Goal: Task Accomplishment & Management: Use online tool/utility

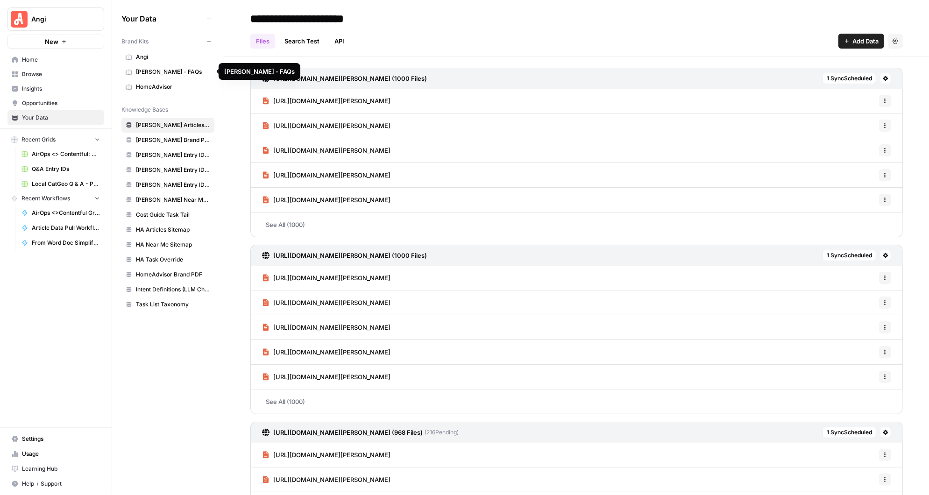
click at [31, 67] on link "Browse" at bounding box center [55, 74] width 97 height 15
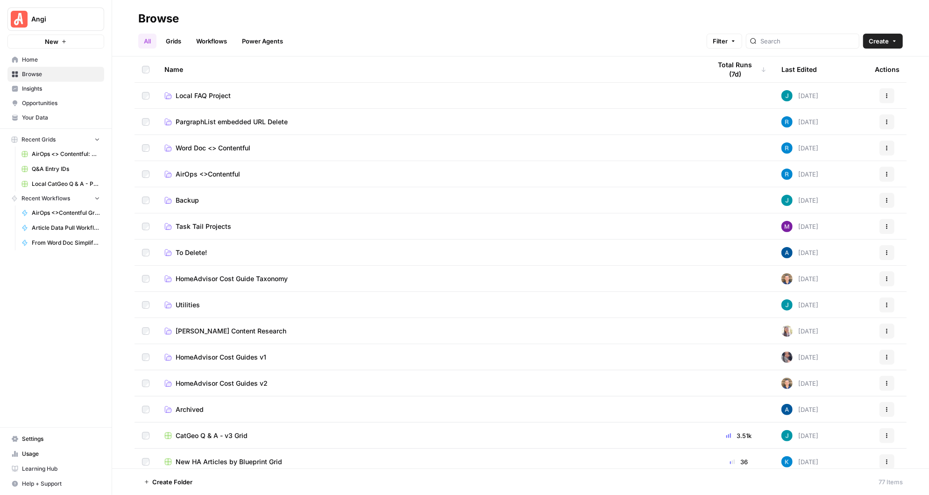
click at [219, 92] on span "Local FAQ Project" at bounding box center [203, 95] width 55 height 9
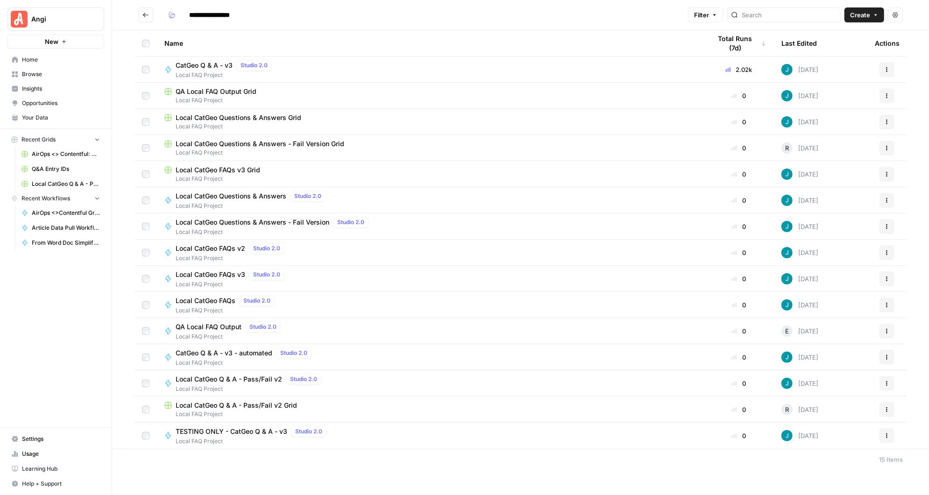
click at [241, 170] on span "Local CatGeo FAQs v3 Grid" at bounding box center [218, 169] width 85 height 9
type input "**********"
click at [272, 142] on span "Local CatGeo Questions & Answers - Fail Version Grid" at bounding box center [260, 143] width 169 height 9
type input "**********"
click at [145, 15] on icon "Go back" at bounding box center [145, 15] width 7 height 7
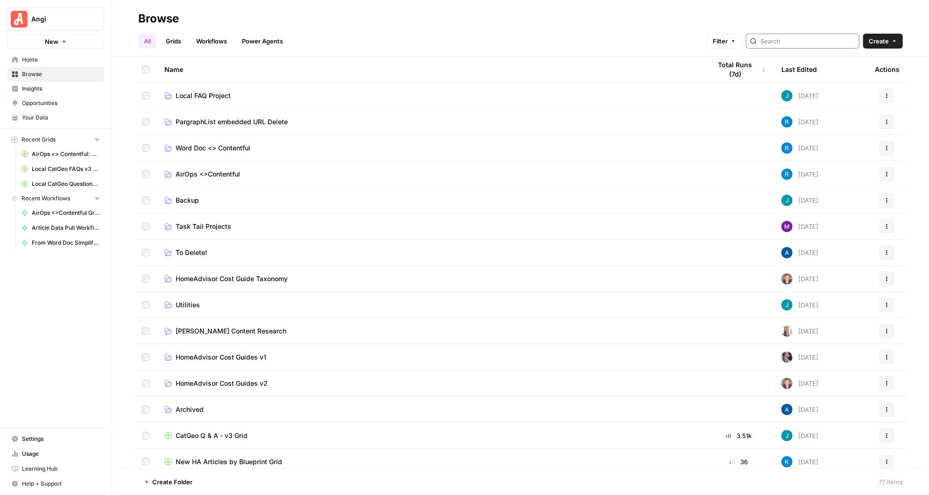
click at [797, 42] on input "search" at bounding box center [807, 40] width 95 height 9
click at [180, 40] on link "Grids" at bounding box center [173, 41] width 27 height 15
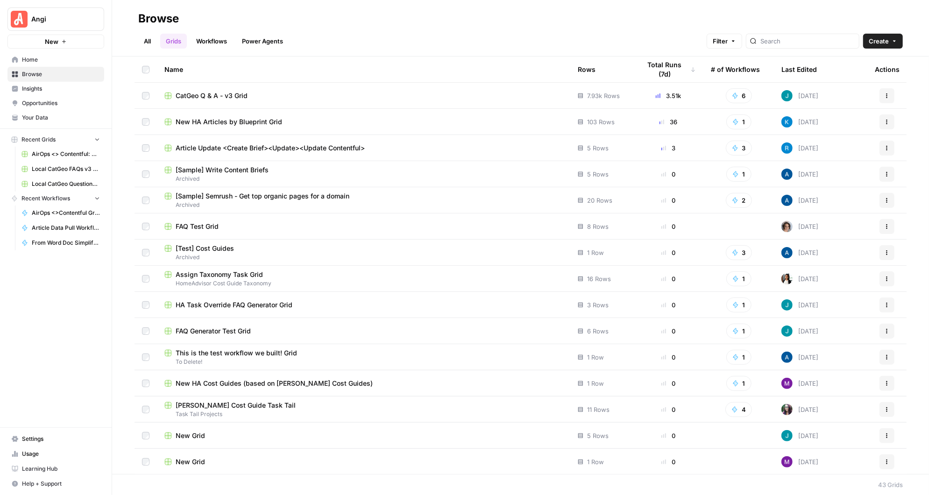
click at [215, 92] on span "CatGeo Q & A - v3 Grid" at bounding box center [212, 95] width 72 height 9
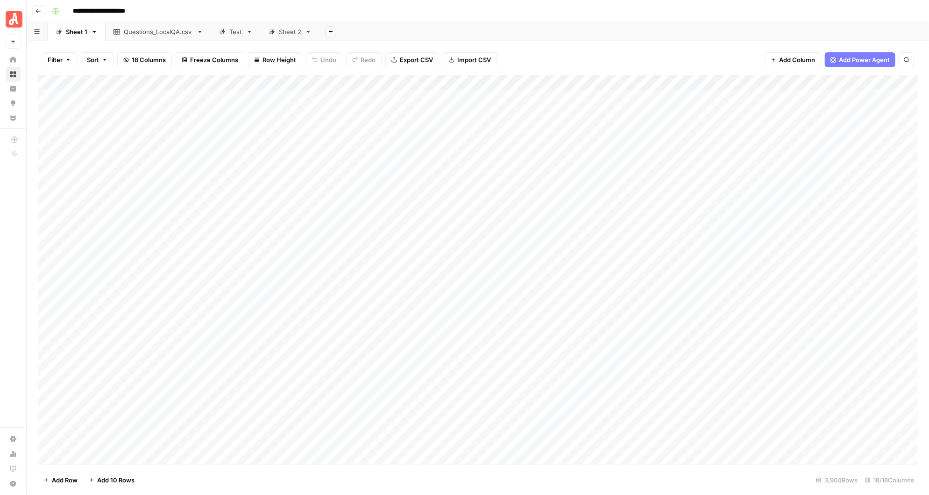
click at [231, 35] on div "Test" at bounding box center [235, 31] width 13 height 9
click at [288, 33] on div "Sheet 2" at bounding box center [290, 31] width 22 height 9
click at [896, 81] on span "Add Column" at bounding box center [896, 82] width 33 height 8
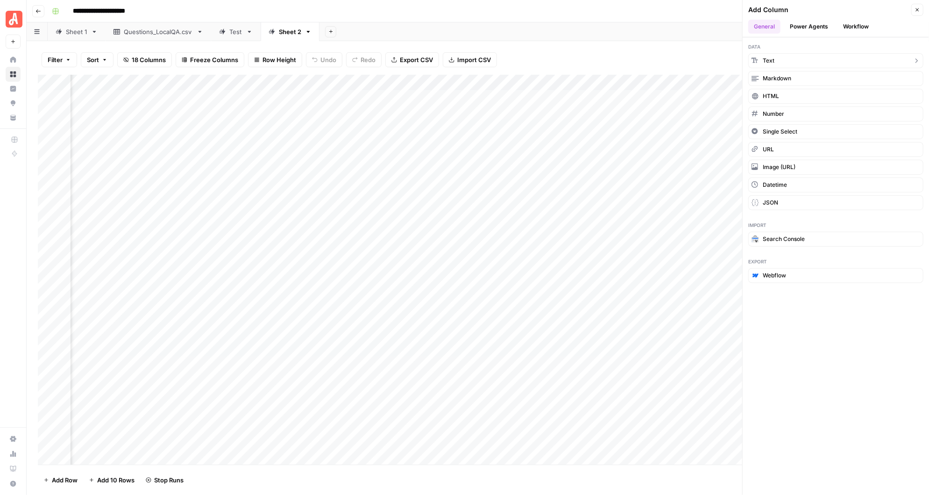
click at [781, 59] on button "Text" at bounding box center [835, 60] width 175 height 15
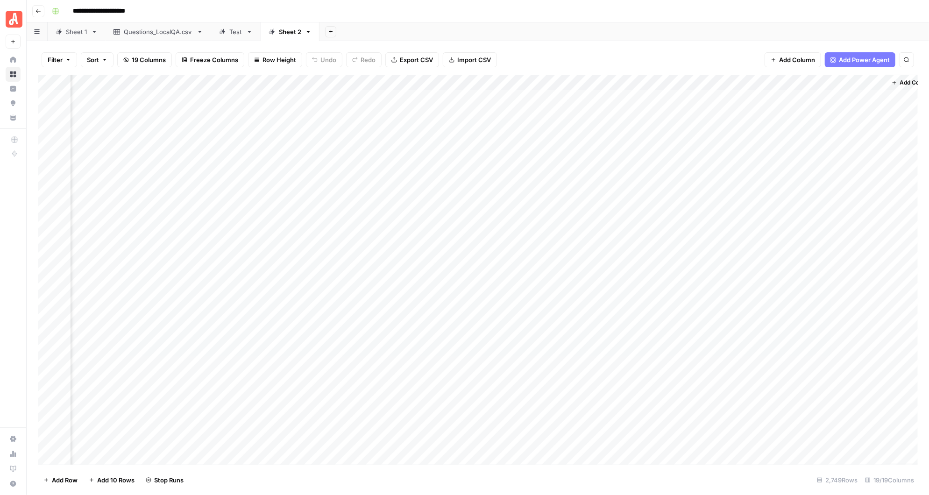
scroll to position [0, 834]
click at [766, 82] on div "Add Column" at bounding box center [478, 270] width 880 height 390
click at [762, 105] on input "New Column" at bounding box center [786, 104] width 95 height 9
drag, startPoint x: 783, startPoint y: 104, endPoint x: 723, endPoint y: 104, distance: 60.3
click at [723, 104] on body "**********" at bounding box center [464, 247] width 929 height 495
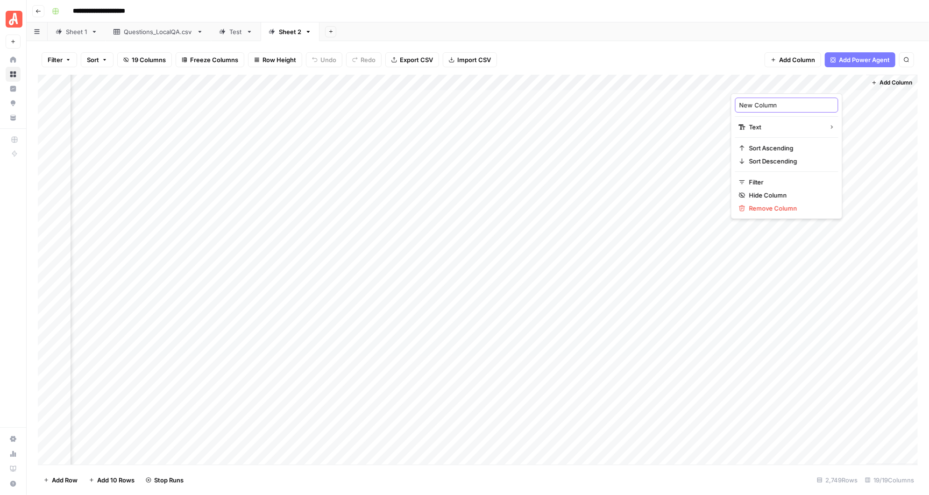
drag, startPoint x: 779, startPoint y: 106, endPoint x: 738, endPoint y: 106, distance: 41.1
click at [738, 106] on div "New Column" at bounding box center [786, 105] width 103 height 15
type input "Updated"
click at [76, 33] on div "Sheet 1" at bounding box center [76, 31] width 21 height 9
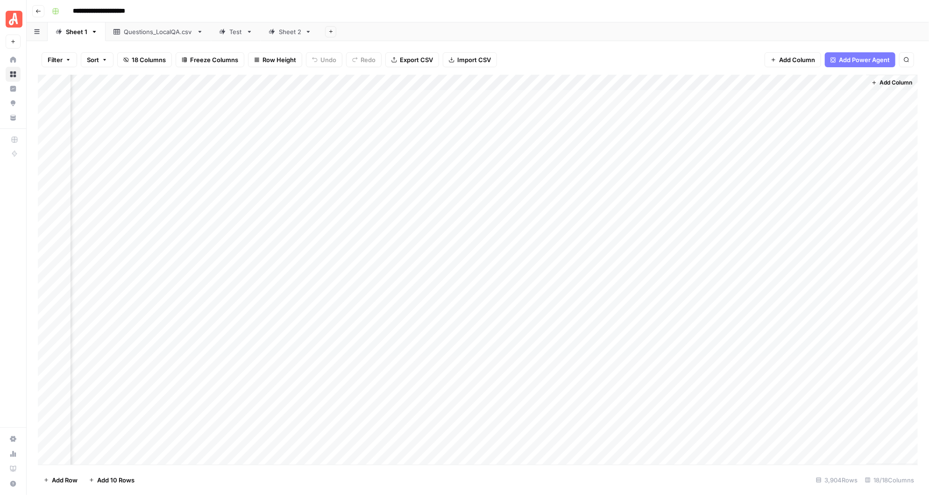
click at [290, 34] on div "Sheet 2" at bounding box center [290, 31] width 22 height 9
click at [776, 81] on div "Add Column" at bounding box center [478, 270] width 880 height 390
drag, startPoint x: 766, startPoint y: 105, endPoint x: 748, endPoint y: 106, distance: 17.8
click at [748, 106] on input "Updated" at bounding box center [786, 104] width 95 height 9
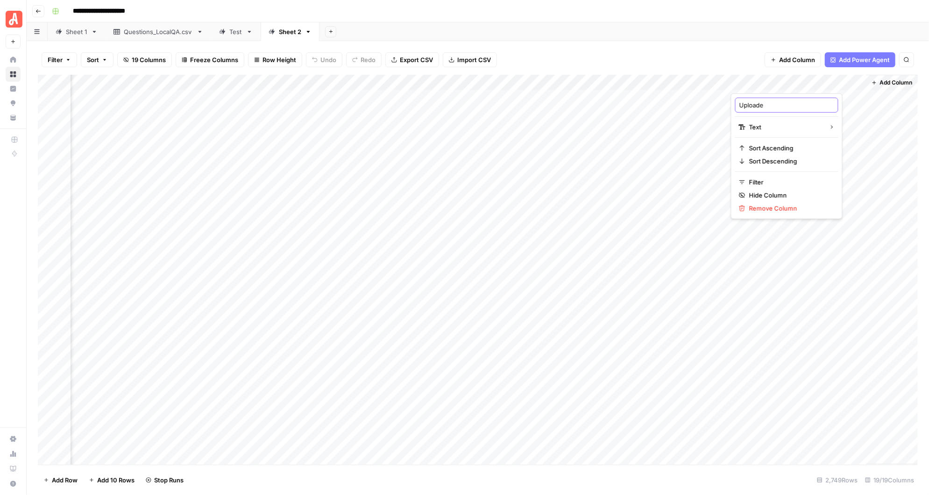
type input "Uploaded"
click at [329, 31] on icon "button" at bounding box center [330, 31] width 3 height 3
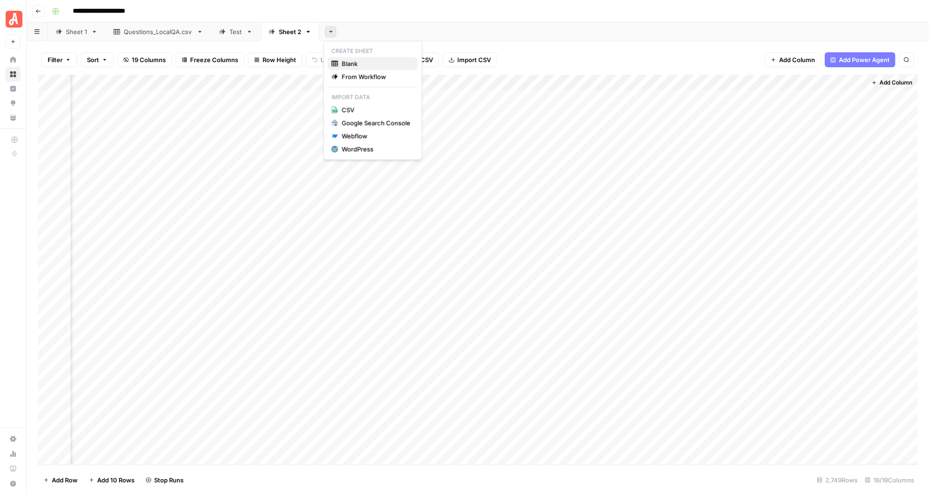
click at [355, 61] on span "Blank" at bounding box center [376, 63] width 69 height 9
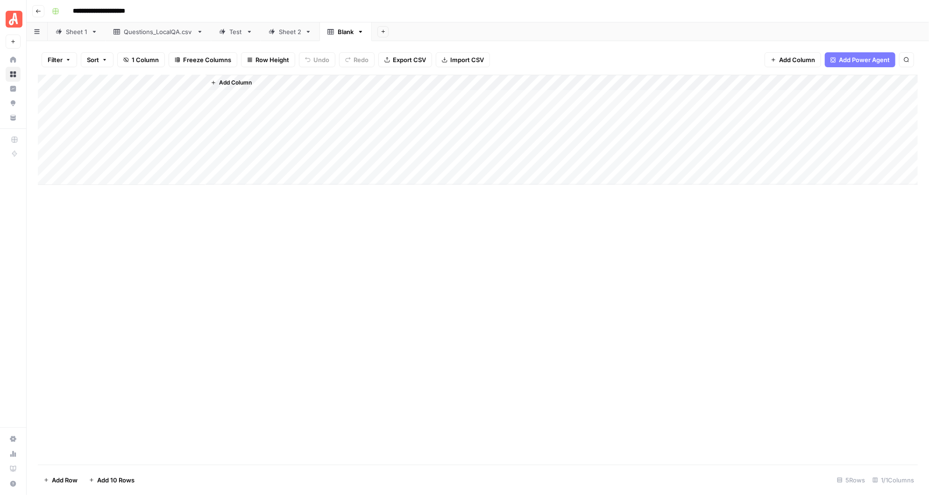
click at [158, 84] on div "Add Column" at bounding box center [478, 130] width 880 height 110
click at [135, 103] on input "Title" at bounding box center [126, 104] width 95 height 9
click at [129, 128] on div "Add Column" at bounding box center [478, 130] width 880 height 110
click at [139, 83] on div "Add Column" at bounding box center [478, 130] width 880 height 110
click at [235, 81] on span "Add Column" at bounding box center [235, 82] width 33 height 8
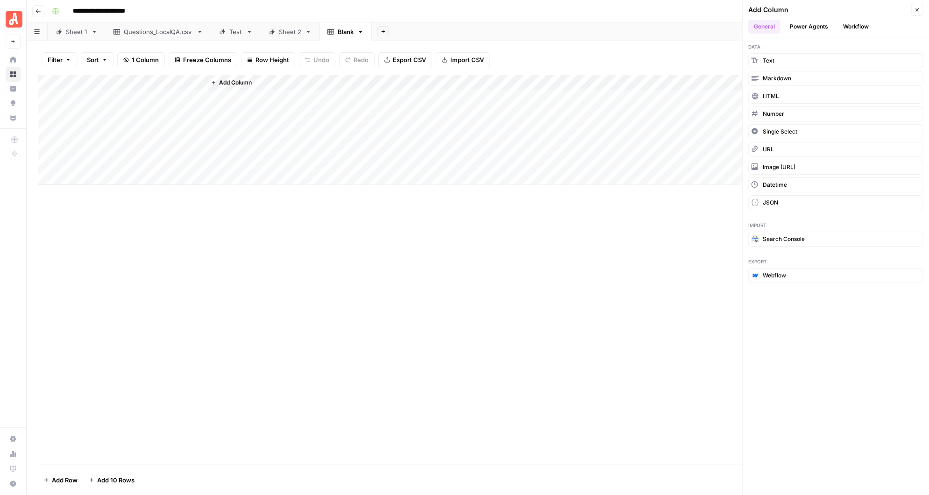
click at [854, 25] on button "Workflow" at bounding box center [856, 27] width 37 height 14
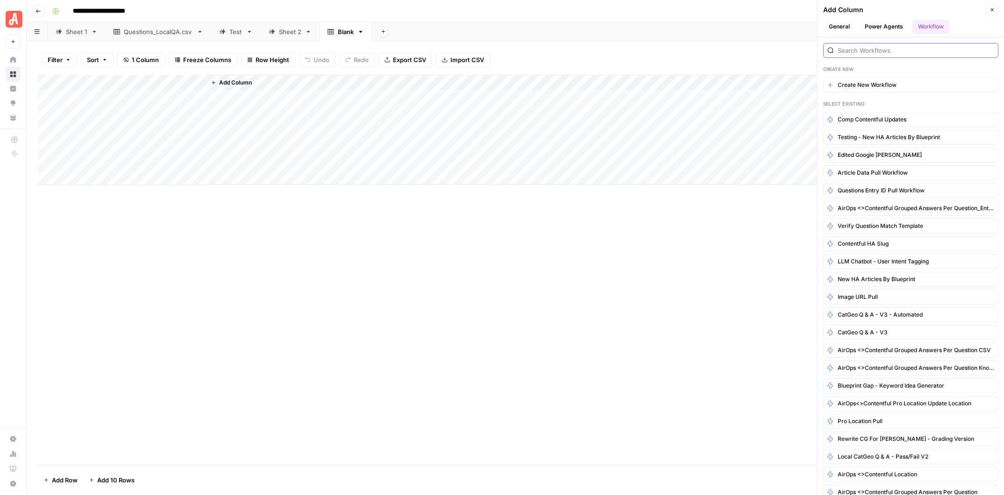
click at [861, 49] on input "search" at bounding box center [916, 50] width 156 height 9
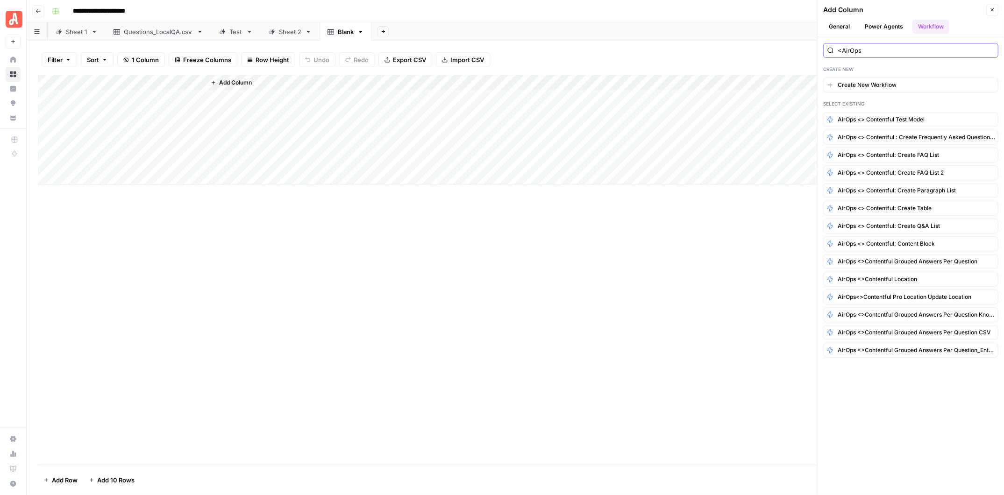
click at [840, 49] on input "<AirOps" at bounding box center [916, 50] width 156 height 9
type input "AirOps"
click at [923, 346] on span "AirOps <>Contentful Grouped Answers per Question_Entry ID Grid" at bounding box center [911, 350] width 146 height 8
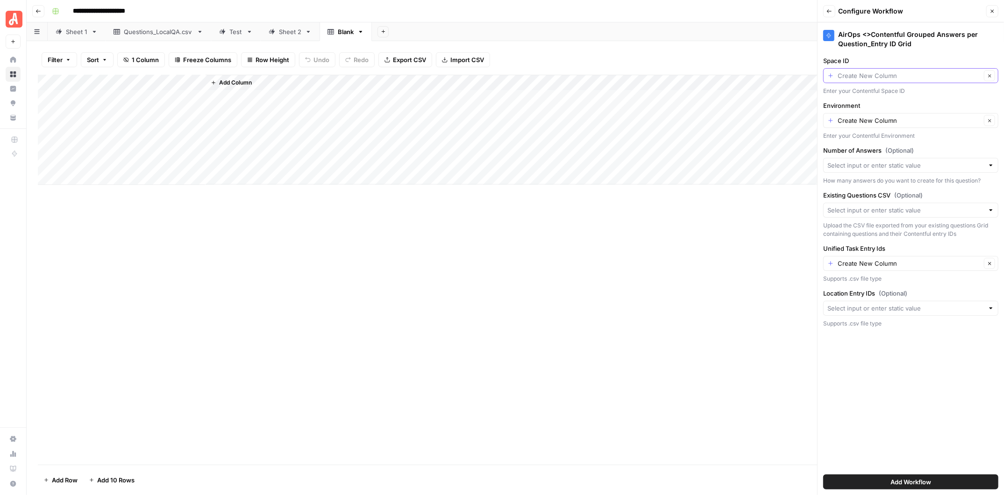
click at [875, 77] on input "Space ID" at bounding box center [909, 75] width 143 height 9
click at [870, 97] on span "Create New Column" at bounding box center [909, 96] width 137 height 9
type input "Create New Column"
click at [862, 121] on input "Environment" at bounding box center [909, 120] width 143 height 9
click at [858, 144] on span "Create New Column" at bounding box center [909, 141] width 137 height 9
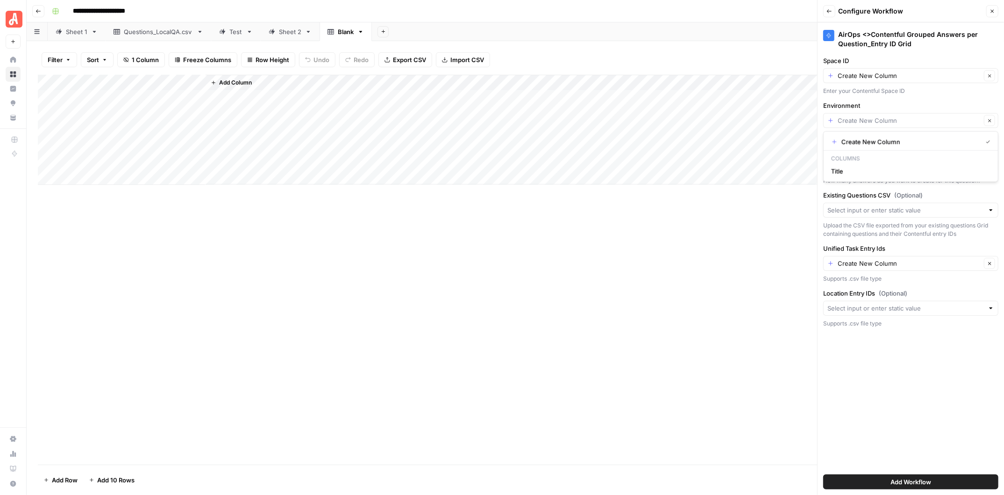
type input "Create New Column"
click at [859, 75] on input "Space ID" at bounding box center [909, 75] width 143 height 9
type input "Create New Column"
click at [910, 55] on div "AirOps <>Contentful Grouped Answers per Question_Entry ID Grid Space ID Create …" at bounding box center [910, 258] width 186 height 473
click at [929, 209] on div at bounding box center [990, 210] width 7 height 9
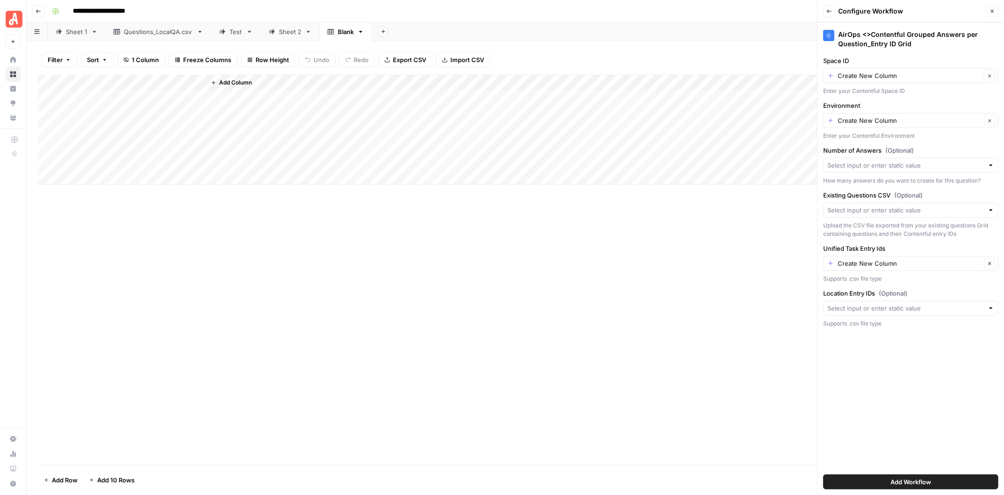
click at [929, 192] on label "Existing Questions CSV (Optional)" at bounding box center [910, 195] width 175 height 9
click at [929, 206] on input "Existing Questions CSV (Optional)" at bounding box center [905, 210] width 156 height 9
click at [927, 378] on div "AirOps <>Contentful Grouped Answers per Question_Entry ID Grid Space ID Create …" at bounding box center [910, 258] width 186 height 473
click at [929, 307] on div at bounding box center [990, 308] width 7 height 9
click at [891, 327] on span "Create New Column" at bounding box center [913, 328] width 145 height 9
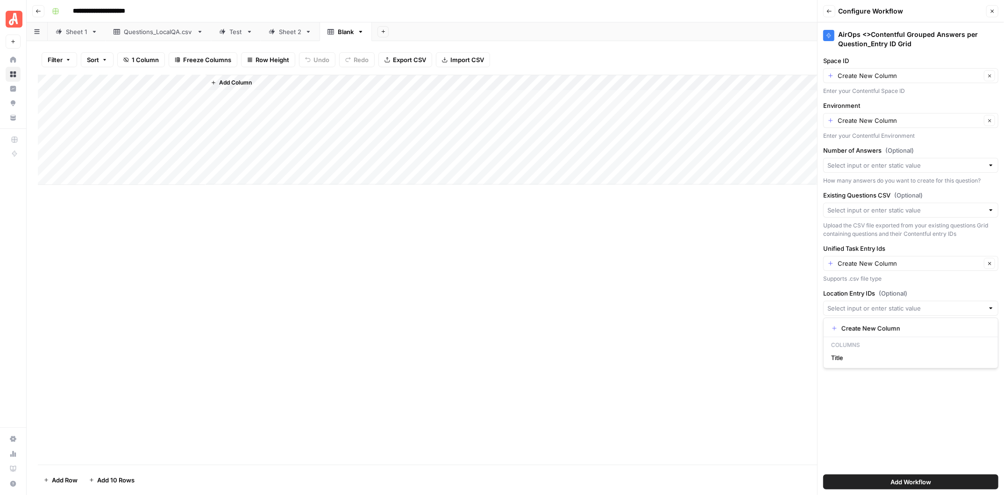
type input "Create New Column"
click at [912, 480] on span "Add Workflow" at bounding box center [910, 481] width 41 height 9
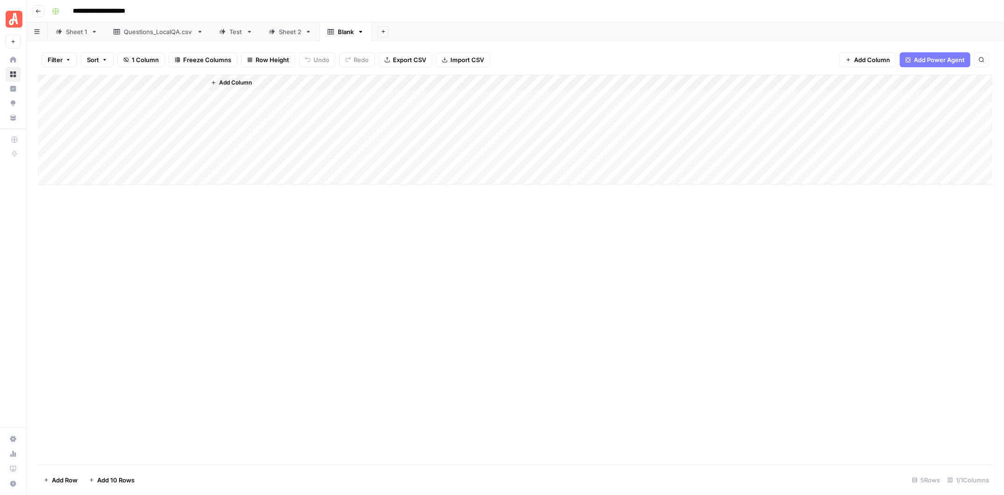
click at [864, 61] on span "Add Column" at bounding box center [872, 59] width 36 height 9
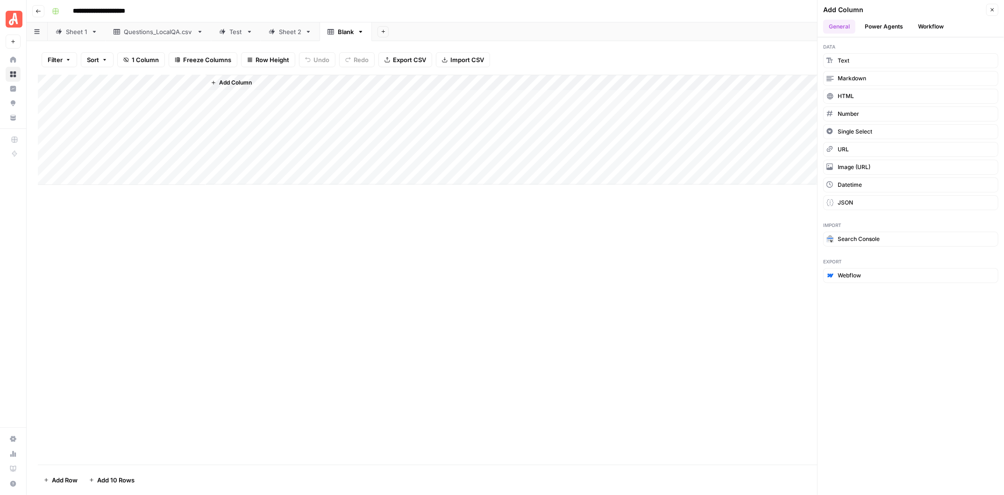
click at [929, 25] on button "Workflow" at bounding box center [930, 27] width 37 height 14
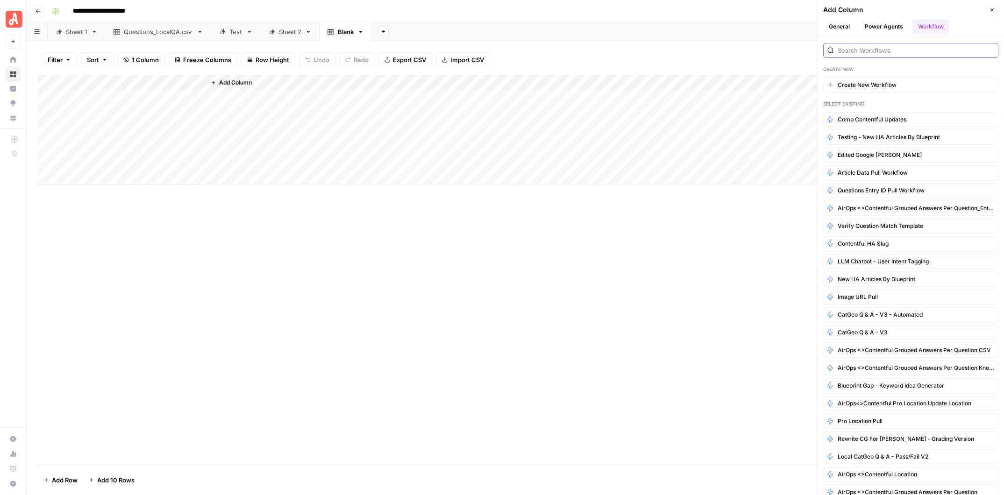
click at [855, 50] on input "search" at bounding box center [916, 50] width 156 height 9
type input "AirOps"
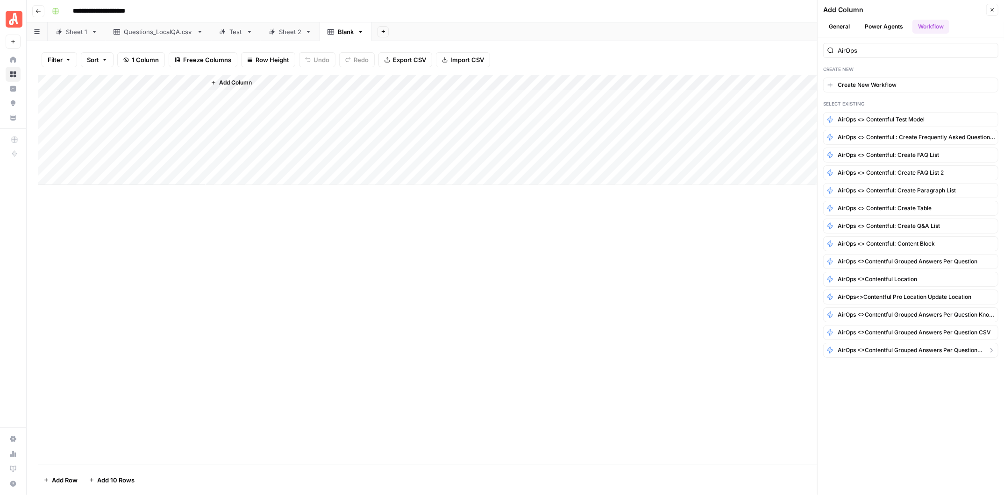
click at [929, 346] on span "AirOps <>Contentful Grouped Answers per Question_Entry ID Grid" at bounding box center [911, 350] width 146 height 8
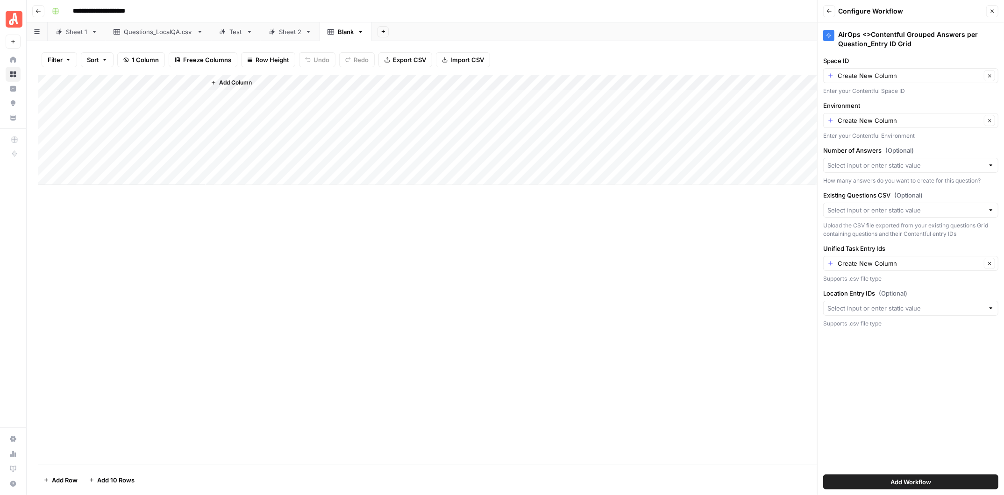
click at [928, 478] on span "Add Workflow" at bounding box center [910, 481] width 41 height 9
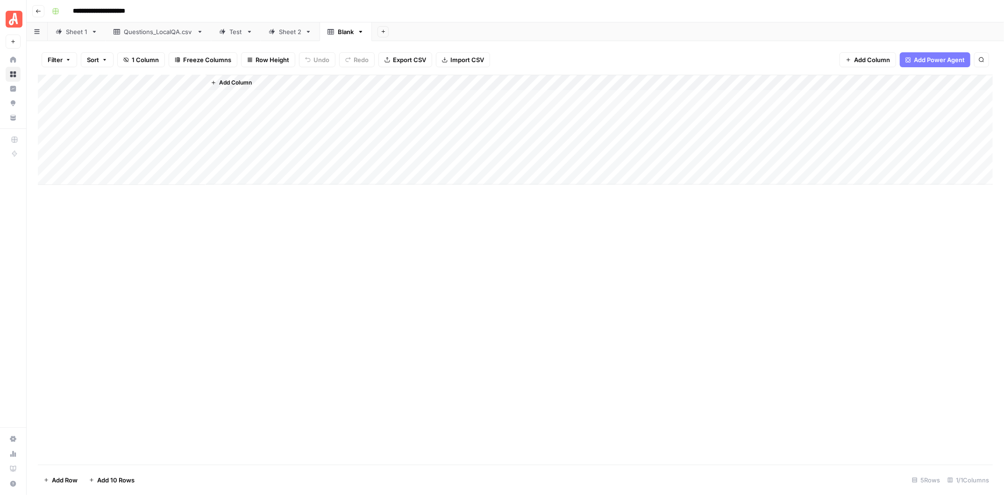
click at [866, 61] on span "Add Column" at bounding box center [872, 59] width 36 height 9
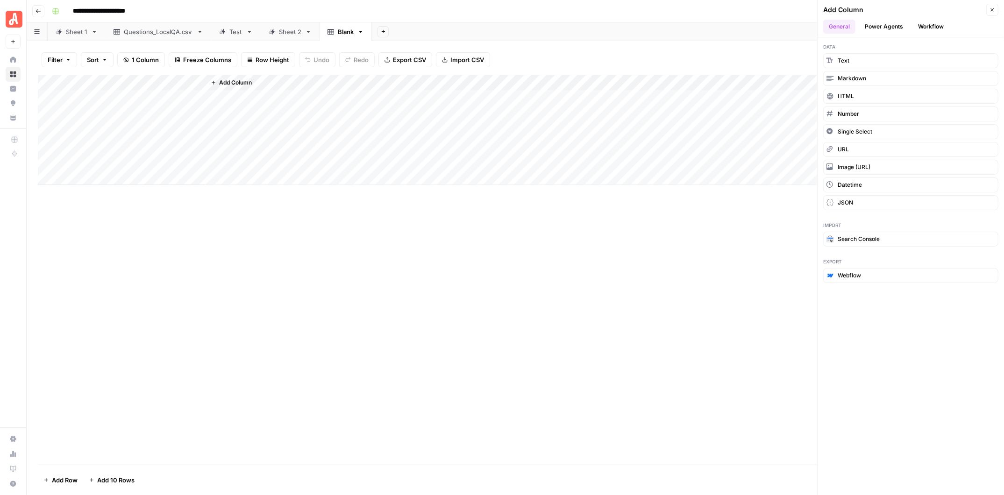
click at [929, 26] on button "Workflow" at bounding box center [930, 27] width 37 height 14
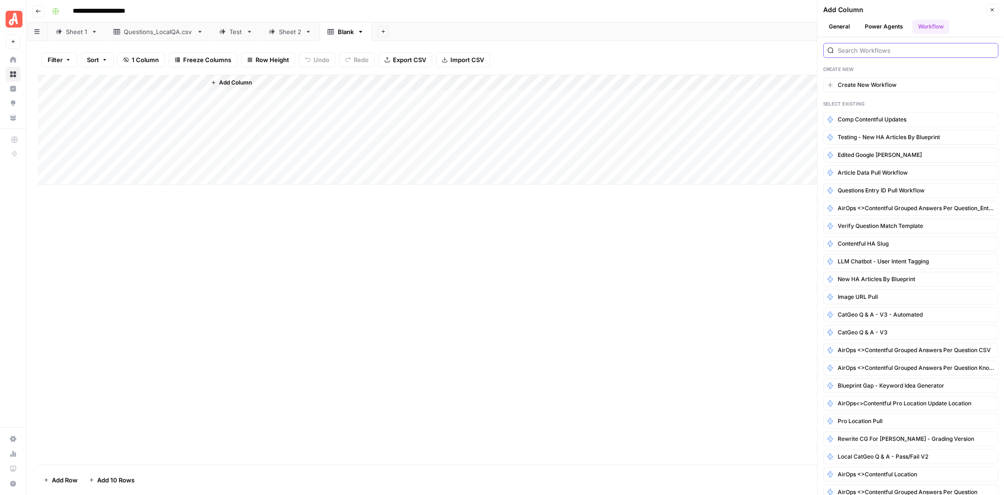
click at [857, 50] on input "search" at bounding box center [916, 50] width 156 height 9
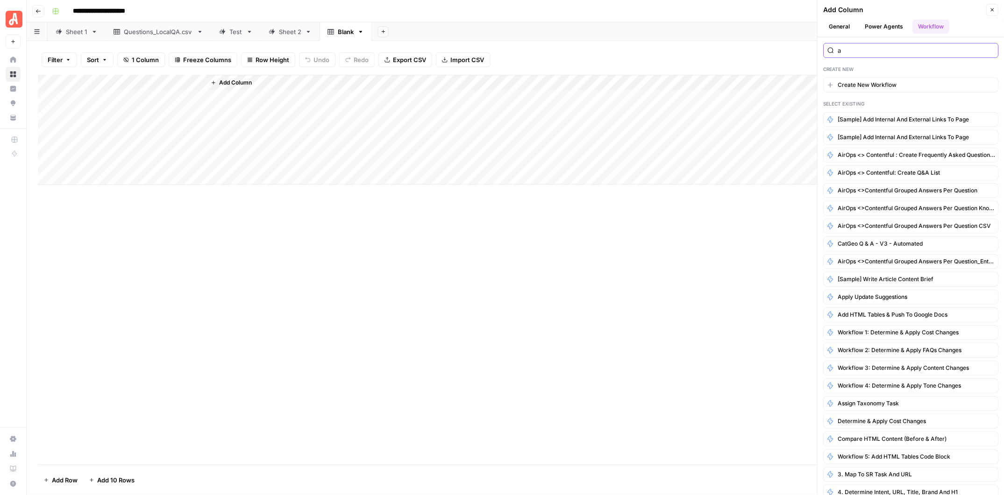
type input "AirOps"
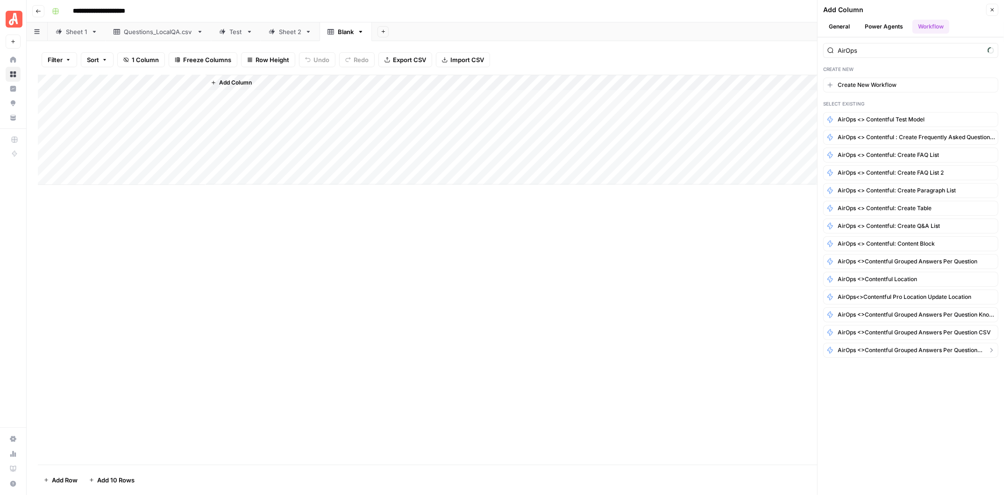
click at [929, 349] on span "AirOps <>Contentful Grouped Answers per Question_Entry ID Grid" at bounding box center [911, 350] width 146 height 8
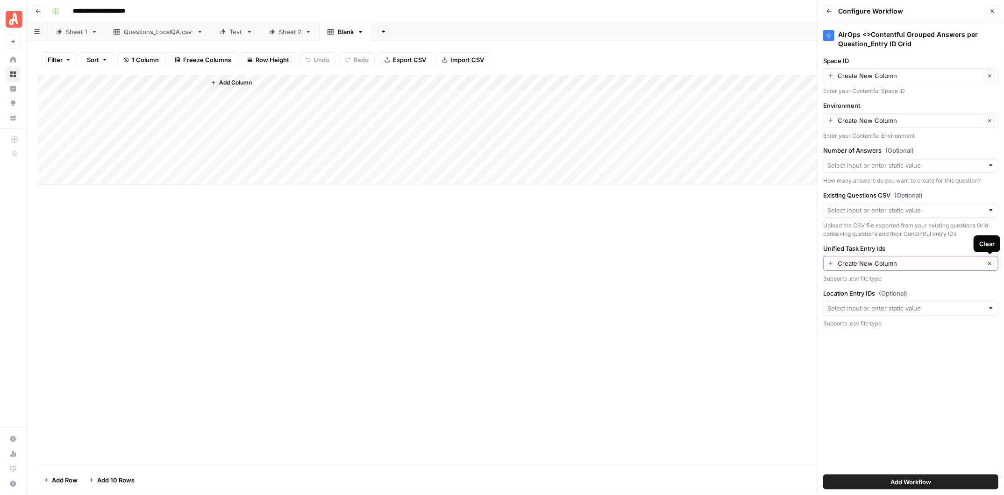
click at [929, 262] on icon "button" at bounding box center [989, 263] width 3 height 3
click at [918, 480] on span "Add Workflow" at bounding box center [910, 481] width 41 height 9
click at [929, 261] on div at bounding box center [990, 263] width 7 height 9
click at [857, 283] on span "Create New Column" at bounding box center [913, 283] width 145 height 9
type input "Create New Column"
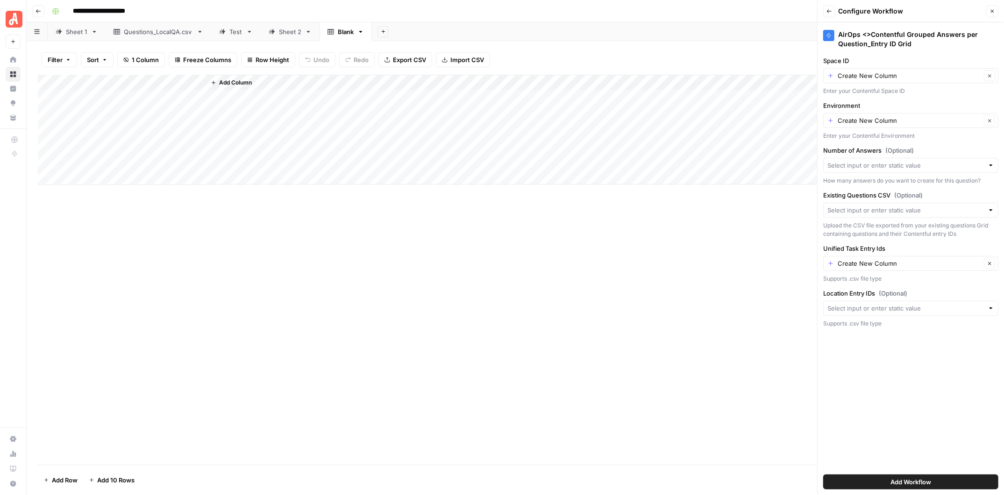
click at [929, 304] on div at bounding box center [990, 308] width 7 height 9
click at [867, 330] on span "Create New Column" at bounding box center [913, 328] width 145 height 9
type input "Create New Column"
click at [929, 308] on button "Clear" at bounding box center [989, 308] width 11 height 11
click at [895, 308] on input "Location Entry IDs (Optional)" at bounding box center [905, 308] width 156 height 9
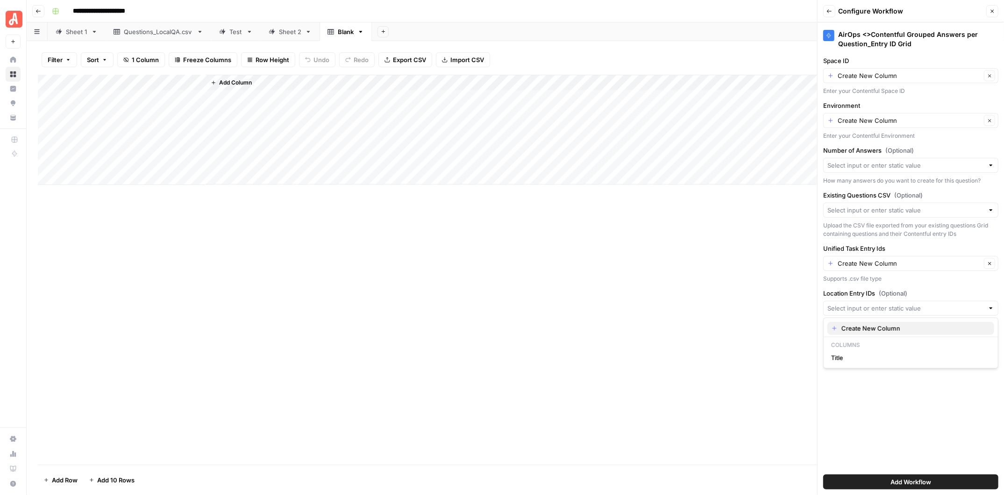
click at [861, 325] on span "Create New Column" at bounding box center [913, 328] width 145 height 9
type input "Create New Column"
click at [907, 478] on span "Add Workflow" at bounding box center [910, 481] width 41 height 9
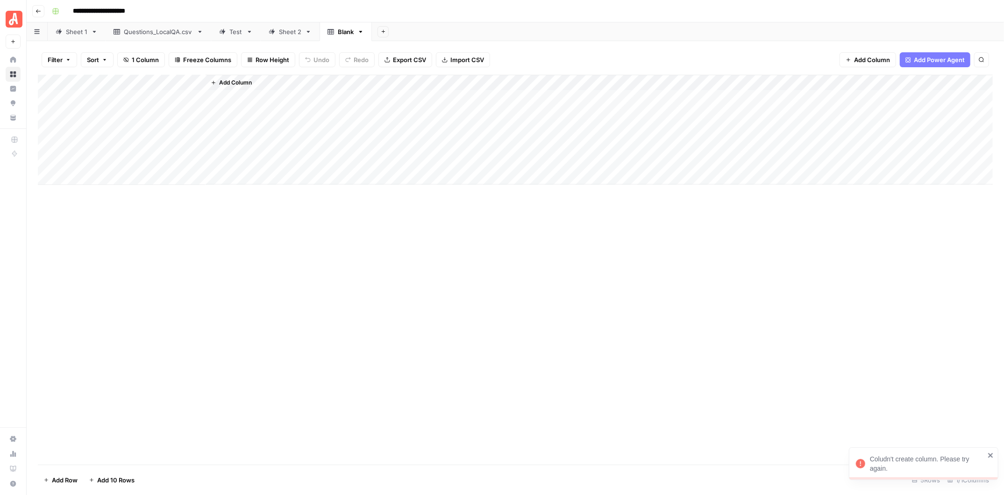
click at [360, 29] on icon "button" at bounding box center [360, 31] width 7 height 7
click at [394, 79] on span "Delete Sheet" at bounding box center [396, 83] width 45 height 9
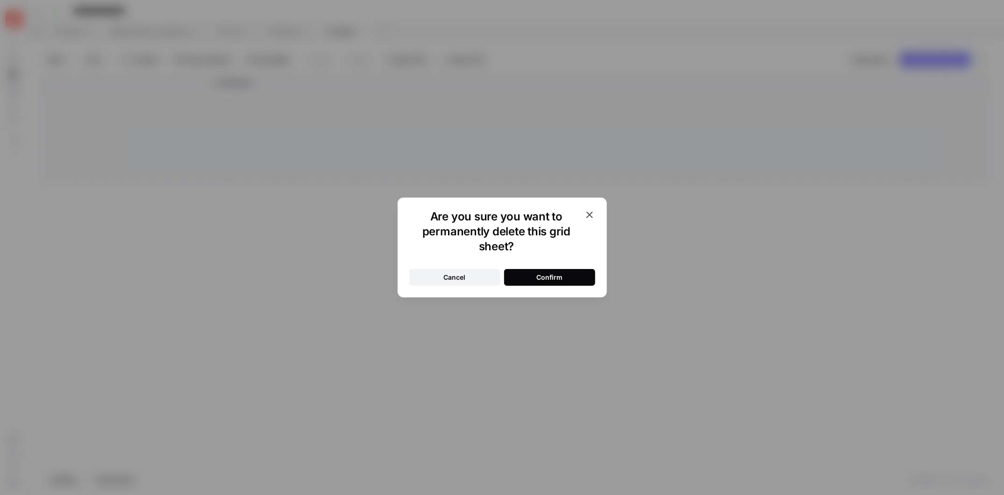
click at [569, 275] on button "Confirm" at bounding box center [549, 277] width 91 height 17
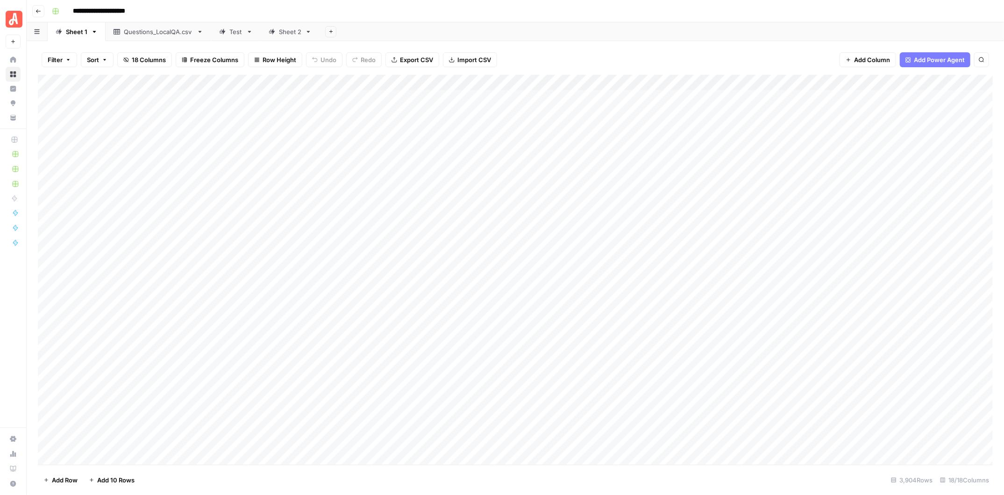
click at [328, 31] on icon "button" at bounding box center [330, 31] width 5 height 5
click at [356, 62] on span "Blank" at bounding box center [376, 63] width 69 height 9
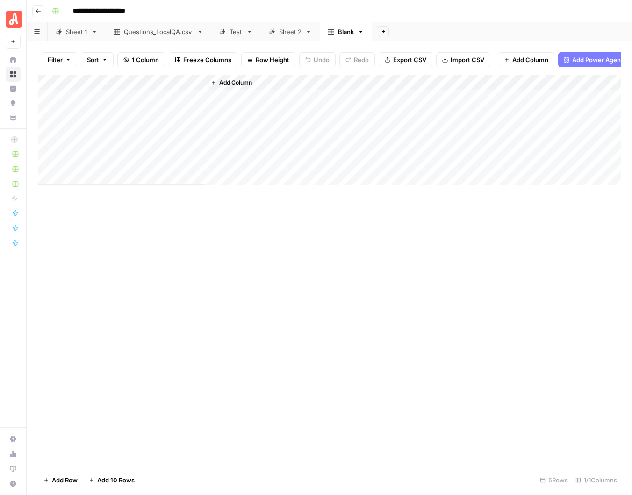
click at [110, 83] on div "Add Column" at bounding box center [329, 130] width 582 height 110
drag, startPoint x: 104, startPoint y: 102, endPoint x: 75, endPoint y: 102, distance: 28.5
click at [75, 102] on div "Title" at bounding box center [126, 105] width 103 height 15
type input "Space ID"
click at [223, 83] on span "Add Column" at bounding box center [235, 82] width 33 height 8
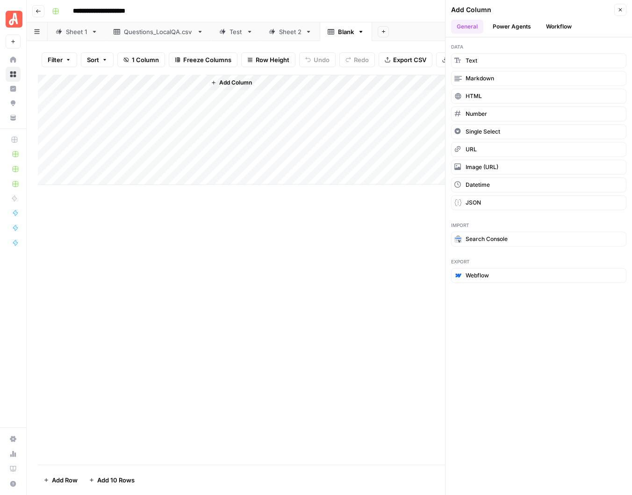
click at [234, 78] on span "Add Column" at bounding box center [235, 82] width 33 height 8
click at [476, 59] on span "Text" at bounding box center [471, 61] width 12 height 8
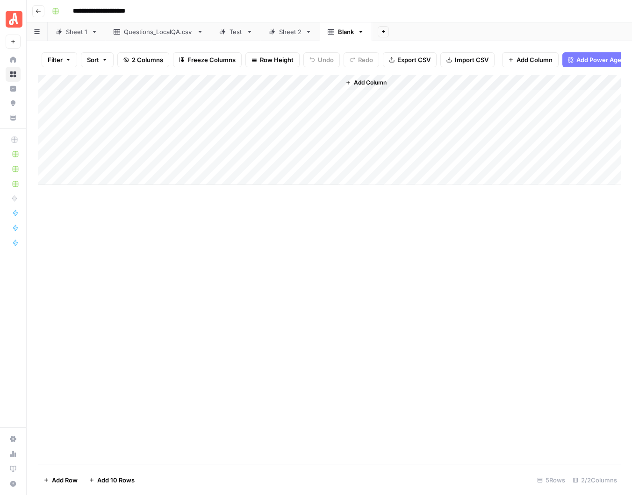
click at [253, 84] on div "Add Column" at bounding box center [329, 130] width 582 height 110
drag, startPoint x: 257, startPoint y: 105, endPoint x: 200, endPoint y: 105, distance: 57.0
click at [200, 105] on body "**********" at bounding box center [316, 247] width 632 height 495
drag, startPoint x: 257, startPoint y: 106, endPoint x: 209, endPoint y: 106, distance: 48.6
click at [209, 106] on div "New Column" at bounding box center [260, 105] width 103 height 15
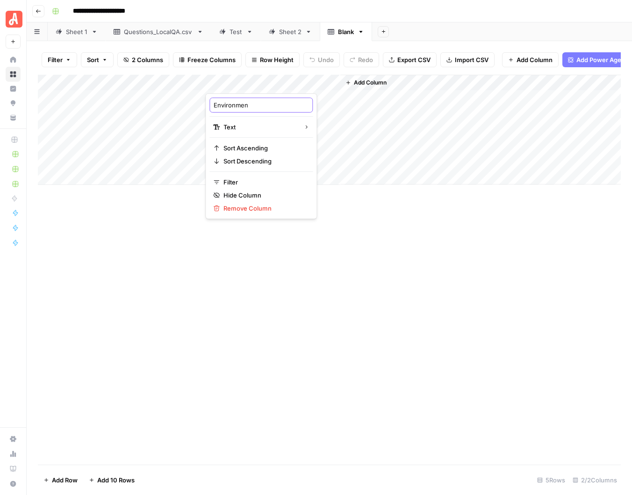
type input "Environment"
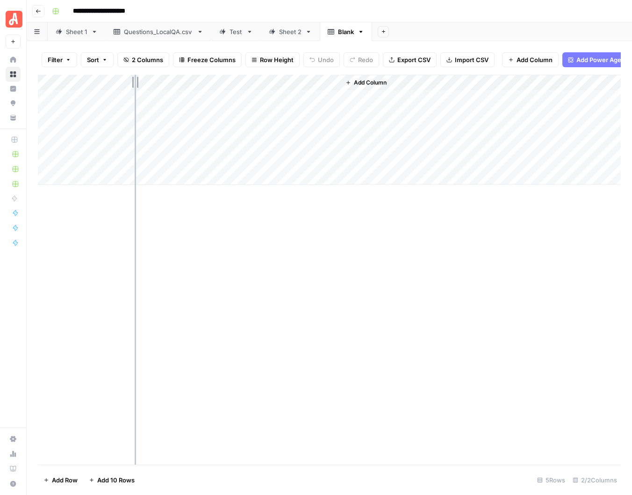
drag, startPoint x: 205, startPoint y: 80, endPoint x: 135, endPoint y: 78, distance: 70.1
click at [135, 78] on div "Add Column" at bounding box center [329, 130] width 582 height 110
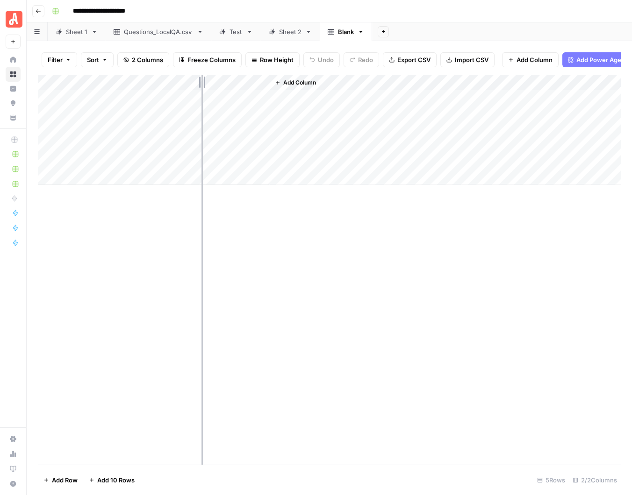
drag, startPoint x: 267, startPoint y: 81, endPoint x: 202, endPoint y: 79, distance: 65.4
click at [202, 79] on div "Add Column" at bounding box center [329, 130] width 582 height 110
click at [233, 80] on span "Add Column" at bounding box center [232, 82] width 33 height 8
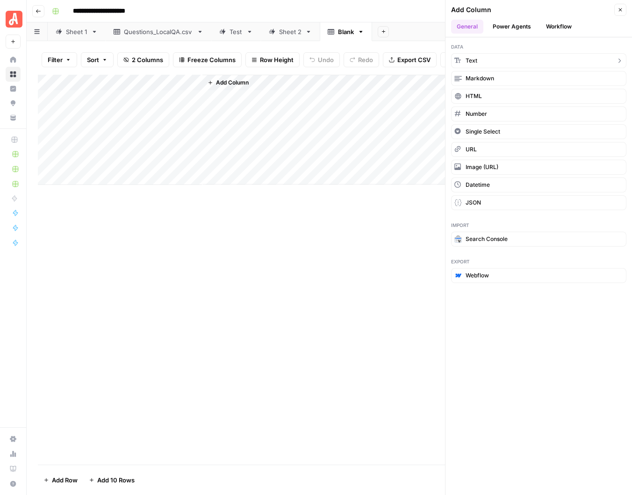
click at [475, 57] on span "Text" at bounding box center [471, 61] width 12 height 8
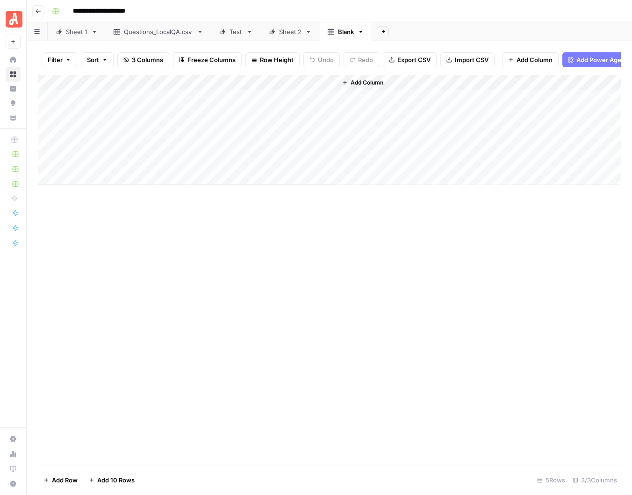
click at [247, 81] on div "Add Column" at bounding box center [329, 130] width 582 height 110
drag, startPoint x: 258, startPoint y: 105, endPoint x: 207, endPoint y: 106, distance: 50.9
click at [207, 106] on div "New Column" at bounding box center [257, 105] width 103 height 15
type input "N"
click at [232, 84] on div "Add Column" at bounding box center [329, 130] width 582 height 110
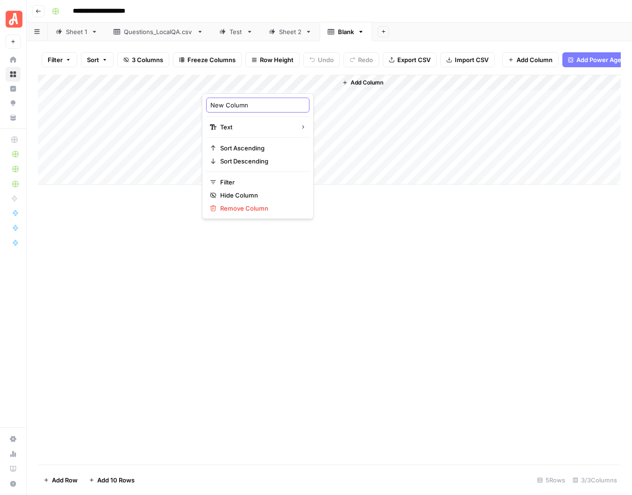
drag, startPoint x: 253, startPoint y: 104, endPoint x: 202, endPoint y: 105, distance: 51.4
click at [202, 105] on div "New Column Text Sort Ascending Sort Descending Filter Hide Column Remove Column" at bounding box center [258, 156] width 112 height 126
type input "Unified Task Entry Ids"
click at [346, 81] on icon "button" at bounding box center [345, 83] width 6 height 6
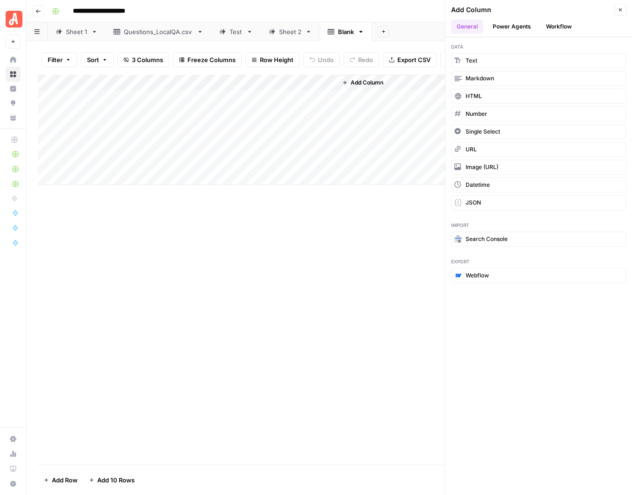
click at [285, 83] on div "Add Column" at bounding box center [329, 130] width 582 height 110
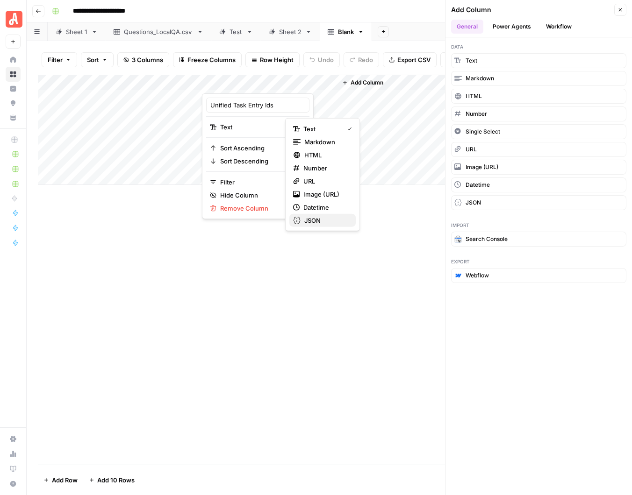
click at [321, 220] on span "JSON" at bounding box center [326, 220] width 44 height 9
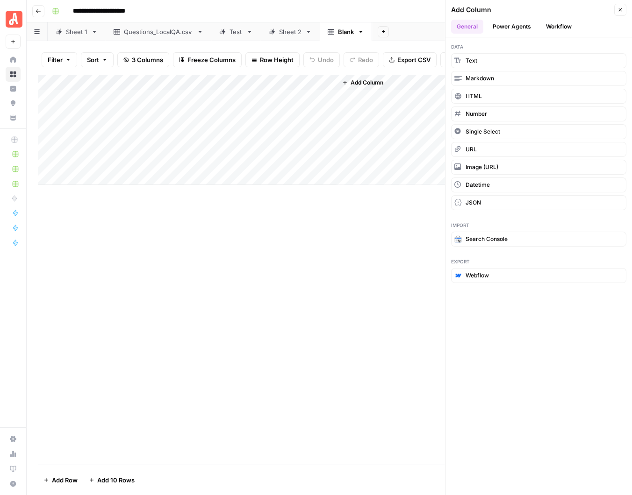
click at [367, 81] on span "Add Column" at bounding box center [366, 82] width 33 height 8
click at [492, 199] on button "JSON" at bounding box center [538, 202] width 175 height 15
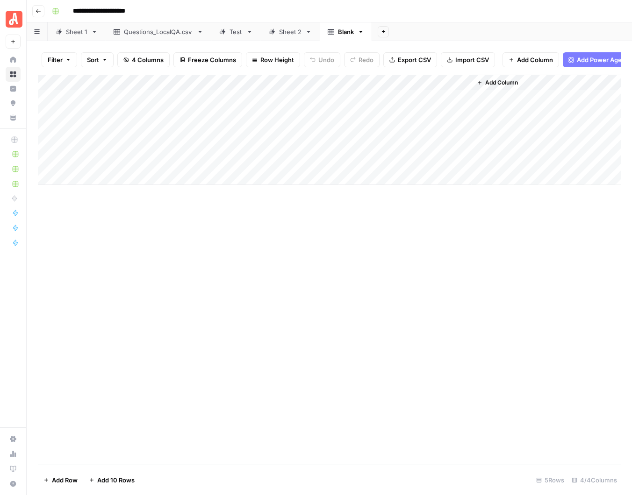
click at [363, 79] on div "Add Column" at bounding box center [329, 130] width 582 height 110
drag, startPoint x: 394, startPoint y: 108, endPoint x: 337, endPoint y: 108, distance: 56.5
click at [337, 108] on div "New Column JSON Sort Ascending Sort Descending Filter Hide Column Remove Column" at bounding box center [392, 156] width 112 height 126
type input "K"
type input "Location Entry IDs"
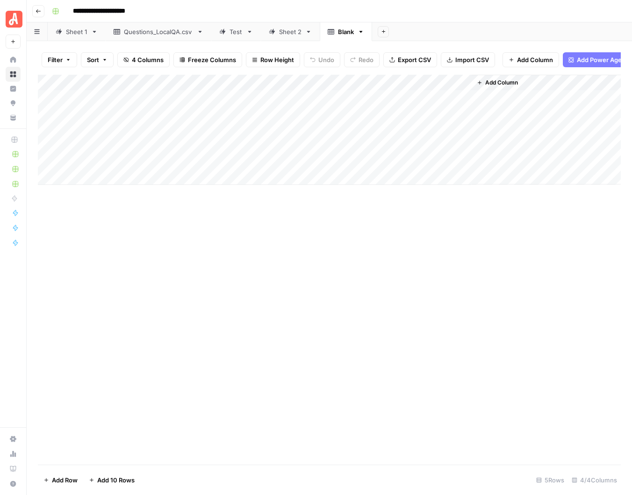
click at [104, 100] on div "Add Column" at bounding box center [329, 130] width 582 height 110
type textarea "**********"
click at [194, 131] on div "Add Column" at bounding box center [329, 130] width 582 height 110
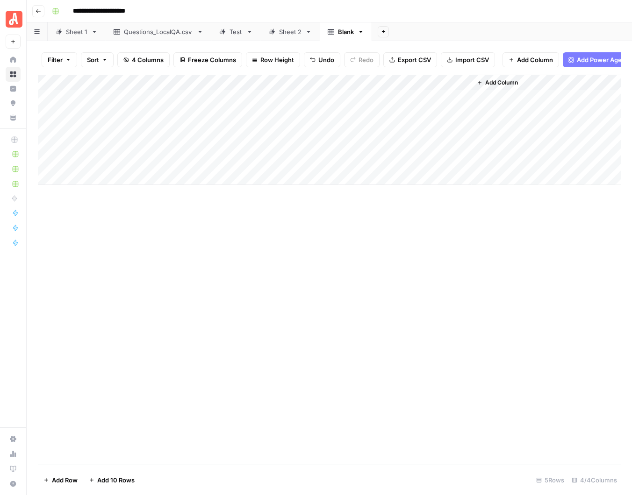
click at [164, 96] on div "Add Column" at bounding box center [329, 130] width 582 height 110
click at [167, 97] on div "Add Column" at bounding box center [329, 130] width 582 height 110
type textarea "******"
click at [306, 92] on div "Add Column" at bounding box center [329, 130] width 582 height 110
click at [296, 79] on div "Add Column" at bounding box center [329, 130] width 582 height 110
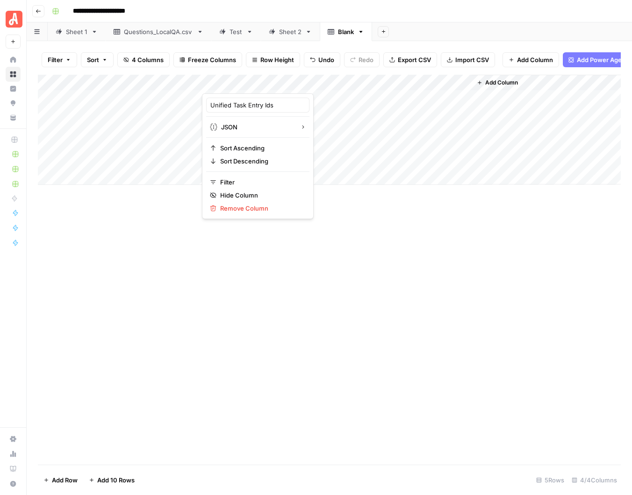
click at [332, 81] on div at bounding box center [269, 84] width 135 height 19
click at [256, 131] on button "JSON" at bounding box center [257, 127] width 103 height 13
click at [320, 180] on span "URL" at bounding box center [325, 181] width 45 height 9
click at [464, 81] on div "Add Column" at bounding box center [329, 130] width 582 height 110
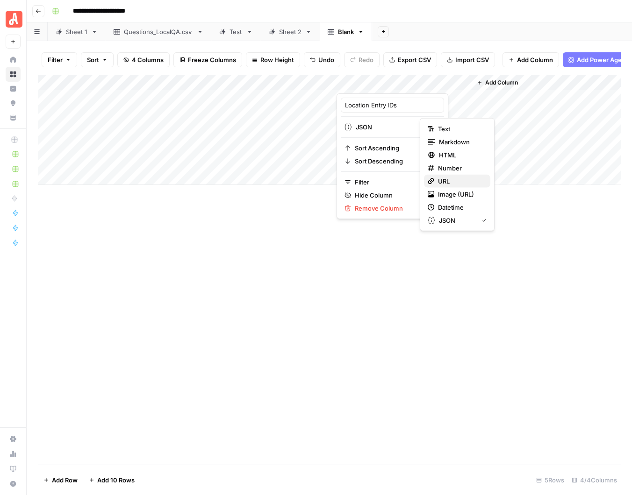
click at [450, 179] on span "URL" at bounding box center [460, 181] width 45 height 9
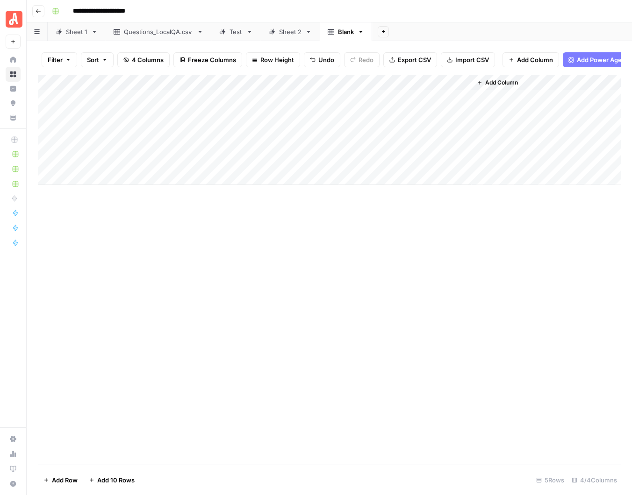
click at [259, 97] on div "Add Column" at bounding box center [329, 130] width 582 height 110
type input "**********"
click at [402, 99] on div "Add Column" at bounding box center [329, 130] width 582 height 110
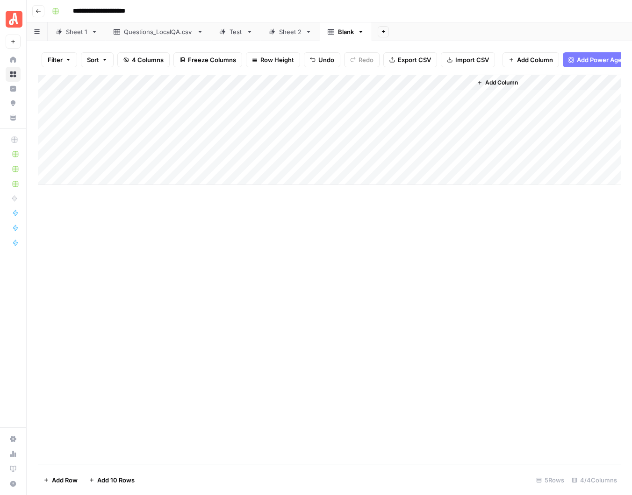
click at [370, 98] on div "Add Column" at bounding box center [329, 130] width 582 height 110
type input "**********"
click at [376, 258] on div "Add Column" at bounding box center [329, 270] width 582 height 390
click at [499, 81] on span "Add Column" at bounding box center [501, 82] width 33 height 8
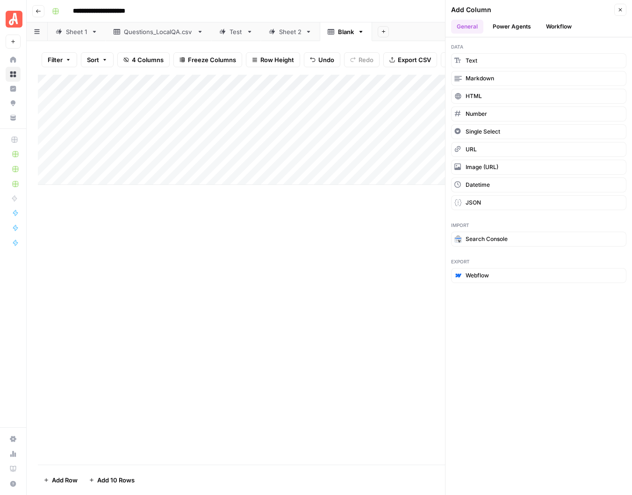
click at [556, 24] on button "Workflow" at bounding box center [558, 27] width 37 height 14
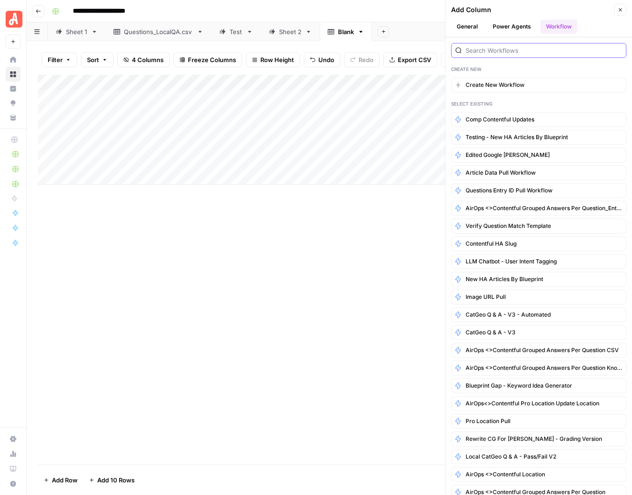
click at [497, 51] on input "search" at bounding box center [543, 50] width 156 height 9
type input "AirOps"
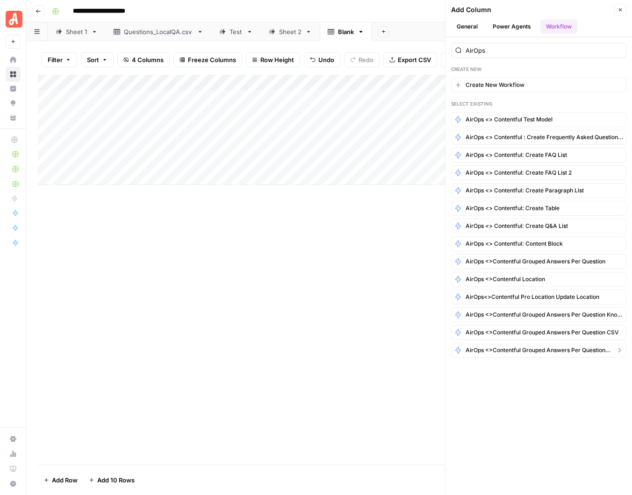
click at [581, 346] on span "AirOps <>Contentful Grouped Answers per Question_Entry ID Grid" at bounding box center [538, 350] width 146 height 8
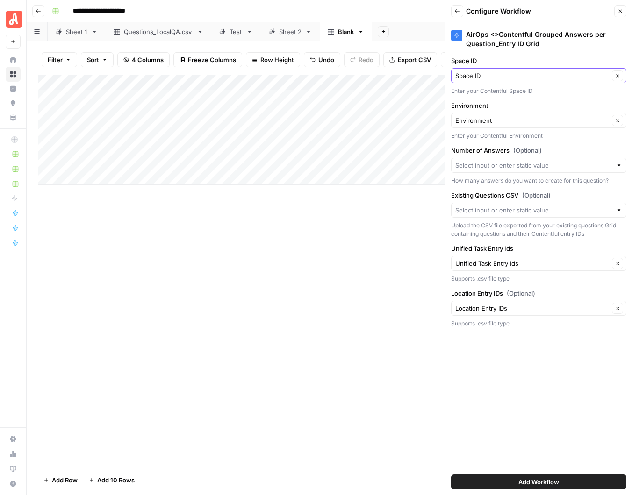
click at [615, 76] on icon "button" at bounding box center [617, 75] width 5 height 5
click at [571, 75] on input "Space ID" at bounding box center [533, 75] width 156 height 9
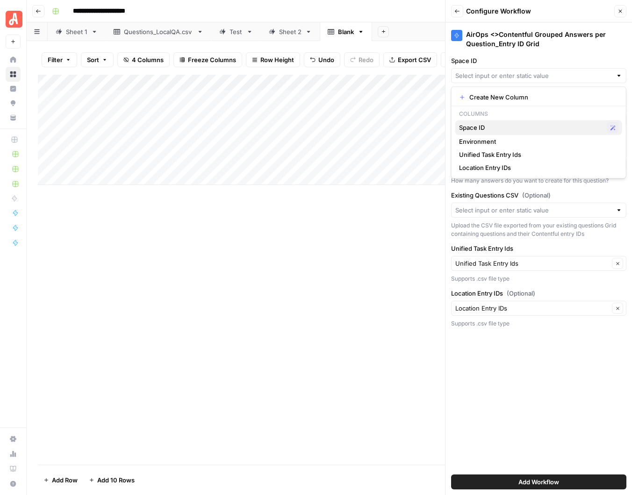
click at [494, 126] on span "Space ID" at bounding box center [531, 127] width 144 height 9
type input "Space ID"
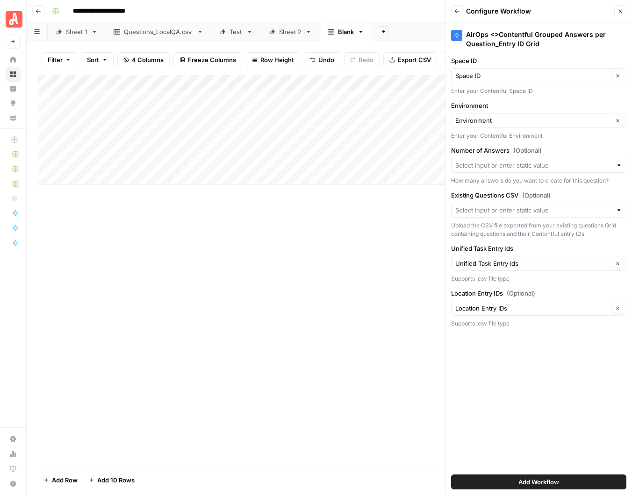
click at [530, 478] on span "Add Workflow" at bounding box center [538, 481] width 41 height 9
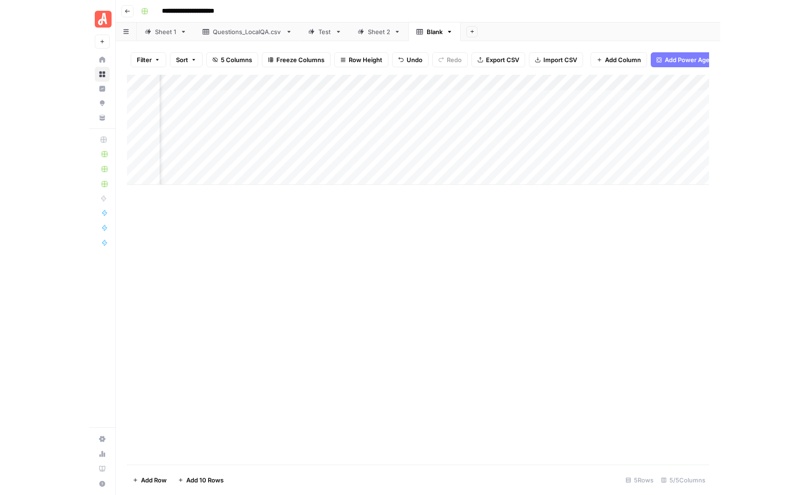
scroll to position [0, 0]
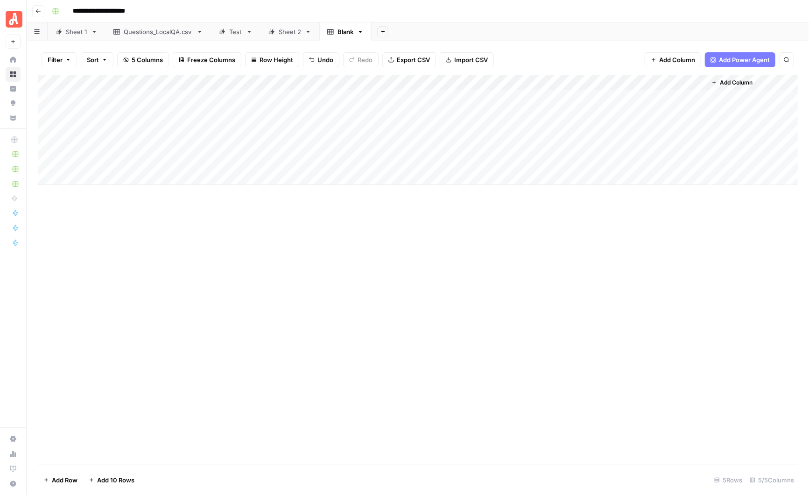
click at [686, 82] on div "Add Column" at bounding box center [418, 130] width 760 height 110
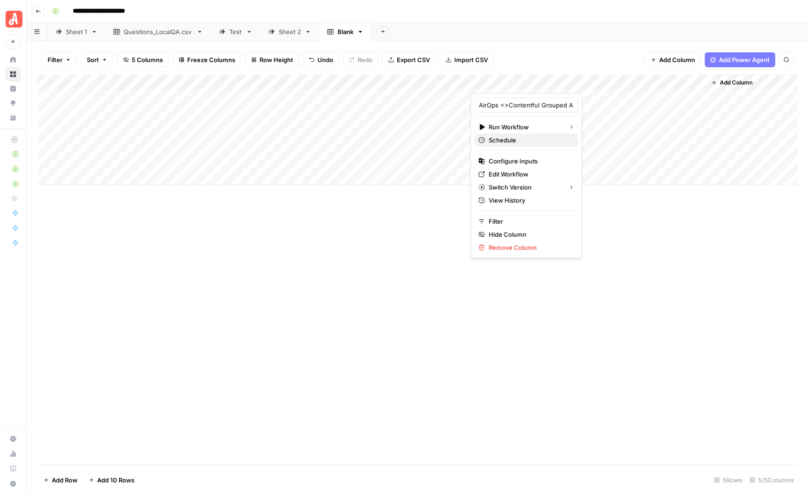
click at [518, 138] on span "Schedule" at bounding box center [530, 139] width 82 height 9
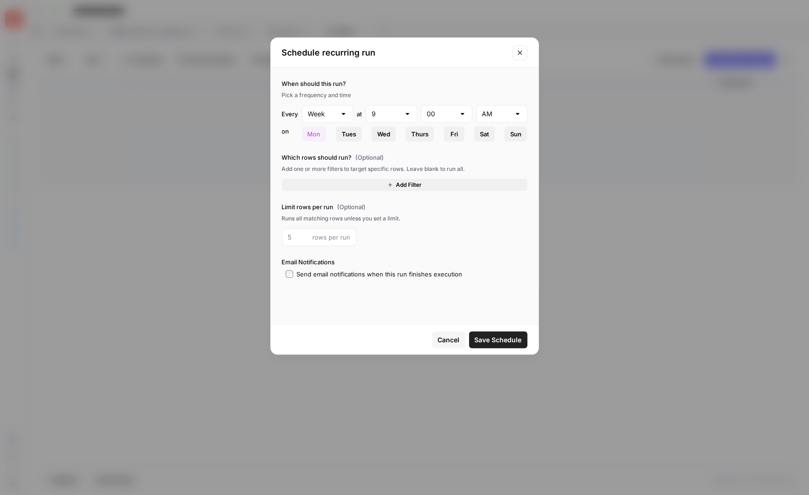
click at [400, 183] on span "Add Filter" at bounding box center [409, 185] width 26 height 8
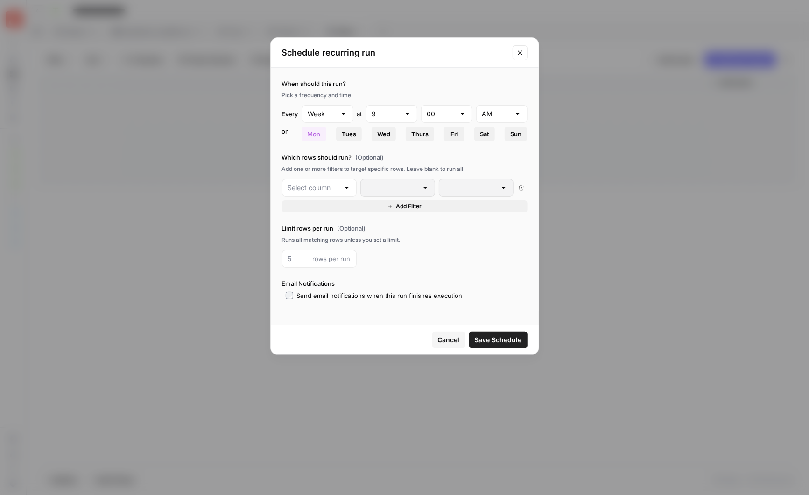
click at [348, 185] on div at bounding box center [346, 187] width 7 height 9
click at [443, 338] on span "Cancel" at bounding box center [449, 339] width 22 height 9
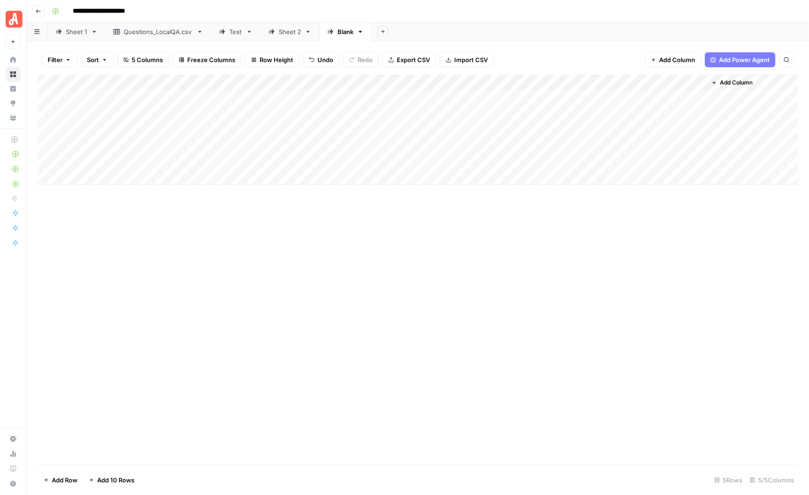
click at [731, 81] on span "Add Column" at bounding box center [736, 82] width 33 height 8
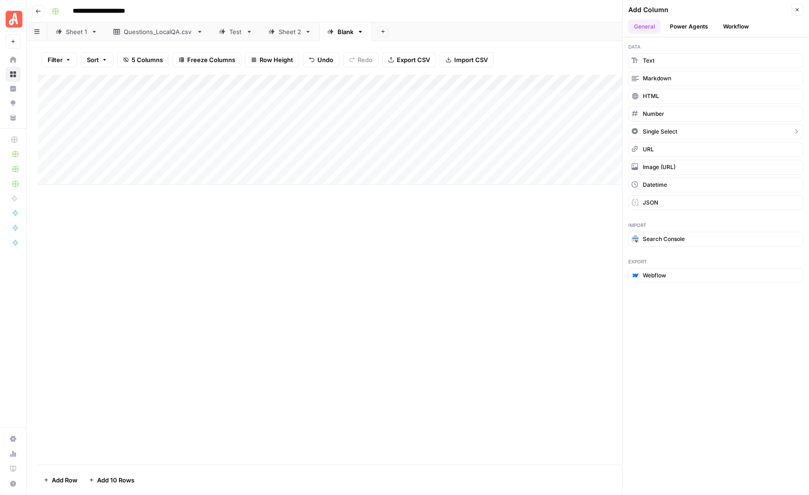
click at [771, 130] on button "Single Select" at bounding box center [716, 131] width 175 height 15
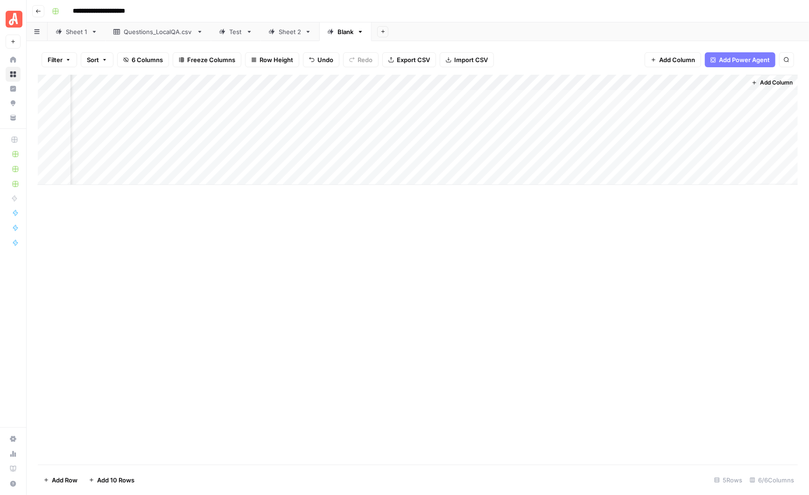
scroll to position [0, 44]
click at [702, 82] on div "Add Column" at bounding box center [418, 130] width 760 height 110
click at [690, 263] on div "Add Column" at bounding box center [418, 270] width 760 height 390
click at [698, 98] on div "Add Column" at bounding box center [418, 130] width 760 height 110
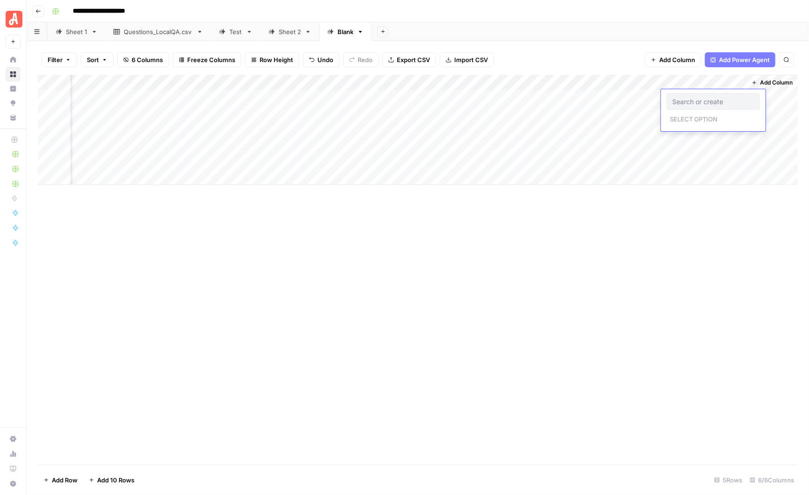
click at [739, 81] on div "Add Column" at bounding box center [418, 130] width 760 height 110
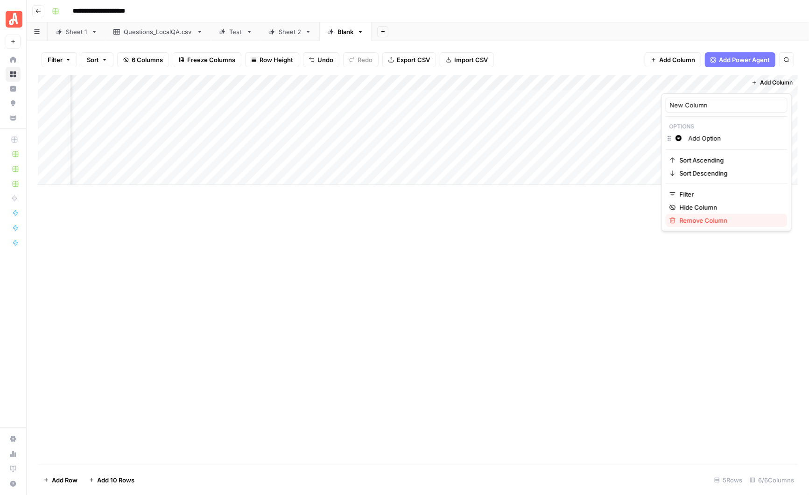
click at [707, 220] on span "Remove Column" at bounding box center [730, 220] width 100 height 9
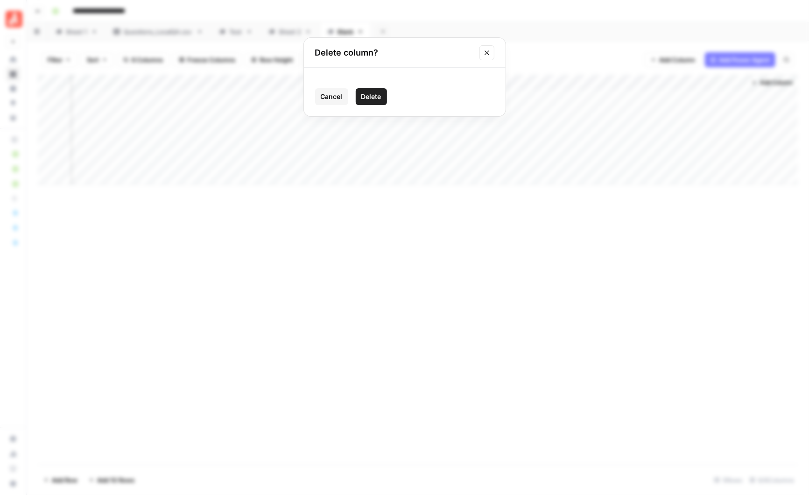
click at [370, 98] on span "Delete" at bounding box center [372, 96] width 20 height 9
click at [716, 81] on icon "button" at bounding box center [715, 83] width 6 height 6
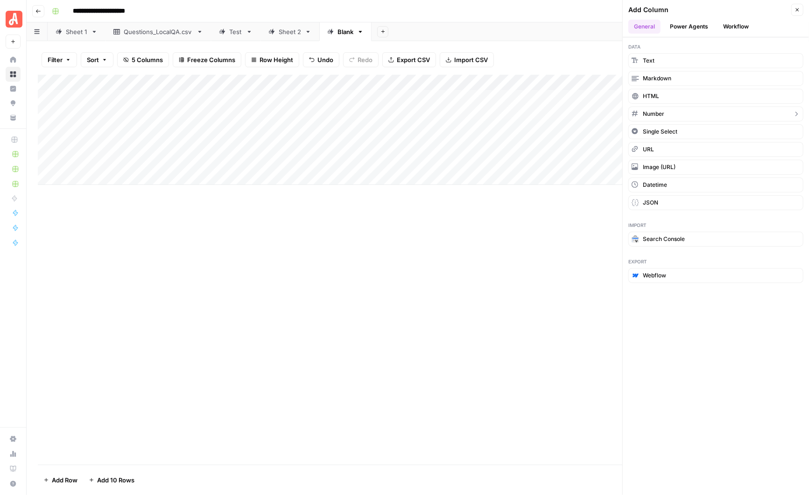
click at [677, 110] on button "Number" at bounding box center [716, 113] width 175 height 15
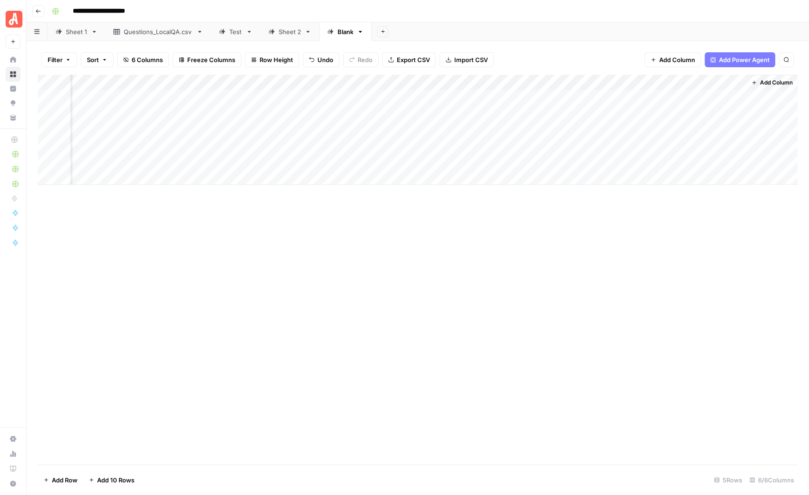
scroll to position [0, 44]
click at [736, 82] on div "Add Column" at bounding box center [418, 130] width 760 height 110
click at [698, 205] on span "Remove Column" at bounding box center [721, 208] width 82 height 9
click at [378, 95] on span "Delete" at bounding box center [372, 96] width 20 height 9
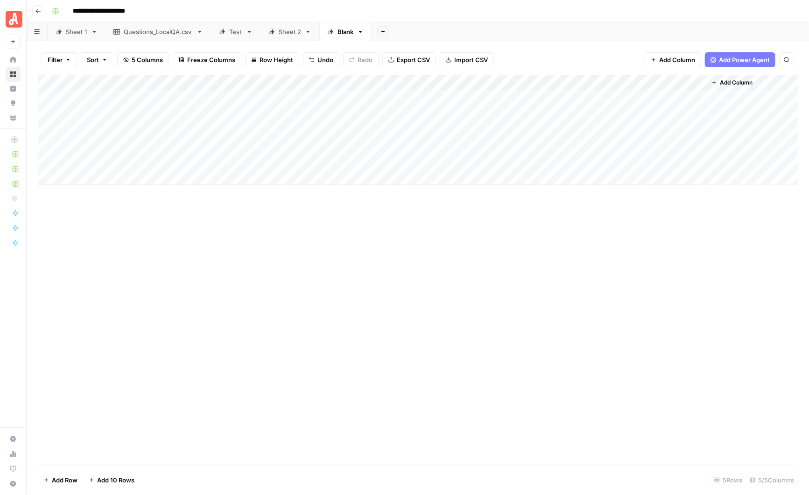
click at [714, 80] on icon "button" at bounding box center [715, 83] width 6 height 6
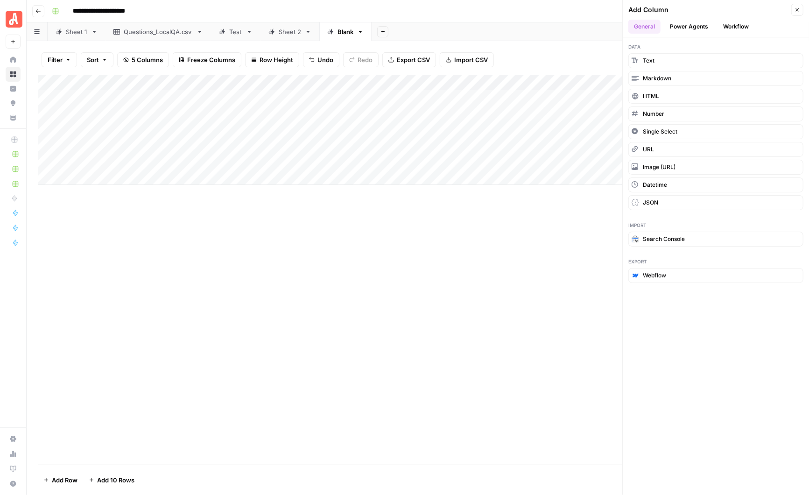
click at [740, 27] on button "Workflow" at bounding box center [736, 27] width 37 height 14
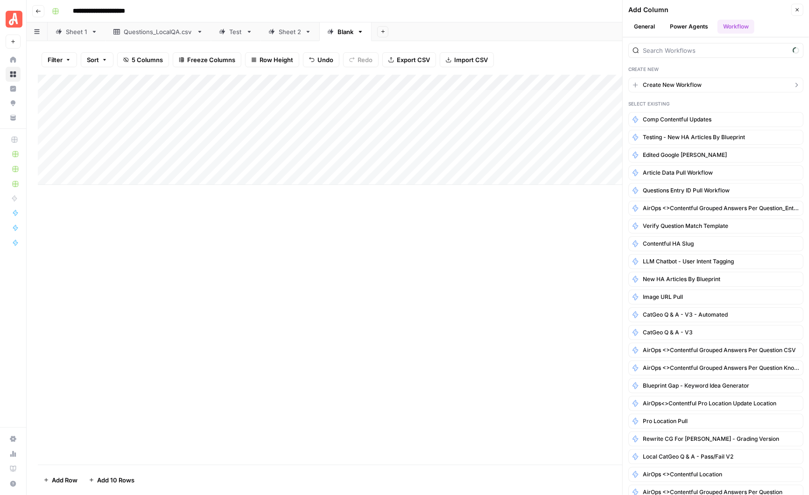
click at [670, 83] on span "Create New Workflow" at bounding box center [672, 85] width 59 height 8
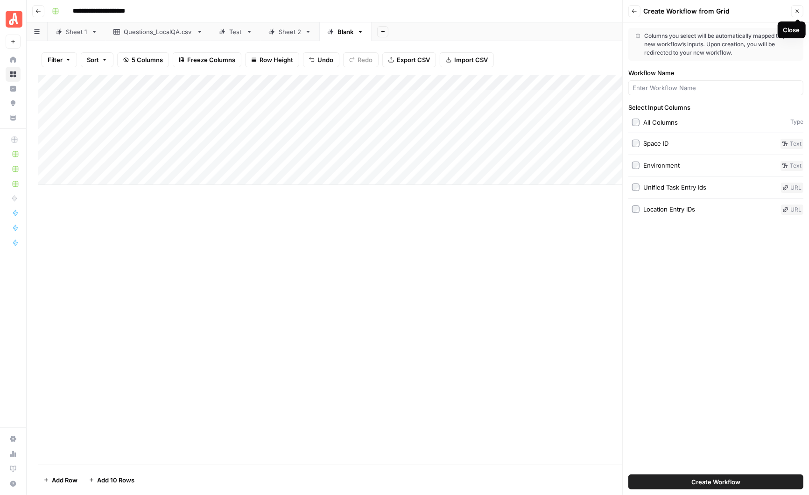
click at [799, 9] on icon "button" at bounding box center [798, 11] width 6 height 6
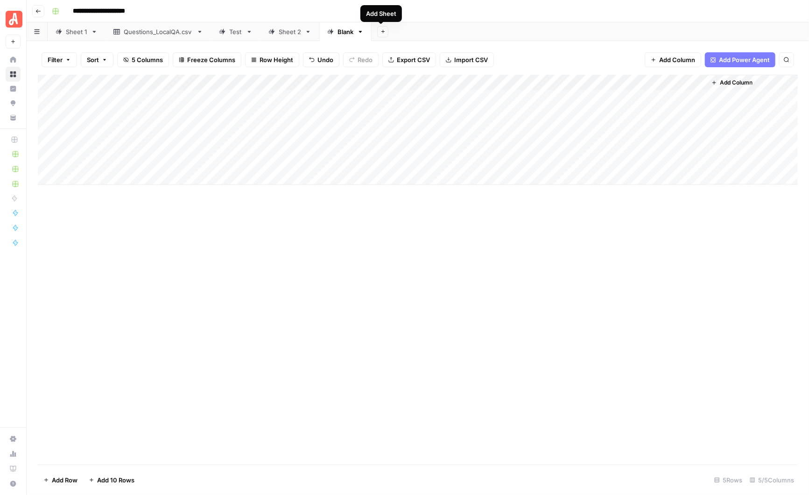
click at [381, 29] on icon "button" at bounding box center [383, 31] width 5 height 5
click at [405, 62] on span "Blank" at bounding box center [428, 63] width 69 height 9
click at [398, 33] on div "Blank" at bounding box center [398, 31] width 16 height 9
type input "*"
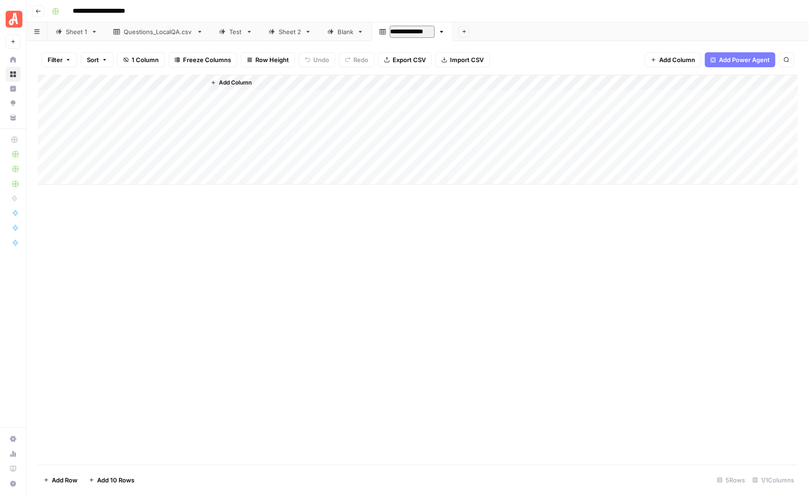
type input "**********"
click at [234, 81] on span "Add Column" at bounding box center [235, 82] width 33 height 8
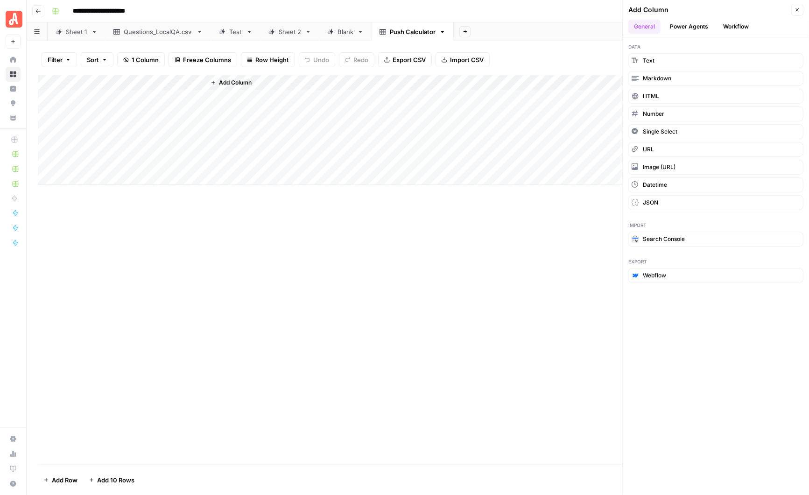
click at [742, 23] on button "Workflow" at bounding box center [736, 27] width 37 height 14
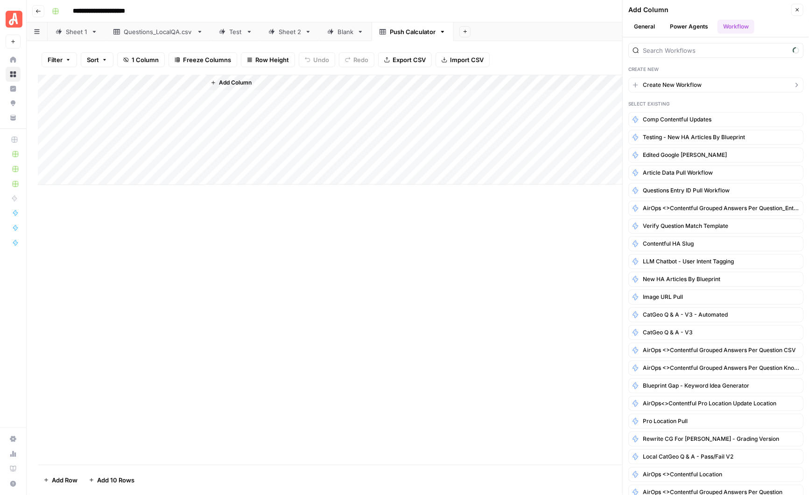
click at [679, 84] on span "Create New Workflow" at bounding box center [672, 85] width 59 height 8
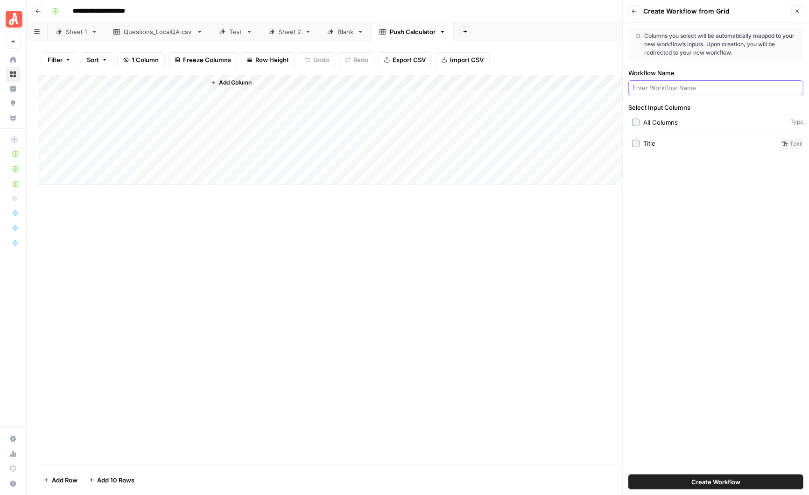
click at [658, 87] on input "Workflow Name" at bounding box center [716, 87] width 167 height 9
type input "P"
click at [659, 87] on input "QA Push Calculator" at bounding box center [716, 87] width 167 height 9
type input "QA Push Row Calculator"
click at [722, 481] on span "Create Workflow" at bounding box center [716, 481] width 49 height 9
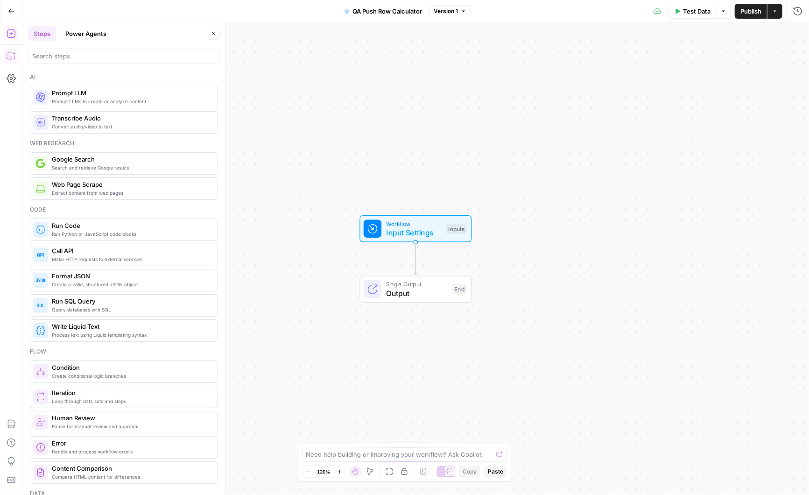
click at [9, 59] on icon "button" at bounding box center [11, 55] width 9 height 9
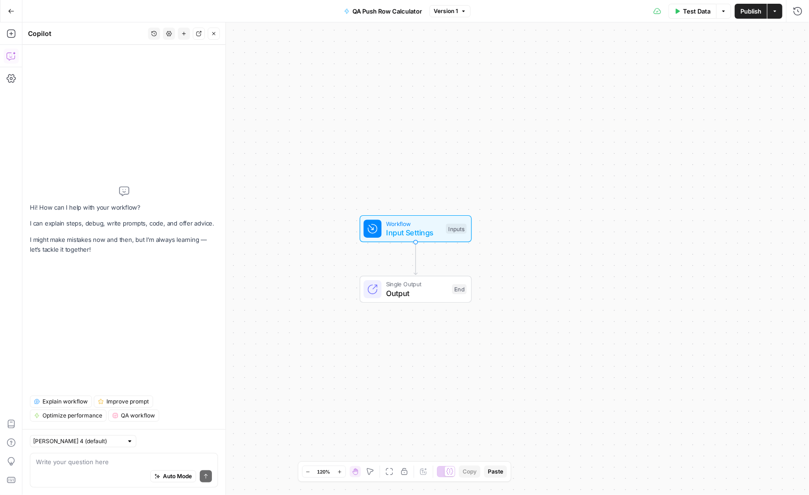
click at [59, 469] on div "Auto Mode Send" at bounding box center [124, 477] width 176 height 21
paste textarea "2. Read data from the source grid The workflow's first step must retrieve the v…"
type textarea "I'd like to create a workflow to do this 2. Read data from the source grid The …"
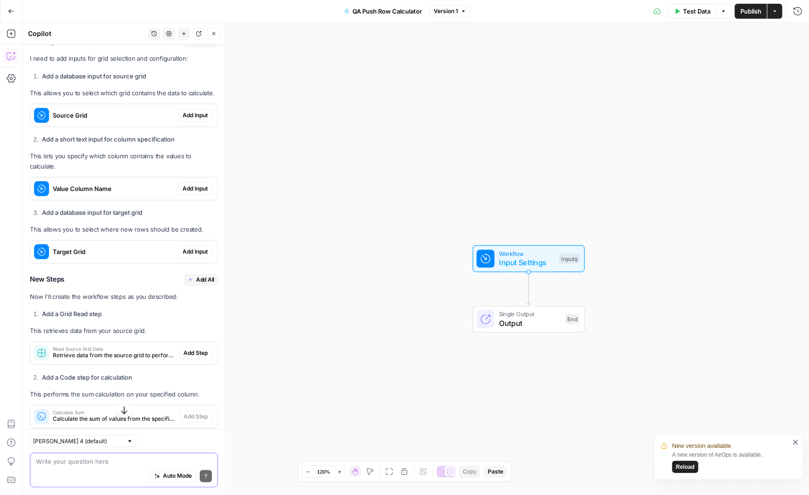
scroll to position [810, 0]
click at [198, 113] on span "Add Input" at bounding box center [195, 117] width 25 height 8
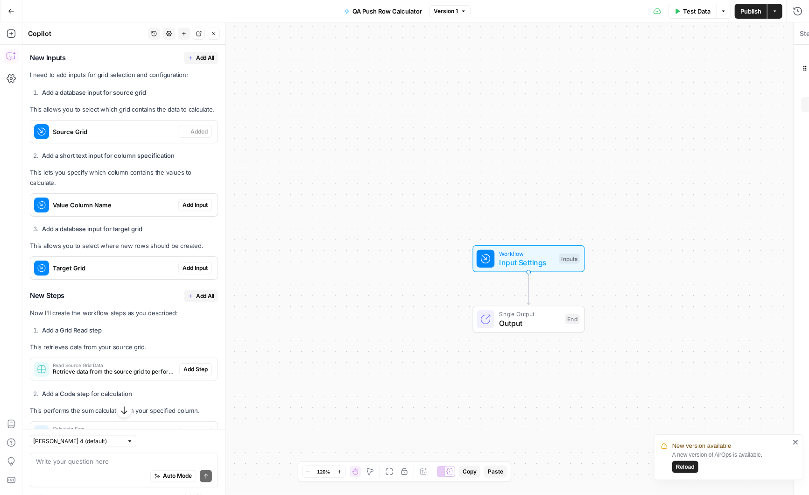
scroll to position [825, 0]
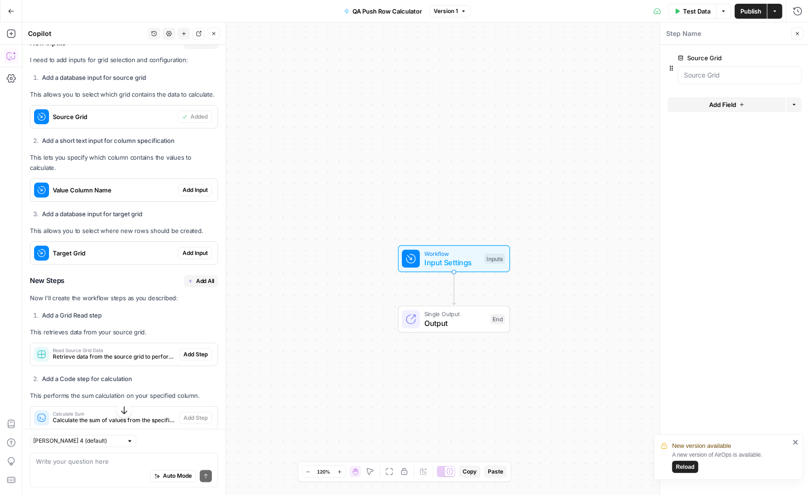
click at [199, 186] on span "Add Input" at bounding box center [195, 190] width 25 height 8
click at [201, 249] on span "Add Input" at bounding box center [195, 253] width 25 height 8
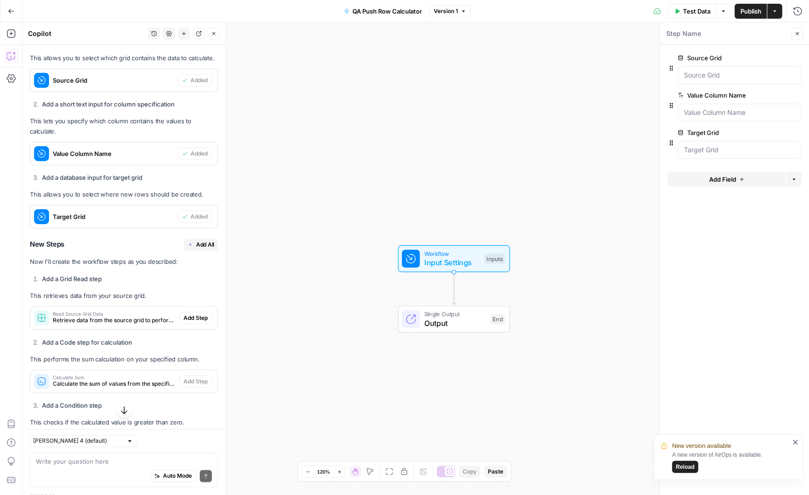
scroll to position [864, 0]
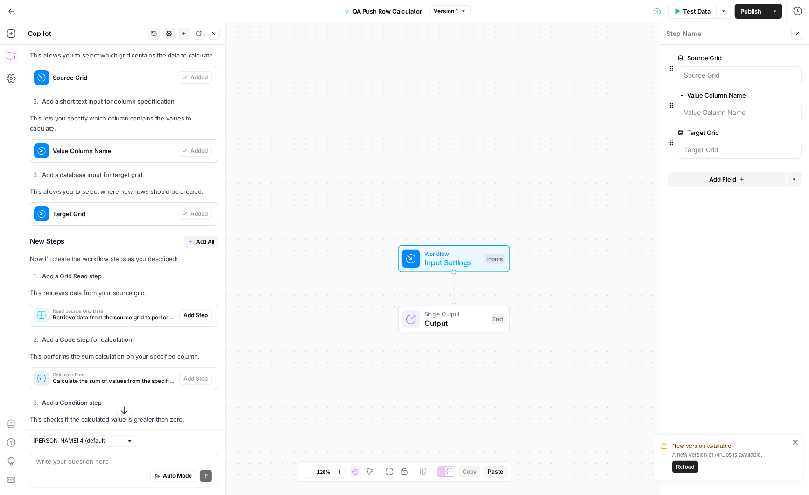
click at [205, 238] on span "Add All" at bounding box center [205, 242] width 18 height 8
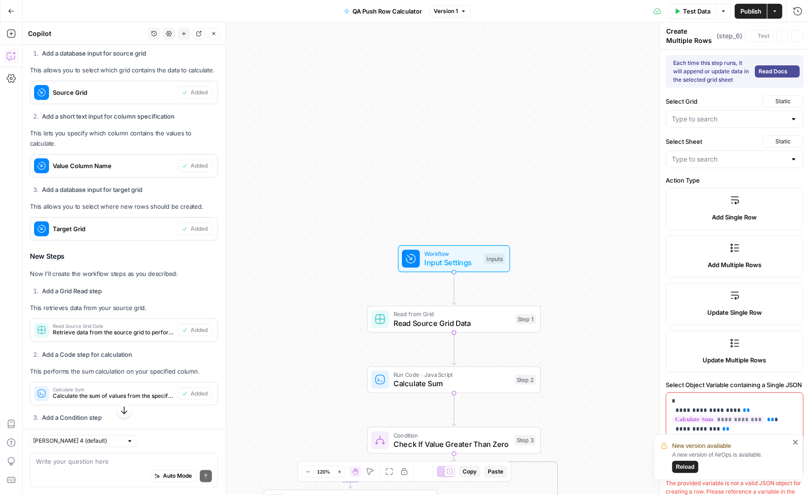
type textarea "Add Row to Target Grid"
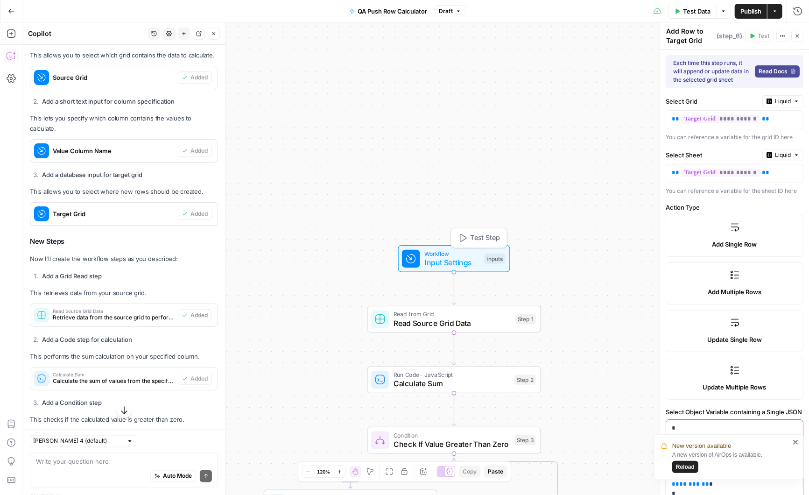
click at [440, 255] on span "Workflow" at bounding box center [453, 253] width 56 height 9
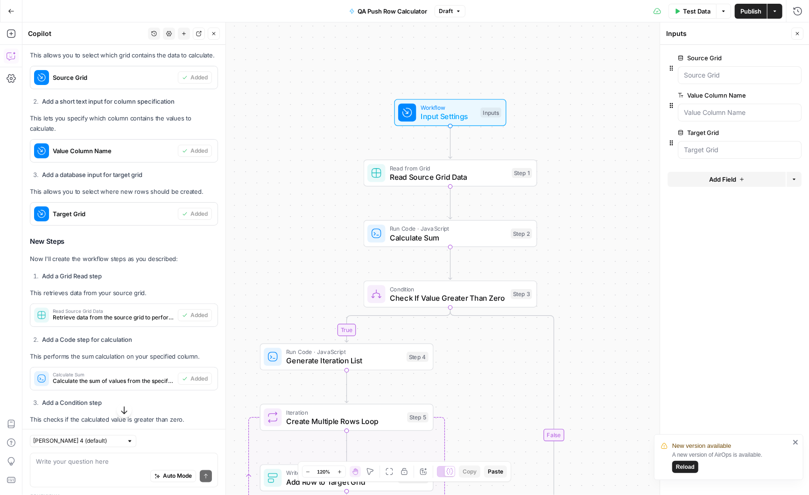
drag, startPoint x: 569, startPoint y: 348, endPoint x: 565, endPoint y: 202, distance: 146.3
click at [565, 202] on div "true false Workflow Input Settings Inputs Read from Grid Read Source Grid Data …" at bounding box center [415, 258] width 787 height 473
click at [464, 237] on span "Calculate Sum" at bounding box center [448, 237] width 117 height 11
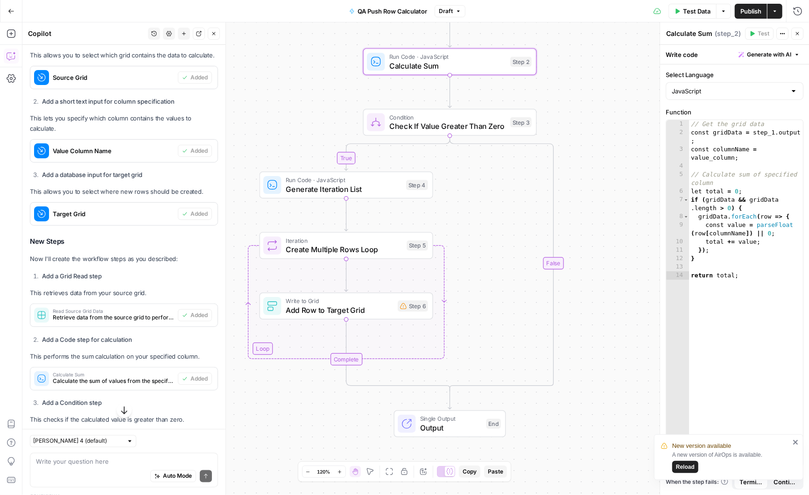
drag, startPoint x: 302, startPoint y: 308, endPoint x: 302, endPoint y: 136, distance: 171.9
click at [302, 136] on div "true false Workflow Input Settings Inputs Read from Grid Read Source Grid Data …" at bounding box center [415, 258] width 787 height 473
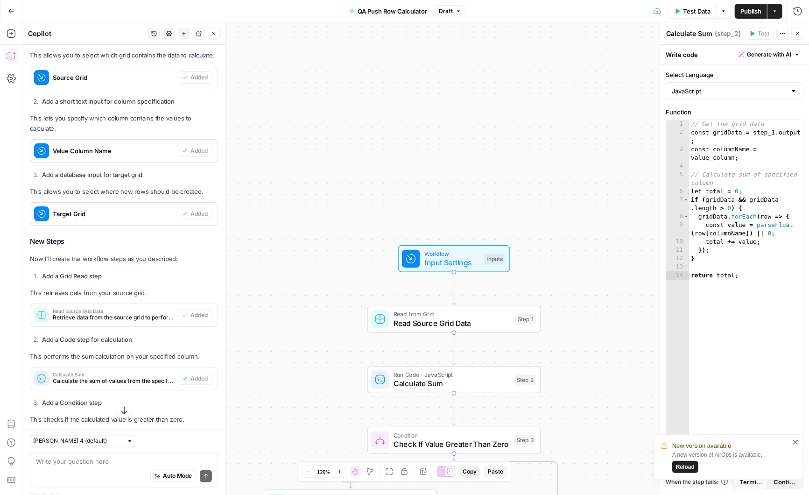
click at [105, 140] on div "Value Column Name" at bounding box center [104, 151] width 148 height 22
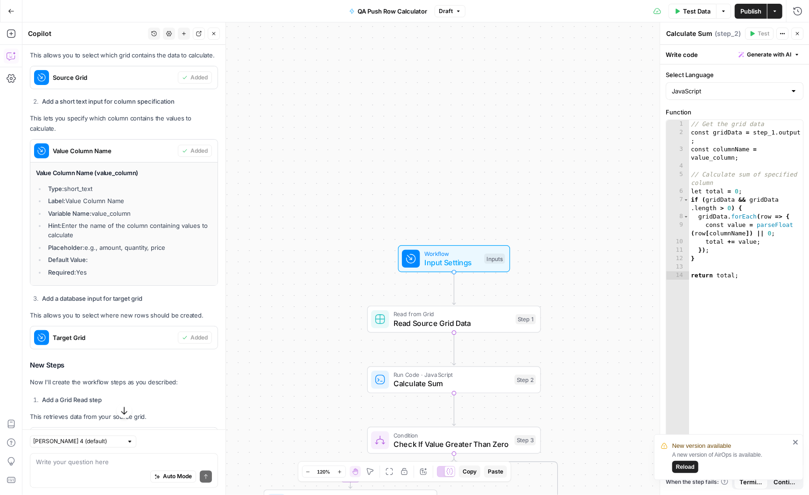
click at [123, 73] on span "Source Grid" at bounding box center [113, 77] width 121 height 9
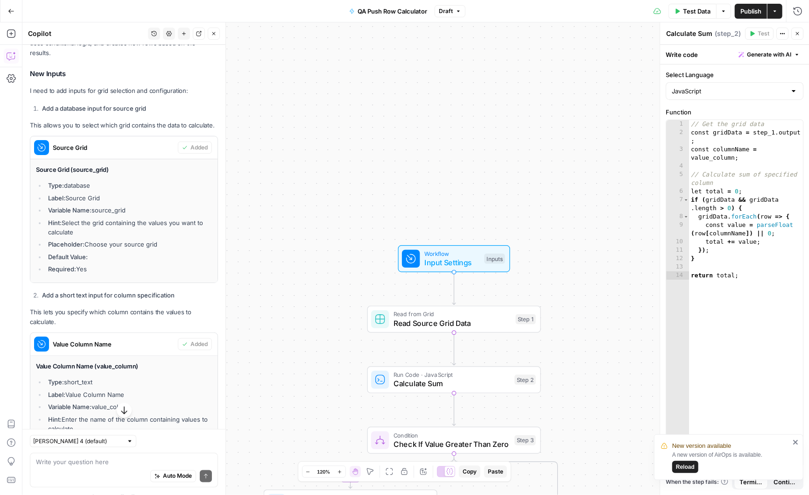
scroll to position [786, 0]
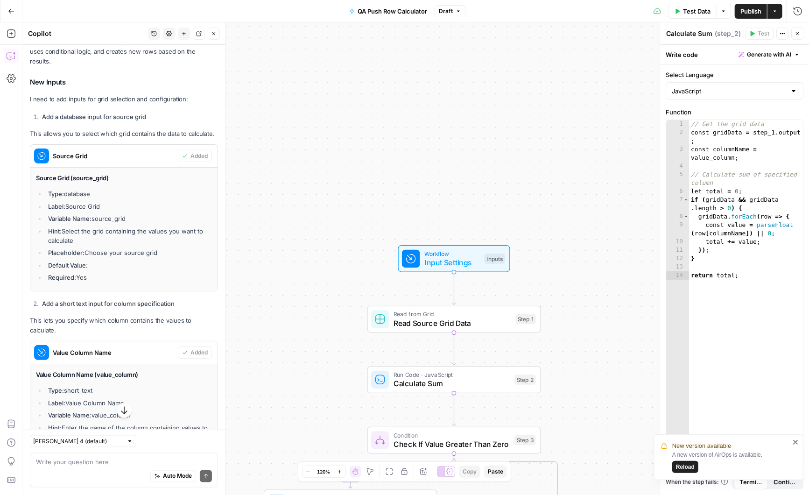
click at [82, 467] on div "Auto Mode Send" at bounding box center [124, 477] width 176 height 21
paste textarea "https://app.airops.com/angi-1/grids/29035/sheets/43282"
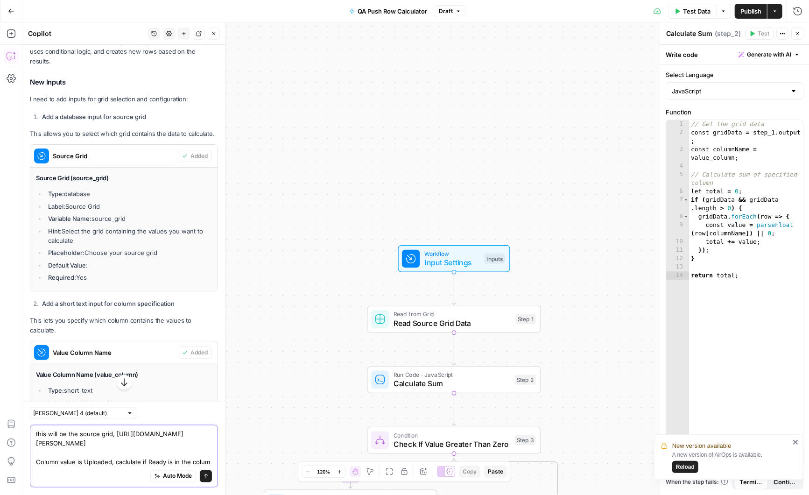
type textarea "this will be the source grid, https://app.airops.com/angi-1/grids/29035/sheets/…"
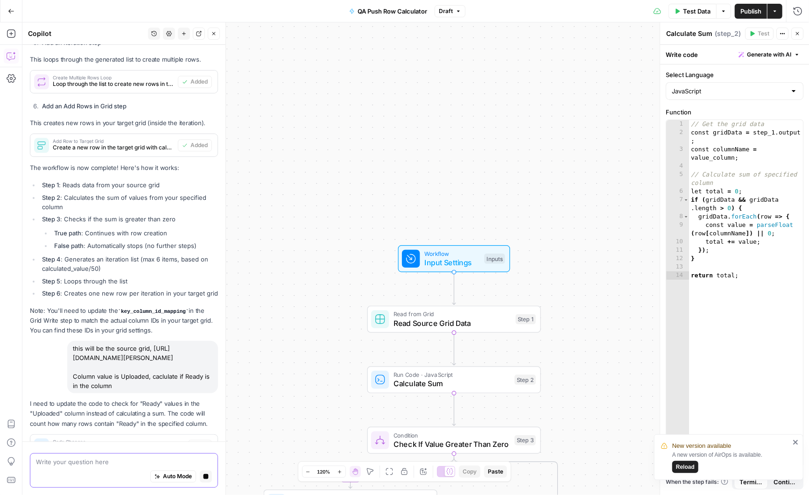
scroll to position [1635, 0]
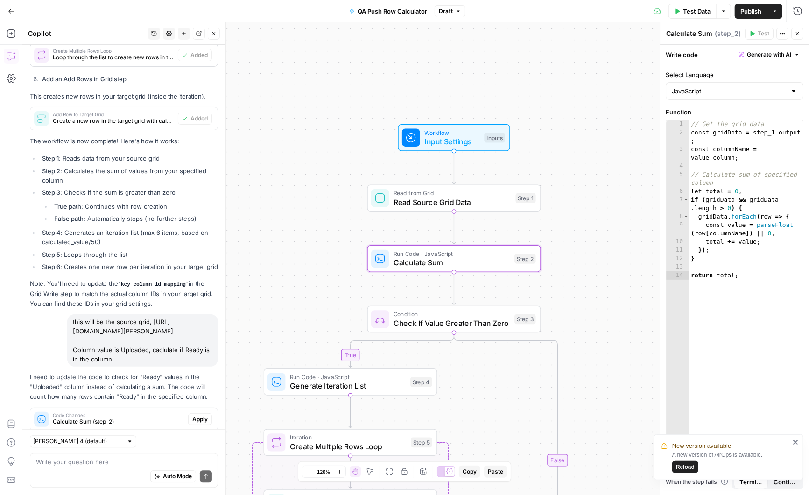
click at [199, 415] on span "Apply" at bounding box center [199, 419] width 15 height 8
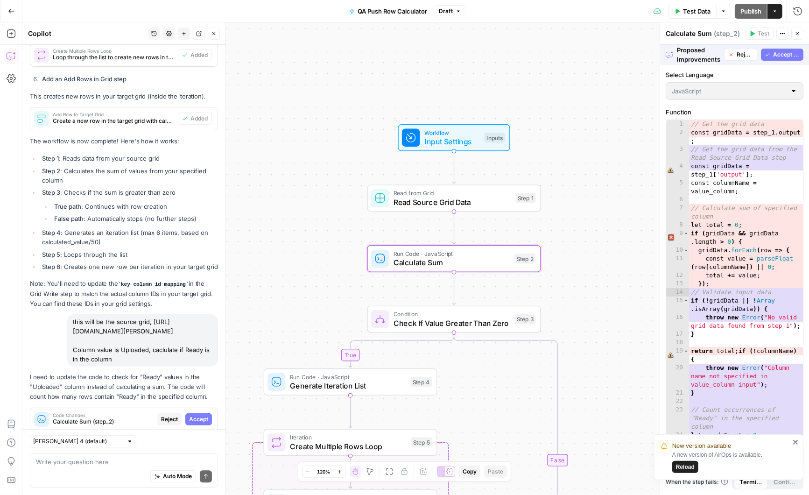
click at [199, 415] on span "Accept" at bounding box center [198, 419] width 19 height 8
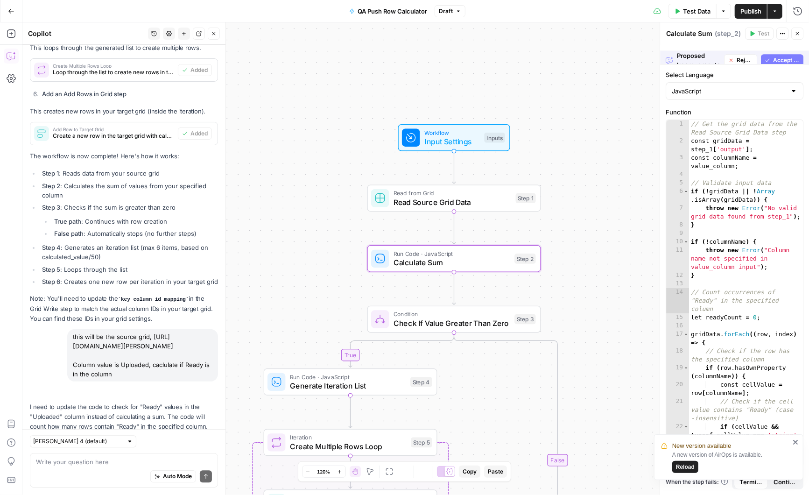
scroll to position [1650, 0]
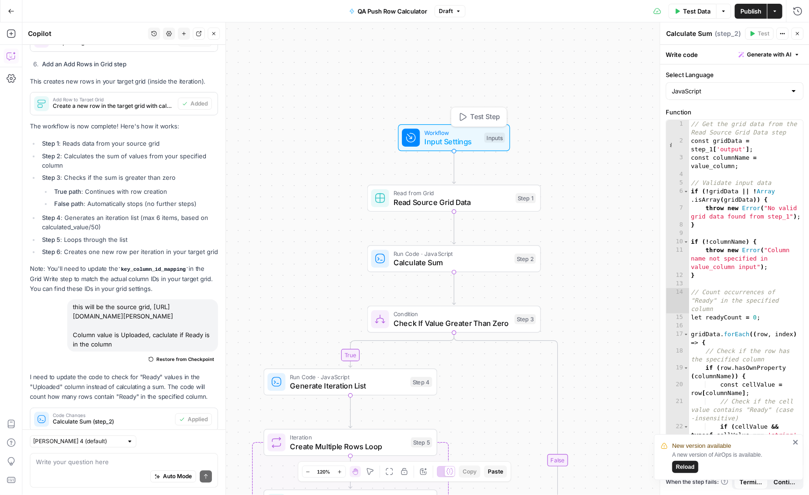
click at [452, 137] on span "Input Settings" at bounding box center [453, 141] width 56 height 11
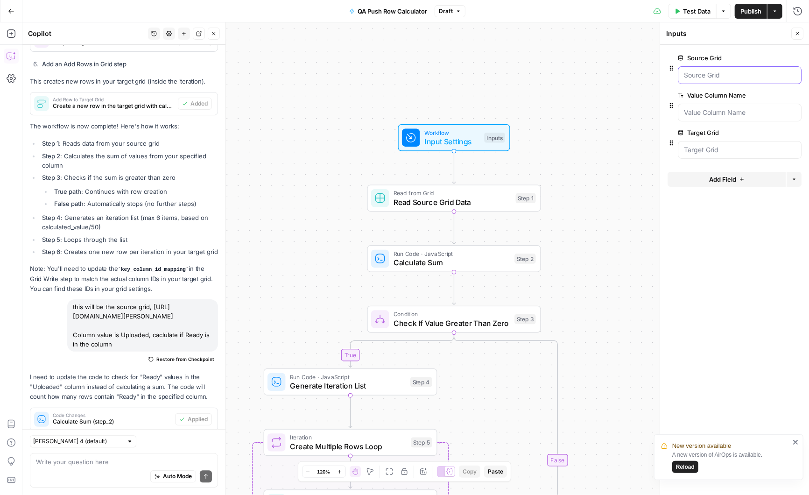
click at [729, 74] on Grid "Source Grid" at bounding box center [740, 75] width 112 height 9
drag, startPoint x: 156, startPoint y: 292, endPoint x: 69, endPoint y: 275, distance: 89.0
click at [68, 299] on div "this will be the source grid, https://app.airops.com/angi-1/grids/29035/sheets/…" at bounding box center [142, 325] width 151 height 52
copy div "this will be the source grid, https://app.airops.com/angi-1/grids/29035/sheets/…"
click at [78, 464] on textarea at bounding box center [124, 461] width 176 height 9
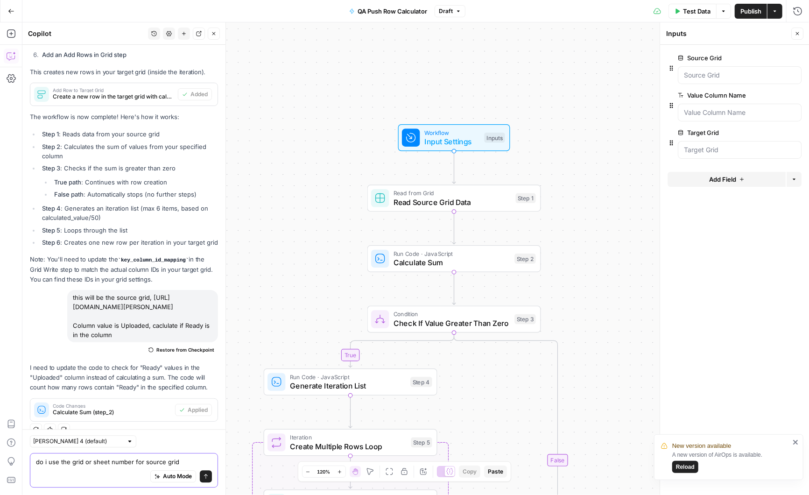
paste textarea "this will be the source grid, https://app.airops.com/angi-1/grids/29035/sheets/…"
type textarea "do i use the grid or sheet number for source grid this will be the source grid,…"
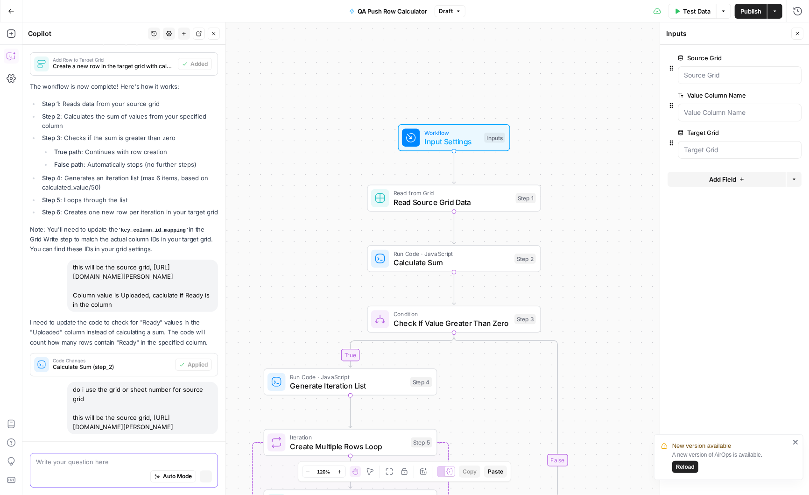
scroll to position [1659, 0]
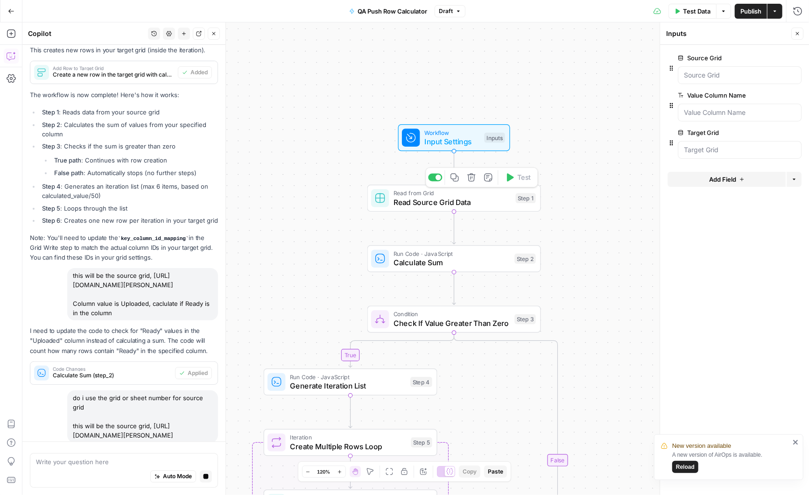
click at [462, 200] on span "Read Source Grid Data" at bounding box center [453, 202] width 118 height 11
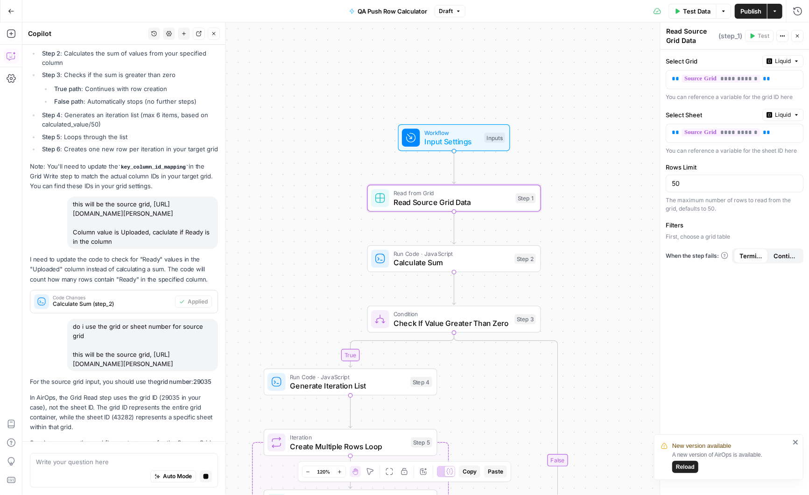
scroll to position [1795, 0]
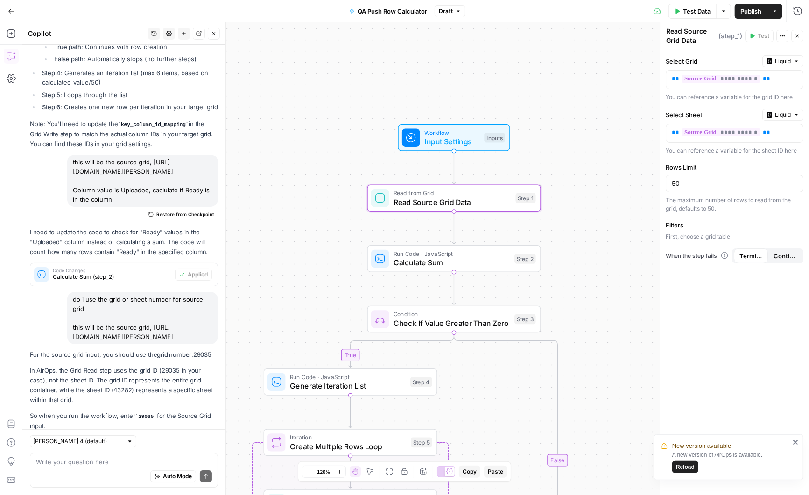
click at [700, 235] on p "First, choose a grid table" at bounding box center [735, 237] width 138 height 8
click at [696, 233] on p "First, choose a grid table" at bounding box center [735, 237] width 138 height 8
click at [724, 234] on p "First, choose a grid table" at bounding box center [735, 237] width 138 height 8
click at [676, 220] on label "Filters" at bounding box center [735, 224] width 138 height 9
click at [690, 233] on p "First, choose a grid table" at bounding box center [735, 237] width 138 height 8
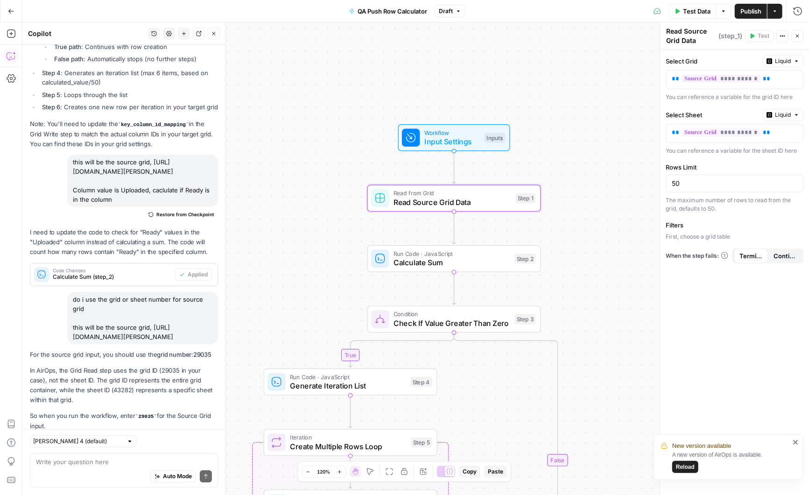
click at [693, 197] on div "The maximum number of rows to read from the grid, defaults to 50." at bounding box center [735, 204] width 138 height 17
click at [436, 132] on span "Workflow" at bounding box center [453, 132] width 56 height 9
click at [446, 131] on span "Workflow" at bounding box center [453, 132] width 56 height 9
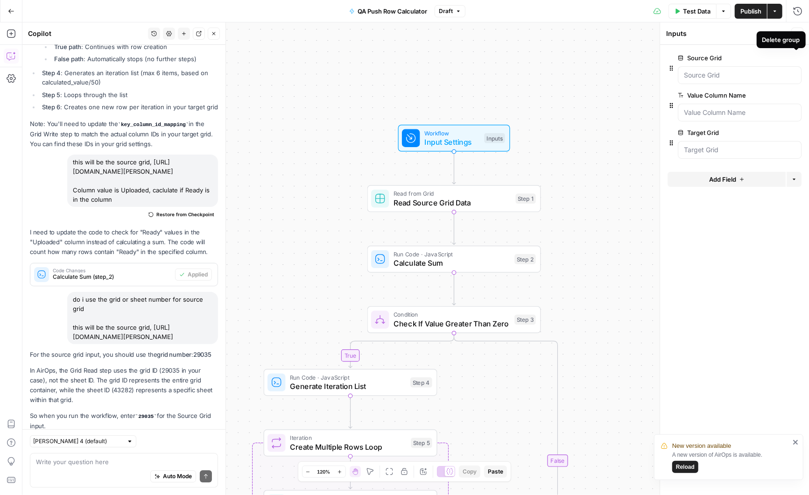
click at [798, 56] on icon "button" at bounding box center [796, 58] width 5 height 5
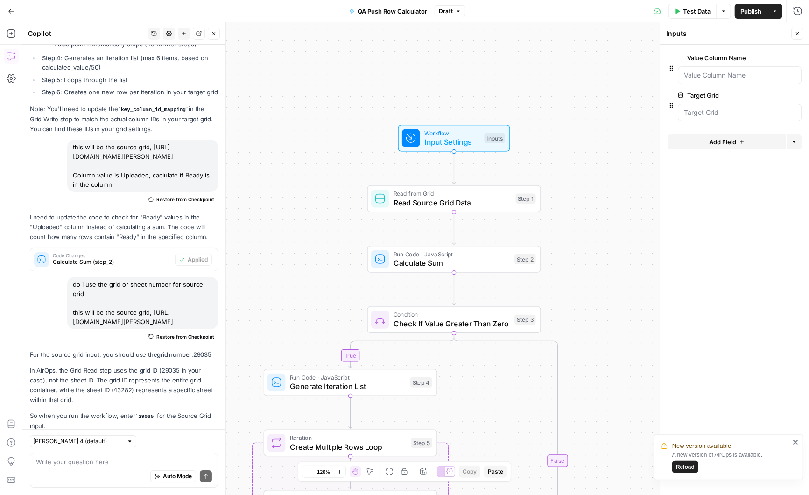
click at [795, 56] on icon "button" at bounding box center [796, 58] width 5 height 5
click at [468, 202] on span "Read Source Grid Data" at bounding box center [453, 202] width 118 height 11
type textarea "Read Source Grid Data"
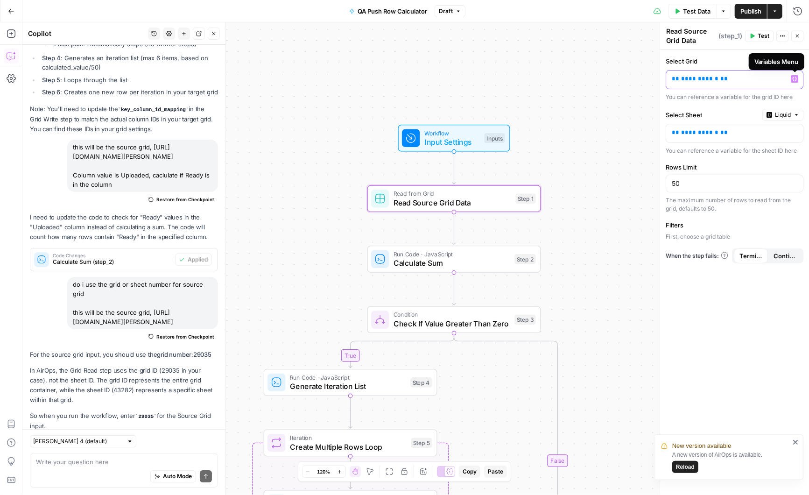
click at [794, 77] on icon "button" at bounding box center [795, 79] width 5 height 5
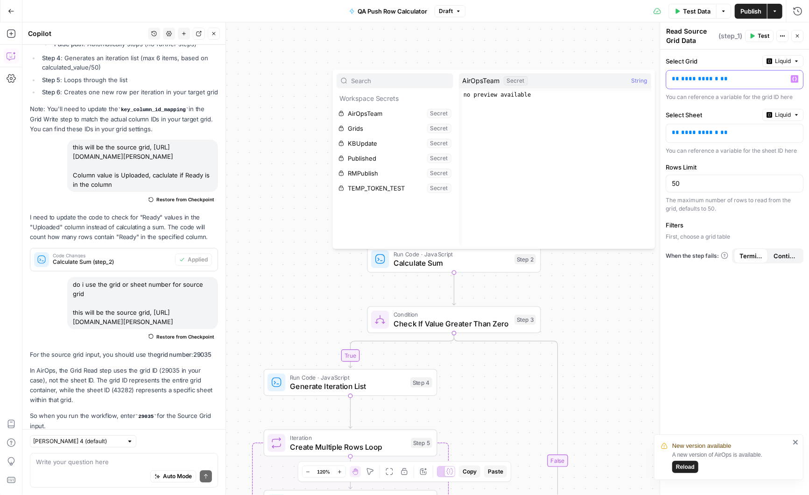
click at [744, 80] on p "**********" at bounding box center [727, 78] width 111 height 9
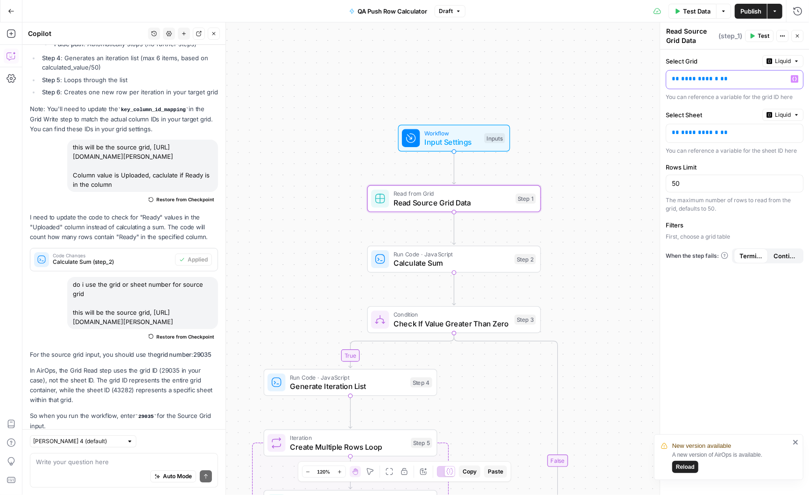
drag, startPoint x: 744, startPoint y: 80, endPoint x: 652, endPoint y: 80, distance: 92.0
click at [652, 80] on body "New version available A new version of AirOps is available. Reload Angi New Hom…" at bounding box center [404, 247] width 809 height 495
drag, startPoint x: 728, startPoint y: 78, endPoint x: 660, endPoint y: 78, distance: 68.7
click at [660, 78] on div "**********" at bounding box center [734, 258] width 149 height 473
click at [779, 55] on button "Liquid" at bounding box center [783, 61] width 41 height 12
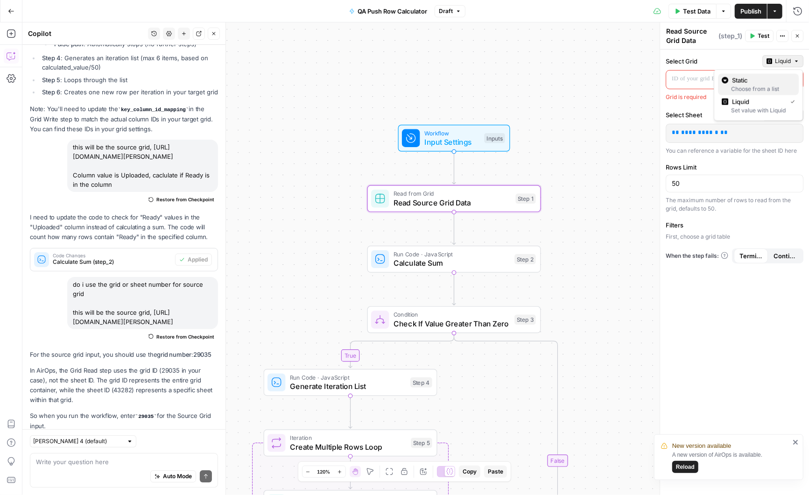
click at [764, 79] on span "Static" at bounding box center [761, 80] width 59 height 9
click at [792, 78] on div at bounding box center [793, 78] width 7 height 9
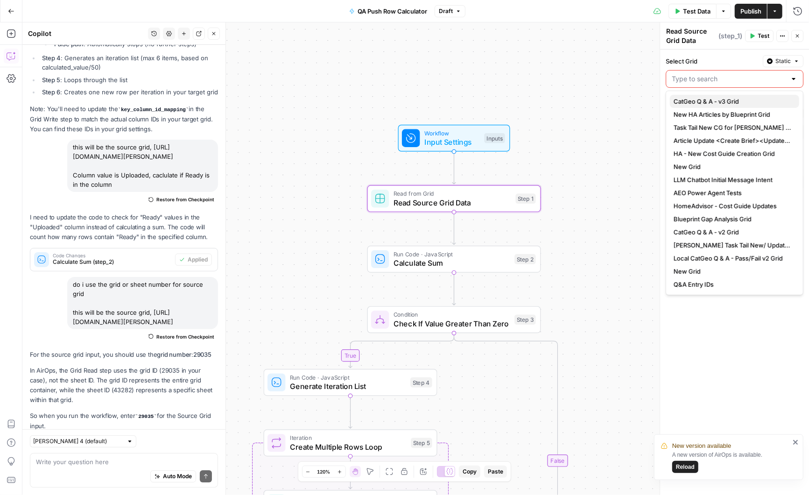
click at [732, 101] on span "CatGeo Q & A - v3 Grid" at bounding box center [733, 101] width 118 height 9
type input "CatGeo Q & A - v3 Grid"
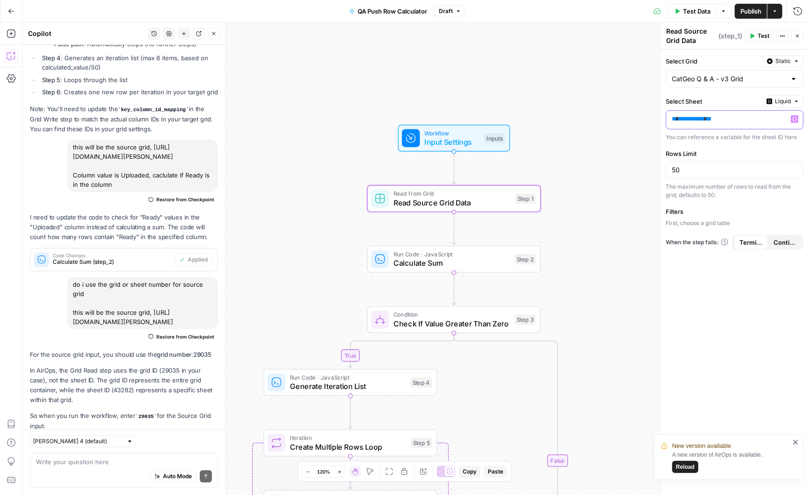
drag, startPoint x: 755, startPoint y: 117, endPoint x: 661, endPoint y: 117, distance: 93.9
click at [661, 117] on div "**********" at bounding box center [734, 258] width 149 height 473
click at [796, 99] on icon "button" at bounding box center [797, 102] width 6 height 6
click at [771, 121] on span "Static" at bounding box center [761, 119] width 59 height 9
click at [795, 114] on div at bounding box center [793, 118] width 7 height 9
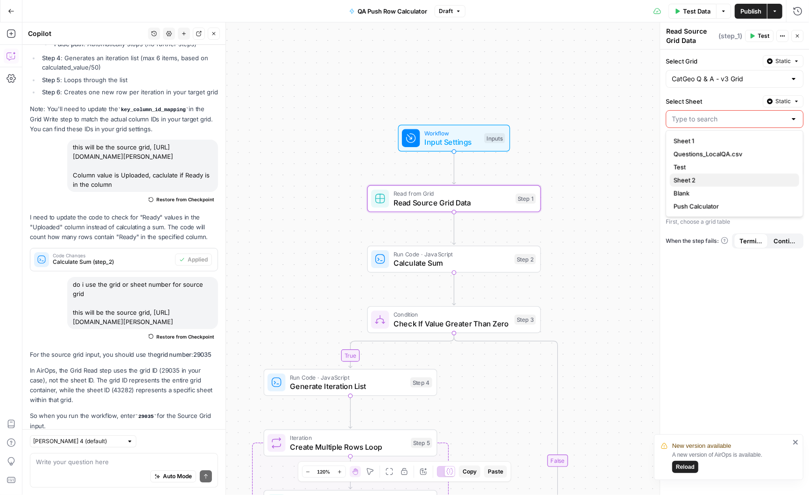
click at [695, 178] on span "Sheet 2" at bounding box center [733, 180] width 118 height 9
type input "Sheet 2"
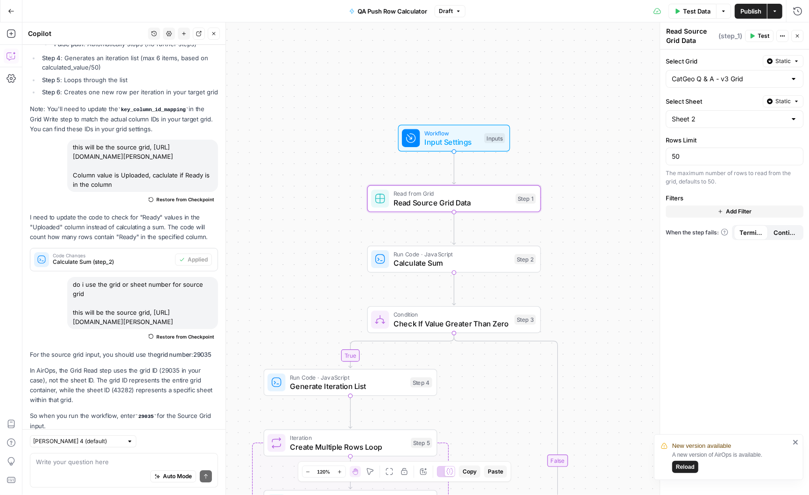
click at [732, 207] on span "Add Filter" at bounding box center [739, 211] width 26 height 8
click at [694, 213] on div at bounding box center [694, 214] width 7 height 9
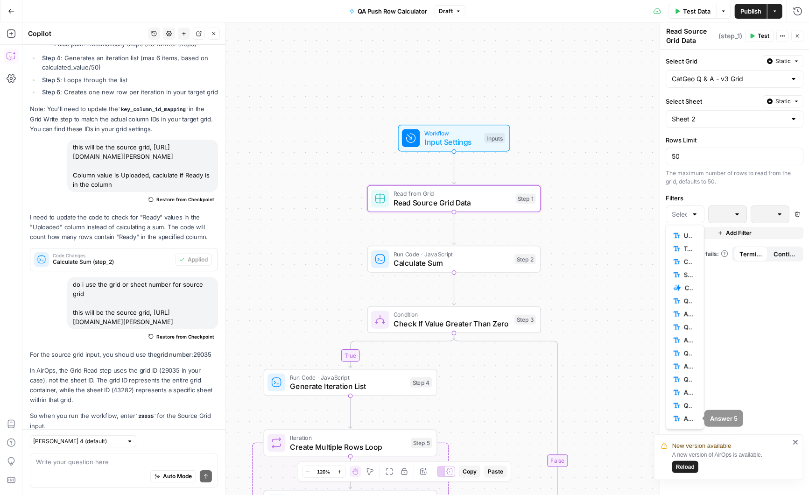
scroll to position [52, 0]
click at [685, 421] on span "Uploaded" at bounding box center [688, 418] width 9 height 9
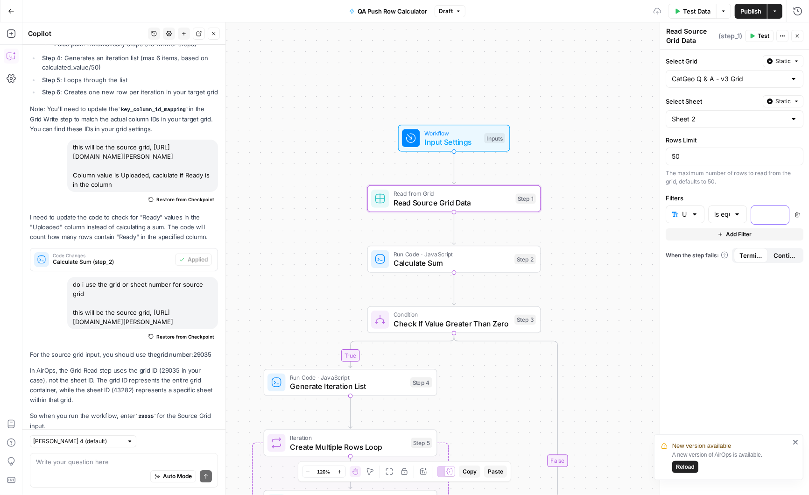
click at [771, 215] on div at bounding box center [763, 215] width 23 height 18
click at [750, 366] on div "Select Grid Static CatGeo Q & A - v3 Grid Select Sheet Static Sheet 2 Rows Limi…" at bounding box center [734, 273] width 149 height 446
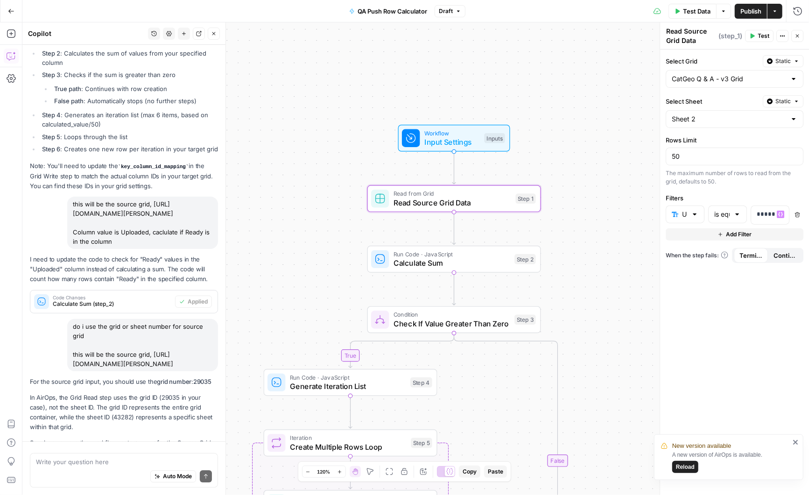
scroll to position [1810, 0]
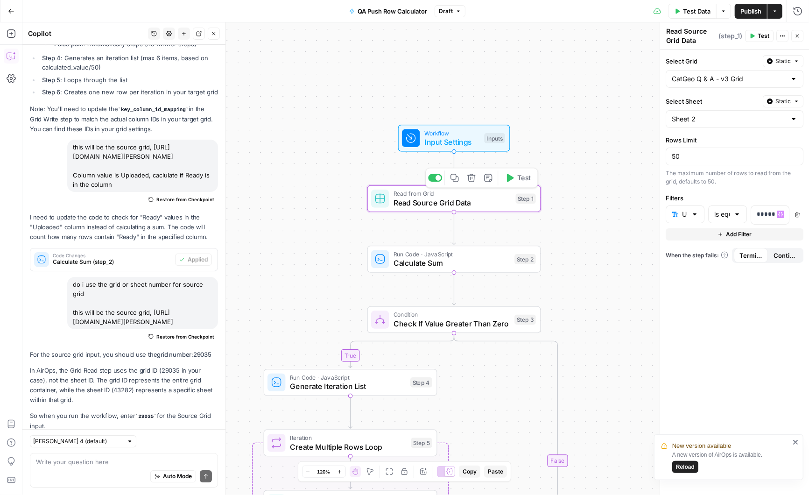
click at [508, 177] on icon "button" at bounding box center [510, 178] width 7 height 8
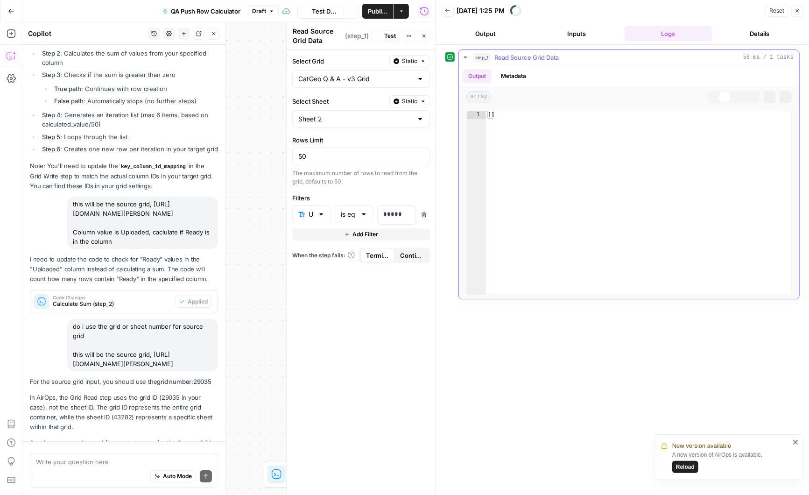
scroll to position [1562, 0]
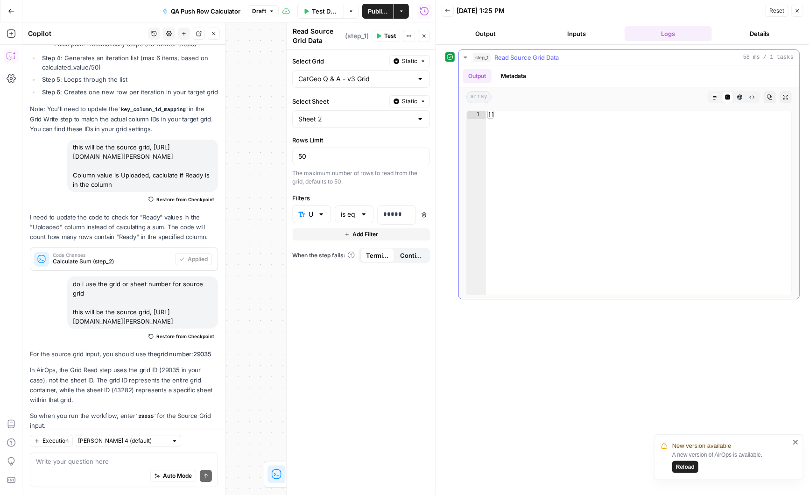
click at [523, 72] on button "Metadata" at bounding box center [514, 76] width 36 height 14
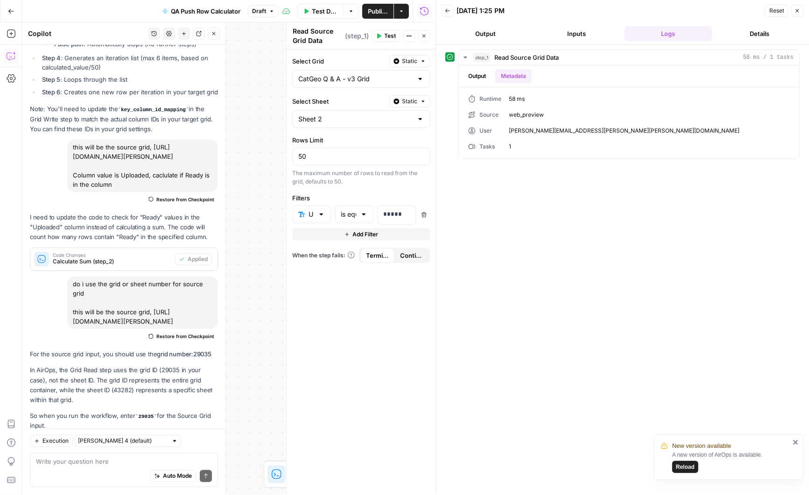
click at [387, 35] on span "Test" at bounding box center [390, 36] width 12 height 8
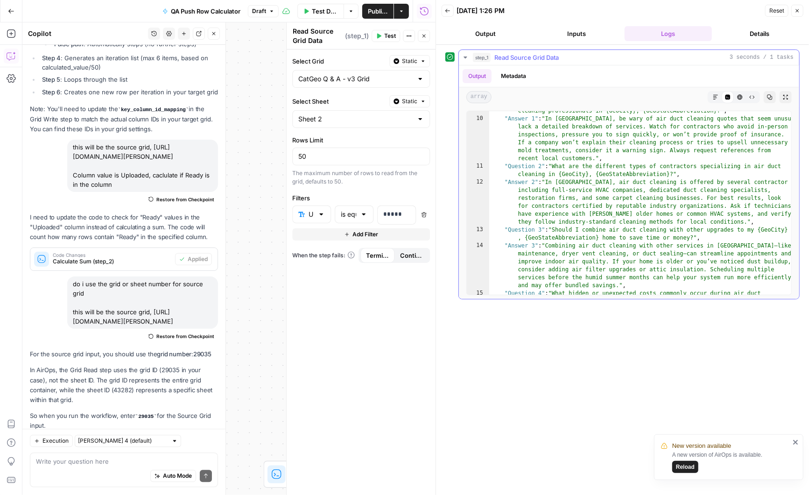
scroll to position [0, 0]
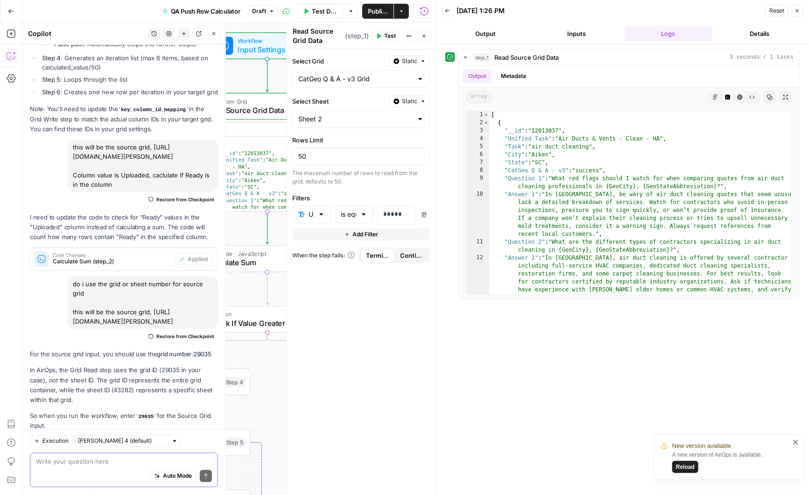
click at [93, 460] on textarea at bounding box center [124, 461] width 176 height 9
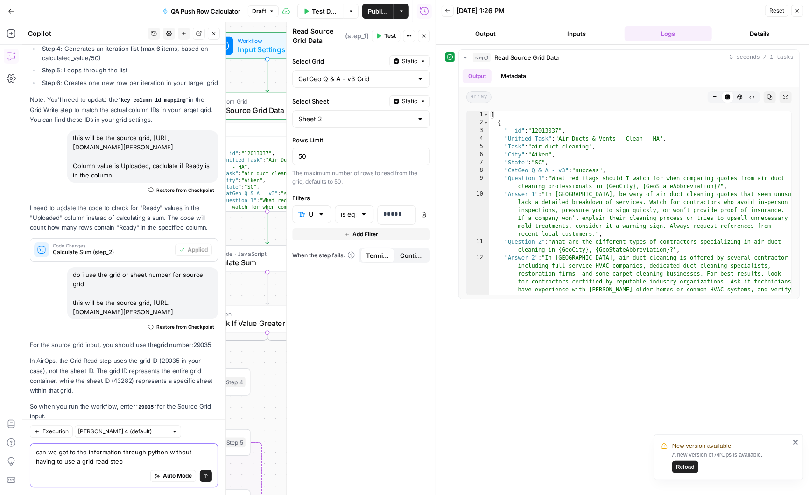
type textarea "can we get to the information through python without having to use a grid read …"
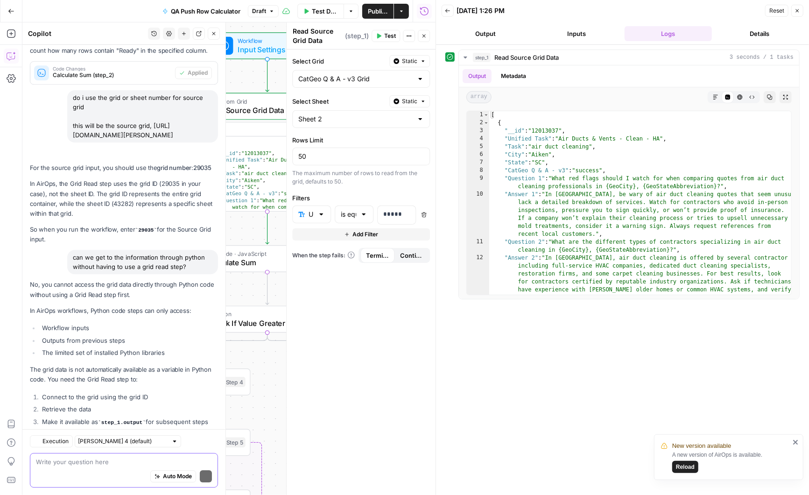
scroll to position [1827, 0]
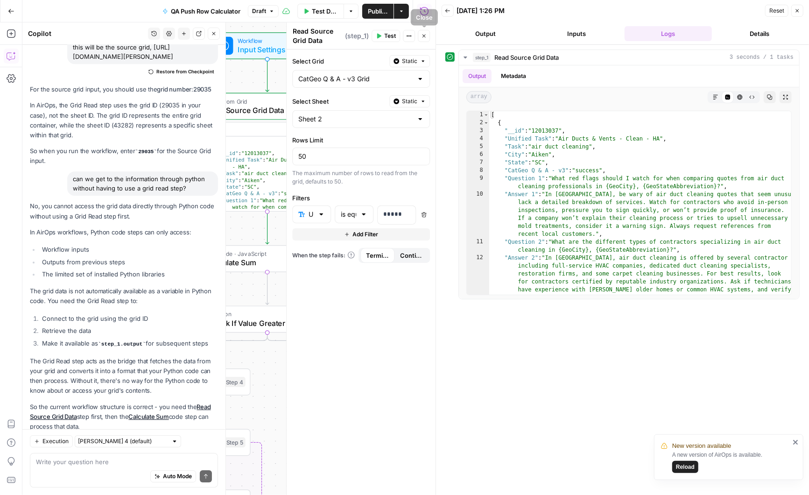
click at [425, 35] on icon "button" at bounding box center [424, 36] width 3 height 3
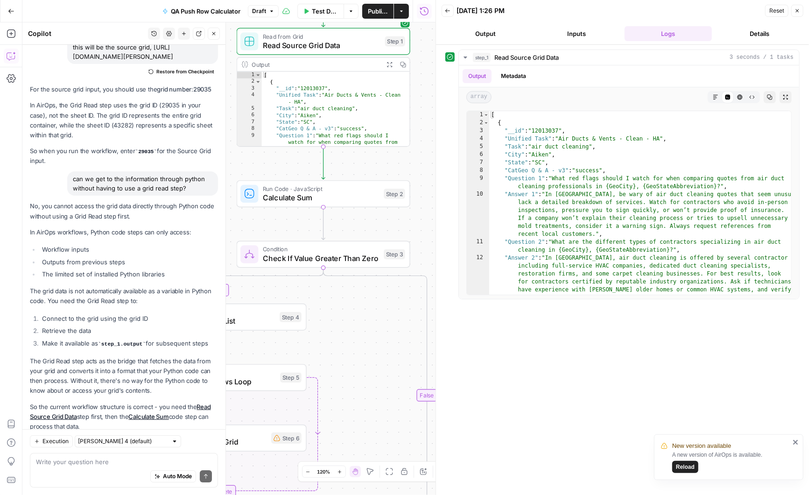
drag, startPoint x: 372, startPoint y: 234, endPoint x: 428, endPoint y: 169, distance: 86.4
click at [428, 168] on div "true false Workflow Input Settings Inputs Read from Grid Read Source Grid Data …" at bounding box center [228, 258] width 413 height 473
click at [381, 171] on icon "button" at bounding box center [380, 172] width 7 height 8
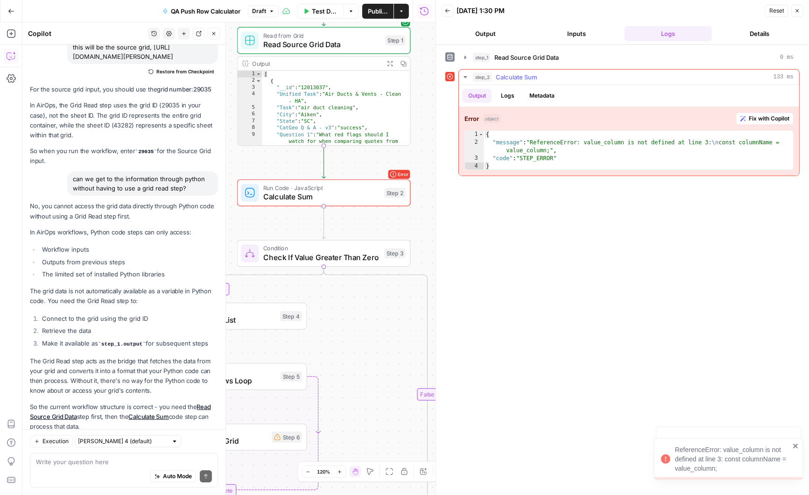
click at [771, 117] on span "Fix with Copilot" at bounding box center [769, 118] width 41 height 8
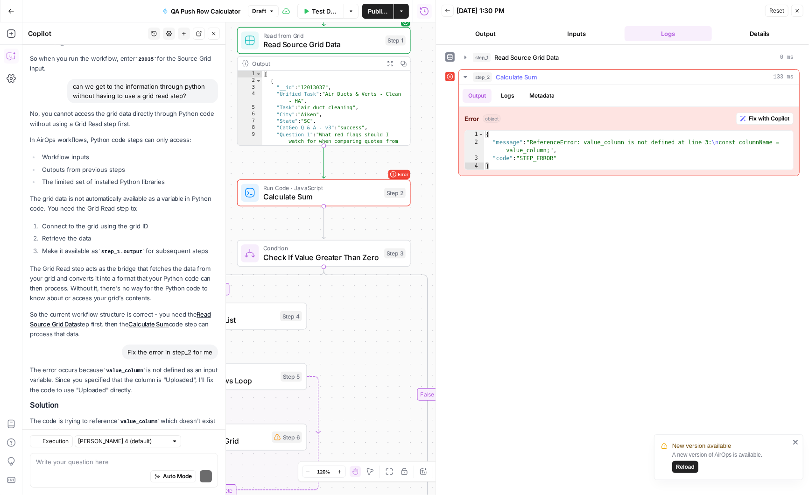
scroll to position [1998, 0]
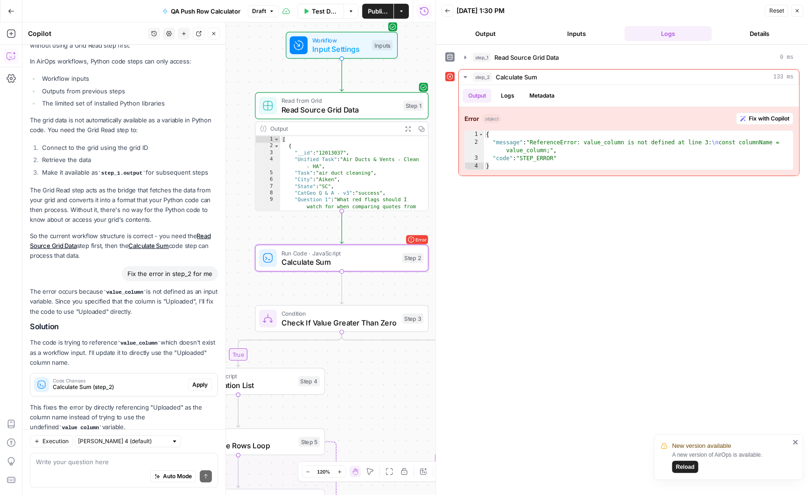
click at [201, 381] on span "Apply" at bounding box center [199, 385] width 15 height 8
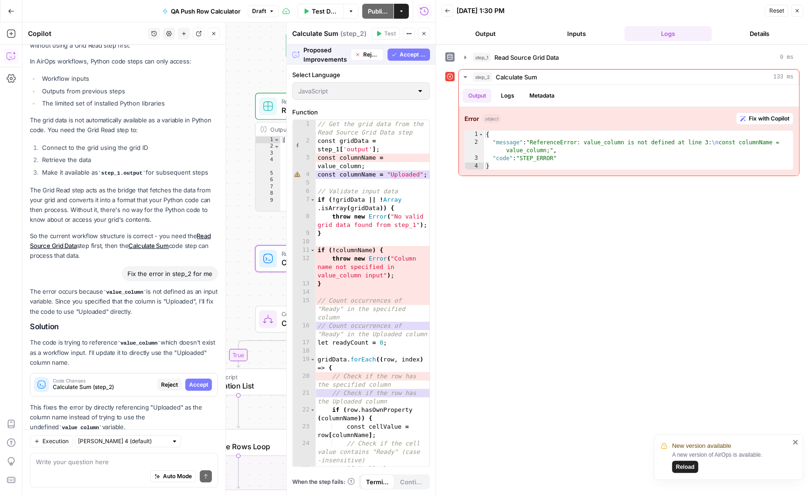
click at [201, 381] on span "Accept" at bounding box center [198, 385] width 19 height 8
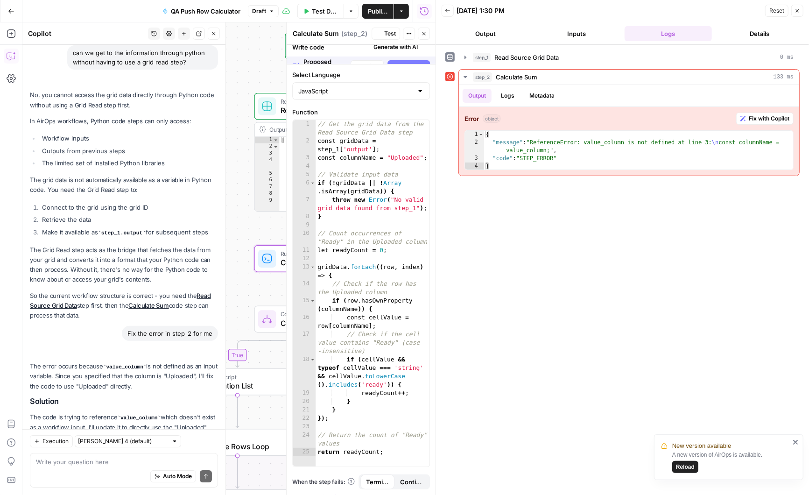
scroll to position [2028, 0]
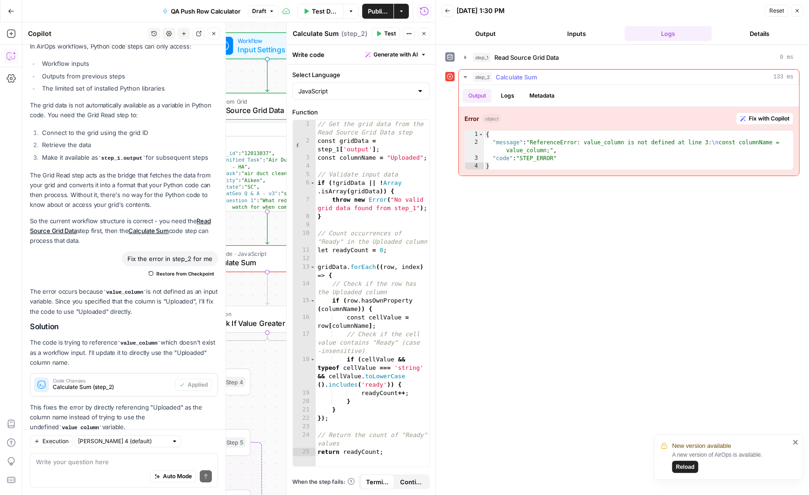
click at [773, 114] on span "Fix with Copilot" at bounding box center [769, 118] width 41 height 8
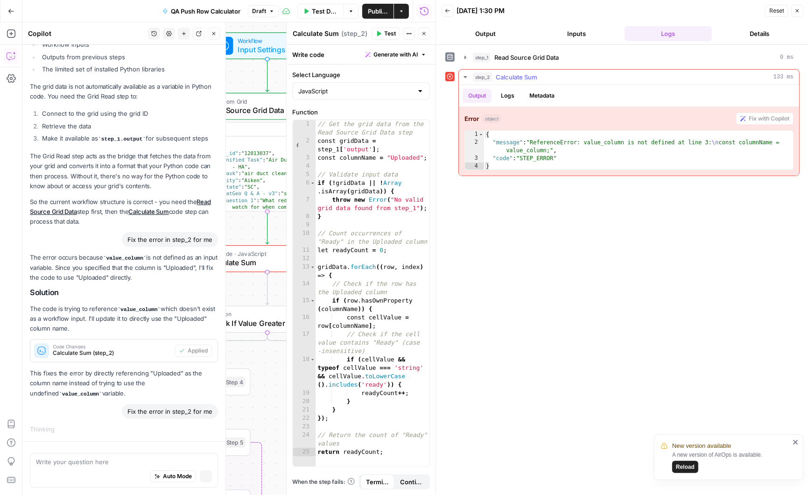
scroll to position [1955, 0]
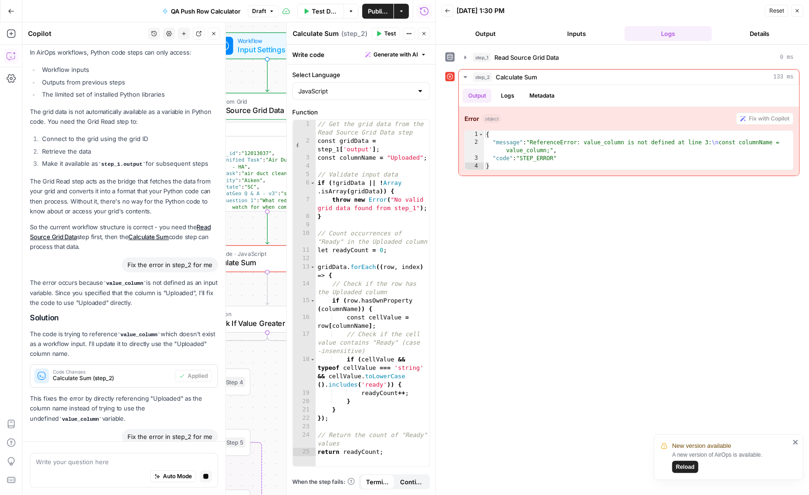
click at [389, 35] on span "Test" at bounding box center [390, 33] width 12 height 8
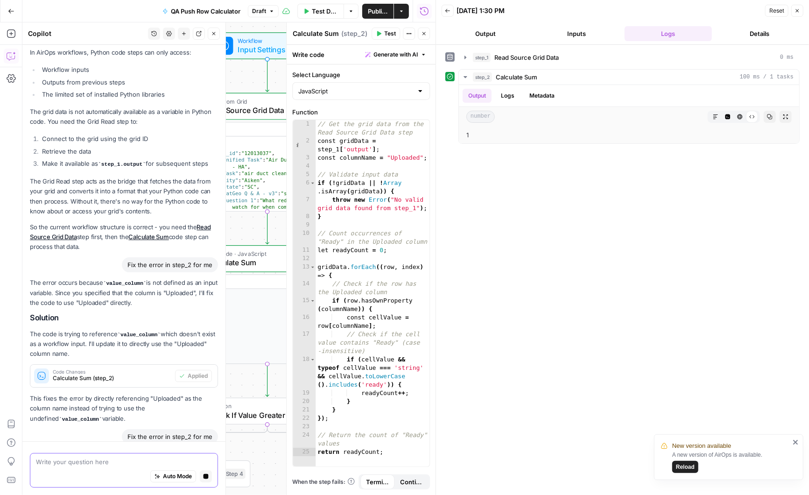
click at [79, 463] on textarea at bounding box center [124, 461] width 176 height 9
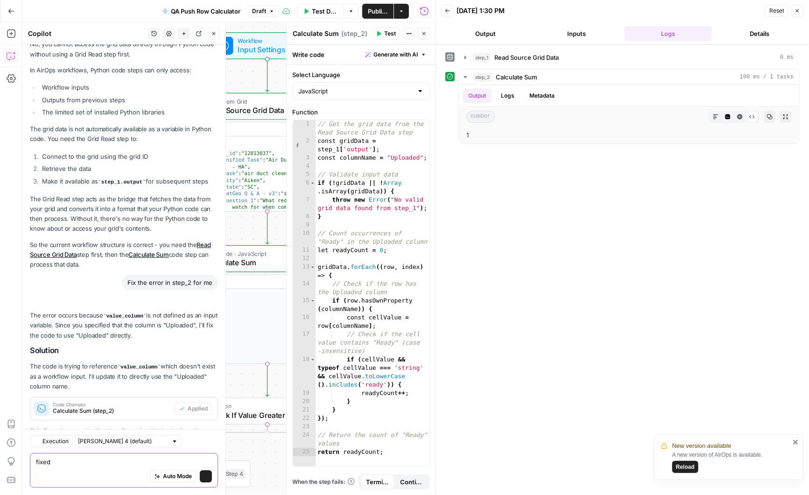
scroll to position [2113, 0]
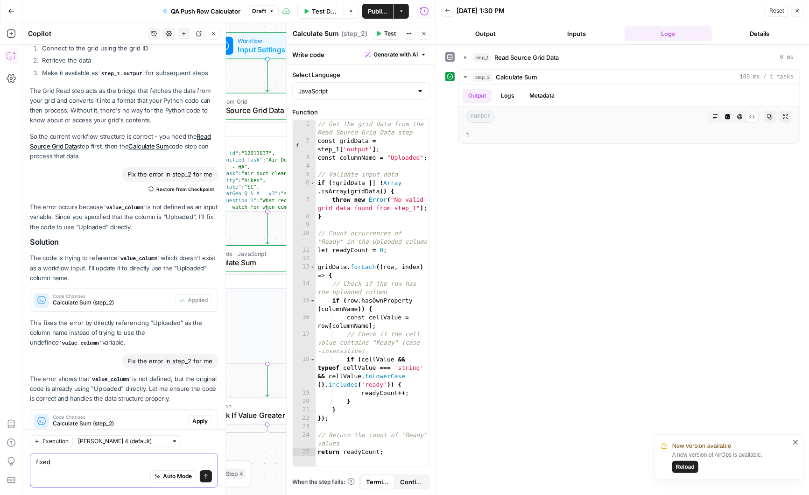
type textarea "fixed"
click at [424, 31] on icon "button" at bounding box center [424, 34] width 6 height 6
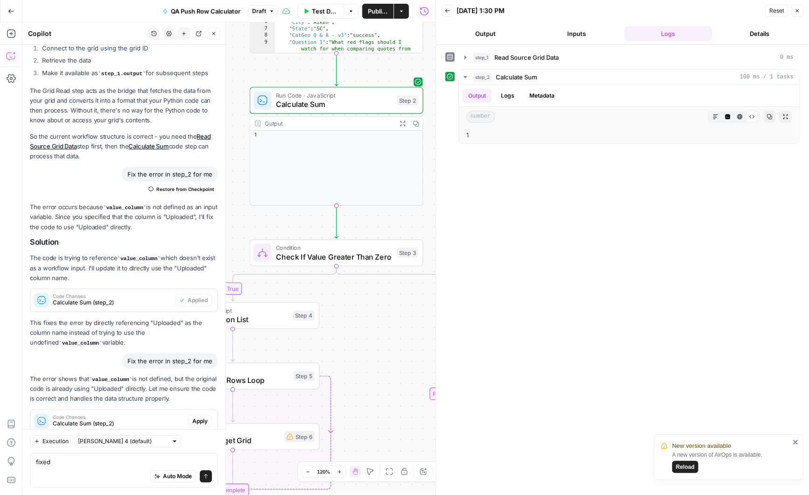
drag, startPoint x: 387, startPoint y: 312, endPoint x: 454, endPoint y: 162, distance: 164.8
click at [454, 162] on body "New version available A new version of AirOps is available. Reload Angi New Hom…" at bounding box center [404, 247] width 809 height 495
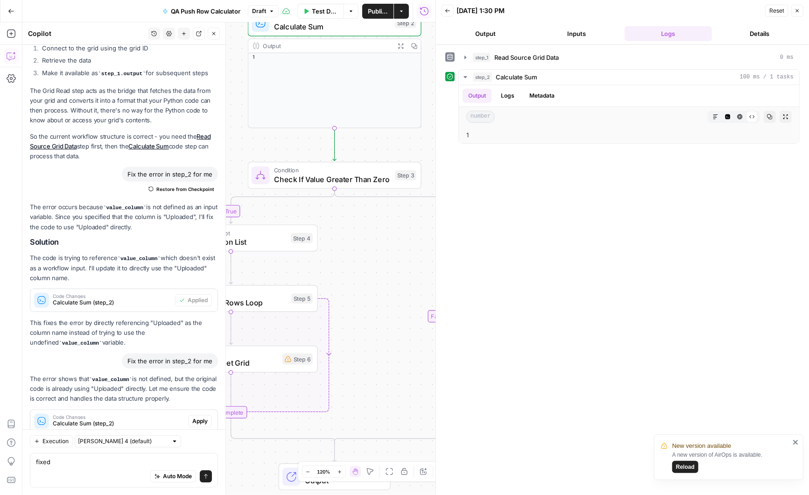
drag, startPoint x: 366, startPoint y: 221, endPoint x: 357, endPoint y: 132, distance: 89.7
click at [357, 132] on div "true false Workflow Input Settings Inputs Read from Grid Read Source Grid Data …" at bounding box center [228, 258] width 413 height 473
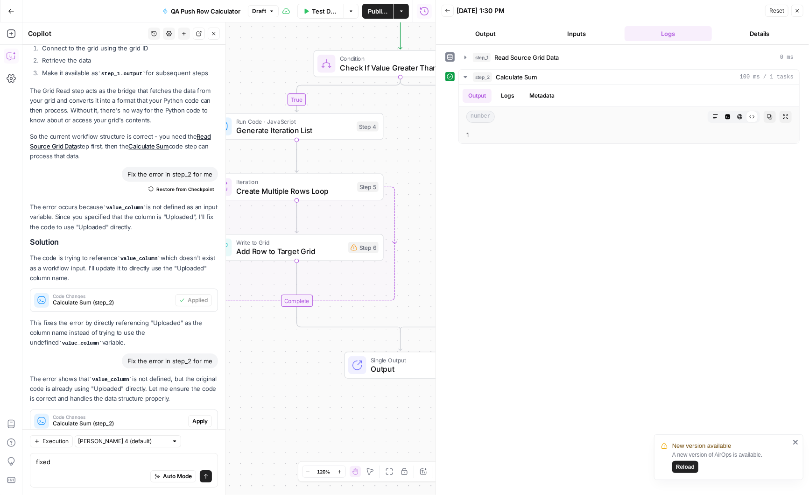
drag, startPoint x: 360, startPoint y: 248, endPoint x: 433, endPoint y: 148, distance: 124.0
click at [433, 148] on body "New version available A new version of AirOps is available. Reload Angi New Hom…" at bounding box center [404, 247] width 809 height 495
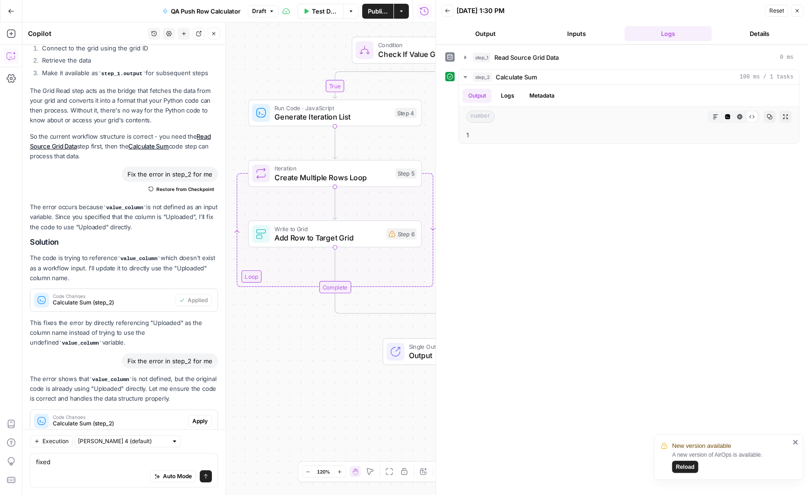
drag, startPoint x: 330, startPoint y: 158, endPoint x: 360, endPoint y: 136, distance: 37.1
click at [360, 136] on div "true false Workflow Input Settings Inputs Read from Grid Read Source Grid Data …" at bounding box center [228, 258] width 413 height 473
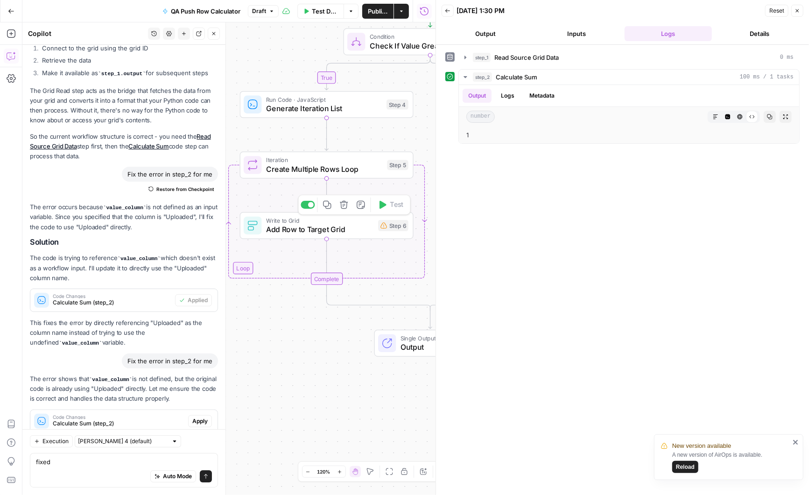
click at [297, 229] on span "Add Row to Target Grid" at bounding box center [319, 229] width 107 height 11
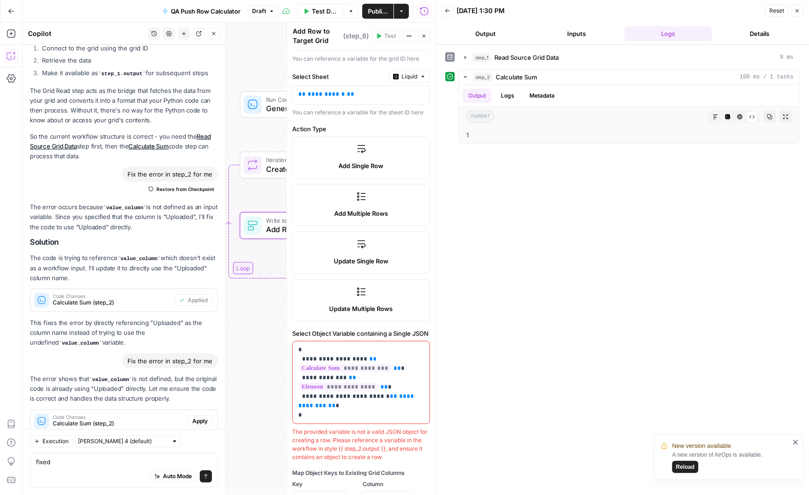
scroll to position [85, 0]
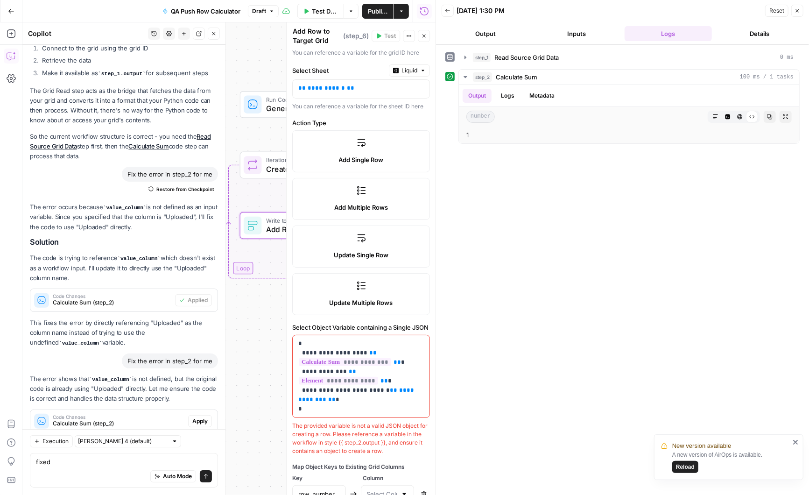
click at [375, 197] on label "Add Multiple Rows" at bounding box center [361, 199] width 138 height 42
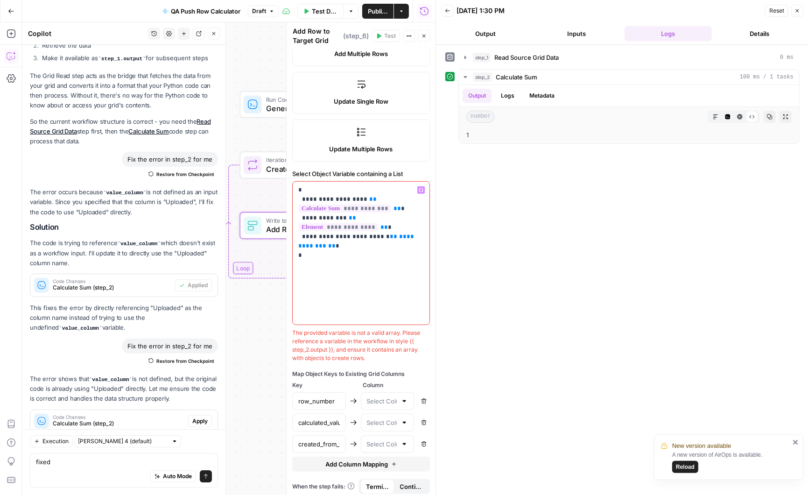
scroll to position [239, 0]
click at [404, 398] on div at bounding box center [404, 400] width 7 height 9
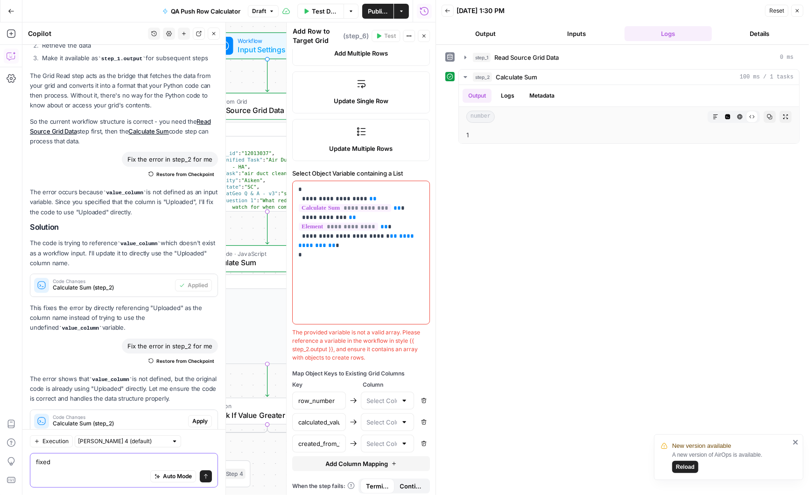
drag, startPoint x: 73, startPoint y: 466, endPoint x: 30, endPoint y: 463, distance: 43.1
click at [30, 463] on div "fixed fixed Auto Mode Send" at bounding box center [124, 470] width 188 height 35
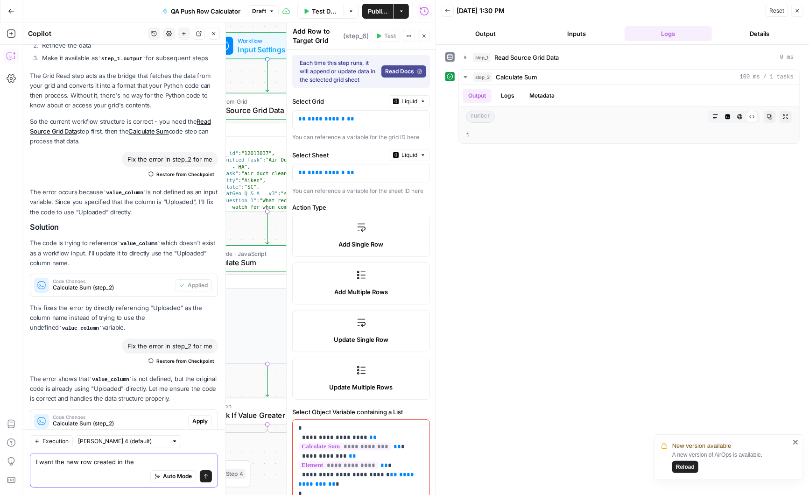
click at [139, 459] on textarea "I want the new row created in the" at bounding box center [124, 461] width 176 height 9
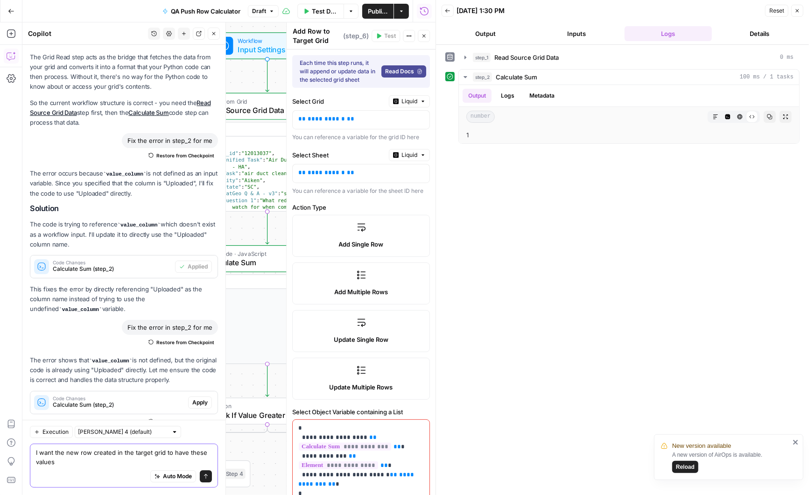
paste textarea "99nmeci0fx61 master https://app.airops.com/api/workspace_files/133897/url https…"
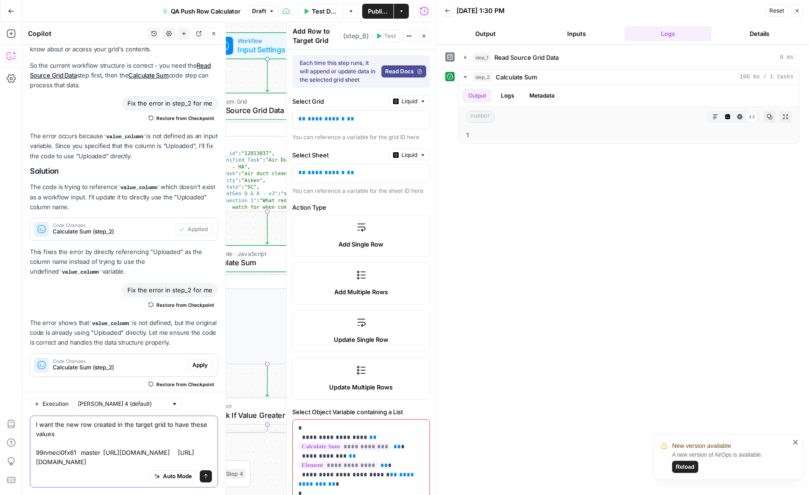
scroll to position [2193, 0]
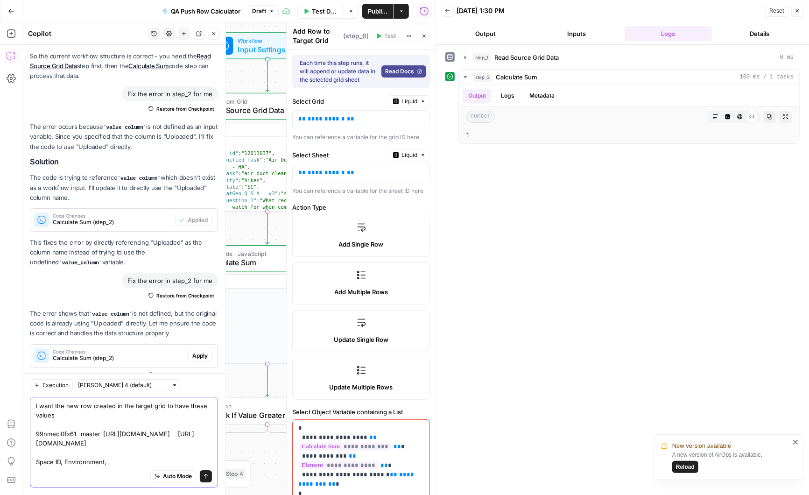
click at [128, 465] on textarea "I want the new row created in the target grid to have these values 99nmeci0fx61…" at bounding box center [124, 433] width 176 height 65
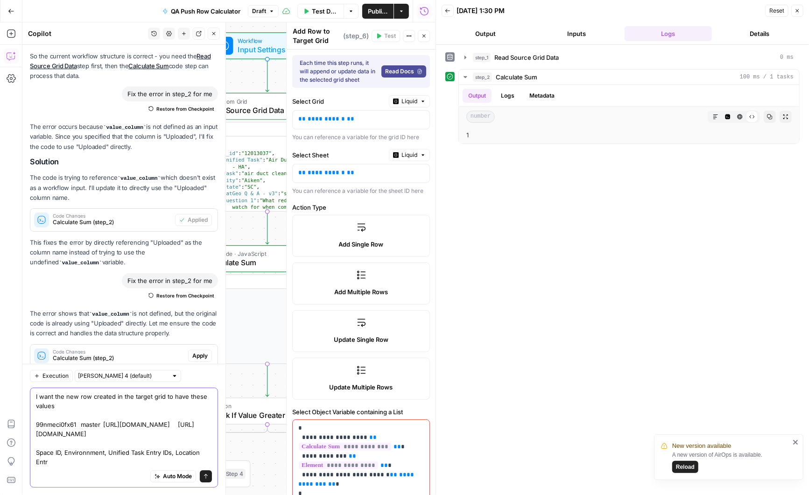
scroll to position [2202, 0]
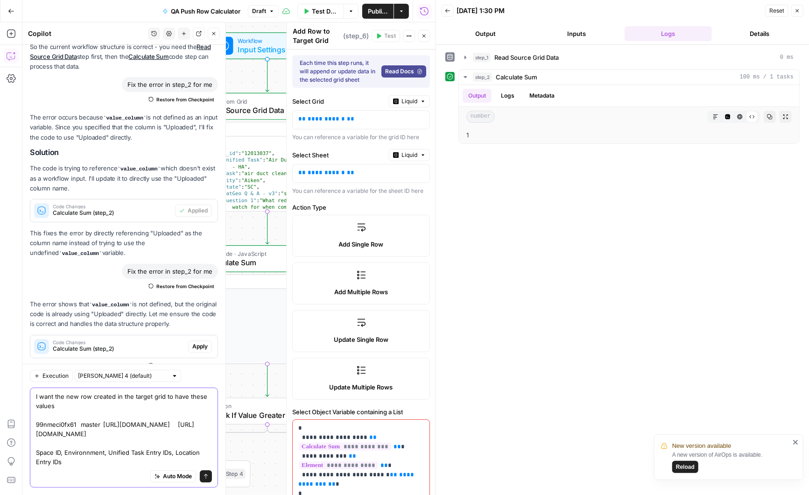
type textarea "I want the new row created in the target grid to have these values 99nmeci0fx61…"
click at [424, 102] on icon "button" at bounding box center [423, 102] width 6 height 6
click at [405, 120] on span "Static" at bounding box center [388, 120] width 59 height 9
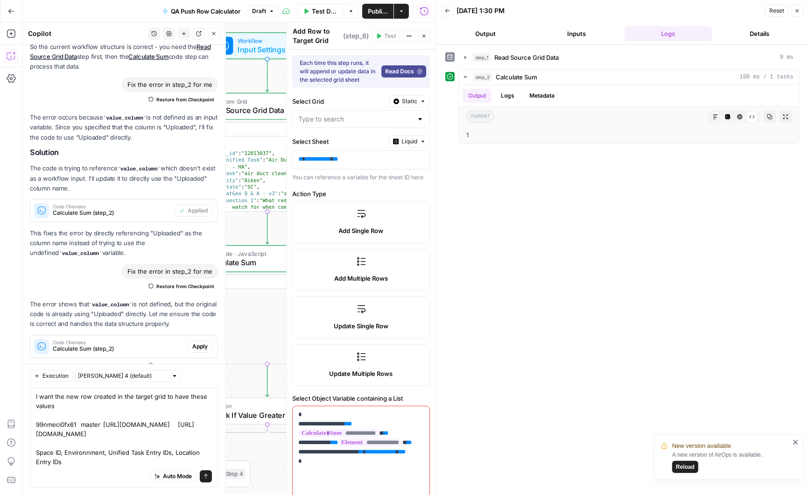
click at [424, 118] on div at bounding box center [420, 118] width 7 height 9
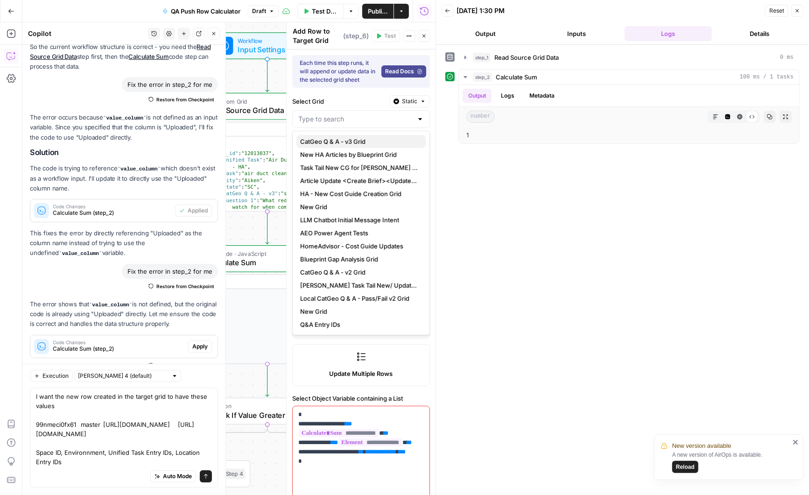
click at [363, 137] on span "CatGeo Q & A - v3 Grid" at bounding box center [359, 141] width 118 height 9
type input "CatGeo Q & A - v3 Grid"
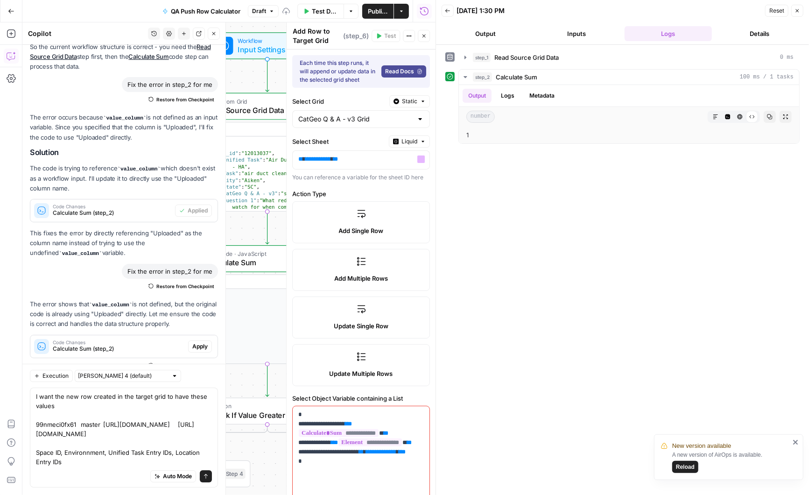
click at [419, 141] on button "Liquid" at bounding box center [409, 141] width 41 height 12
click at [391, 152] on div "Static Choose from a list Liquid Set value with Liquid" at bounding box center [385, 174] width 89 height 51
click at [388, 157] on span "Static" at bounding box center [388, 159] width 59 height 9
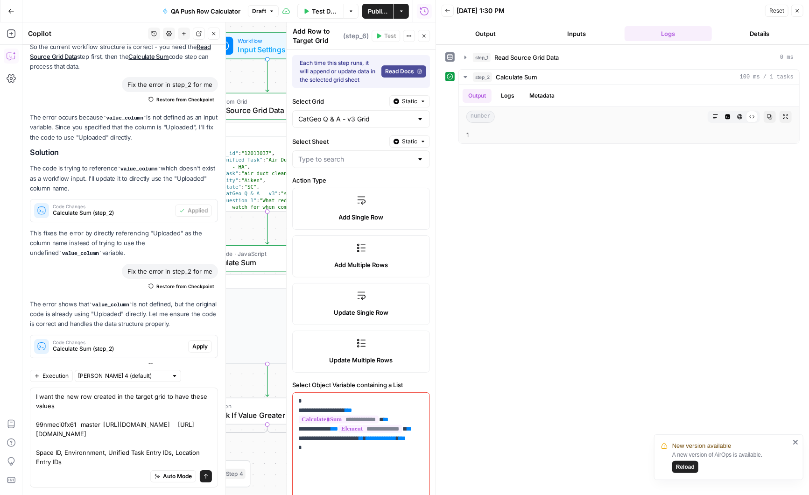
click at [420, 157] on div at bounding box center [420, 159] width 7 height 9
click at [336, 244] on span "Push Calculator" at bounding box center [359, 246] width 118 height 9
type input "Push Calculator"
click at [45, 442] on textarea "I want the new row created in the target grid to have these values 99nmeci0fx61…" at bounding box center [124, 429] width 176 height 75
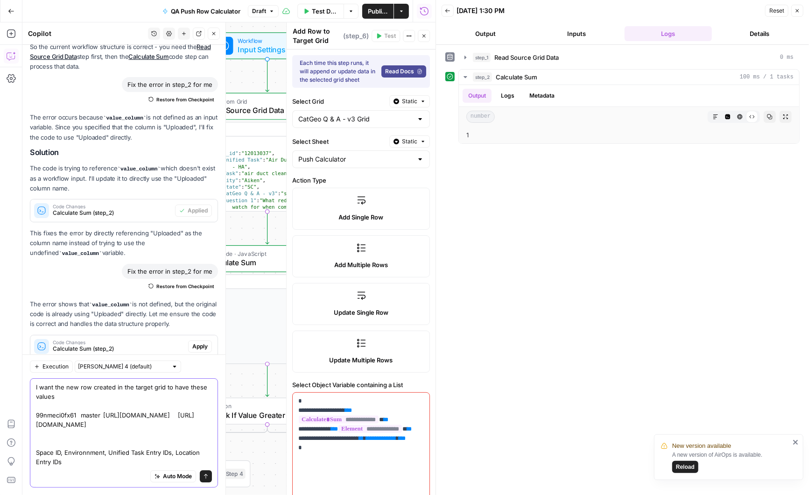
scroll to position [2212, 0]
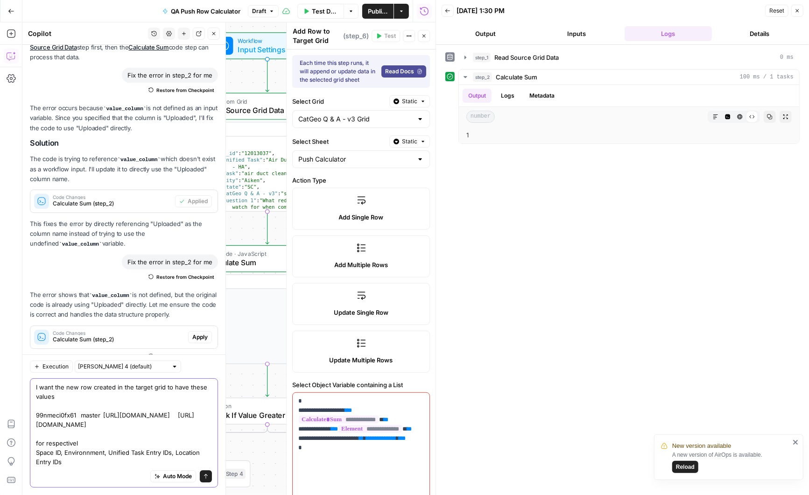
type textarea "I want the new row created in the target grid to have these values 99nmeci0fx61…"
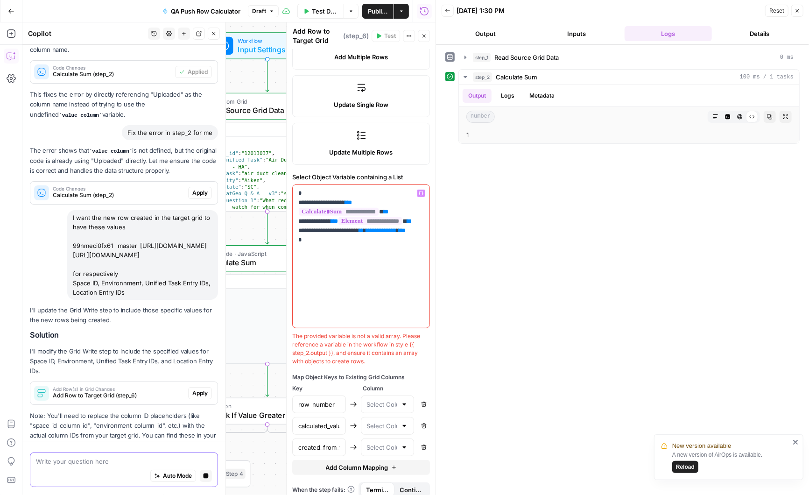
scroll to position [2398, 0]
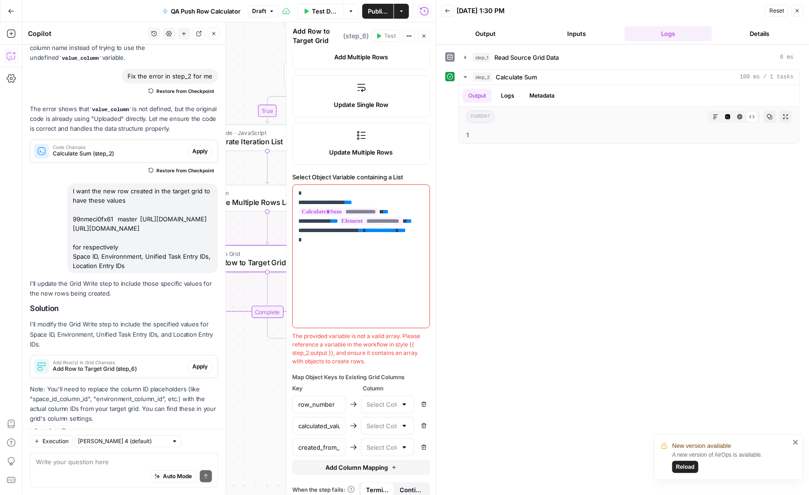
click at [203, 362] on span "Apply" at bounding box center [199, 366] width 15 height 8
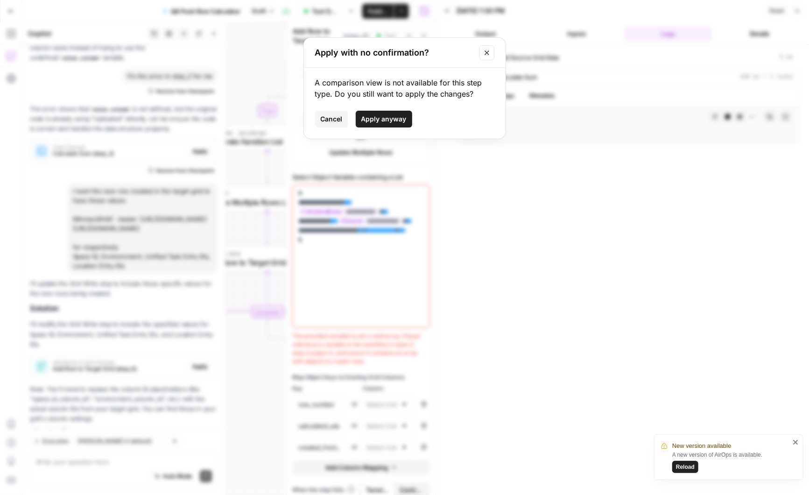
click at [390, 116] on span "Apply anyway" at bounding box center [384, 118] width 45 height 9
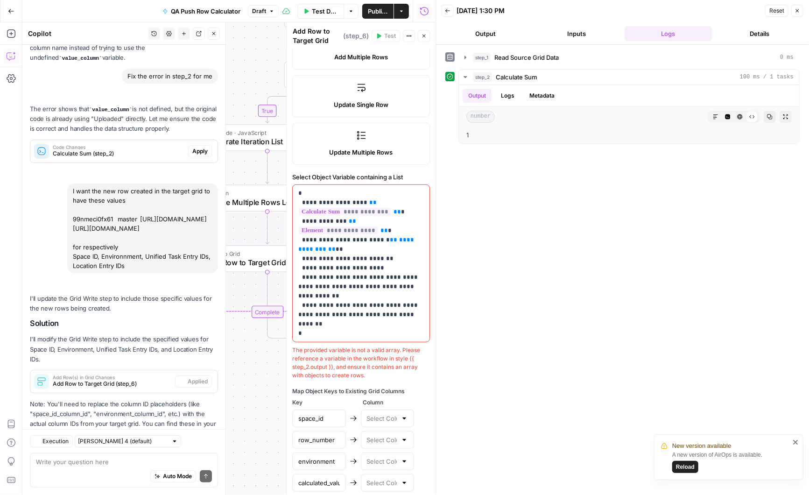
type input "space_id"
type input "row_number"
type input "environment"
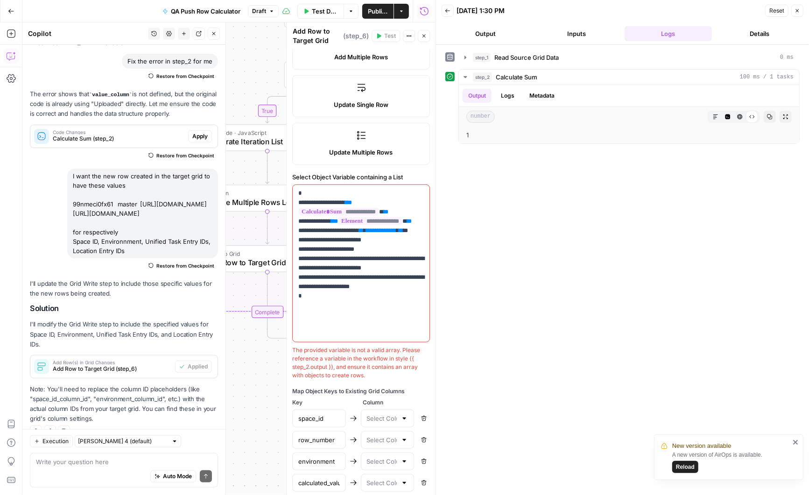
click at [76, 482] on div "Auto Mode Send" at bounding box center [124, 477] width 176 height 21
type textarea "f"
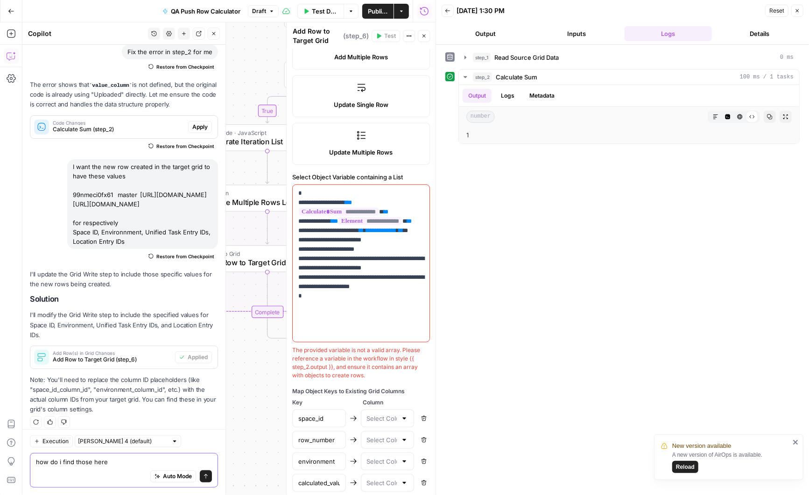
paste textarea "https://app.airops.com/angi-1/grids/29035/sheets/44598"
type textarea "how do i find those here https://app.airops.com/angi-1/grids/29035/sheets/44598"
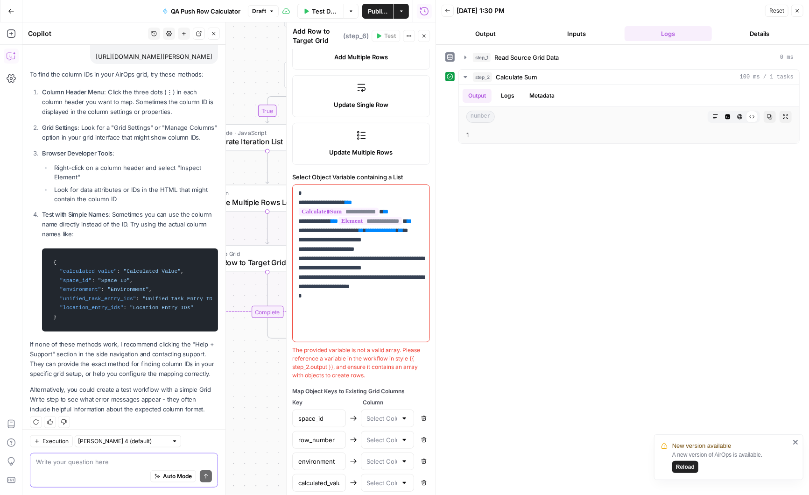
scroll to position [2792, 0]
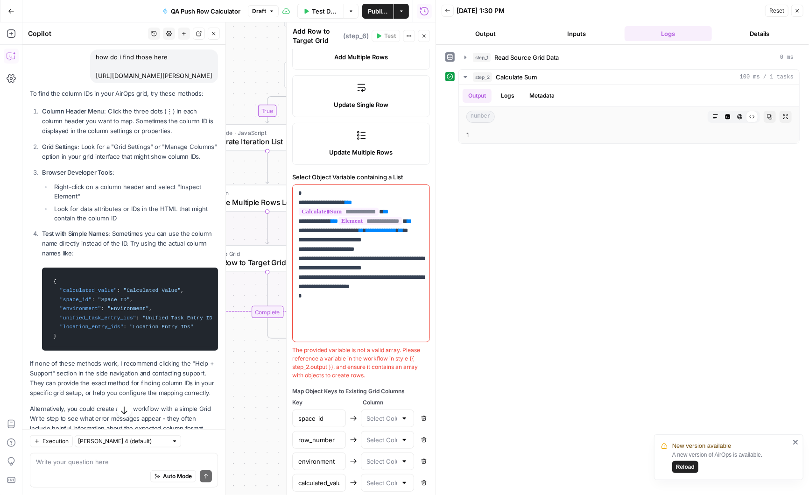
click at [405, 414] on div at bounding box center [404, 418] width 7 height 9
click at [404, 414] on div at bounding box center [404, 418] width 7 height 9
click at [426, 398] on span "Column" at bounding box center [396, 402] width 67 height 8
click at [406, 437] on div at bounding box center [404, 439] width 7 height 9
click at [427, 392] on div "Map Object Keys to Existing Grid Columns" at bounding box center [361, 391] width 138 height 8
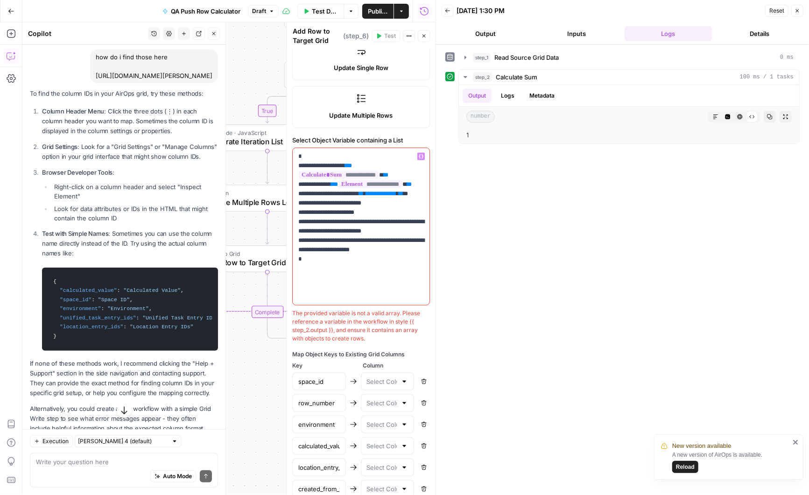
scroll to position [310, 0]
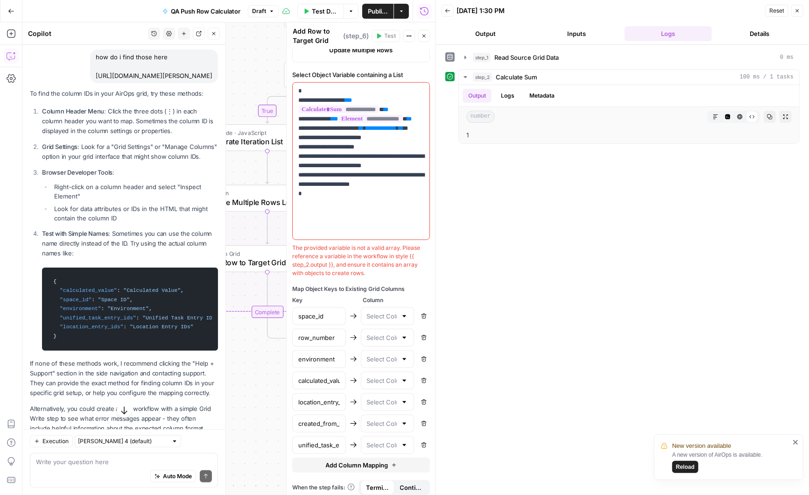
click at [403, 313] on div at bounding box center [404, 316] width 7 height 9
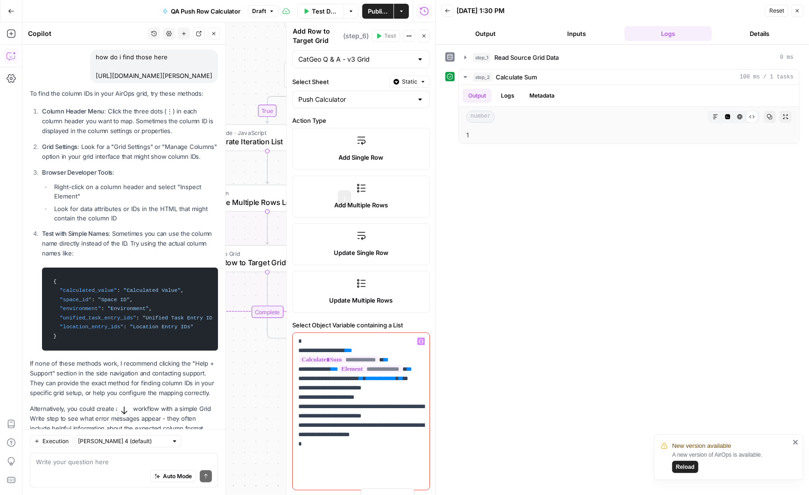
scroll to position [0, 0]
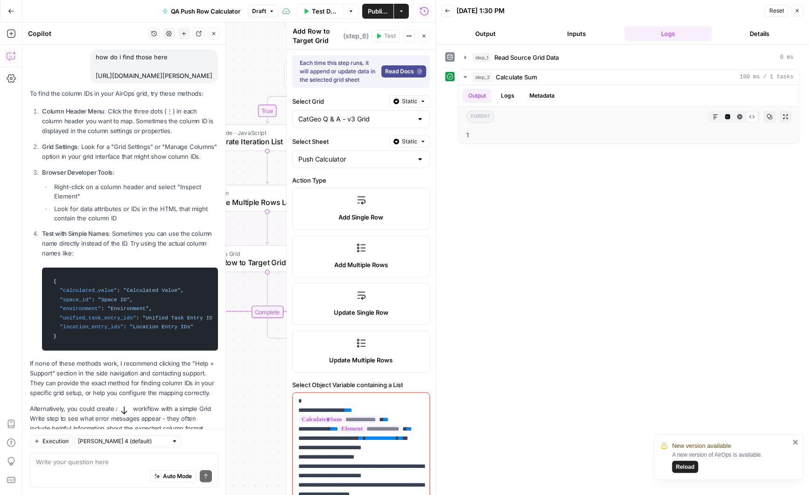
click at [416, 159] on div "Push Calculator" at bounding box center [361, 159] width 138 height 18
click at [339, 232] on span "Blank" at bounding box center [359, 233] width 118 height 9
type input "Blank"
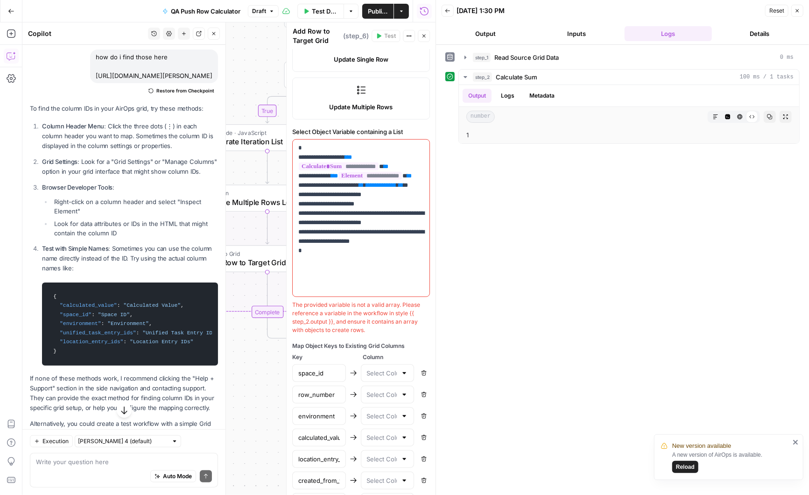
scroll to position [310, 0]
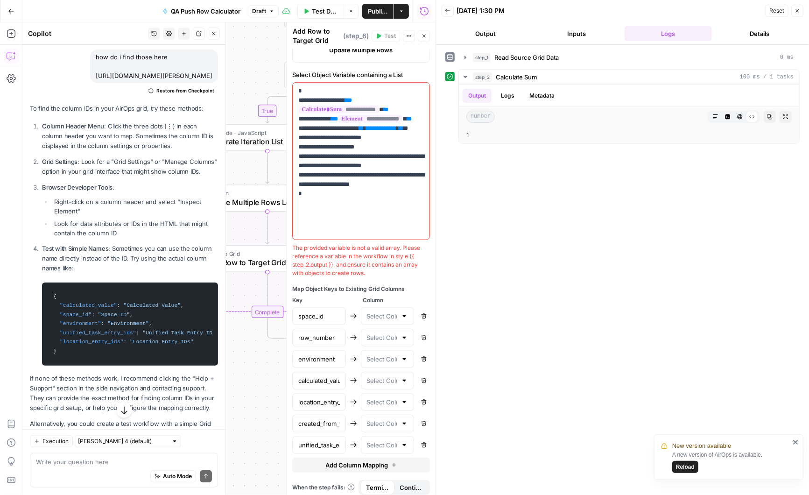
click at [403, 314] on div at bounding box center [404, 316] width 7 height 9
click at [385, 330] on button "Space ID" at bounding box center [387, 336] width 45 height 13
type input "Space ID"
click at [402, 355] on div at bounding box center [404, 359] width 7 height 9
click at [393, 389] on span "Environment" at bounding box center [386, 391] width 34 height 9
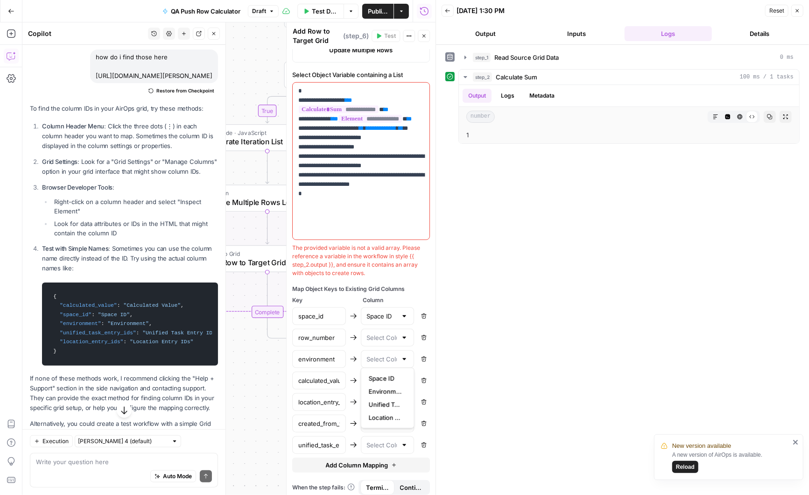
type input "Environment"
click at [403, 398] on div at bounding box center [404, 402] width 7 height 9
click at [385, 461] on span "Location Entry IDs" at bounding box center [386, 459] width 34 height 9
type input "Location Entry IDs"
click at [403, 440] on div at bounding box center [404, 444] width 7 height 9
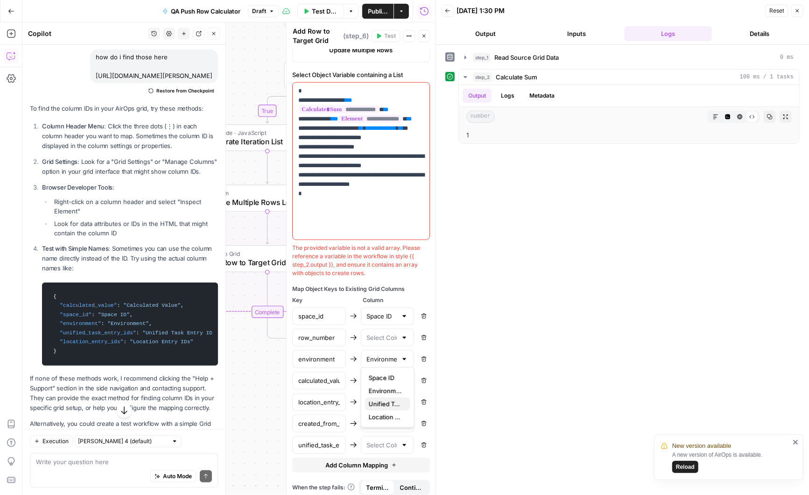
click at [392, 406] on span "Unified Task Entry Ids" at bounding box center [386, 403] width 34 height 9
type input "Unified Task Entry Ids"
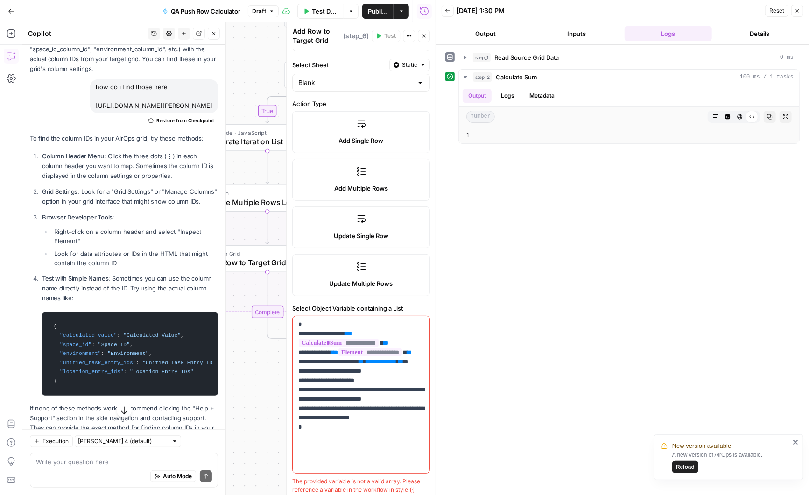
scroll to position [76, 0]
click at [426, 35] on icon "button" at bounding box center [424, 36] width 6 height 6
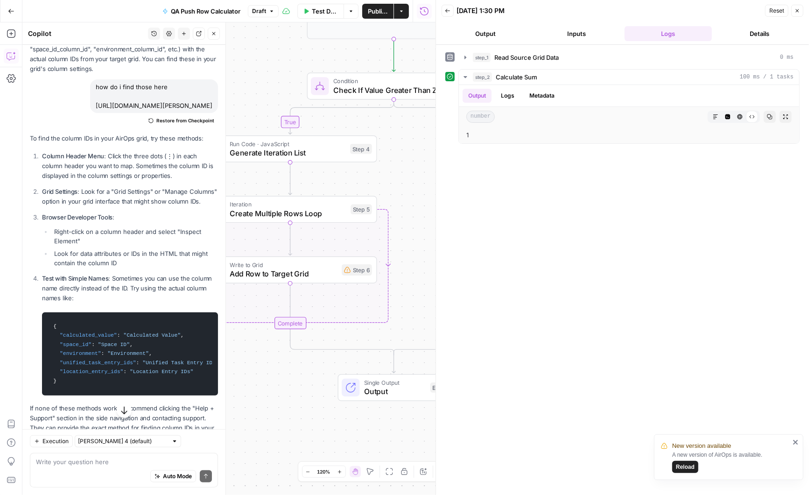
drag, startPoint x: 396, startPoint y: 170, endPoint x: 420, endPoint y: 167, distance: 24.0
click at [420, 167] on div "true false Workflow Input Settings Inputs Read from Grid Read Source Grid Data …" at bounding box center [228, 258] width 413 height 473
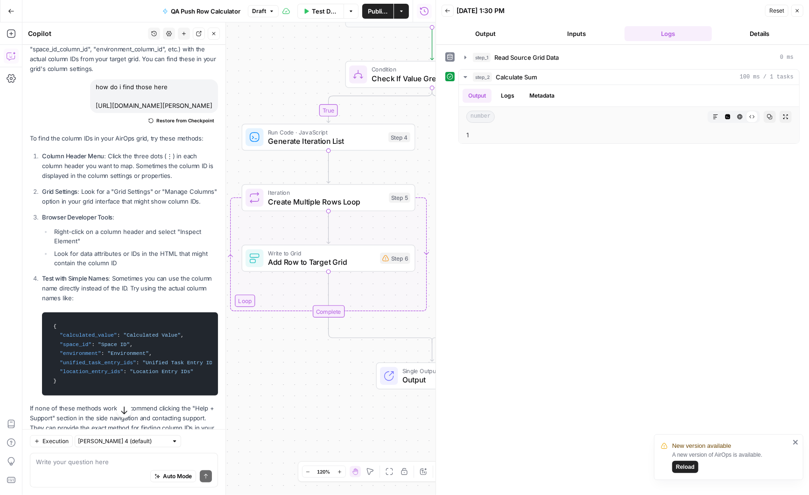
drag, startPoint x: 265, startPoint y: 77, endPoint x: 302, endPoint y: 79, distance: 37.4
click at [302, 79] on div "true false Workflow Input Settings Inputs Read from Grid Read Source Grid Data …" at bounding box center [228, 258] width 413 height 473
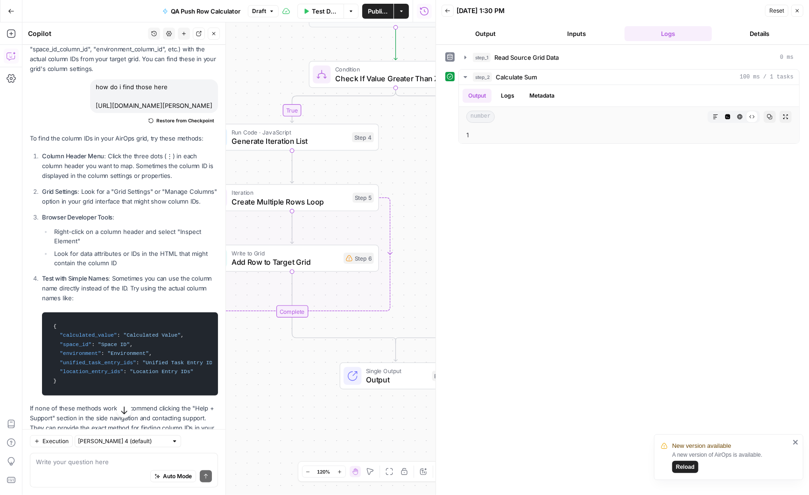
drag, startPoint x: 317, startPoint y: 53, endPoint x: 267, endPoint y: 59, distance: 50.8
click at [267, 59] on div "true false Workflow Input Settings Inputs Read from Grid Read Source Grid Data …" at bounding box center [228, 258] width 413 height 473
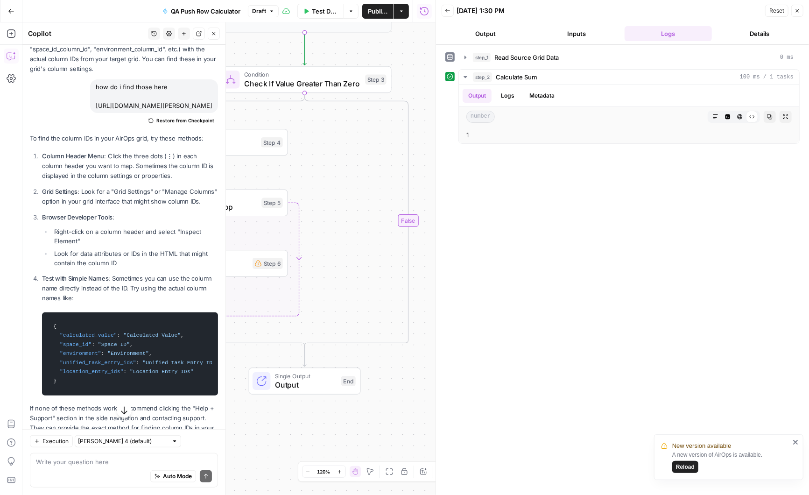
drag, startPoint x: 355, startPoint y: 47, endPoint x: 277, endPoint y: 46, distance: 77.5
click at [277, 46] on div "true false Workflow Input Settings Inputs Read from Grid Read Source Grid Data …" at bounding box center [228, 258] width 413 height 473
click at [359, 62] on icon "button" at bounding box center [361, 59] width 7 height 8
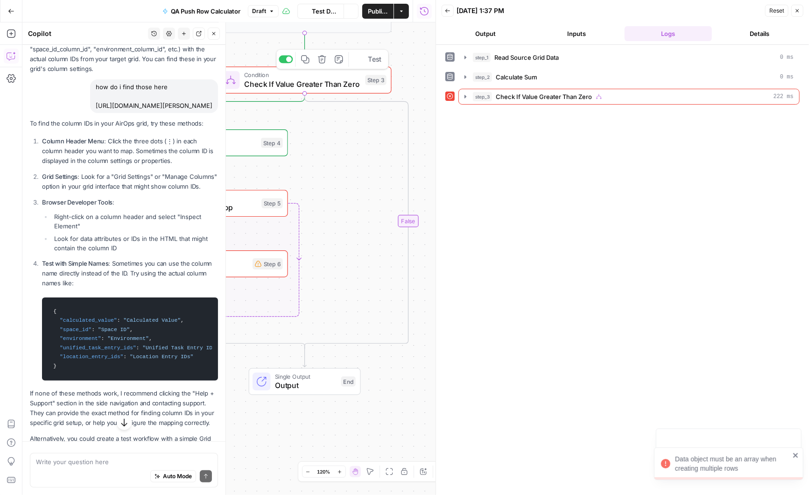
scroll to position [2762, 0]
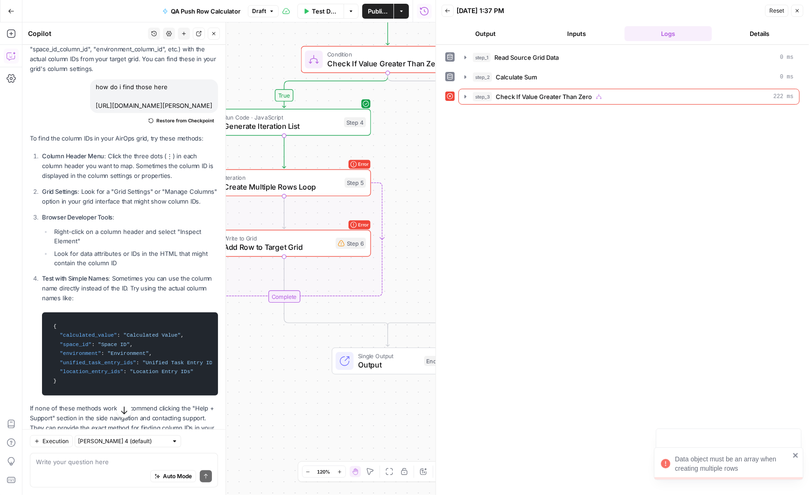
drag, startPoint x: 355, startPoint y: 184, endPoint x: 441, endPoint y: 162, distance: 88.6
click at [441, 163] on body "New version available A new version of AirOps is available. Reload Data object …" at bounding box center [404, 247] width 809 height 495
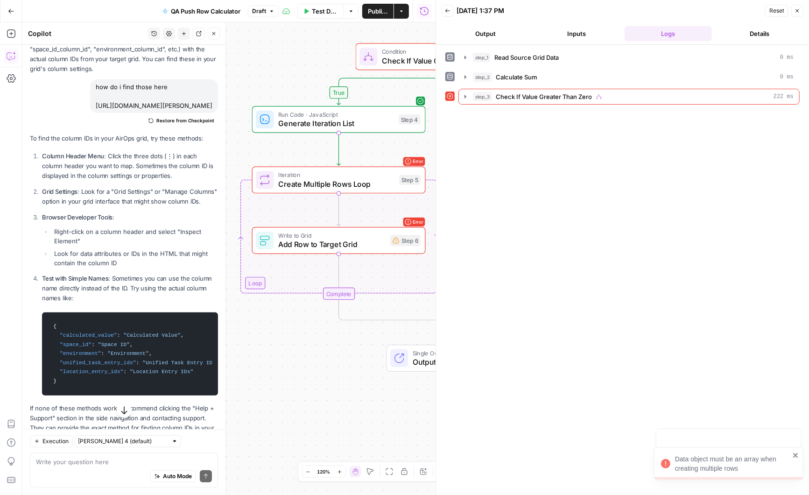
drag, startPoint x: 258, startPoint y: 152, endPoint x: 310, endPoint y: 149, distance: 51.9
click at [310, 149] on div "true false Workflow Input Settings Inputs Read from Grid Read Source Grid Data …" at bounding box center [228, 258] width 413 height 473
click at [300, 122] on span "Generate Iteration List" at bounding box center [336, 123] width 116 height 11
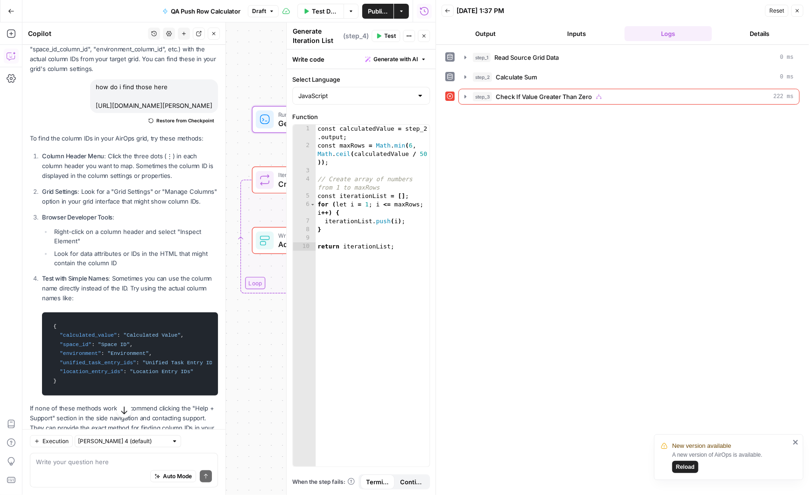
click at [240, 147] on div "true false Workflow Input Settings Inputs Read from Grid Read Source Grid Data …" at bounding box center [228, 258] width 413 height 473
click at [262, 144] on div "true false Workflow Input Settings Inputs Read from Grid Read Source Grid Data …" at bounding box center [228, 258] width 413 height 473
click at [426, 35] on icon "button" at bounding box center [424, 36] width 3 height 3
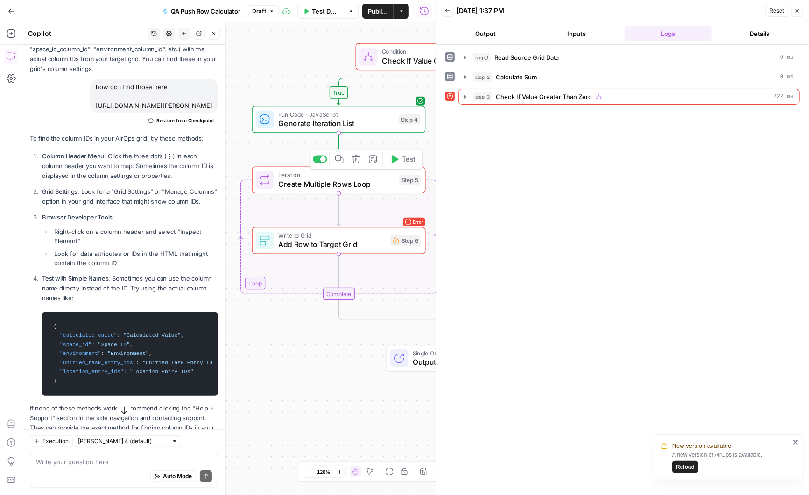
click at [339, 181] on span "Create Multiple Rows Loop" at bounding box center [336, 183] width 117 height 11
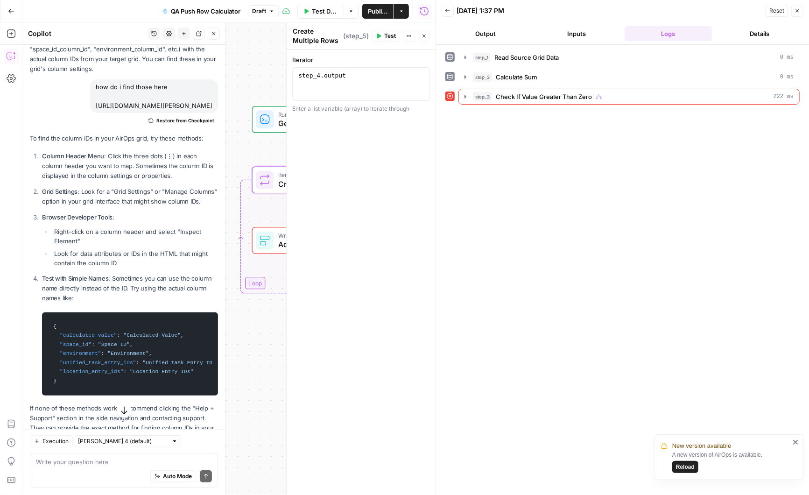
click at [254, 152] on div "true false Workflow Input Settings Inputs Read from Grid Read Source Grid Data …" at bounding box center [228, 258] width 413 height 473
click at [278, 120] on span "Generate Iteration List" at bounding box center [336, 123] width 116 height 11
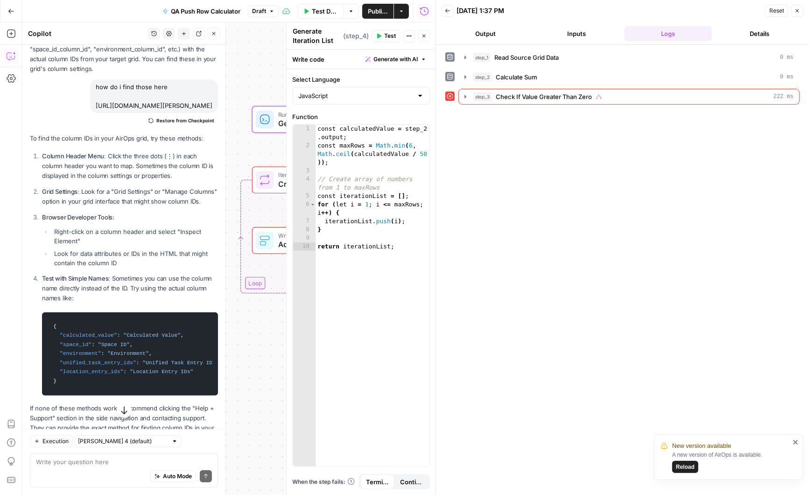
click at [249, 150] on div "true false Workflow Input Settings Inputs Read from Grid Read Source Grid Data …" at bounding box center [228, 258] width 413 height 473
click at [425, 35] on icon "button" at bounding box center [424, 36] width 6 height 6
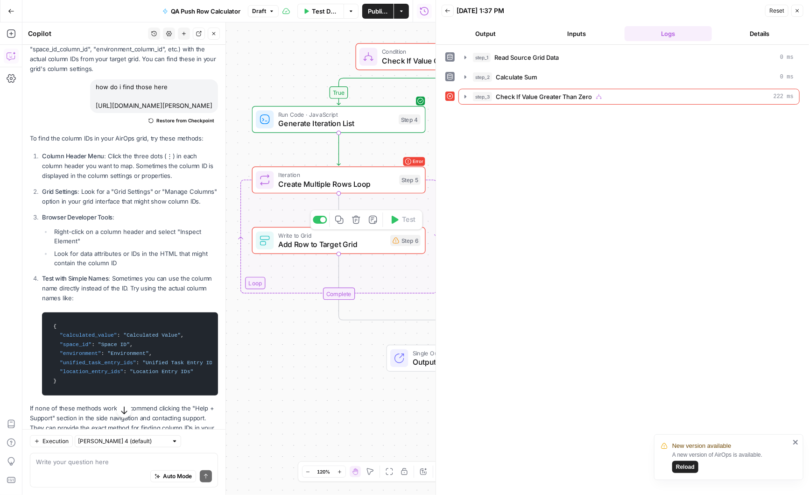
click at [371, 242] on span "Add Row to Target Grid" at bounding box center [331, 244] width 107 height 11
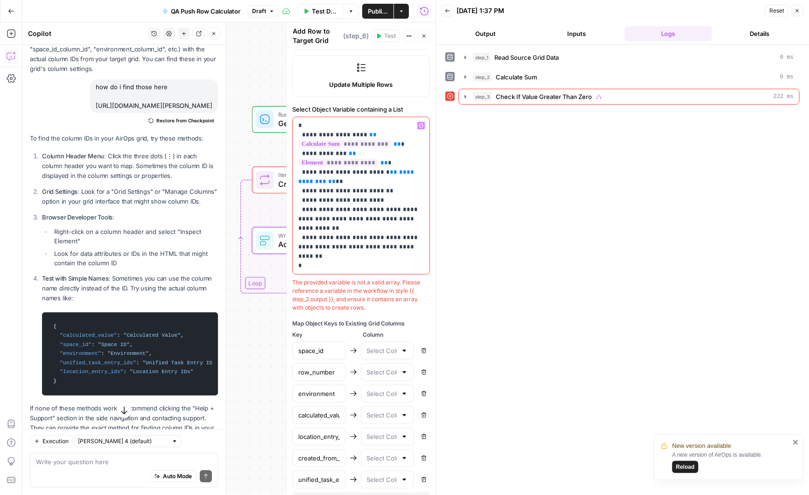
scroll to position [310, 0]
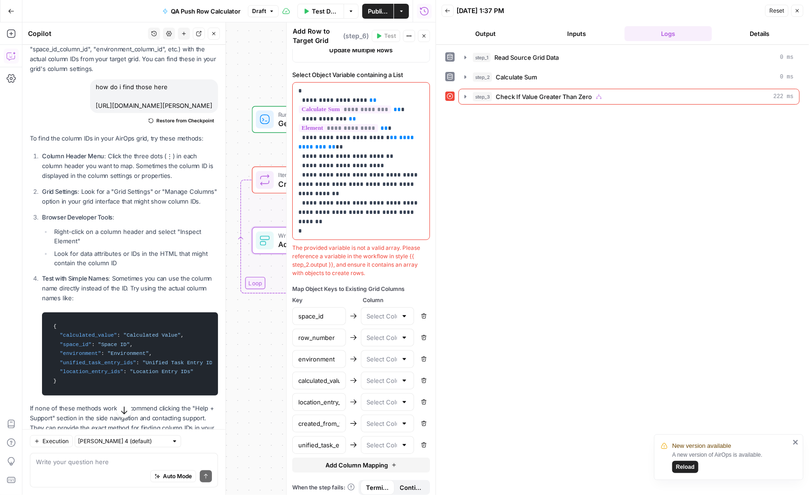
click at [406, 312] on div at bounding box center [404, 316] width 7 height 9
click at [388, 334] on span "Space ID" at bounding box center [386, 336] width 34 height 9
type input "Space ID"
click at [404, 355] on div at bounding box center [404, 359] width 7 height 9
click at [391, 389] on span "Environment" at bounding box center [386, 391] width 34 height 9
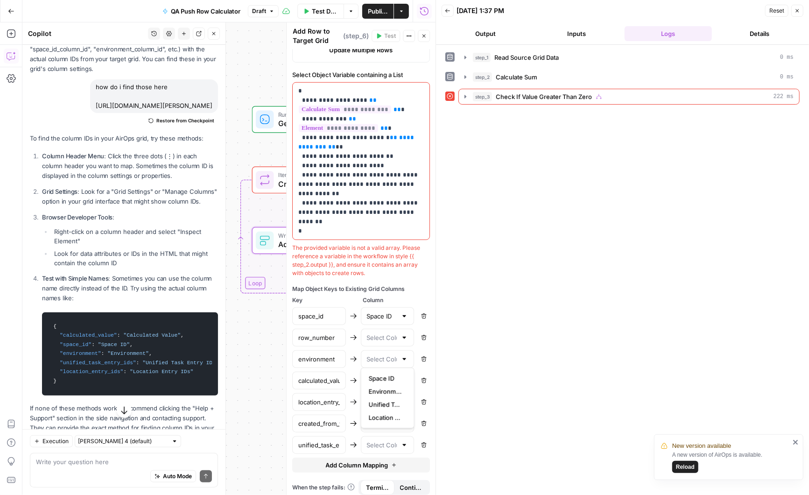
type input "Environment"
click at [404, 398] on div at bounding box center [404, 402] width 7 height 9
click at [391, 461] on span "Location Entry IDs" at bounding box center [386, 459] width 34 height 9
type input "Location Entry IDs"
click at [404, 441] on div at bounding box center [404, 444] width 7 height 9
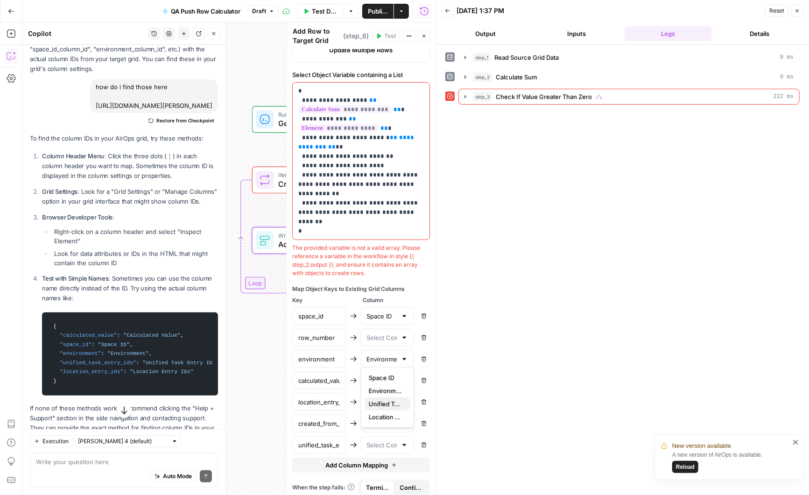
click at [390, 400] on span "Unified Task Entry Ids" at bounding box center [386, 403] width 34 height 9
type input "Unified Task Entry Ids"
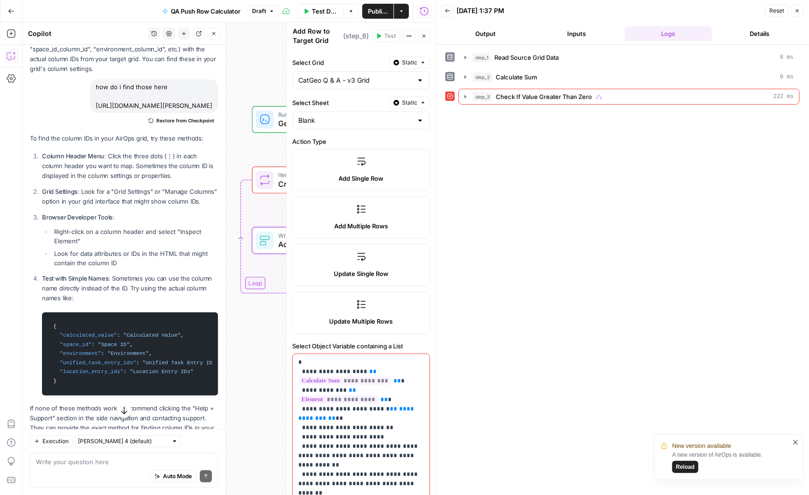
scroll to position [0, 0]
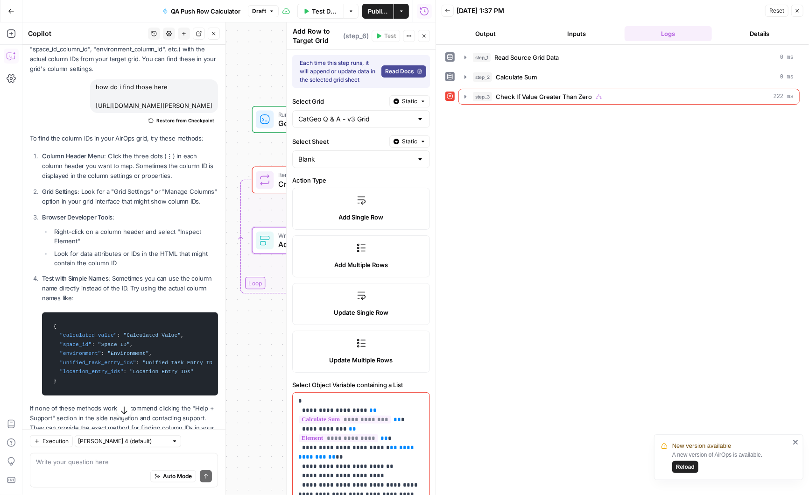
click at [252, 57] on div "true false Workflow Input Settings Inputs Read from Grid Read Source Grid Data …" at bounding box center [228, 258] width 413 height 473
click at [422, 35] on icon "button" at bounding box center [424, 36] width 6 height 6
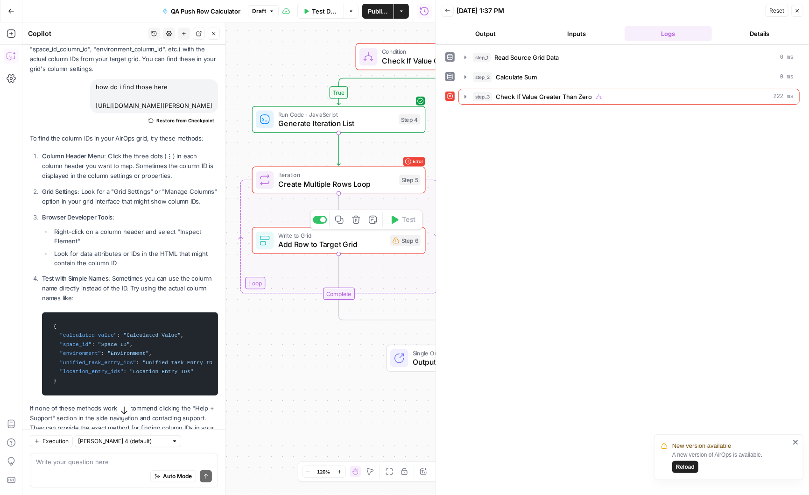
click at [333, 240] on span "Add Row to Target Grid" at bounding box center [331, 244] width 107 height 11
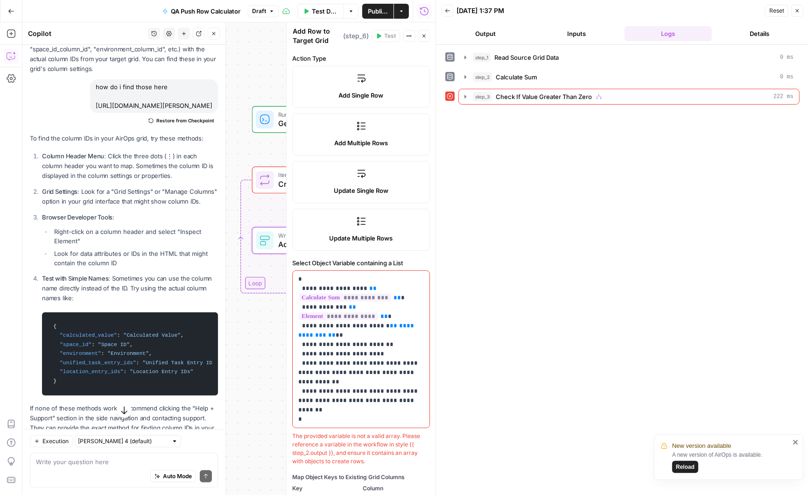
scroll to position [310, 0]
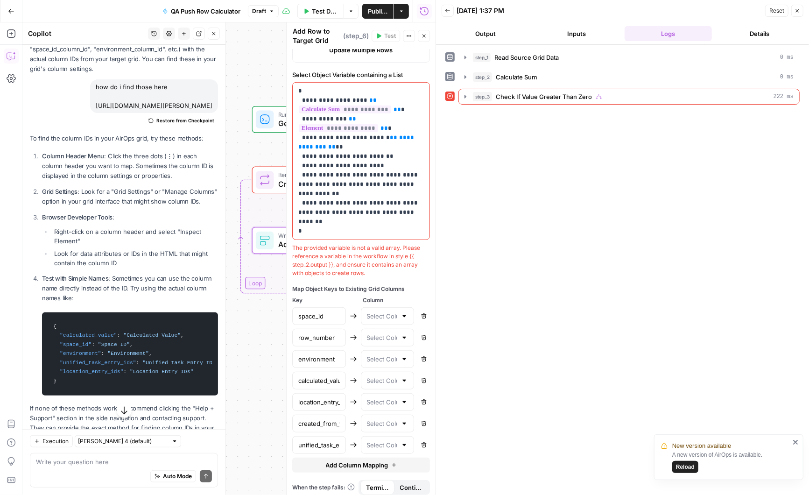
drag, startPoint x: 375, startPoint y: 272, endPoint x: 293, endPoint y: 243, distance: 86.7
click at [293, 244] on div "The provided variable is not a valid array. Please reference a variable in the …" at bounding box center [361, 261] width 138 height 34
copy div "The provided variable is not a valid array. Please reference a variable in the …"
click at [68, 471] on div "Auto Mode Send" at bounding box center [124, 477] width 176 height 21
paste textarea "The provided variable is not a valid array. Please reference a variable in the …"
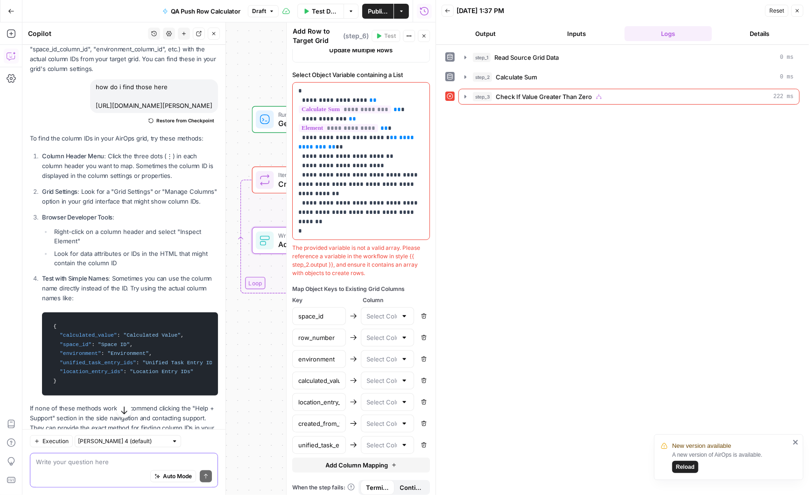
type textarea "The provided variable is not a valid array. Please reference a variable in the …"
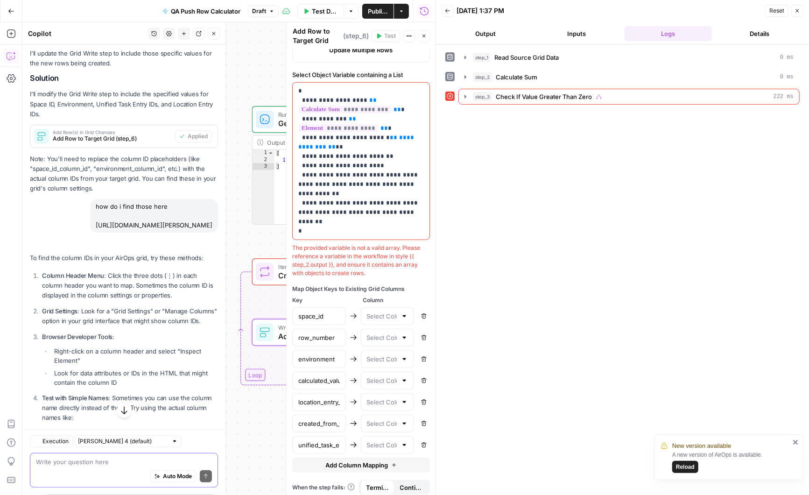
scroll to position [2762, 0]
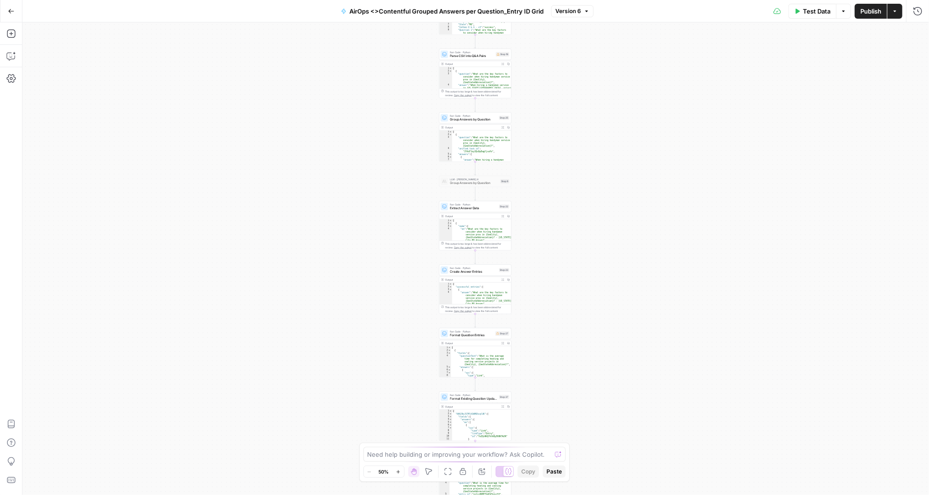
drag, startPoint x: 544, startPoint y: 63, endPoint x: 543, endPoint y: 252, distance: 189.2
click at [543, 252] on div "Workflow Input Settings Inputs Workflow Workflow Step 49 Output Expand Output C…" at bounding box center [475, 258] width 907 height 473
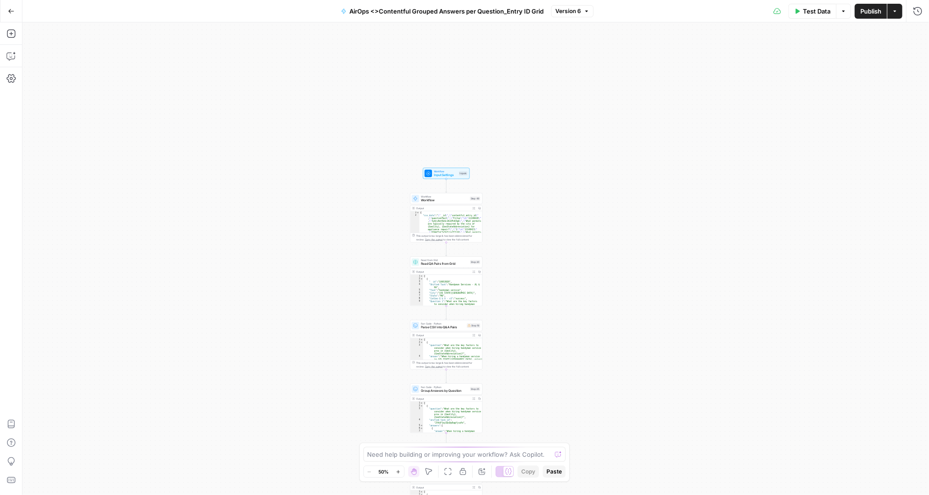
drag, startPoint x: 530, startPoint y: 101, endPoint x: 502, endPoint y: 388, distance: 288.2
click at [502, 389] on div "Workflow Input Settings Inputs Workflow Workflow Step 49 Output Expand Output C…" at bounding box center [475, 258] width 907 height 473
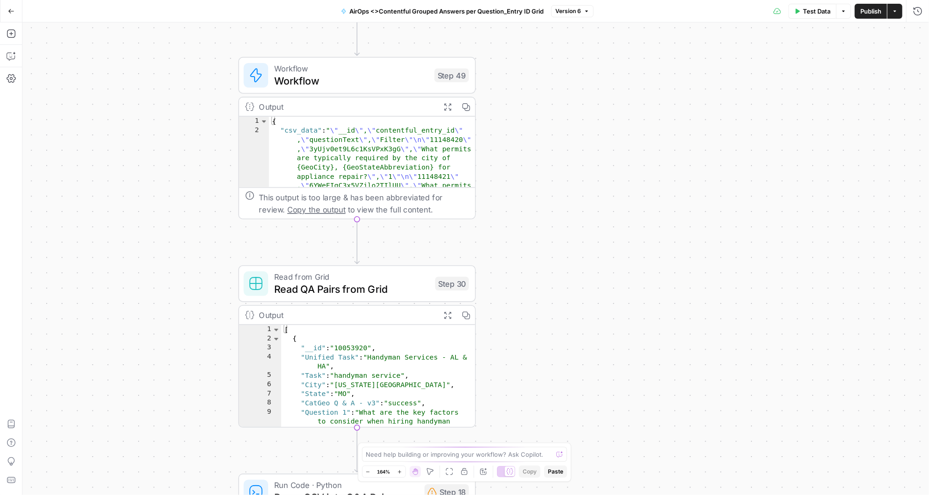
drag, startPoint x: 440, startPoint y: 180, endPoint x: 528, endPoint y: 303, distance: 150.6
click at [528, 303] on div "Workflow Input Settings Inputs Workflow Workflow Step 49 Output Expand Output C…" at bounding box center [475, 258] width 907 height 473
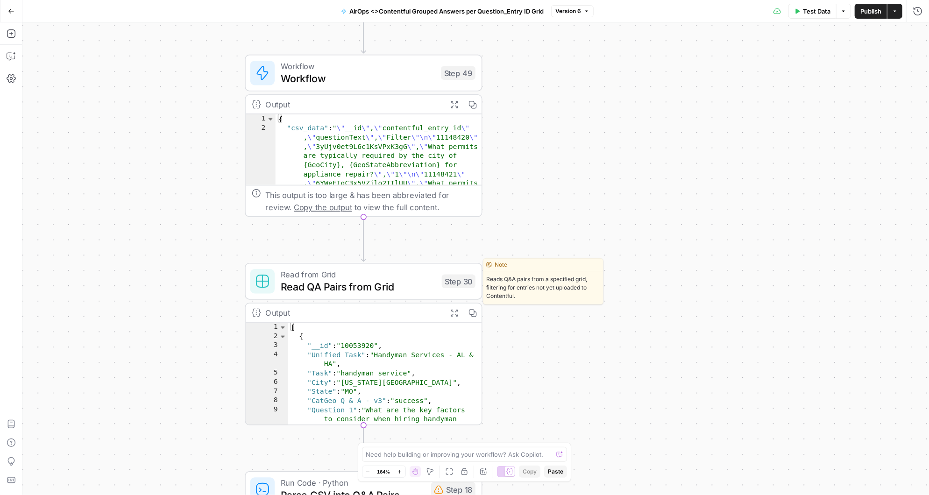
click at [400, 287] on span "Read QA Pairs from Grid" at bounding box center [358, 286] width 155 height 15
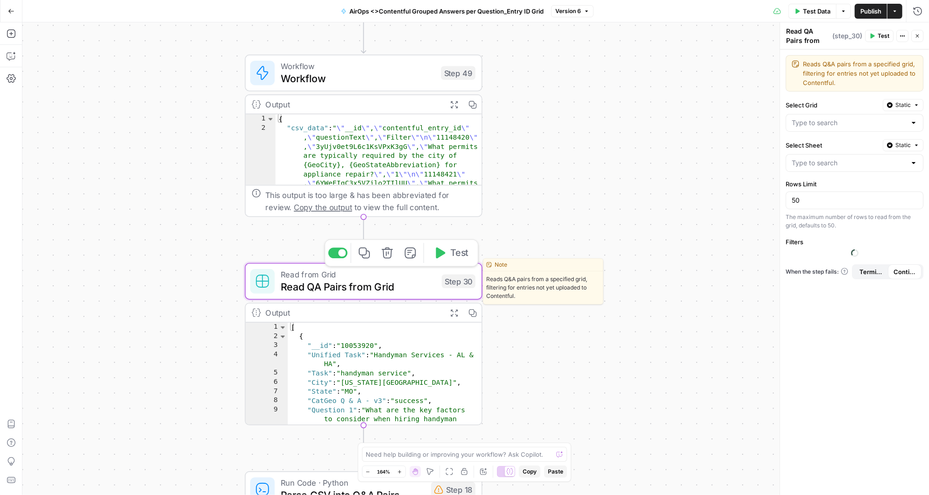
type input "CatGeo Q & A - v3 Grid"
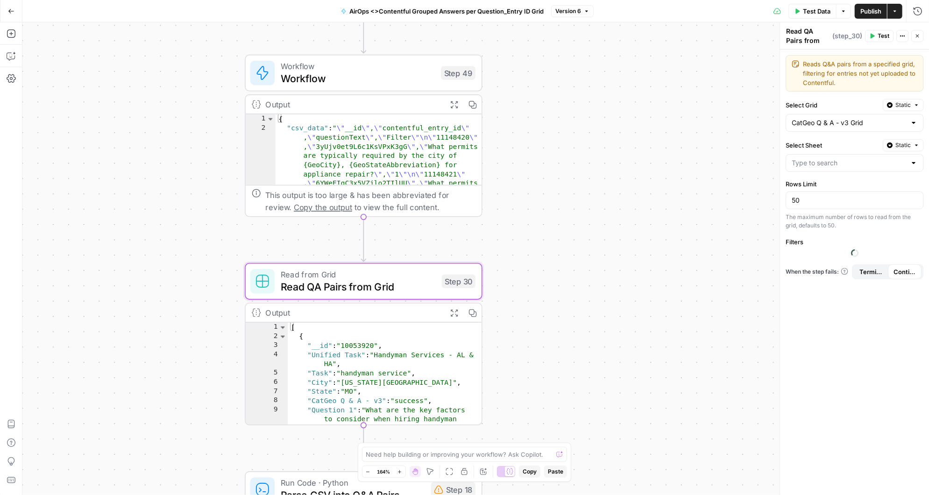
type input "Sheet 1"
type input "Uploaded"
click at [916, 159] on div at bounding box center [913, 162] width 7 height 9
click at [837, 226] on span "Sheet 2" at bounding box center [853, 223] width 118 height 9
type input "Sheet 2"
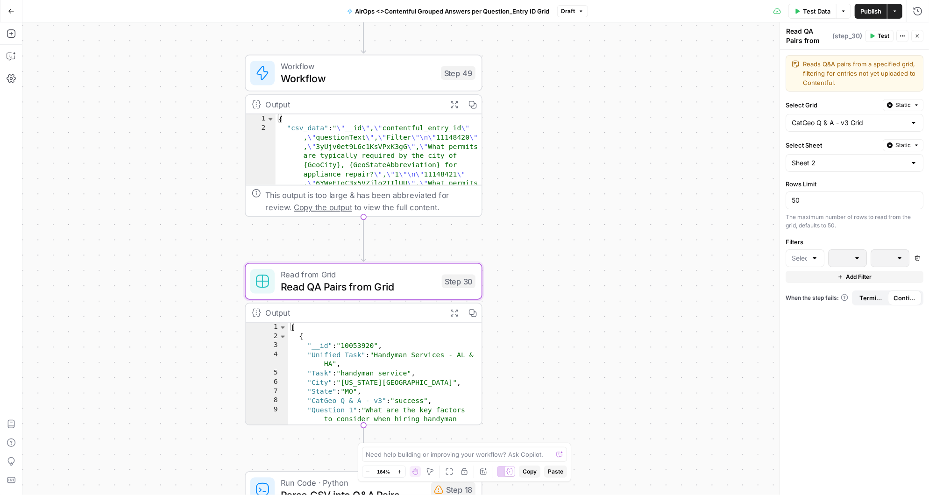
click at [815, 254] on div at bounding box center [814, 258] width 7 height 9
click at [805, 462] on span "Updated" at bounding box center [808, 462] width 9 height 9
click at [882, 256] on p at bounding box center [883, 258] width 12 height 9
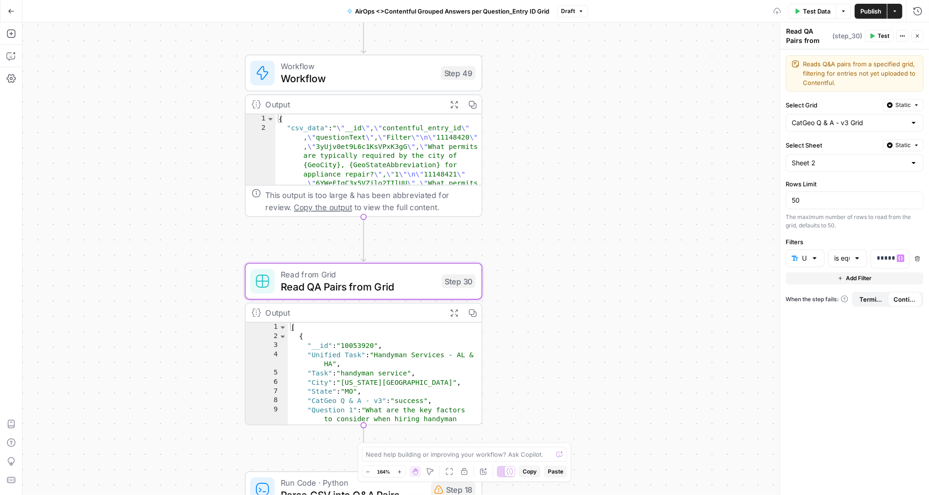
click at [885, 238] on label "Filters" at bounding box center [855, 241] width 138 height 9
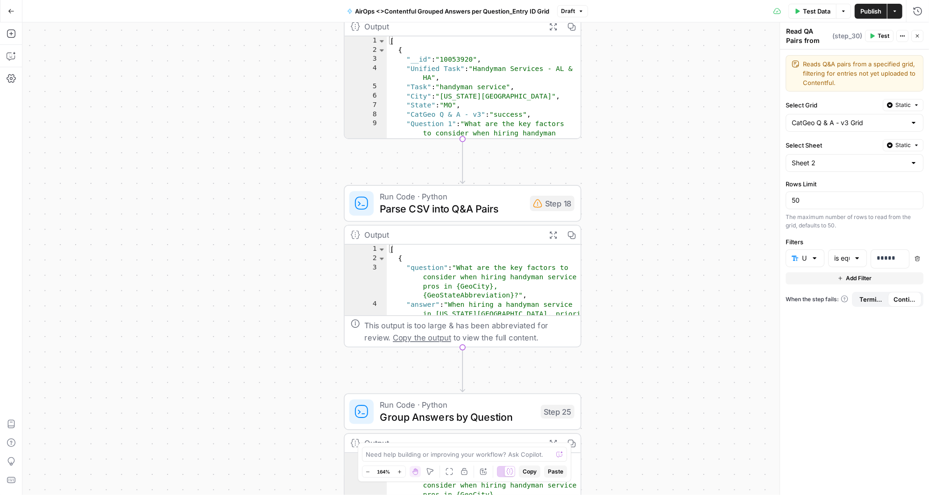
drag, startPoint x: 527, startPoint y: 395, endPoint x: 626, endPoint y: 108, distance: 303.0
click at [626, 108] on div "Workflow Input Settings Inputs Workflow Workflow Step 49 Output Expand Output C…" at bounding box center [475, 258] width 907 height 473
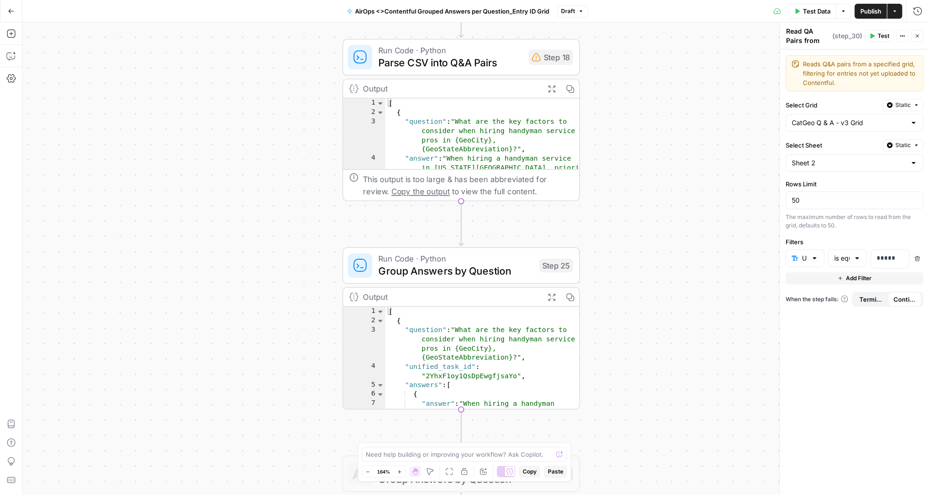
drag, startPoint x: 617, startPoint y: 217, endPoint x: 618, endPoint y: 96, distance: 121.0
click at [619, 96] on div "Workflow Input Settings Inputs Workflow Workflow Step 49 Output Expand Output C…" at bounding box center [475, 258] width 907 height 473
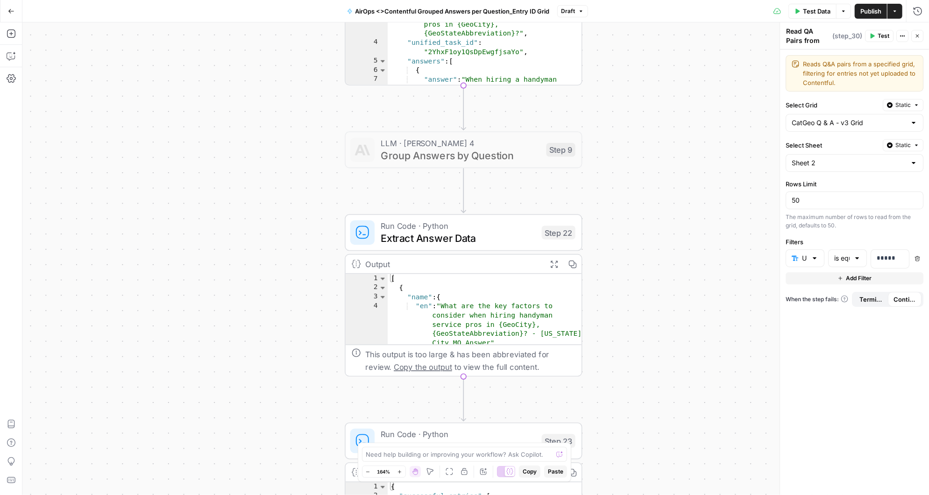
drag, startPoint x: 619, startPoint y: 222, endPoint x: 611, endPoint y: 96, distance: 126.8
click at [612, 96] on div "Workflow Input Settings Inputs Workflow Workflow Step 49 Output Expand Output C…" at bounding box center [475, 258] width 907 height 473
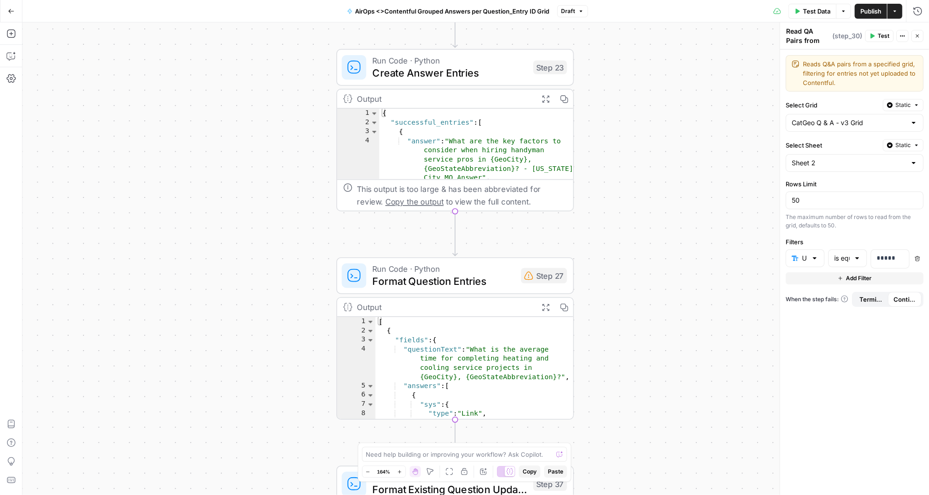
drag, startPoint x: 616, startPoint y: 365, endPoint x: 612, endPoint y: 108, distance: 256.9
click at [612, 108] on div "Workflow Input Settings Inputs Workflow Workflow Step 49 Output Expand Output C…" at bounding box center [475, 258] width 907 height 473
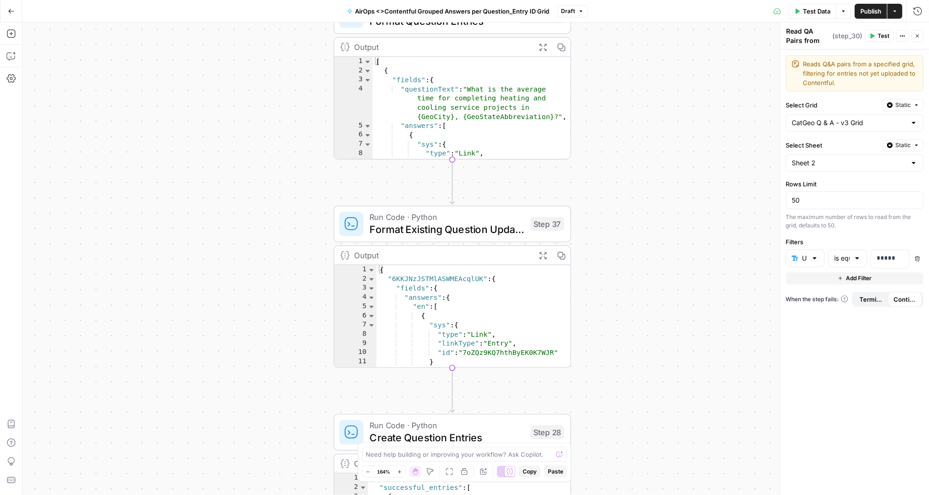
drag, startPoint x: 624, startPoint y: 410, endPoint x: 623, endPoint y: 99, distance: 310.6
click at [623, 99] on div "Workflow Input Settings Inputs Workflow Workflow Step 49 Output Expand Output C…" at bounding box center [475, 258] width 907 height 473
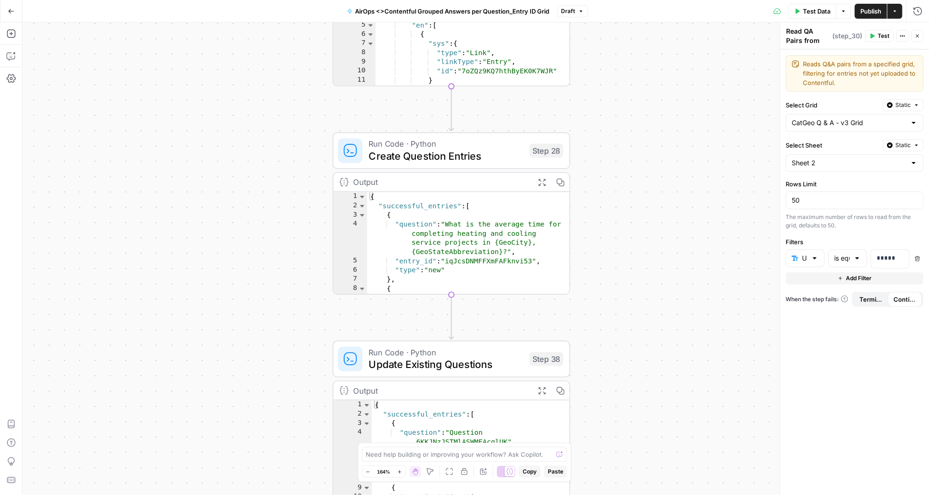
drag, startPoint x: 618, startPoint y: 393, endPoint x: 615, endPoint y: 44, distance: 348.9
click at [615, 46] on div "Workflow Input Settings Inputs Workflow Workflow Step 49 Output Expand Output C…" at bounding box center [475, 258] width 907 height 473
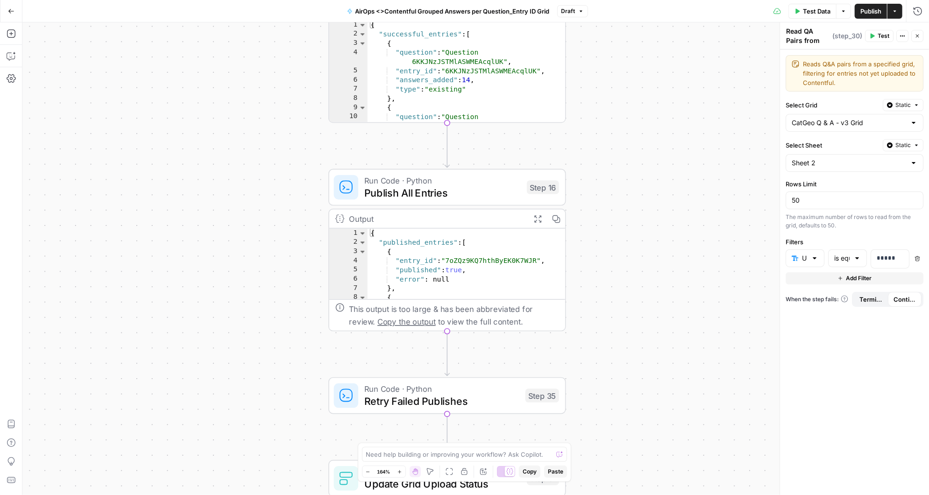
drag, startPoint x: 618, startPoint y: 442, endPoint x: 615, endPoint y: 92, distance: 349.9
click at [615, 92] on div "Workflow Input Settings Inputs Workflow Workflow Step 49 Output Expand Output C…" at bounding box center [475, 258] width 907 height 473
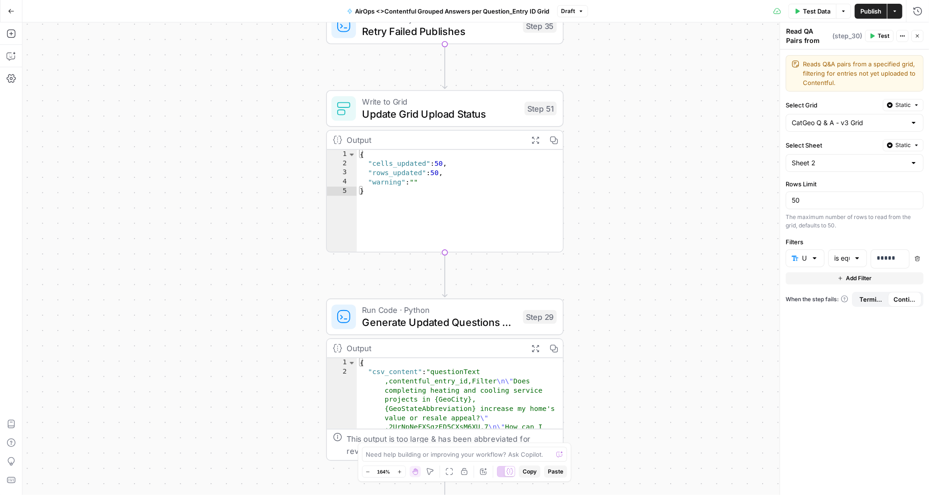
drag, startPoint x: 602, startPoint y: 348, endPoint x: 601, endPoint y: 73, distance: 275.1
click at [601, 73] on div "Workflow Input Settings Inputs Workflow Workflow Step 49 Output Expand Output C…" at bounding box center [475, 258] width 907 height 473
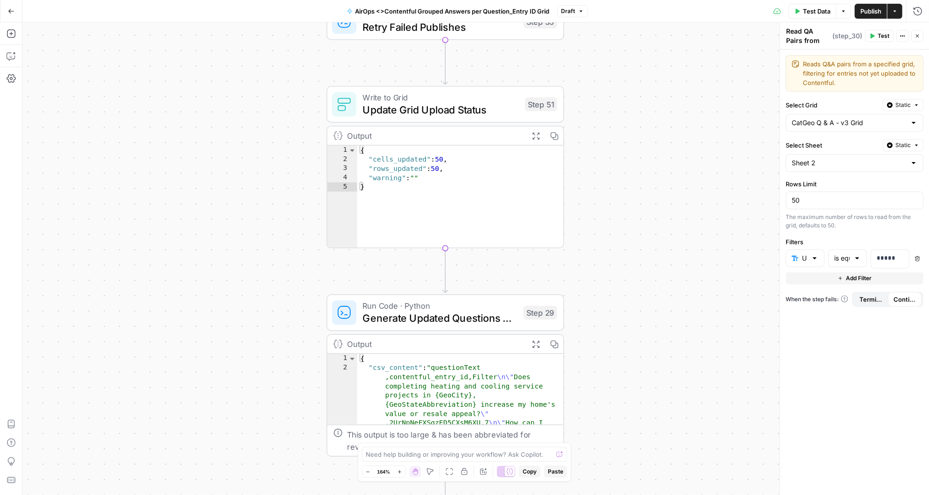
click at [618, 328] on div "Workflow Input Settings Inputs Workflow Workflow Step 49 Output Expand Output C…" at bounding box center [475, 258] width 907 height 473
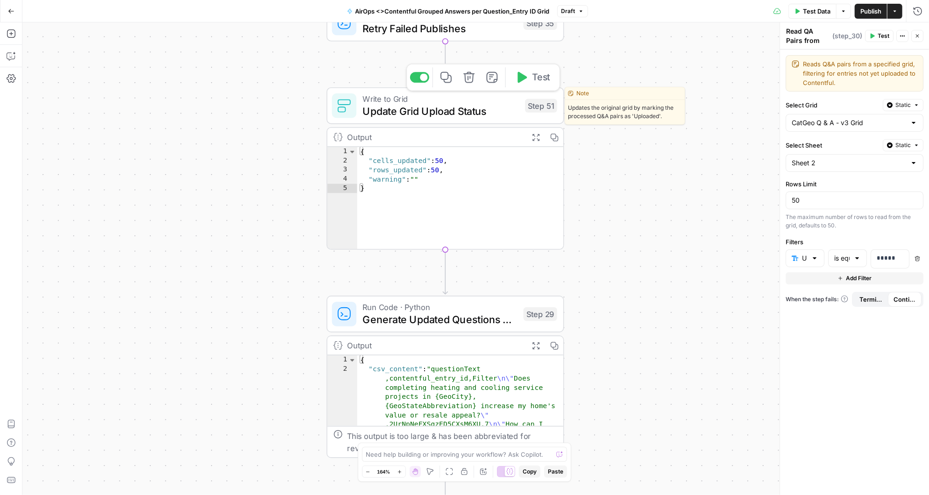
click at [460, 106] on span "Update Grid Upload Status" at bounding box center [440, 110] width 156 height 15
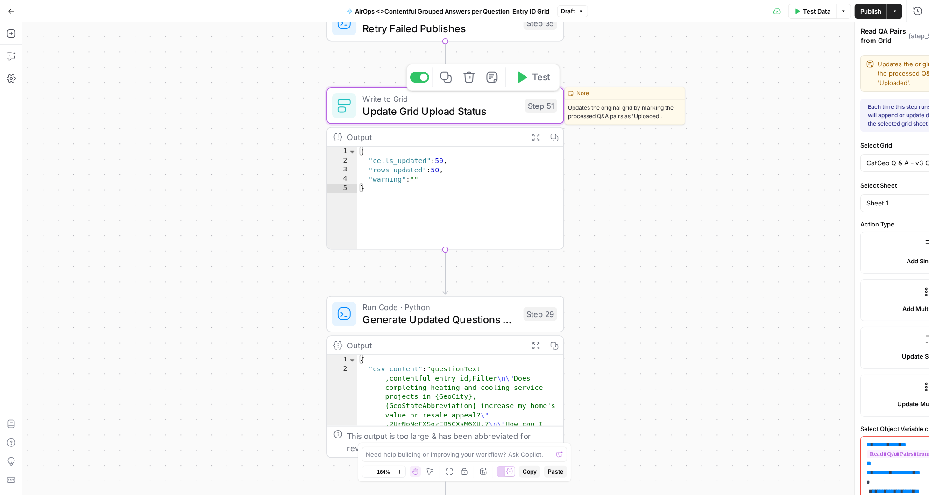
type textarea "Update Grid Upload Status"
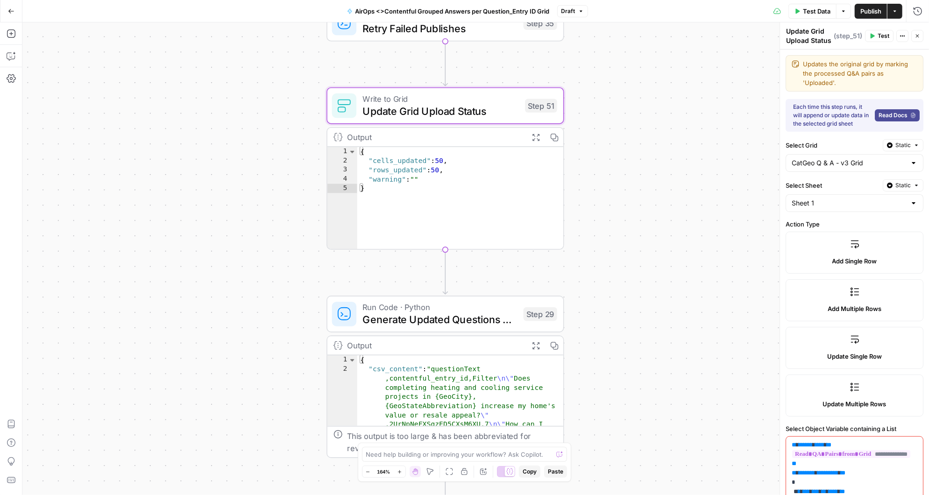
click at [914, 199] on div at bounding box center [913, 203] width 7 height 9
click at [816, 251] on span "Sheet 2" at bounding box center [853, 254] width 118 height 9
type input "Sheet 2"
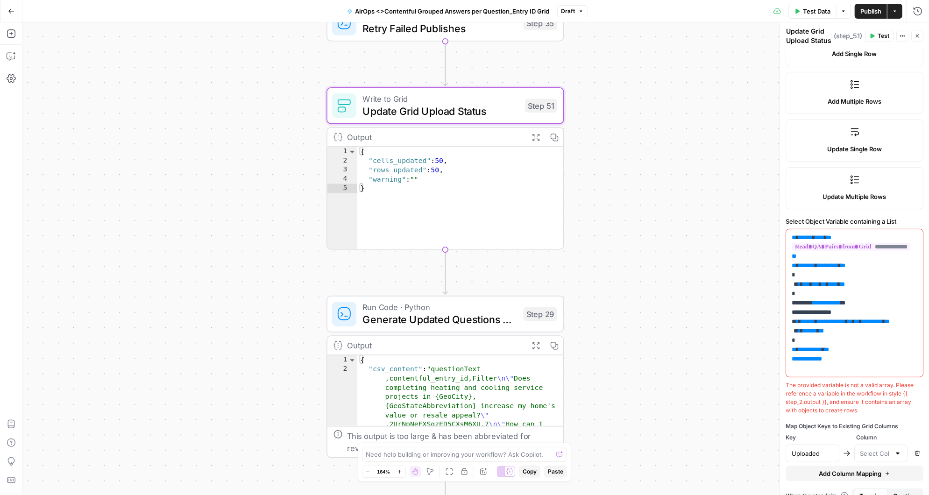
scroll to position [208, 0]
click at [899, 448] on div at bounding box center [897, 452] width 7 height 9
click at [827, 421] on div "Map Object Keys to Existing Grid Columns" at bounding box center [855, 425] width 138 height 8
click at [898, 448] on div at bounding box center [897, 452] width 7 height 9
click at [918, 421] on div "Map Object Keys to Existing Grid Columns" at bounding box center [855, 425] width 138 height 8
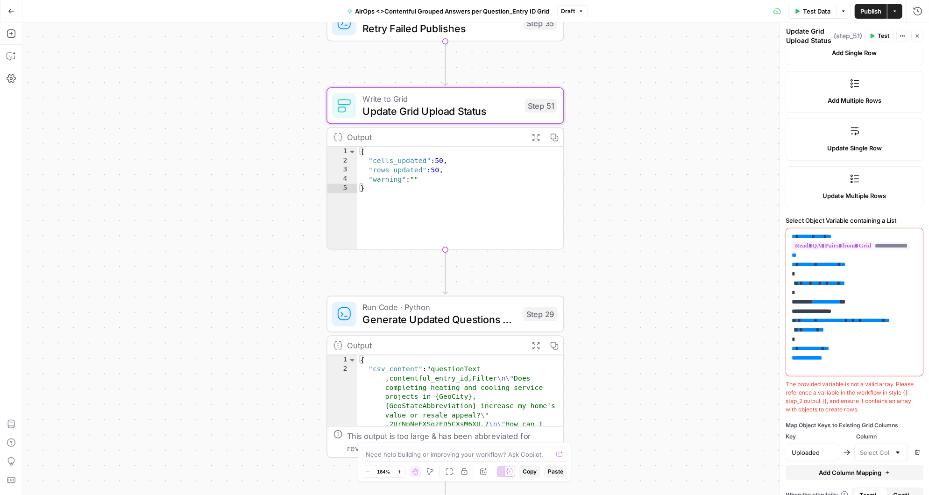
click at [900, 448] on div at bounding box center [897, 452] width 7 height 9
click at [923, 383] on div "The provided variable is not a valid array. Please reference a variable in the …" at bounding box center [855, 397] width 138 height 34
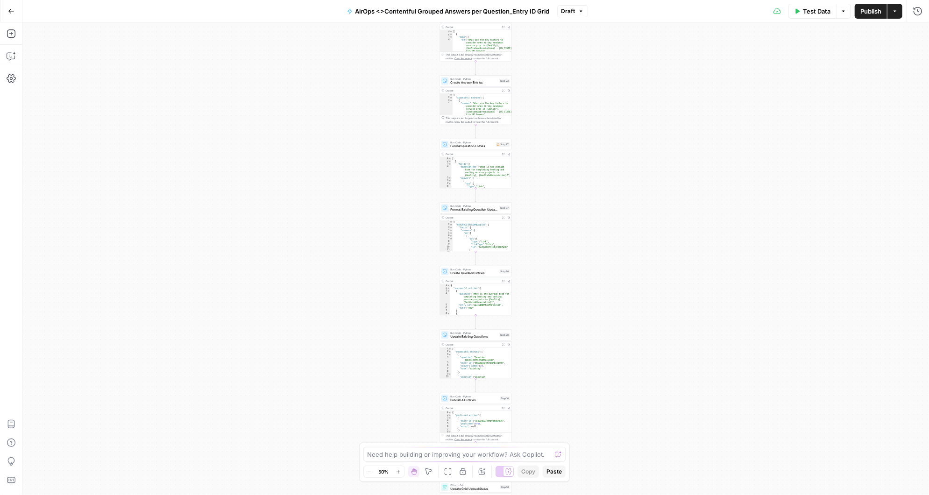
click at [568, 209] on div "Workflow Input Settings Inputs Workflow Workflow Step 49 Output Expand Output C…" at bounding box center [475, 258] width 907 height 473
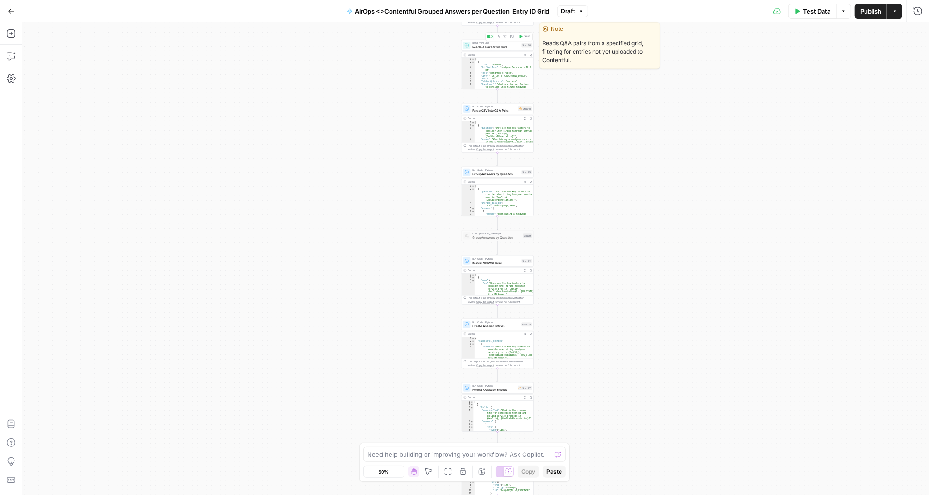
click at [493, 46] on span "Read QA Pairs from Grid" at bounding box center [496, 46] width 47 height 5
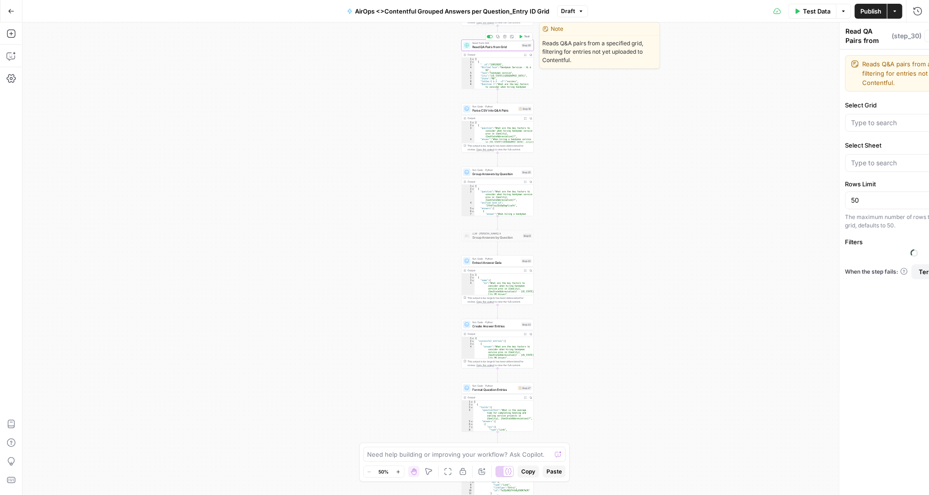
type input "Sheet 2"
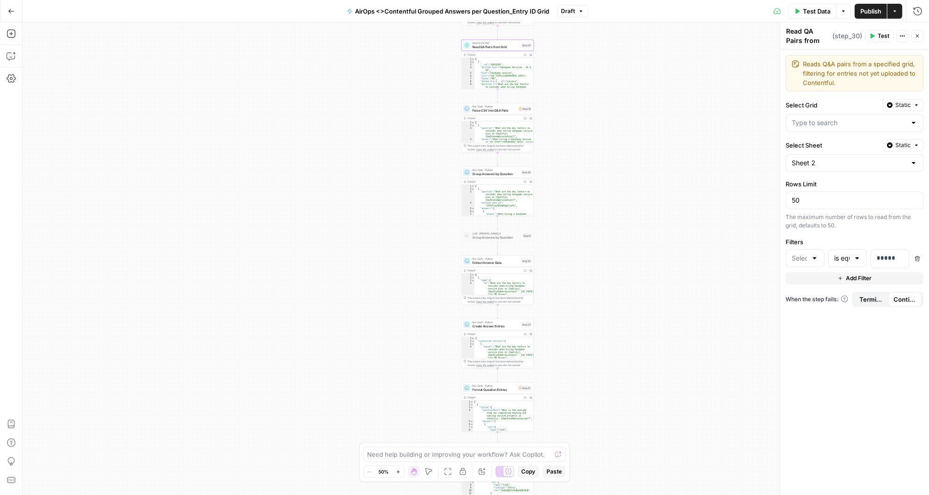
type input "CatGeo Q & A - v3 Grid"
type input "Uploaded"
click at [816, 254] on div at bounding box center [814, 258] width 7 height 9
type input "Uploaded"
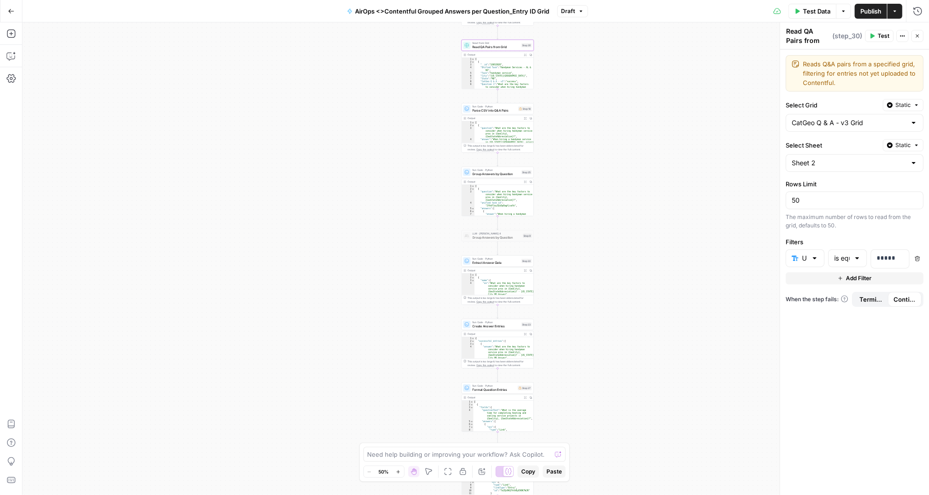
click at [880, 363] on div "Reads Q&A pairs from a specified grid, filtering for entries not yet uploaded t…" at bounding box center [854, 273] width 149 height 446
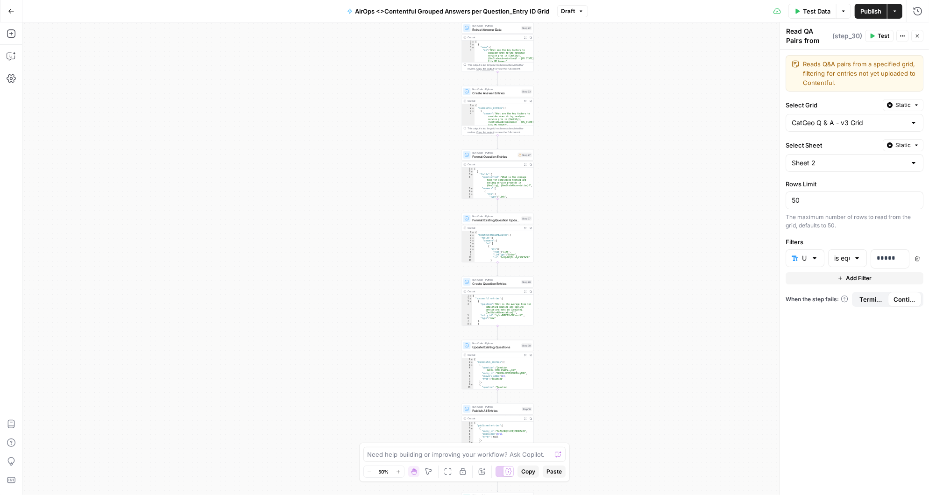
drag, startPoint x: 558, startPoint y: 298, endPoint x: 558, endPoint y: 65, distance: 233.1
click at [558, 65] on div "Workflow Input Settings Inputs Workflow Workflow Step 49 Output Expand Output C…" at bounding box center [475, 258] width 907 height 473
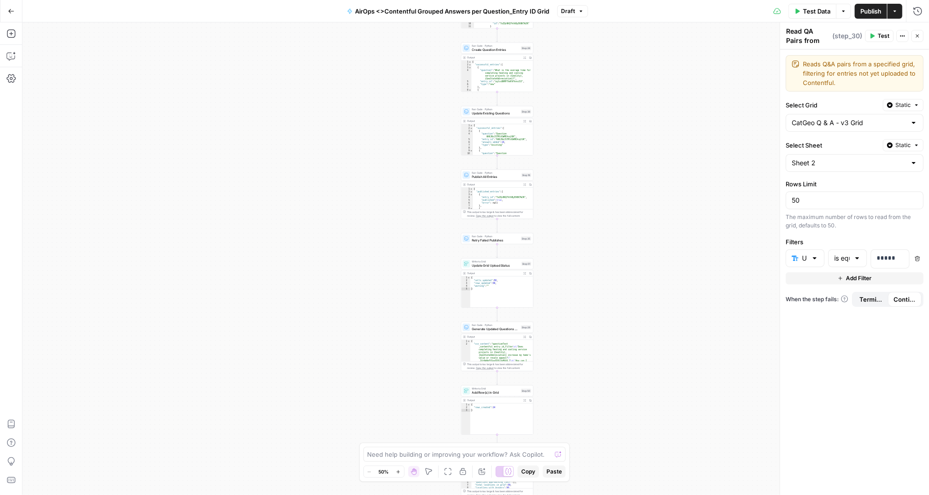
drag, startPoint x: 559, startPoint y: 375, endPoint x: 558, endPoint y: 141, distance: 234.5
click at [558, 141] on div "Workflow Input Settings Inputs Workflow Workflow Step 49 Output Expand Output C…" at bounding box center [475, 258] width 907 height 473
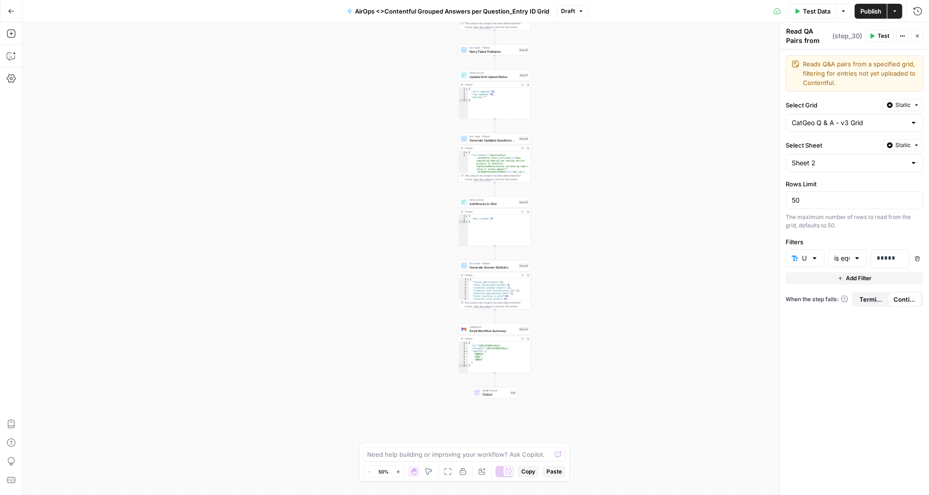
drag, startPoint x: 557, startPoint y: 390, endPoint x: 555, endPoint y: 201, distance: 188.7
click at [555, 201] on div "Workflow Input Settings Inputs Workflow Workflow Step 49 Output Expand Output C…" at bounding box center [475, 258] width 907 height 473
click at [497, 204] on span "Add Row(s) in Grid" at bounding box center [493, 203] width 47 height 5
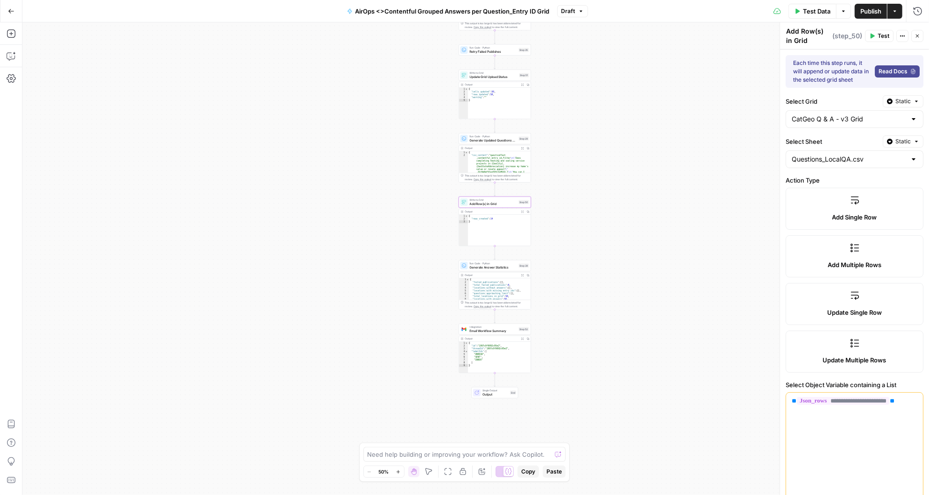
type input "Filter"
type input "questionText"
type input "contentful_entry_id"
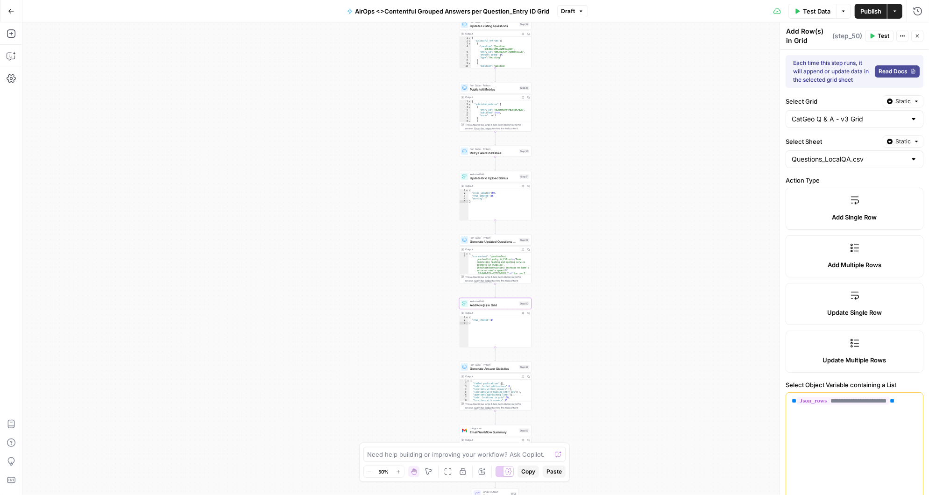
drag, startPoint x: 583, startPoint y: 183, endPoint x: 583, endPoint y: 282, distance: 99.5
click at [583, 283] on div "Workflow Input Settings Inputs Workflow Workflow Step 49 Output Expand Output C…" at bounding box center [475, 258] width 907 height 473
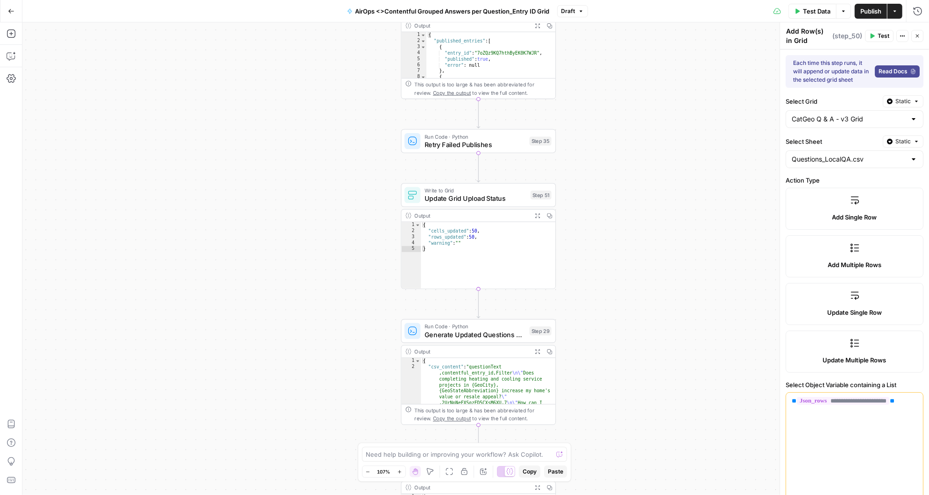
drag, startPoint x: 523, startPoint y: 180, endPoint x: 611, endPoint y: 327, distance: 172.0
click at [611, 327] on div "Workflow Input Settings Inputs Workflow Workflow Step 49 Output Expand Output C…" at bounding box center [475, 258] width 907 height 473
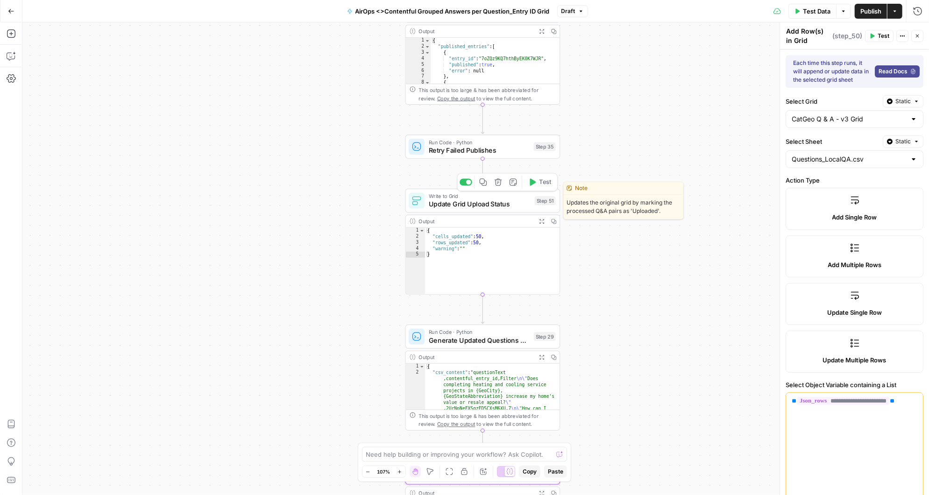
click at [494, 201] on span "Update Grid Upload Status" at bounding box center [480, 204] width 102 height 10
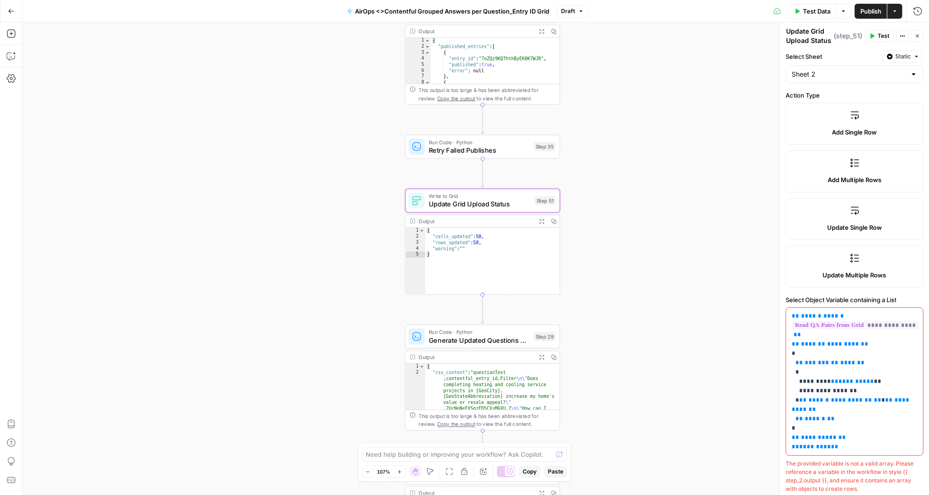
scroll to position [208, 0]
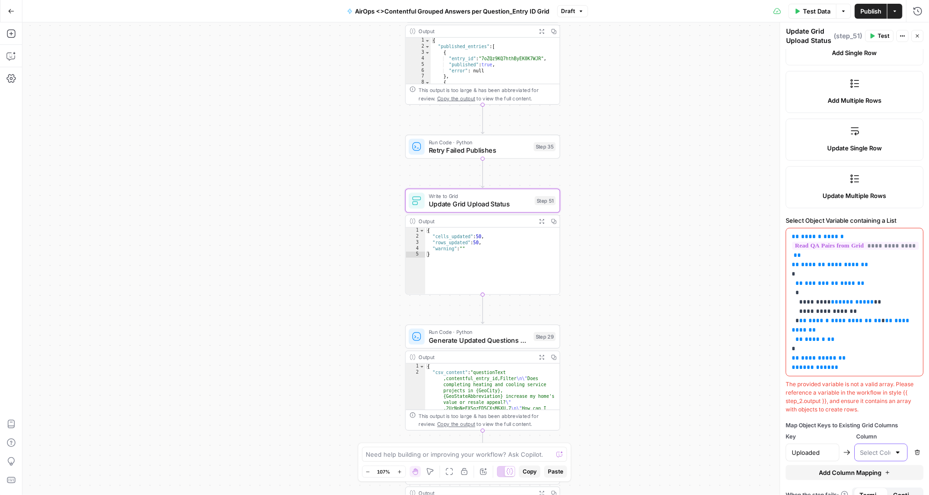
click at [887, 448] on input "text" at bounding box center [875, 452] width 30 height 9
click at [881, 418] on span "Uploaded" at bounding box center [879, 416] width 34 height 9
type input "Uploaded"
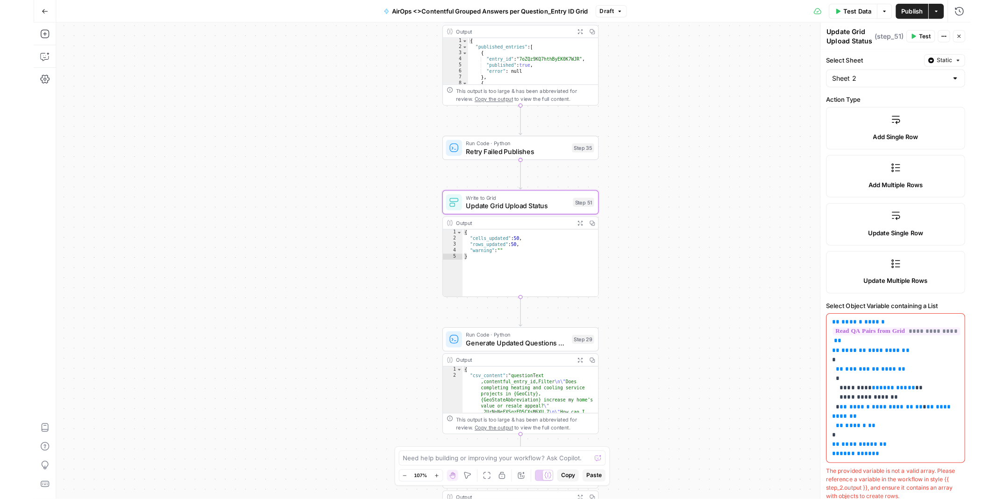
scroll to position [0, 0]
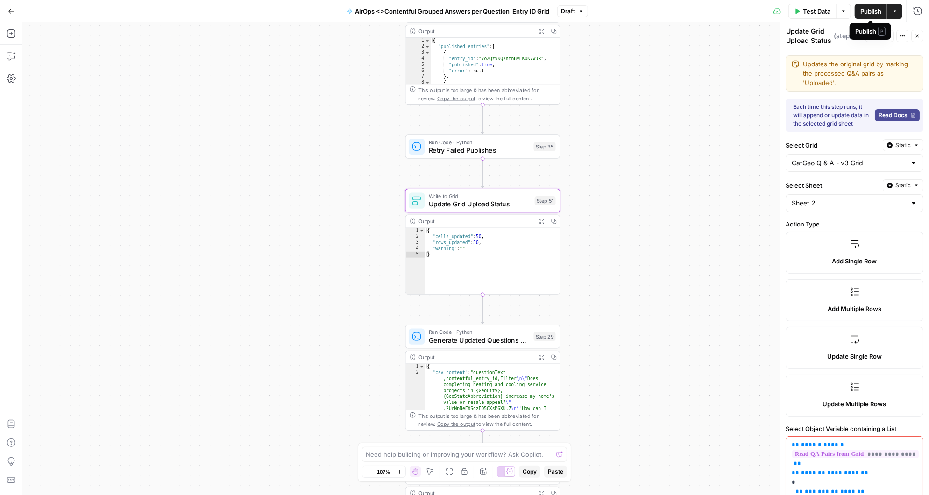
click at [871, 9] on span "Publish" at bounding box center [870, 11] width 21 height 9
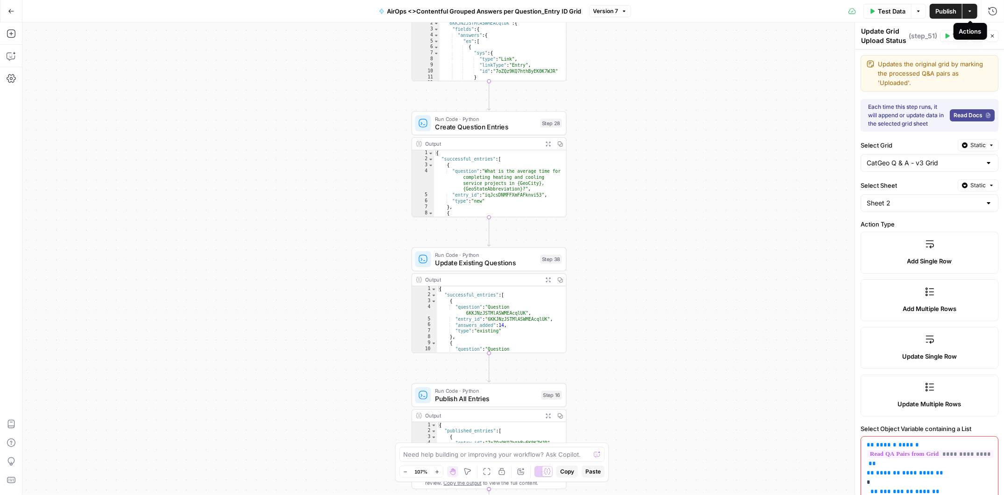
click at [929, 11] on icon "button" at bounding box center [970, 11] width 6 height 6
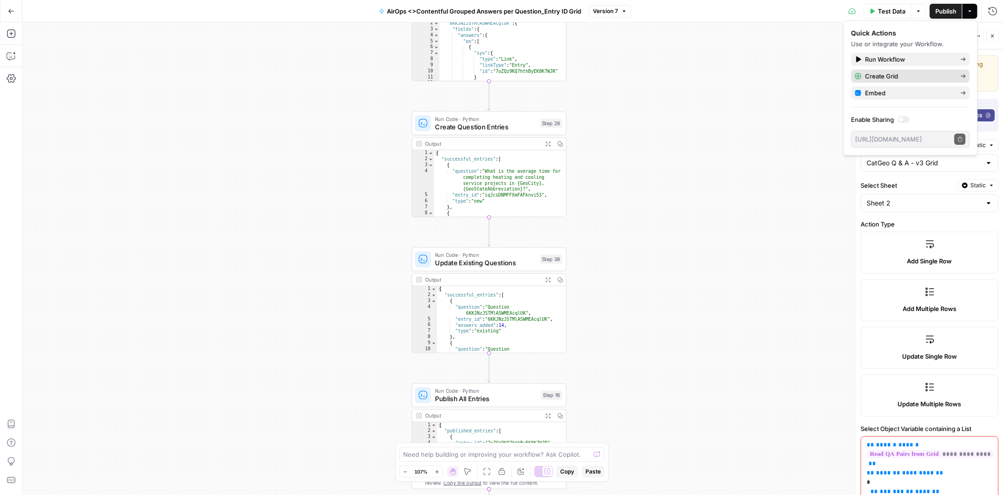
click at [929, 76] on span "Create Grid" at bounding box center [909, 75] width 88 height 9
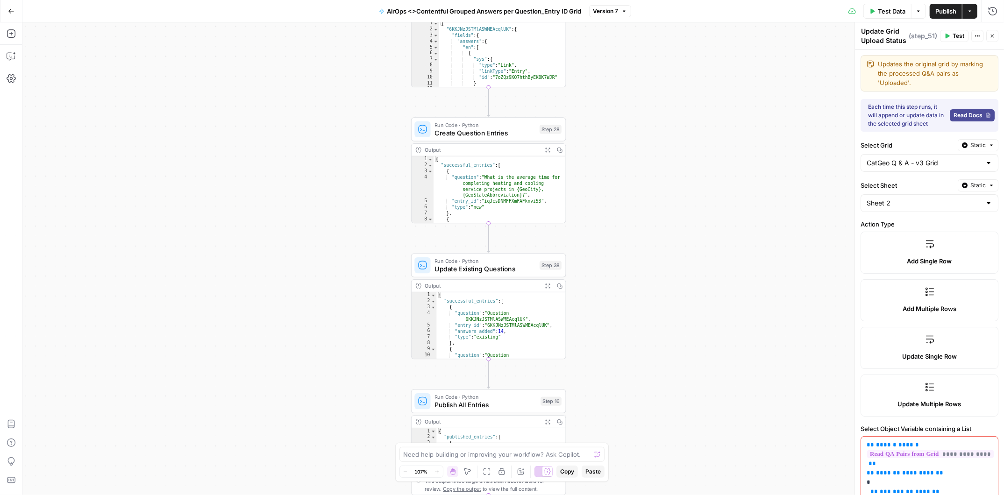
drag, startPoint x: 635, startPoint y: 96, endPoint x: 658, endPoint y: 261, distance: 166.5
click at [658, 261] on div "Workflow Input Settings Inputs Workflow Workflow Step 49 Output Expand Output C…" at bounding box center [512, 258] width 981 height 473
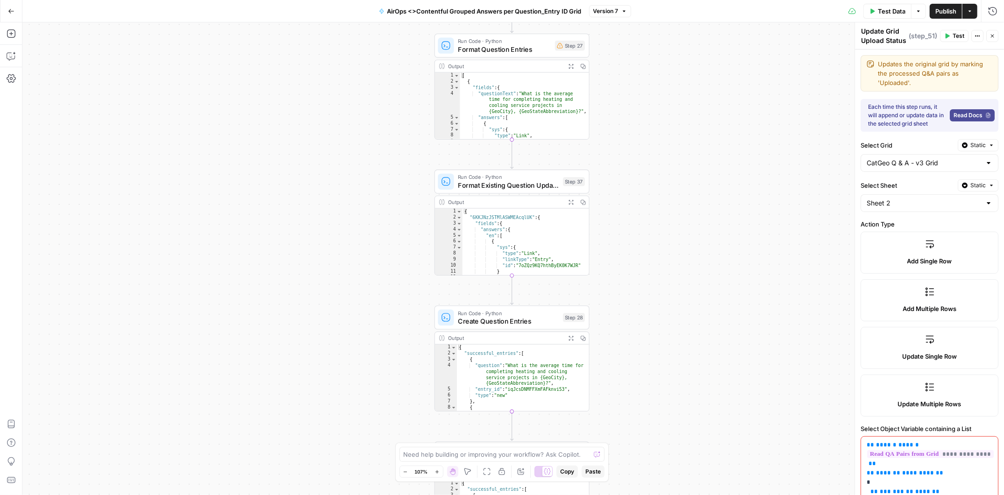
drag, startPoint x: 657, startPoint y: 120, endPoint x: 655, endPoint y: 449, distance: 329.8
click at [655, 449] on div "Workflow Input Settings Inputs Workflow Workflow Step 49 Output Expand Output C…" at bounding box center [512, 258] width 981 height 473
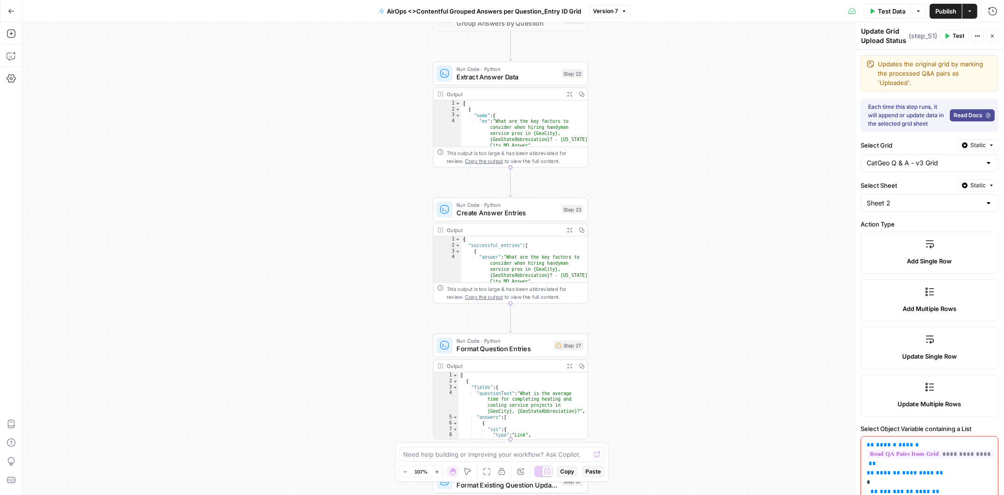
drag, startPoint x: 631, startPoint y: 130, endPoint x: 630, endPoint y: 465, distance: 334.9
click at [631, 465] on div "Workflow Input Settings Inputs Workflow Workflow Step 49 Output Expand Output C…" at bounding box center [512, 258] width 981 height 473
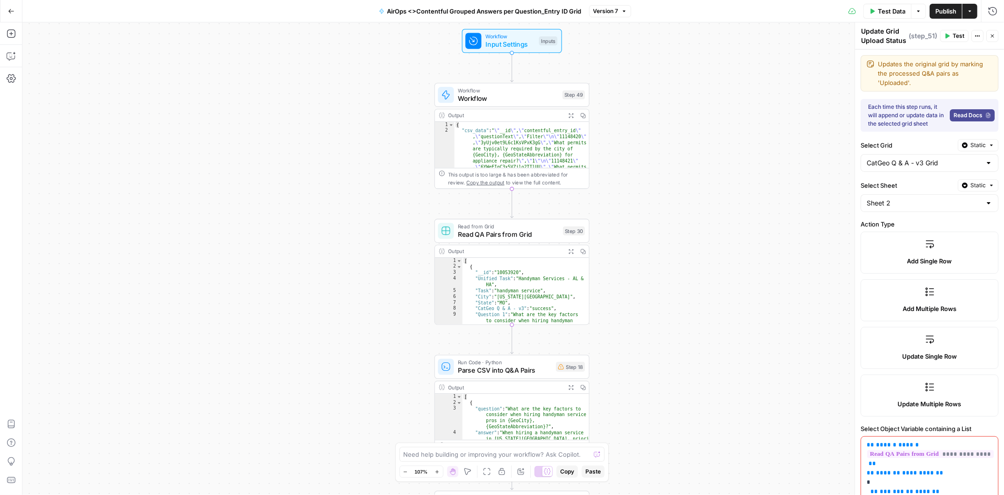
drag, startPoint x: 638, startPoint y: 131, endPoint x: 639, endPoint y: 416, distance: 285.4
click at [639, 416] on div "Workflow Input Settings Inputs Workflow Workflow Step 49 Output Expand Output C…" at bounding box center [512, 258] width 981 height 473
click at [520, 38] on span "Workflow" at bounding box center [510, 37] width 50 height 8
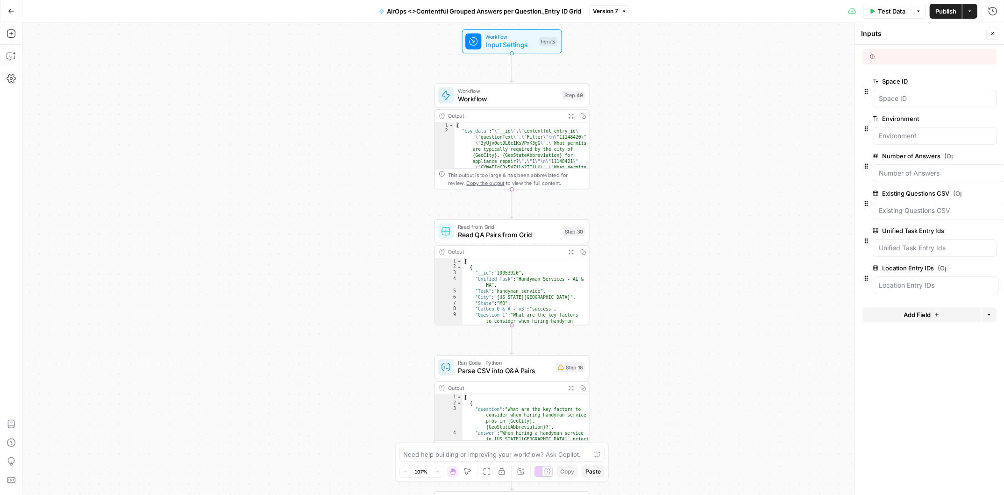
click at [872, 58] on icon at bounding box center [872, 56] width 4 height 4
click at [890, 57] on div at bounding box center [901, 56] width 62 height 8
click at [906, 99] on ID "Space ID" at bounding box center [935, 98] width 112 height 9
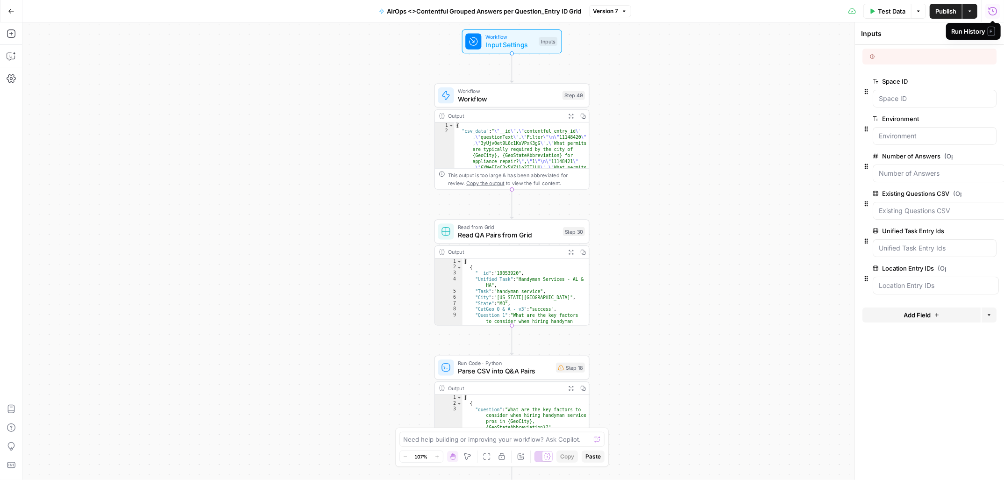
click at [929, 12] on icon "button" at bounding box center [992, 11] width 9 height 9
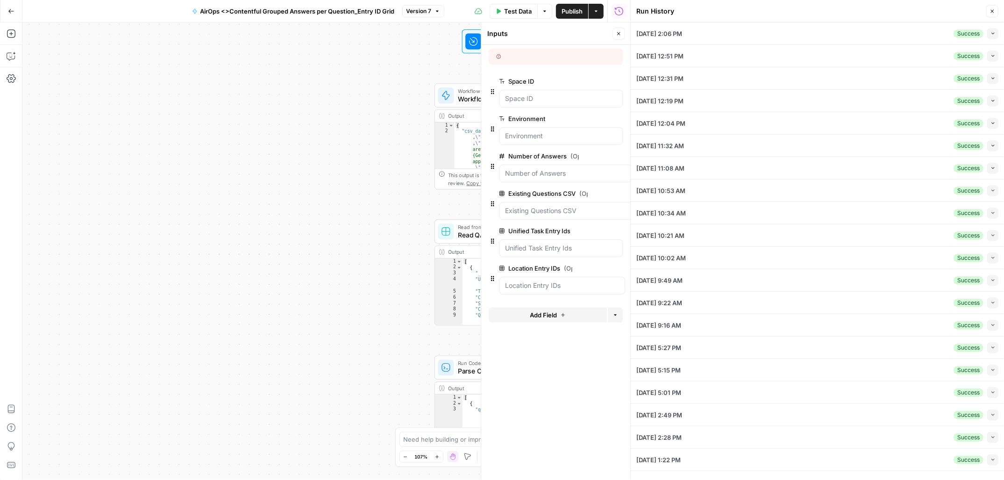
click at [929, 34] on icon "button" at bounding box center [992, 33] width 5 height 5
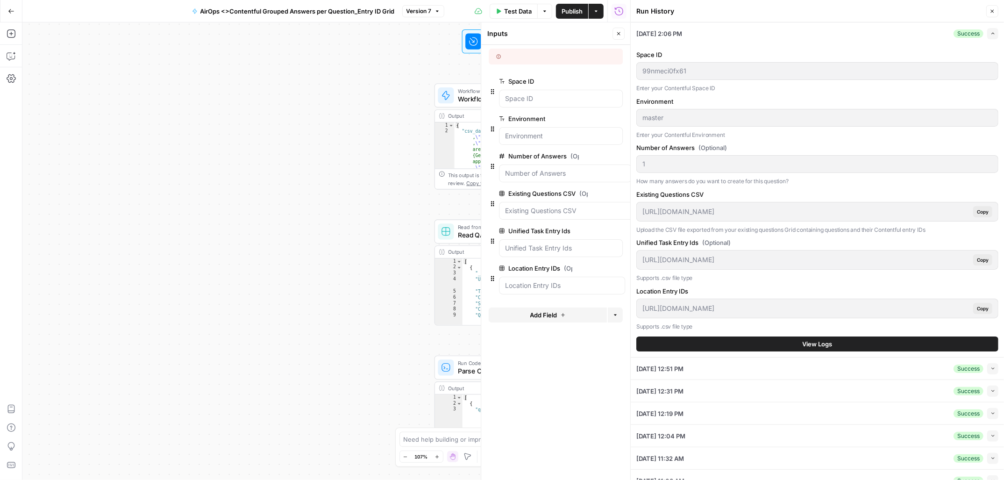
click at [635, 72] on div "Run History Close 09/26/25 at 2:06 PM Success Expand Space ID 99nmeci0fx61 Ente…" at bounding box center [817, 240] width 374 height 480
click at [619, 116] on body "Angi New Home Browse Insights Opportunities Your Data Recent Grids AirOps <> Co…" at bounding box center [502, 240] width 1004 height 480
click at [640, 257] on div "https://app.airops.com/api/workspace_files/133897/url Copy" at bounding box center [817, 260] width 362 height 20
click at [641, 308] on div "https://app.airops.com/api/workspace_files/133899/url Copy" at bounding box center [817, 308] width 362 height 20
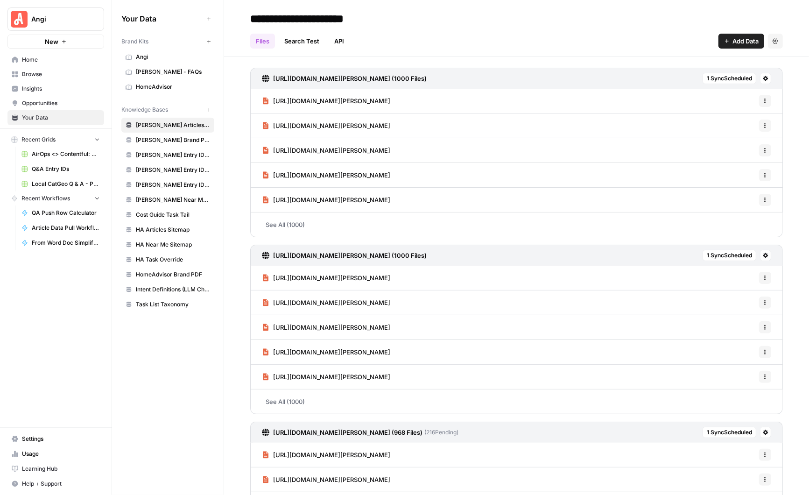
click at [42, 59] on span "Home" at bounding box center [61, 60] width 78 height 8
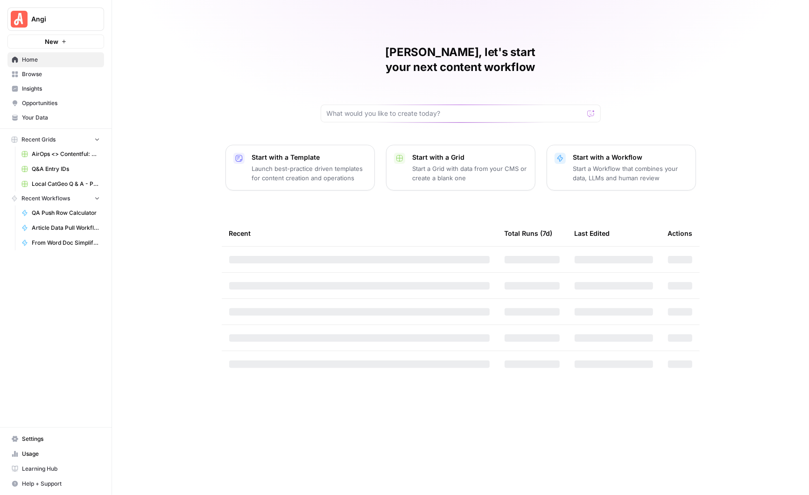
click at [38, 76] on span "Browse" at bounding box center [61, 74] width 78 height 8
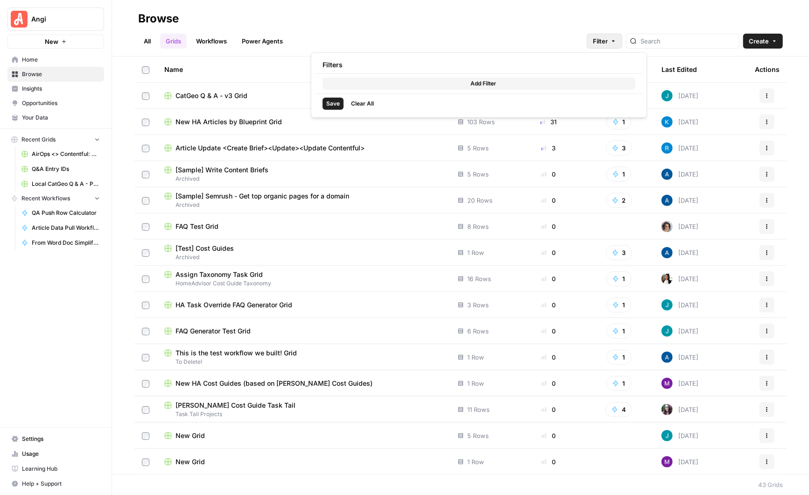
click at [623, 38] on button "Filter" at bounding box center [604, 41] width 35 height 15
click at [475, 84] on span "Add Filter" at bounding box center [484, 83] width 26 height 8
click at [407, 82] on div at bounding box center [371, 85] width 97 height 15
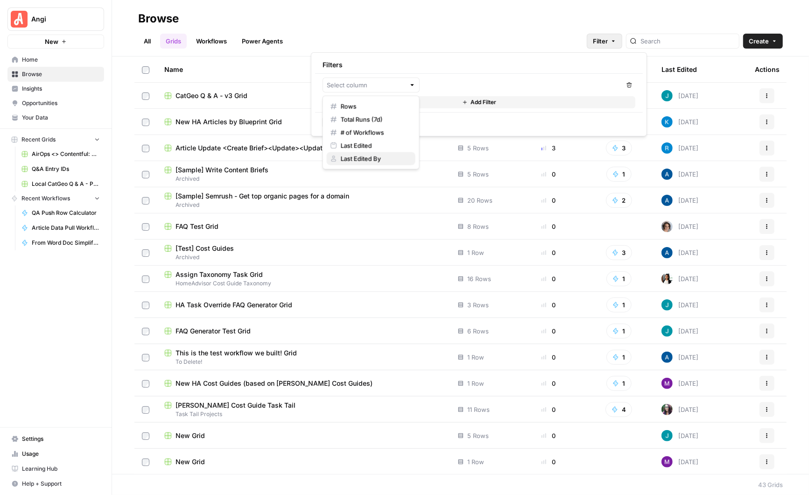
click at [372, 156] on span "Last Edited By" at bounding box center [374, 158] width 67 height 9
type input "Last Edited By"
click at [499, 87] on input "text" at bounding box center [517, 84] width 179 height 9
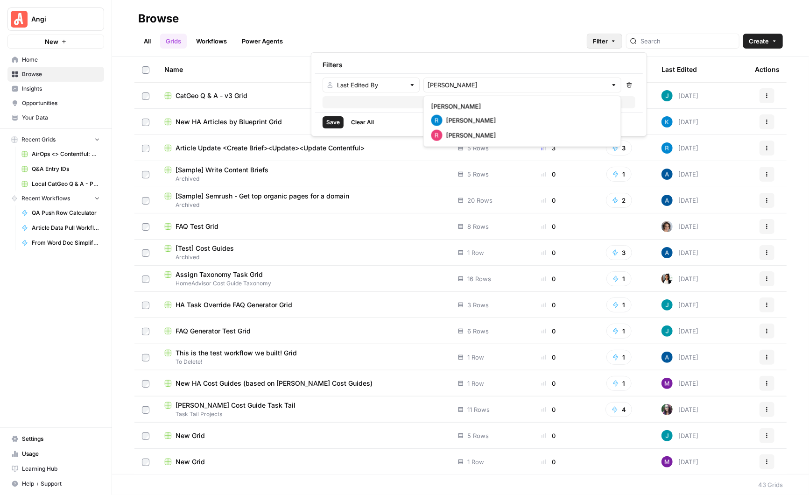
click at [474, 116] on span "[PERSON_NAME]" at bounding box center [528, 120] width 163 height 9
type input "[PERSON_NAME]"
click at [333, 122] on span "Save" at bounding box center [334, 122] width 14 height 8
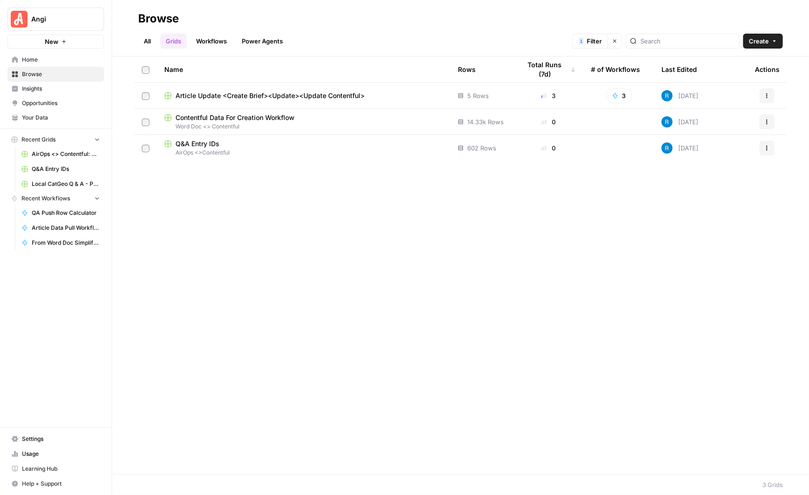
click at [618, 41] on icon "button" at bounding box center [615, 41] width 6 height 6
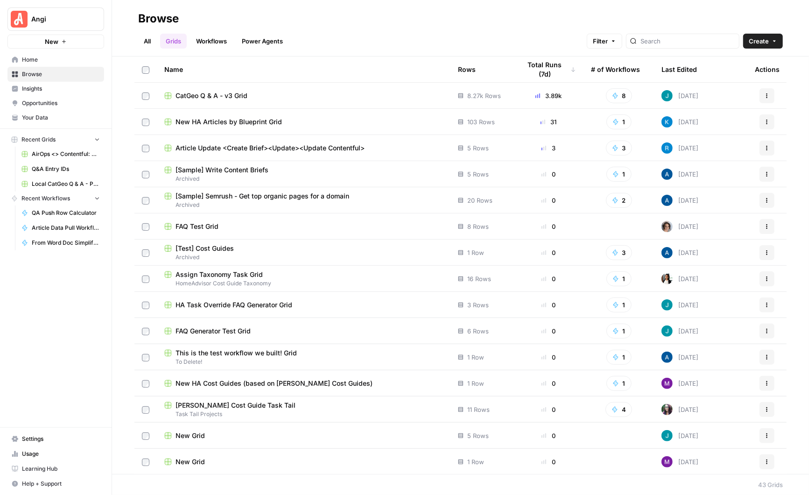
click at [207, 92] on span "CatGeo Q & A - v3 Grid" at bounding box center [212, 95] width 72 height 9
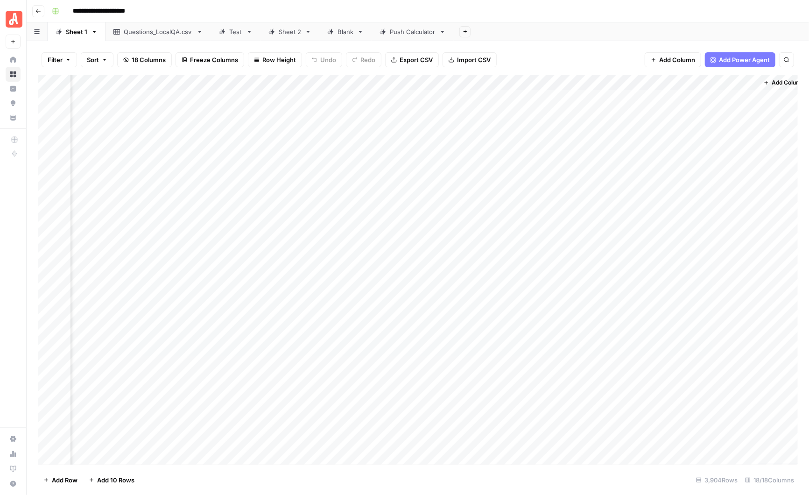
scroll to position [0, 990]
click at [287, 32] on div "Sheet 2" at bounding box center [290, 31] width 22 height 9
click at [651, 96] on div "Add Column" at bounding box center [418, 270] width 760 height 390
type textarea "*****"
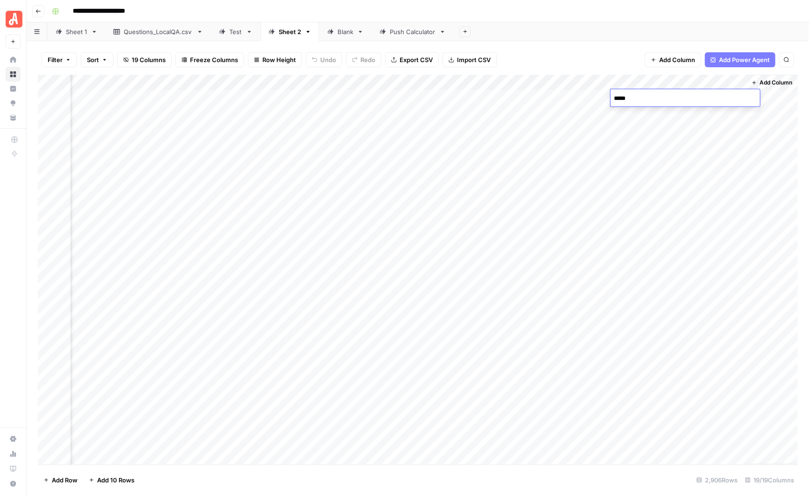
drag, startPoint x: 655, startPoint y: 98, endPoint x: 613, endPoint y: 98, distance: 42.0
click at [613, 98] on textarea "*****" at bounding box center [685, 98] width 149 height 13
type textarea "*"
click at [415, 33] on div "Push Calculator" at bounding box center [413, 31] width 46 height 9
click at [284, 32] on div "Sheet 2" at bounding box center [290, 31] width 22 height 9
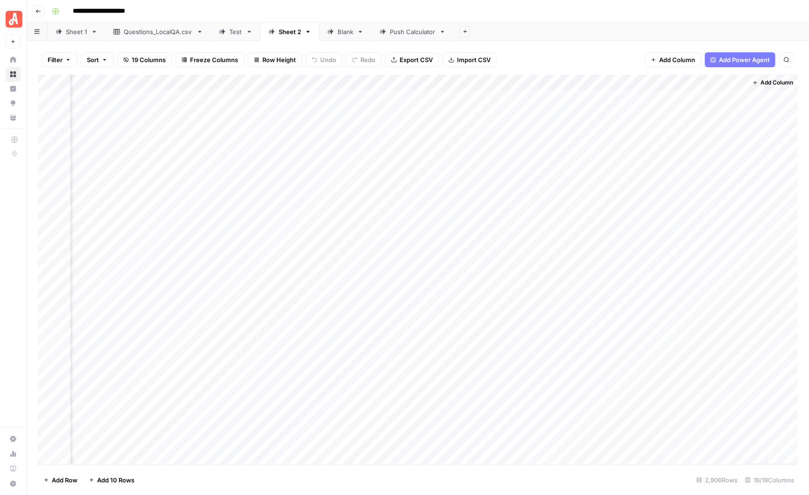
scroll to position [0, 953]
click at [632, 98] on div "Add Column" at bounding box center [418, 270] width 760 height 390
click at [642, 95] on div "Add Column" at bounding box center [418, 270] width 760 height 390
click at [642, 95] on textarea "*" at bounding box center [685, 98] width 149 height 13
click at [641, 98] on textarea "*" at bounding box center [685, 98] width 149 height 13
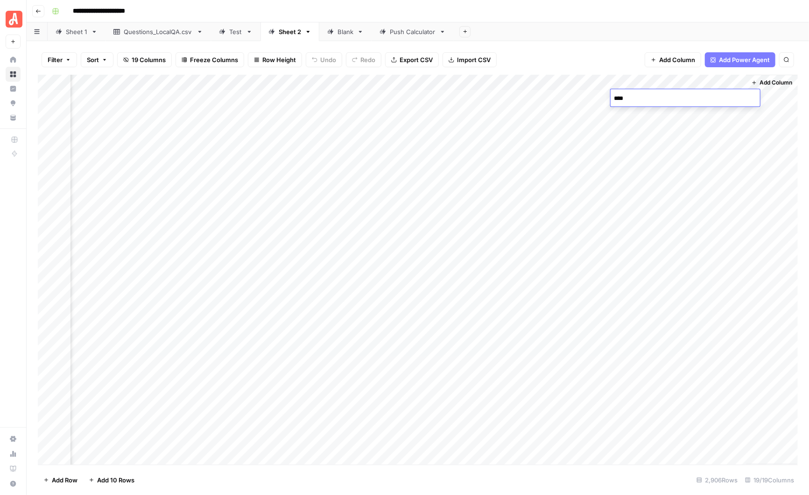
type textarea "*****"
click at [407, 32] on div "Push Calculator" at bounding box center [413, 31] width 46 height 9
click at [341, 31] on div "Blank" at bounding box center [346, 31] width 16 height 9
drag, startPoint x: 90, startPoint y: 81, endPoint x: 107, endPoint y: 79, distance: 16.9
click at [107, 79] on div "Add Column" at bounding box center [418, 130] width 760 height 110
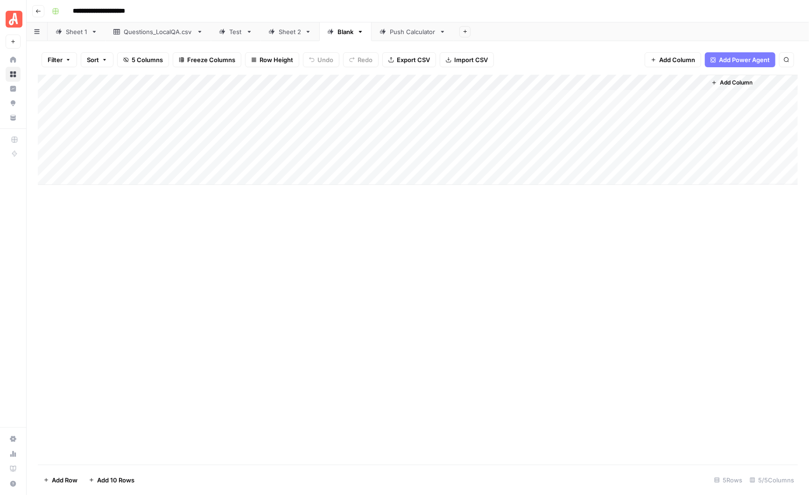
click at [206, 128] on div "Add Column" at bounding box center [418, 130] width 760 height 110
drag, startPoint x: 93, startPoint y: 92, endPoint x: 403, endPoint y: 98, distance: 309.3
click at [403, 98] on div "Add Column" at bounding box center [418, 130] width 760 height 110
drag, startPoint x: 80, startPoint y: 70, endPoint x: 100, endPoint y: 71, distance: 20.1
click at [100, 71] on div "Filter Sort 5 Columns Freeze Columns Row Height Undo Redo Export CSV Import CSV…" at bounding box center [418, 60] width 760 height 30
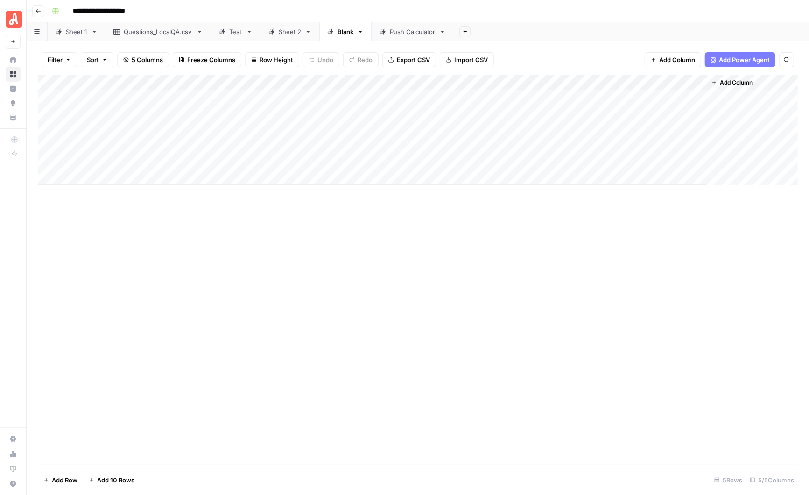
click at [129, 81] on div "Add Column" at bounding box center [418, 130] width 760 height 110
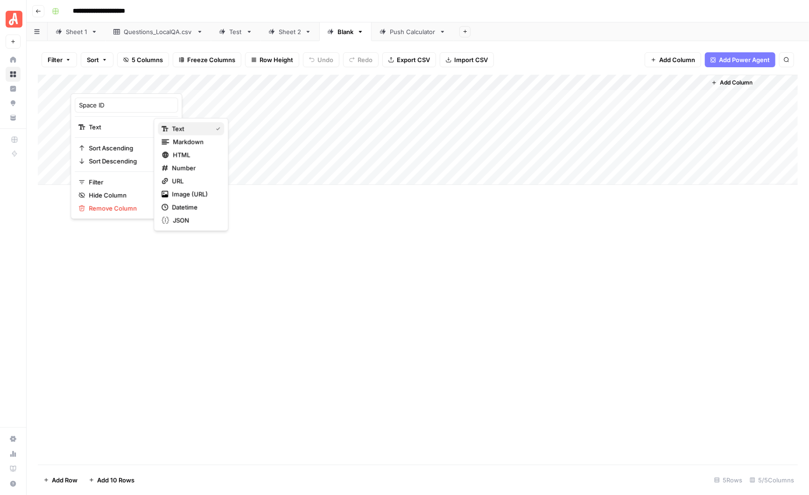
click at [175, 126] on span "Text" at bounding box center [190, 128] width 36 height 9
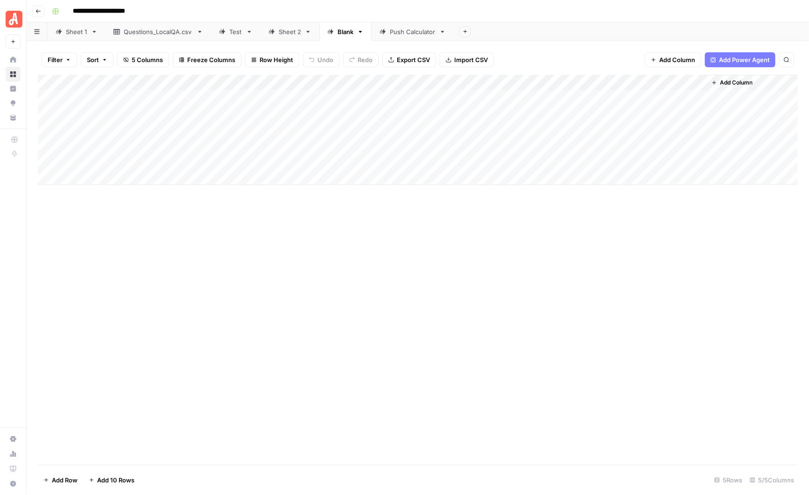
click at [102, 80] on div "Add Column" at bounding box center [418, 130] width 760 height 110
click at [343, 35] on div "Blank" at bounding box center [346, 31] width 16 height 9
click at [343, 33] on div "Blank" at bounding box center [346, 31] width 16 height 9
click at [687, 81] on div "Add Column" at bounding box center [418, 130] width 760 height 110
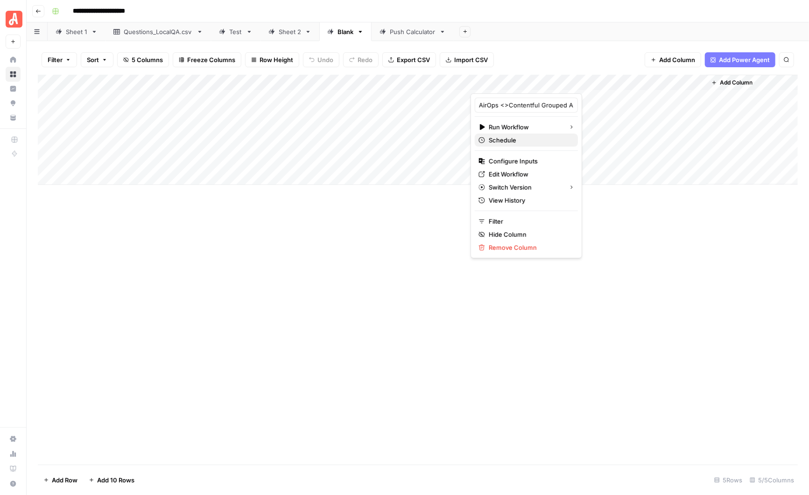
click at [533, 138] on span "Schedule" at bounding box center [530, 139] width 82 height 9
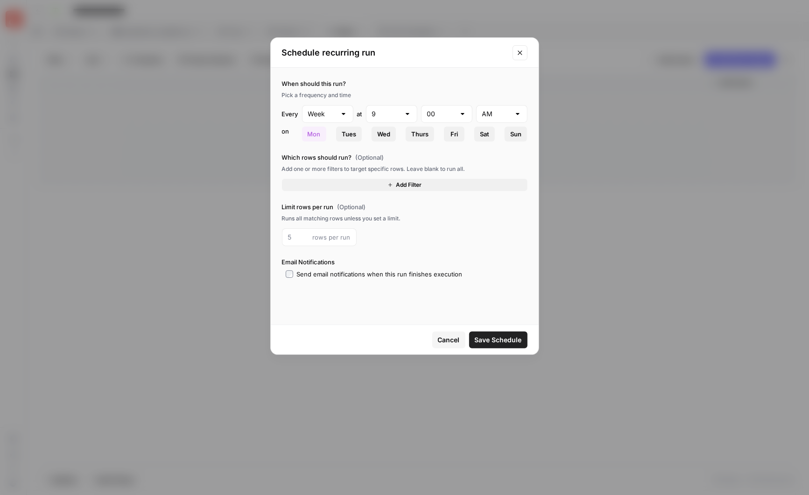
click at [403, 183] on span "Add Filter" at bounding box center [409, 185] width 26 height 8
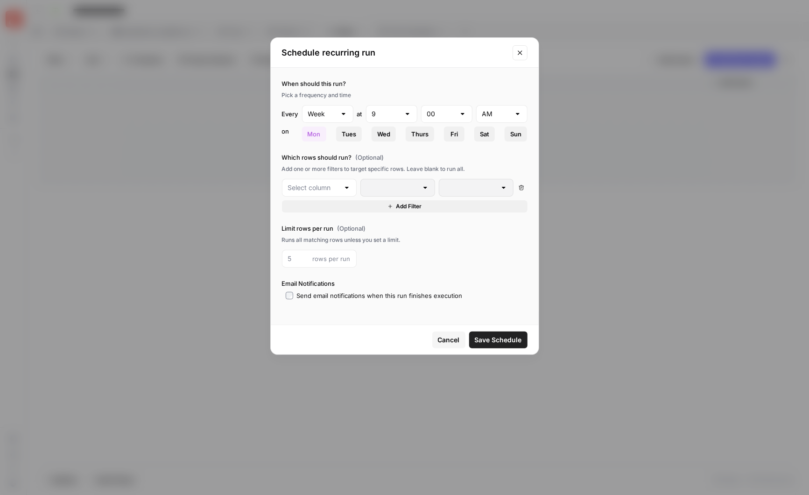
click at [348, 188] on div at bounding box center [346, 187] width 7 height 9
click at [448, 337] on span "Cancel" at bounding box center [449, 339] width 22 height 9
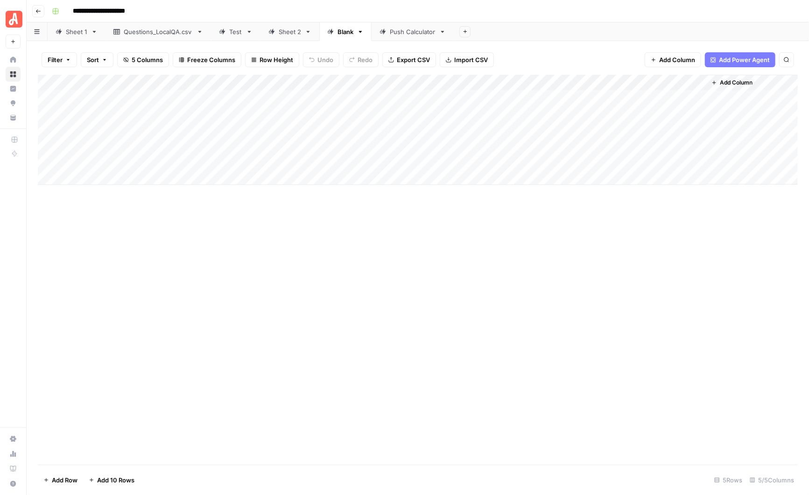
click at [731, 79] on span "Add Column" at bounding box center [736, 82] width 33 height 8
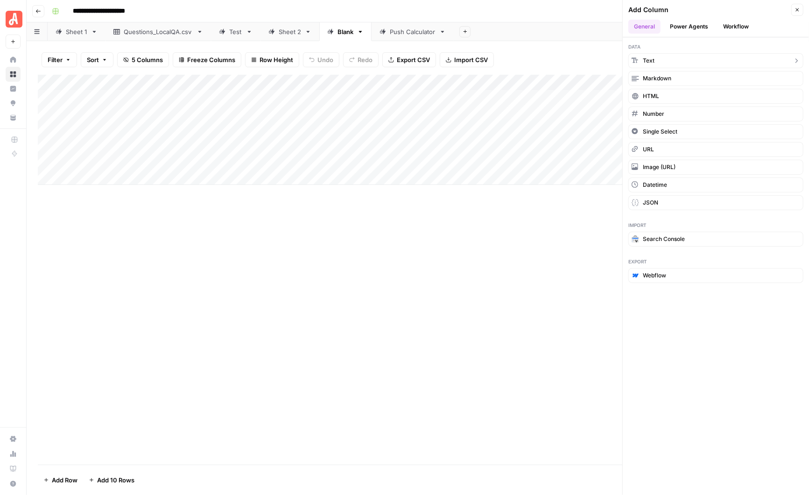
click at [674, 57] on button "Text" at bounding box center [716, 60] width 175 height 15
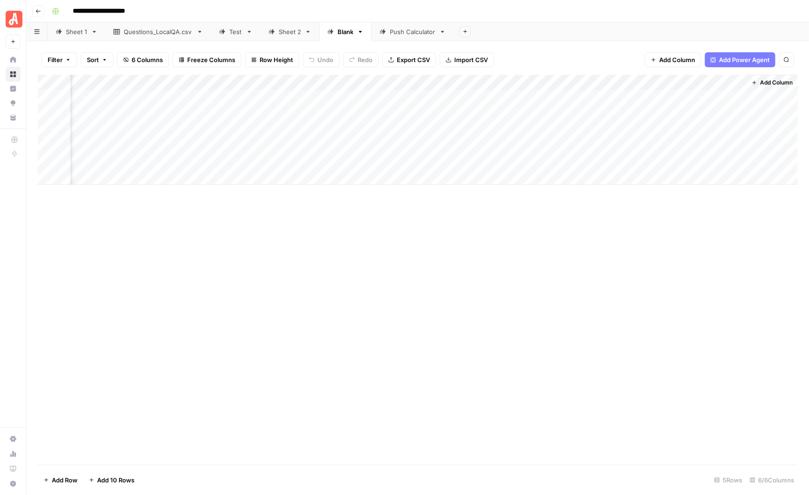
scroll to position [0, 95]
click at [662, 82] on div "Add Column" at bounding box center [418, 130] width 760 height 110
drag, startPoint x: 662, startPoint y: 105, endPoint x: 619, endPoint y: 105, distance: 43.0
click at [620, 105] on input "New Column" at bounding box center [667, 104] width 95 height 9
type input "R"
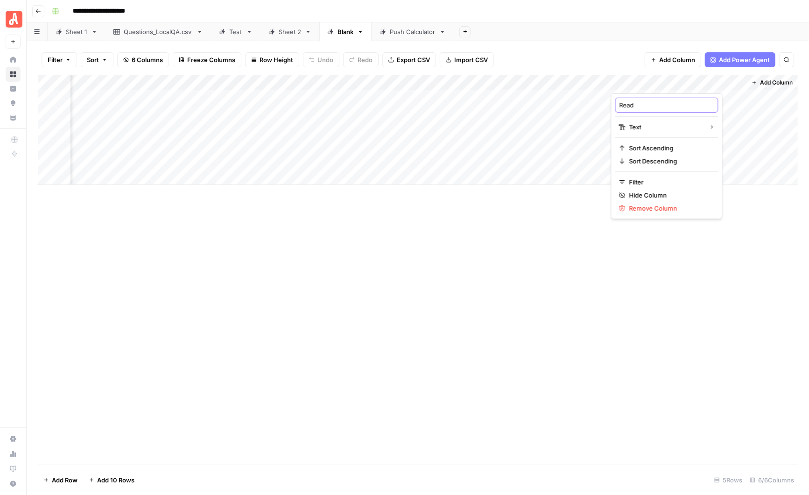
type input "Ready"
click at [643, 98] on div "Add Column" at bounding box center [418, 130] width 760 height 110
click at [639, 97] on div "Add Column" at bounding box center [418, 130] width 760 height 110
type textarea "*"
click at [657, 80] on div "Add Column" at bounding box center [418, 130] width 760 height 110
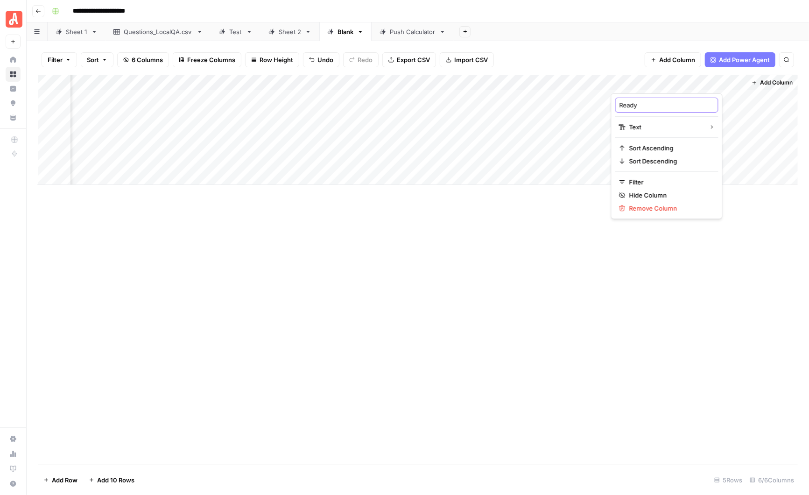
click at [642, 102] on input "Ready" at bounding box center [667, 104] width 95 height 9
type input "Ready to Run"
click at [629, 97] on div "Add Column" at bounding box center [418, 130] width 760 height 110
click at [632, 98] on div "Add Column" at bounding box center [418, 130] width 760 height 110
type textarea "**"
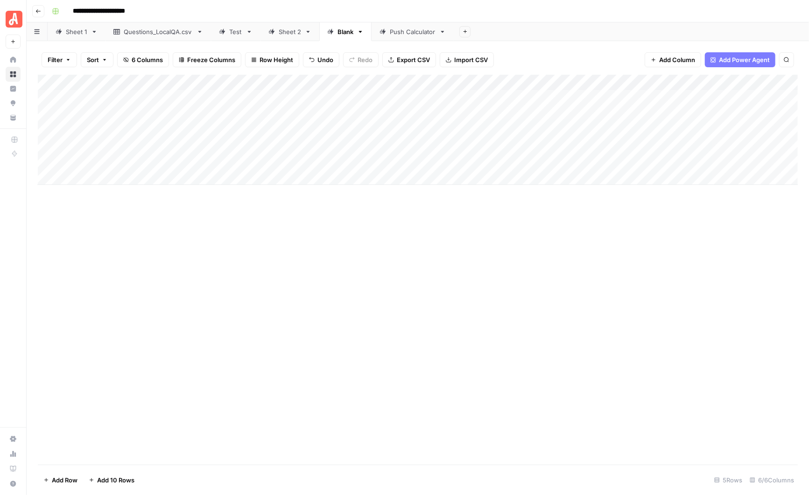
scroll to position [0, 0]
click at [40, 95] on div "Add Column" at bounding box center [418, 130] width 760 height 110
click at [94, 96] on div "Add Column" at bounding box center [418, 130] width 760 height 110
click at [743, 98] on div "Add Column" at bounding box center [418, 130] width 760 height 110
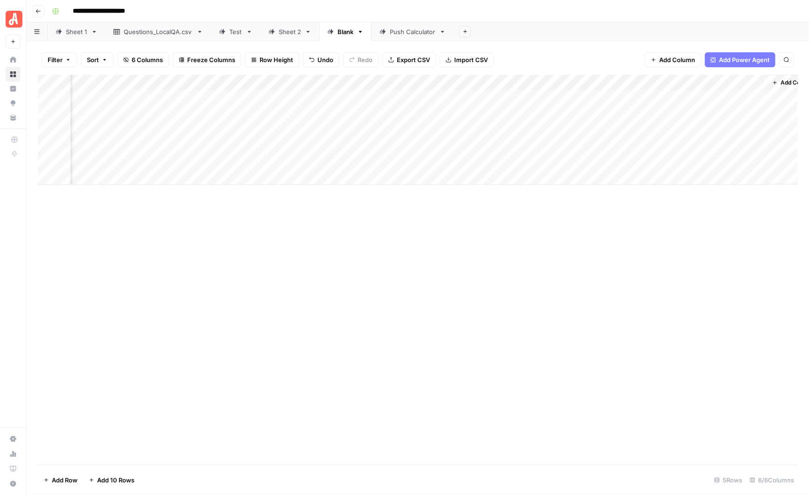
drag, startPoint x: 767, startPoint y: 106, endPoint x: 767, endPoint y: 171, distance: 64.9
click at [767, 171] on div "Add Column" at bounding box center [792, 130] width 51 height 110
click at [764, 105] on div "Add Column" at bounding box center [418, 130] width 760 height 110
click at [85, 178] on div "Add Column" at bounding box center [418, 138] width 760 height 126
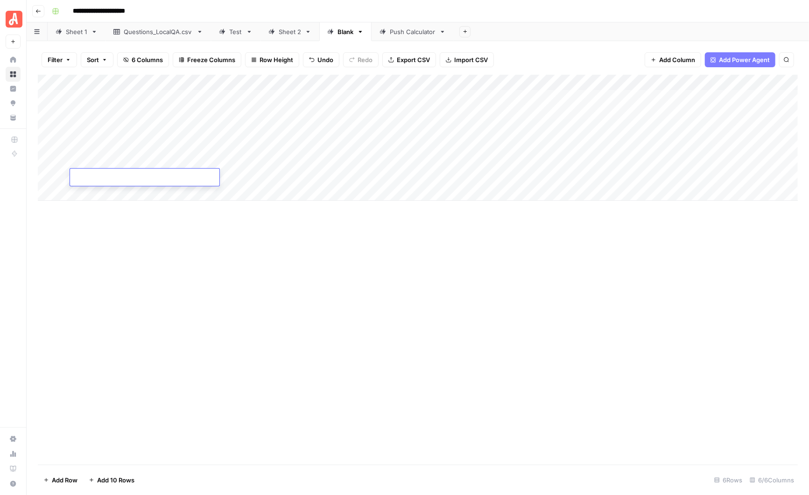
click at [82, 192] on div "Add Column" at bounding box center [418, 138] width 760 height 126
click at [82, 192] on textarea at bounding box center [144, 193] width 149 height 13
click at [85, 210] on div "Add Column" at bounding box center [418, 146] width 760 height 142
click at [92, 474] on icon "button" at bounding box center [92, 480] width 4 height 4
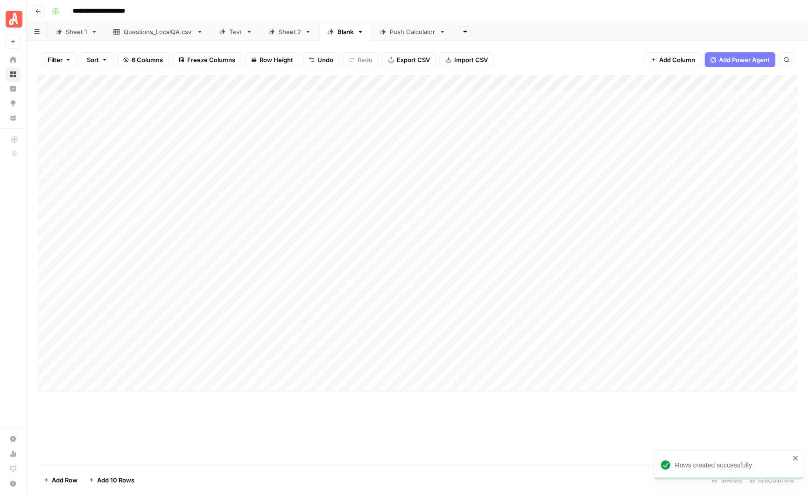
click at [63, 474] on span "Add Row" at bounding box center [65, 480] width 26 height 9
click at [64, 474] on span "Add Row" at bounding box center [65, 480] width 26 height 9
click at [103, 474] on span "Add 10 Rows" at bounding box center [115, 480] width 37 height 9
click at [108, 474] on span "Add 10 Rows" at bounding box center [115, 480] width 37 height 9
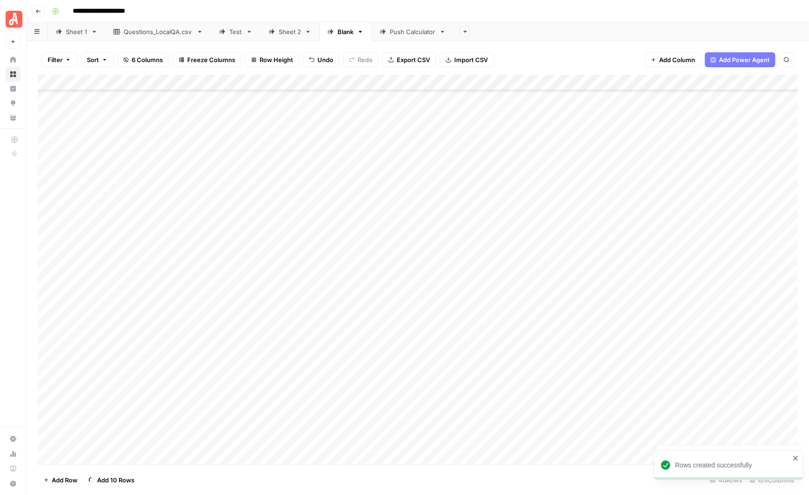
scroll to position [276, 0]
click at [108, 474] on span "Add 10 Rows" at bounding box center [115, 480] width 37 height 9
click at [110, 474] on span "Add 10 Rows" at bounding box center [115, 480] width 37 height 9
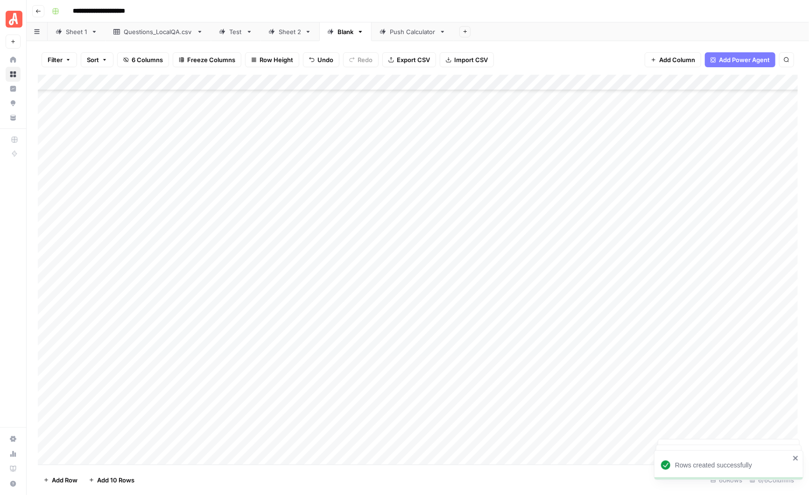
click at [110, 474] on span "Add 10 Rows" at bounding box center [115, 480] width 37 height 9
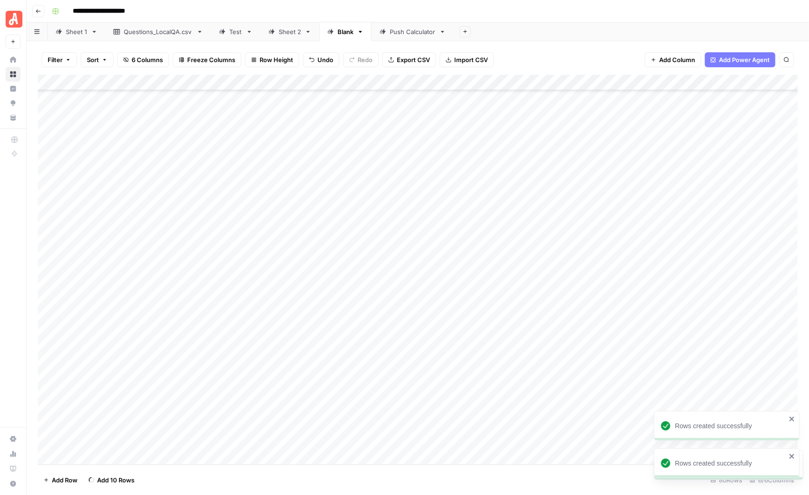
scroll to position [1070, 0]
click at [110, 474] on span "Add 10 Rows" at bounding box center [115, 480] width 37 height 9
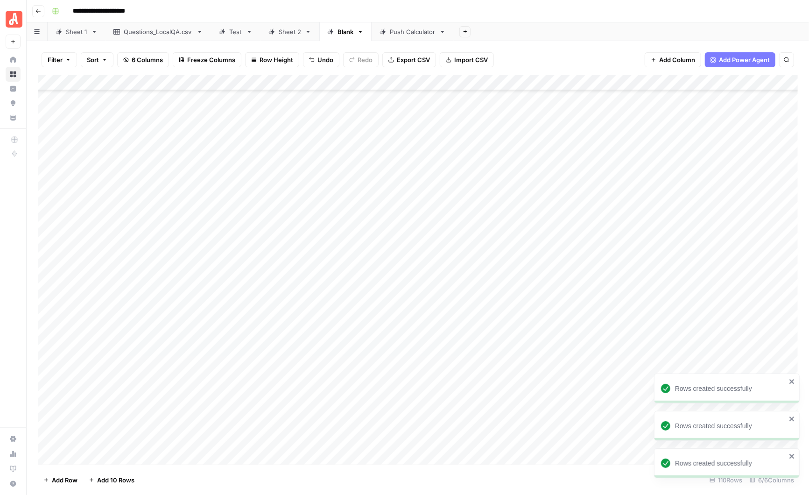
click at [110, 474] on span "Add 10 Rows" at bounding box center [115, 480] width 37 height 9
click at [120, 99] on div "Add Column" at bounding box center [418, 270] width 760 height 390
click at [444, 92] on div "Add Column" at bounding box center [418, 270] width 760 height 390
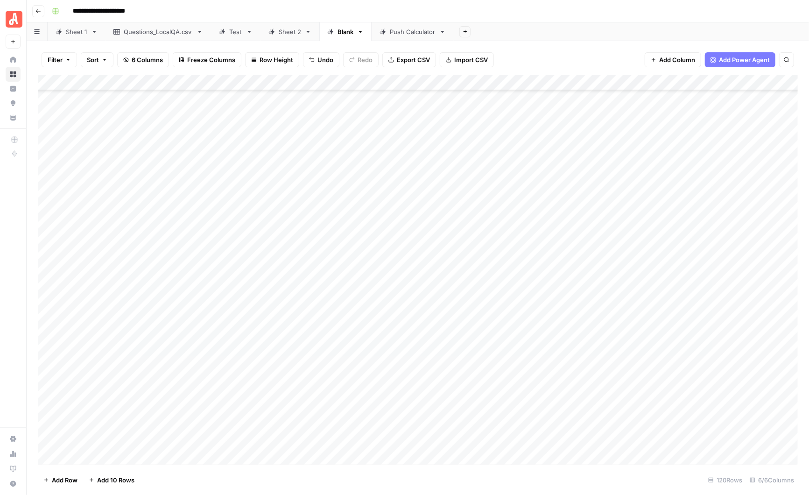
drag, startPoint x: 470, startPoint y: 105, endPoint x: 426, endPoint y: 437, distance: 335.0
click at [426, 437] on div "Add Column" at bounding box center [418, 270] width 760 height 390
click at [729, 96] on div "Add Column" at bounding box center [418, 270] width 760 height 390
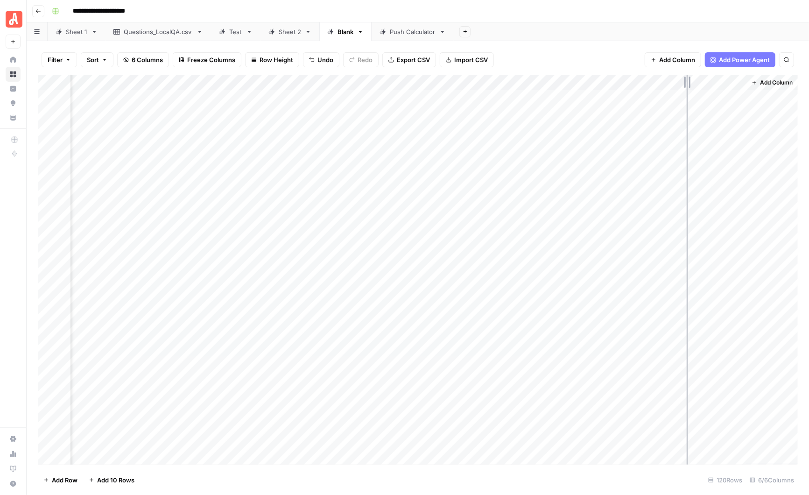
drag, startPoint x: 745, startPoint y: 80, endPoint x: 687, endPoint y: 82, distance: 58.0
click at [687, 82] on div "Add Column" at bounding box center [418, 270] width 760 height 390
drag, startPoint x: 745, startPoint y: 79, endPoint x: 725, endPoint y: 75, distance: 20.5
click at [725, 75] on div "Add Column" at bounding box center [418, 270] width 760 height 390
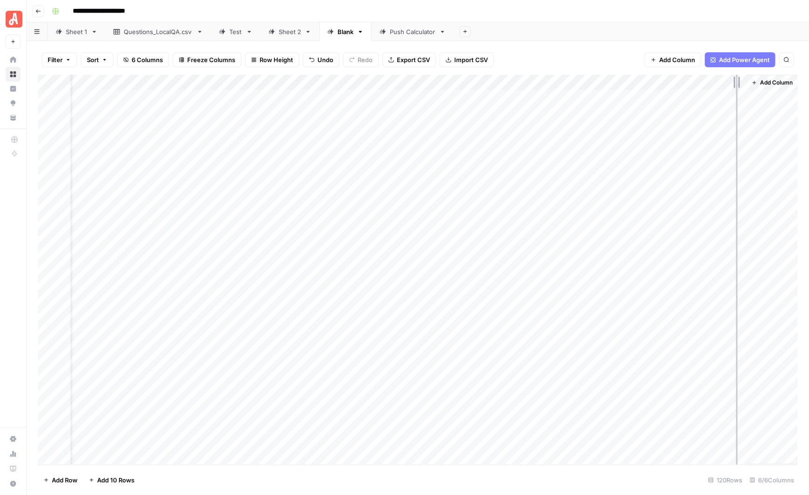
drag, startPoint x: 745, startPoint y: 81, endPoint x: 737, endPoint y: 81, distance: 7.9
click at [737, 81] on div "Add Column" at bounding box center [418, 270] width 760 height 390
drag, startPoint x: 745, startPoint y: 104, endPoint x: 720, endPoint y: 471, distance: 368.0
click at [720, 471] on div "Filter Sort 6 Columns Freeze Columns Row Height Undo Redo Export CSV Import CSV…" at bounding box center [418, 268] width 783 height 454
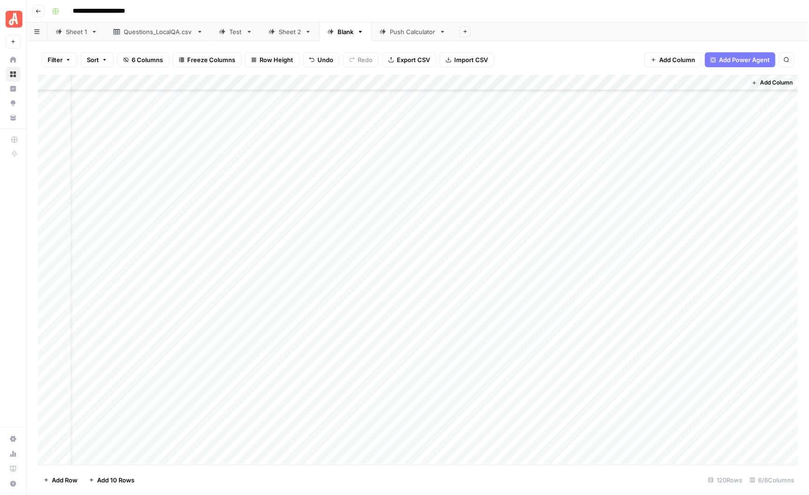
drag, startPoint x: 745, startPoint y: 105, endPoint x: 722, endPoint y: 446, distance: 341.7
click at [722, 446] on div "Add Column" at bounding box center [418, 270] width 760 height 390
drag, startPoint x: 717, startPoint y: 80, endPoint x: 82, endPoint y: 78, distance: 634.8
click at [82, 78] on div "Add Column" at bounding box center [418, 270] width 760 height 390
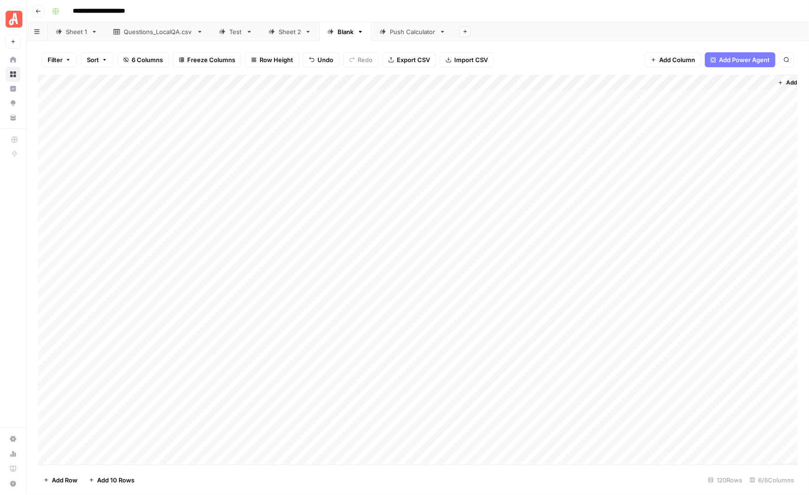
click at [291, 34] on div "Sheet 2" at bounding box center [290, 31] width 22 height 9
click at [340, 32] on div "Blank" at bounding box center [346, 31] width 16 height 9
click at [287, 32] on div "Sheet 2" at bounding box center [290, 31] width 22 height 9
drag, startPoint x: 745, startPoint y: 81, endPoint x: 669, endPoint y: 81, distance: 75.7
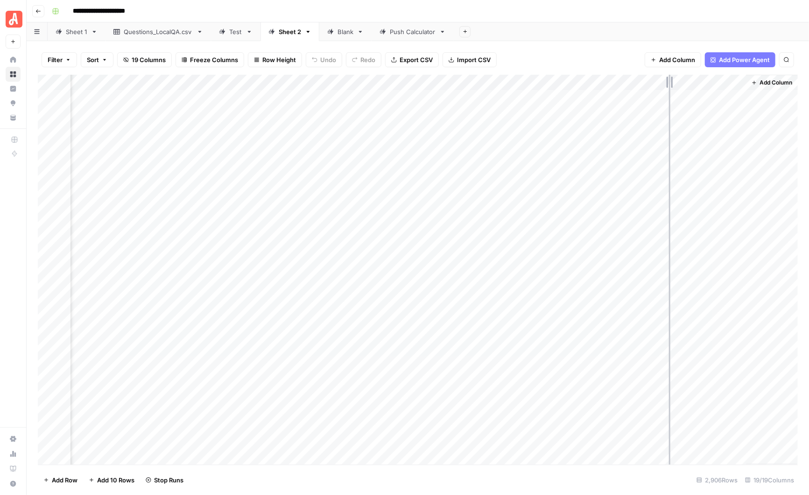
click at [669, 81] on div "Add Column" at bounding box center [418, 270] width 760 height 390
click at [760, 79] on span "Add Column" at bounding box center [776, 82] width 33 height 8
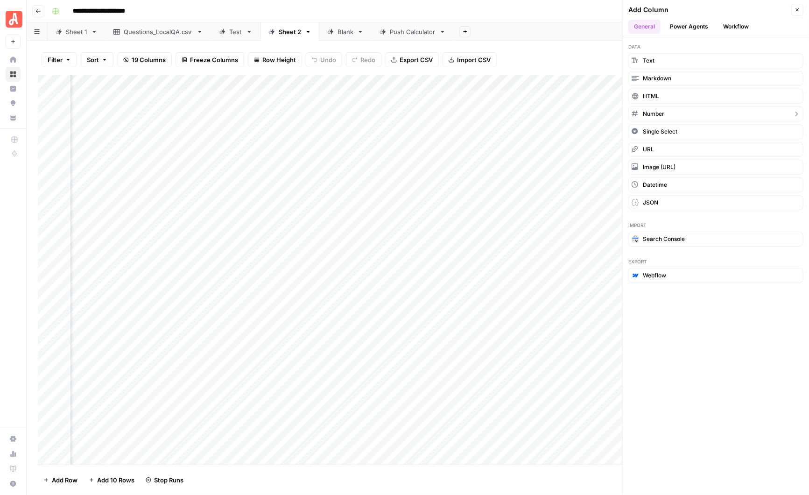
click at [679, 109] on button "Number" at bounding box center [716, 113] width 175 height 15
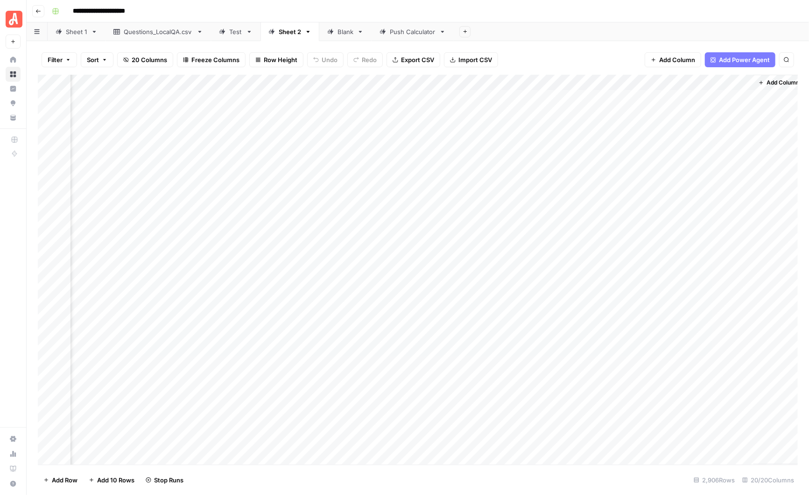
scroll to position [0, 961]
click at [695, 81] on div "Add Column" at bounding box center [418, 270] width 760 height 390
click at [695, 106] on input "New Column" at bounding box center [717, 104] width 95 height 9
drag, startPoint x: 719, startPoint y: 107, endPoint x: 663, endPoint y: 101, distance: 56.8
click at [663, 101] on div "New Column Number Sort Ascending Sort Descending Filter Hide Column Remove Colu…" at bounding box center [718, 156] width 112 height 126
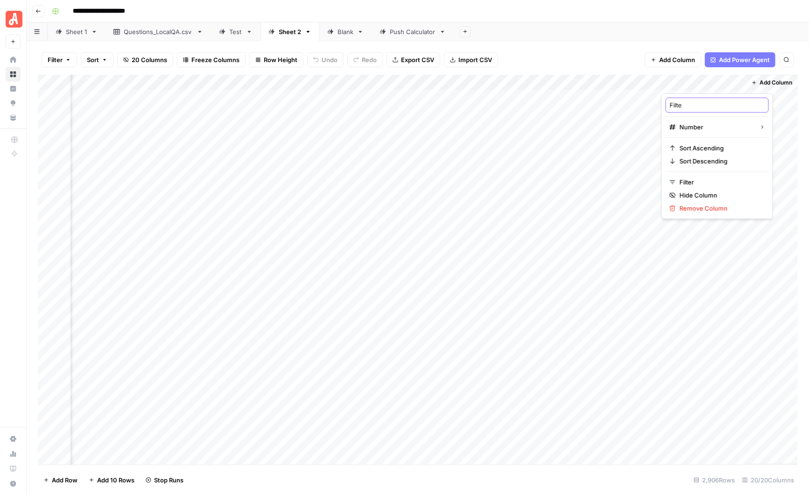
type input "Filter"
click at [684, 97] on div "Add Column" at bounding box center [418, 270] width 760 height 390
click at [745, 105] on div "1" at bounding box center [712, 99] width 102 height 15
click at [706, 117] on div "Add Column" at bounding box center [418, 270] width 760 height 390
click at [707, 101] on div "Add Column" at bounding box center [418, 270] width 760 height 390
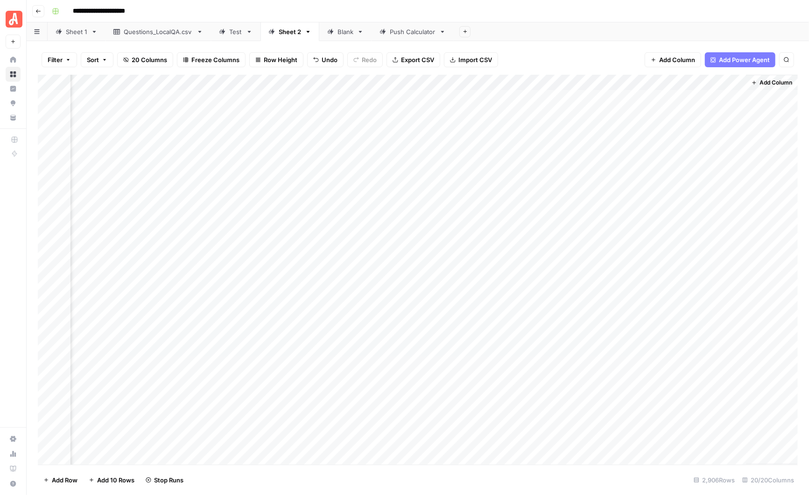
drag, startPoint x: 746, startPoint y: 104, endPoint x: 735, endPoint y: 218, distance: 114.5
click at [735, 219] on div "Add Column" at bounding box center [418, 270] width 760 height 390
drag, startPoint x: 744, startPoint y: 106, endPoint x: 719, endPoint y: 275, distance: 171.0
click at [719, 275] on div "Add Column" at bounding box center [418, 270] width 760 height 390
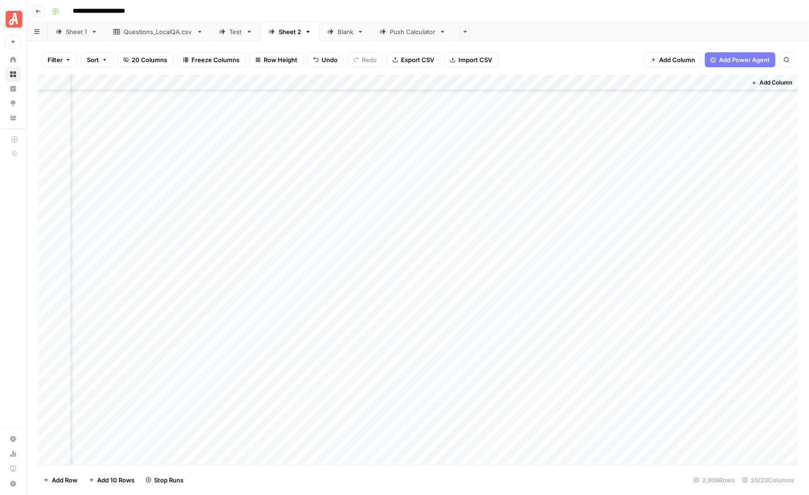
click at [686, 292] on div "Add Column" at bounding box center [418, 270] width 760 height 390
click at [680, 292] on div "Add Column" at bounding box center [418, 270] width 760 height 390
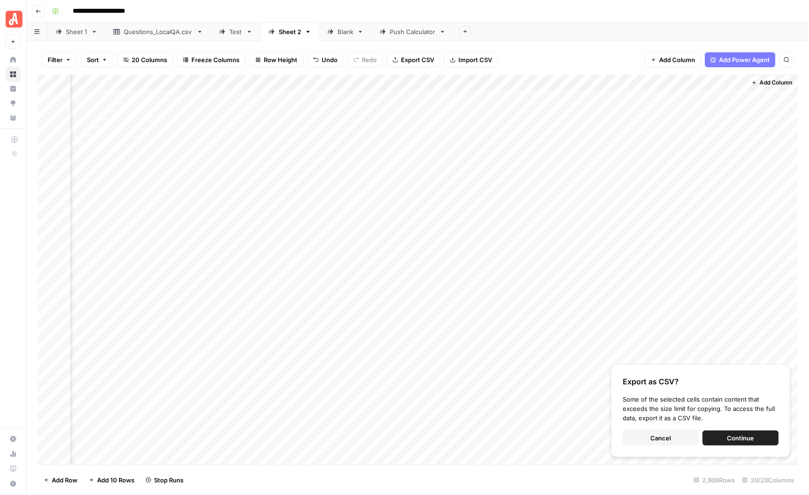
click at [672, 440] on button "Cancel" at bounding box center [661, 438] width 76 height 15
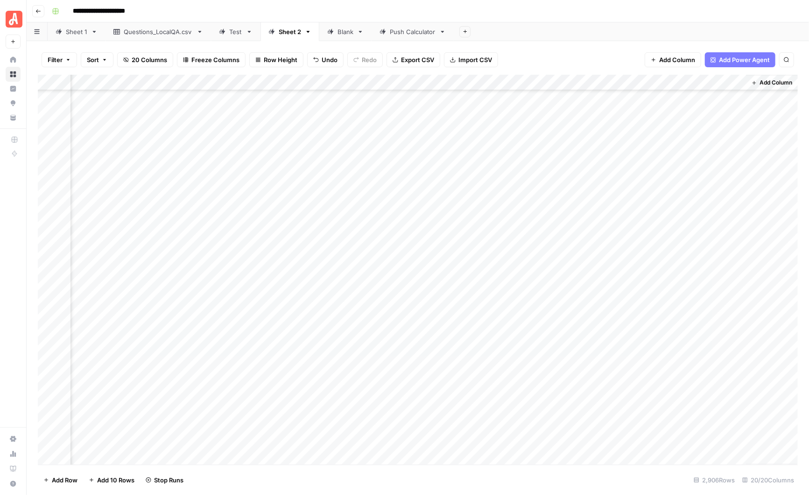
scroll to position [1485, 961]
click at [674, 202] on div "Add Column" at bounding box center [418, 270] width 760 height 390
click at [698, 199] on div "Add Column" at bounding box center [418, 270] width 760 height 390
drag, startPoint x: 745, startPoint y: 208, endPoint x: 732, endPoint y: 153, distance: 56.5
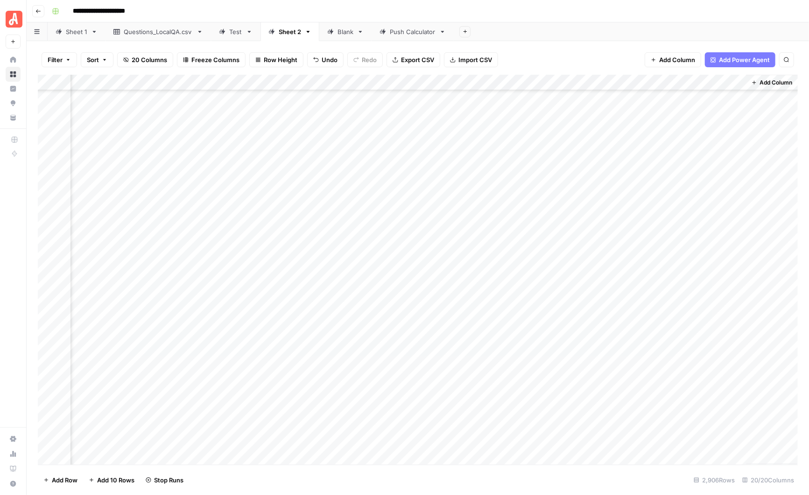
click at [732, 153] on div "Add Column" at bounding box center [418, 270] width 760 height 390
click at [700, 166] on div "Add Column" at bounding box center [418, 270] width 760 height 390
click at [706, 168] on div "Add Column" at bounding box center [418, 270] width 760 height 390
drag, startPoint x: 745, startPoint y: 175, endPoint x: 730, endPoint y: 449, distance: 275.1
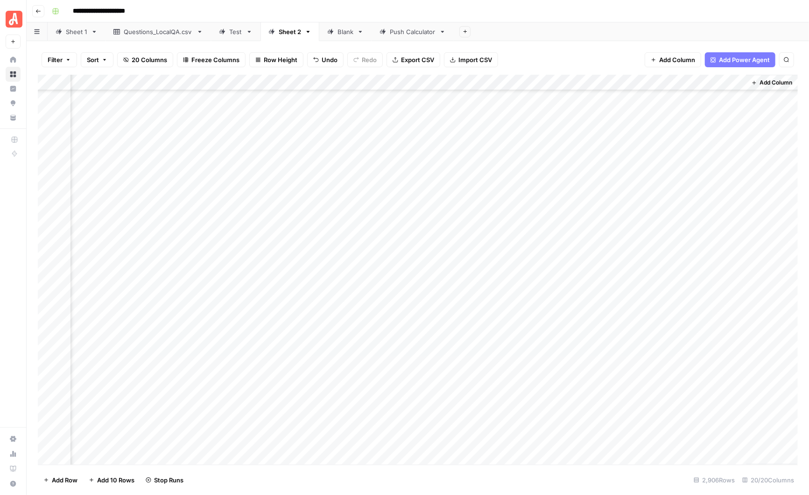
click at [730, 449] on div "Add Column" at bounding box center [418, 270] width 760 height 390
click at [706, 101] on div "Add Column" at bounding box center [418, 270] width 760 height 390
click at [696, 223] on div "Add Column" at bounding box center [418, 270] width 760 height 390
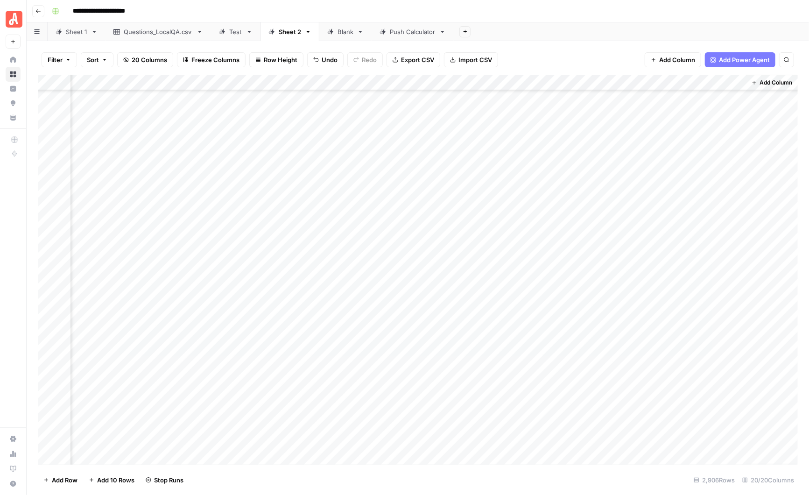
scroll to position [4661, 961]
drag, startPoint x: 695, startPoint y: 98, endPoint x: 696, endPoint y: 189, distance: 91.1
click at [696, 189] on div "Add Column" at bounding box center [418, 270] width 760 height 390
drag, startPoint x: 745, startPoint y: 192, endPoint x: 740, endPoint y: 417, distance: 224.7
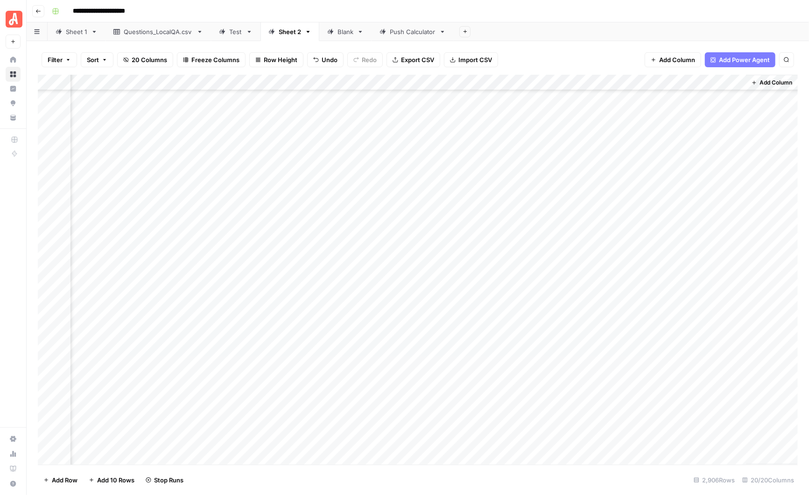
click at [740, 417] on div "Add Column" at bounding box center [418, 270] width 760 height 390
click at [694, 230] on div "Add Column" at bounding box center [418, 270] width 760 height 390
click at [687, 246] on div "Add Column" at bounding box center [418, 270] width 760 height 390
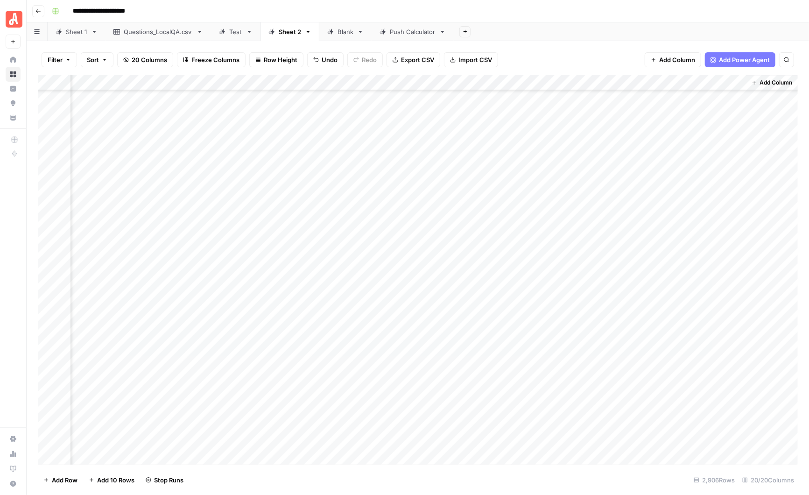
click at [688, 222] on div "Add Column" at bounding box center [418, 270] width 760 height 390
drag, startPoint x: 745, startPoint y: 227, endPoint x: 760, endPoint y: 436, distance: 209.4
click at [760, 436] on div "Add Column" at bounding box center [418, 270] width 760 height 390
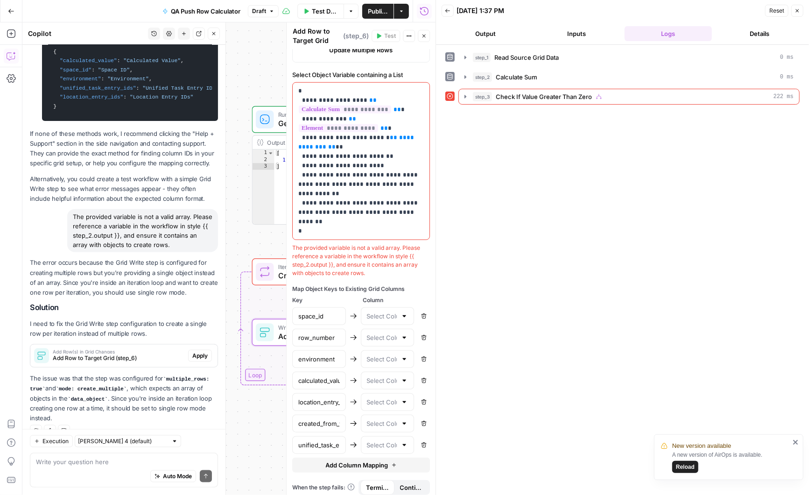
scroll to position [3045, 0]
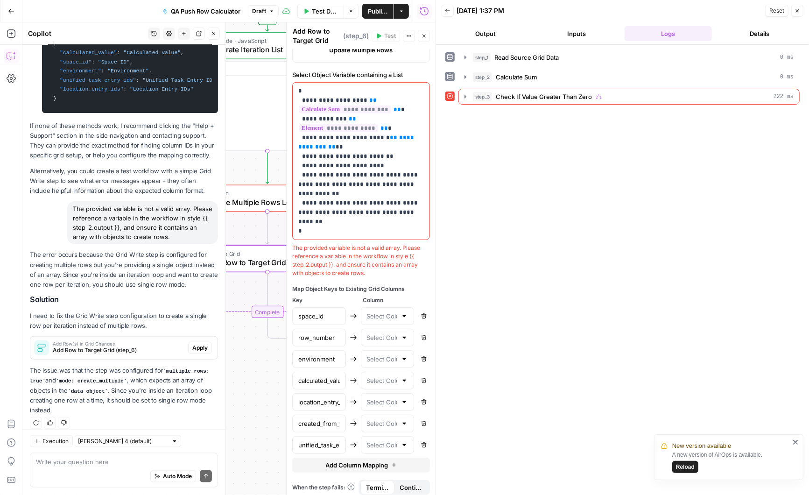
click at [195, 344] on span "Apply" at bounding box center [199, 348] width 15 height 8
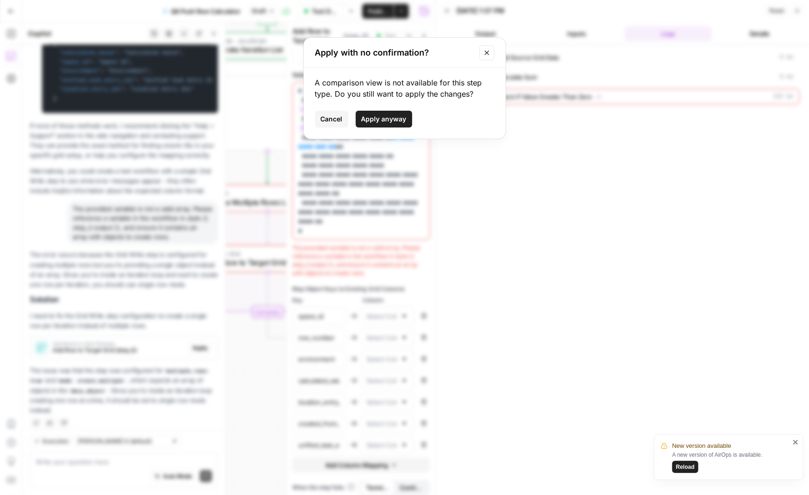
click at [387, 114] on button "Apply anyway" at bounding box center [384, 119] width 57 height 17
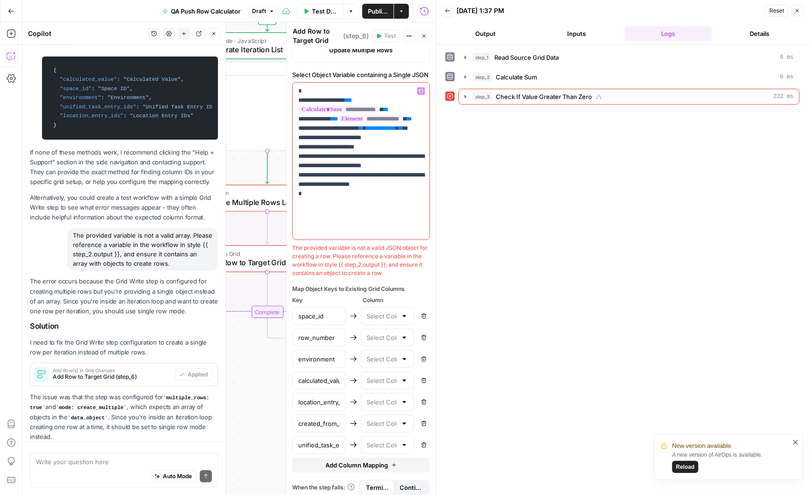
scroll to position [3060, 0]
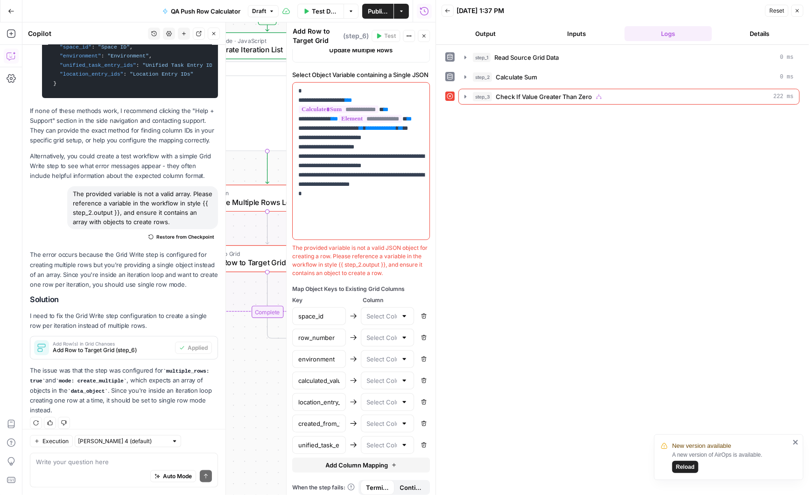
click at [411, 312] on div at bounding box center [388, 316] width 54 height 18
click at [389, 332] on span "Space ID" at bounding box center [386, 336] width 34 height 9
type input "Space ID"
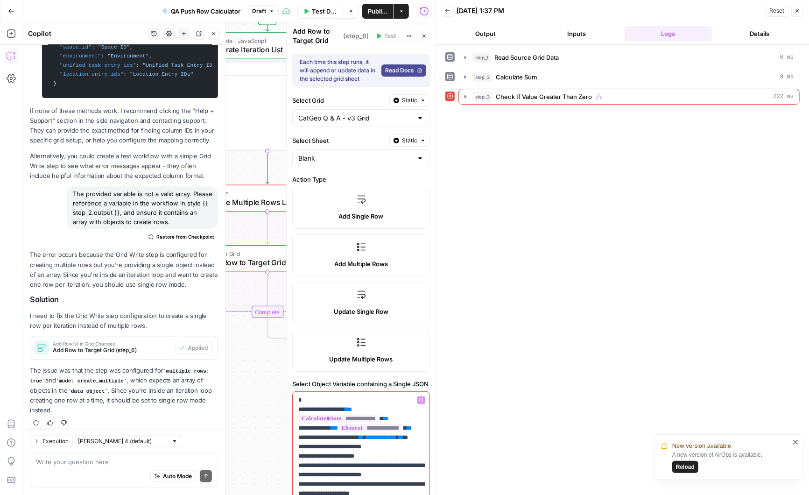
scroll to position [0, 0]
click at [800, 12] on icon "button" at bounding box center [798, 11] width 6 height 6
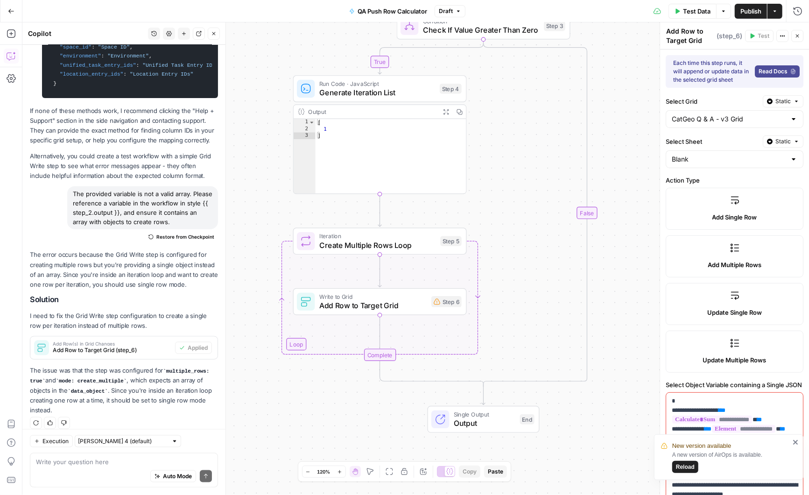
drag, startPoint x: 426, startPoint y: 133, endPoint x: 539, endPoint y: 176, distance: 120.5
click at [539, 176] on div "true false Workflow Input Settings Inputs Read from Grid Read Source Grid Data …" at bounding box center [415, 258] width 787 height 473
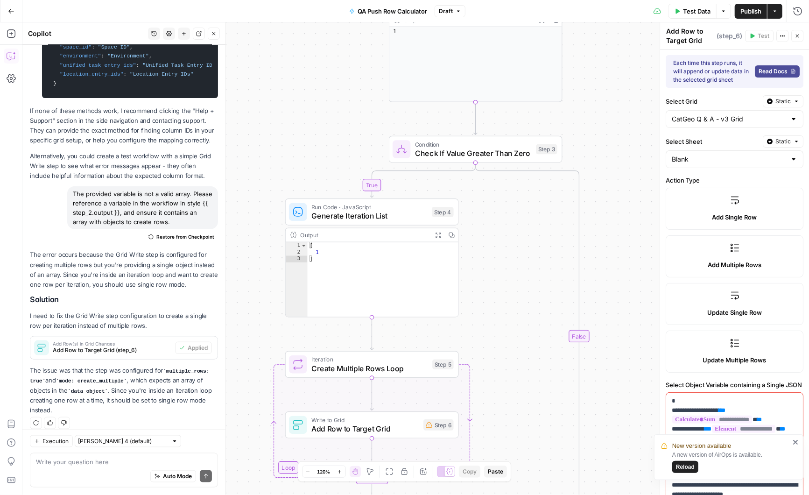
drag, startPoint x: 254, startPoint y: 104, endPoint x: 246, endPoint y: 227, distance: 123.1
click at [246, 227] on div "true false Workflow Input Settings Inputs Read from Grid Read Source Grid Data …" at bounding box center [415, 258] width 787 height 473
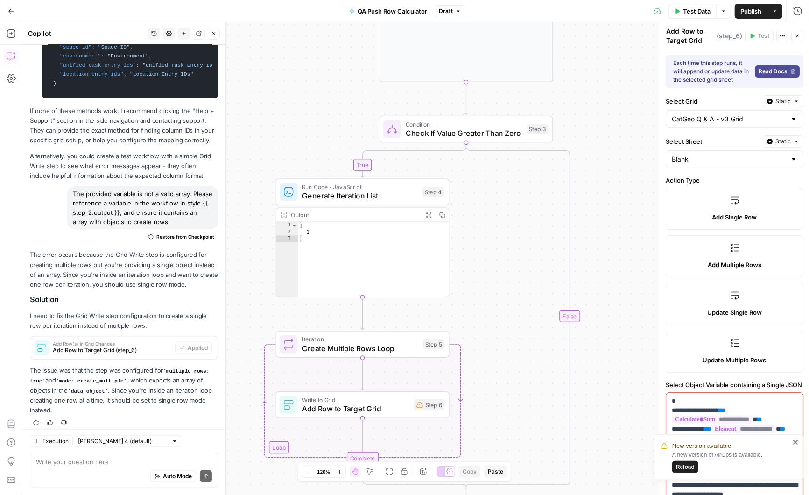
drag, startPoint x: 266, startPoint y: 119, endPoint x: 256, endPoint y: 98, distance: 23.6
click at [256, 98] on div "true false Workflow Input Settings Inputs Read from Grid Read Source Grid Data …" at bounding box center [415, 258] width 787 height 473
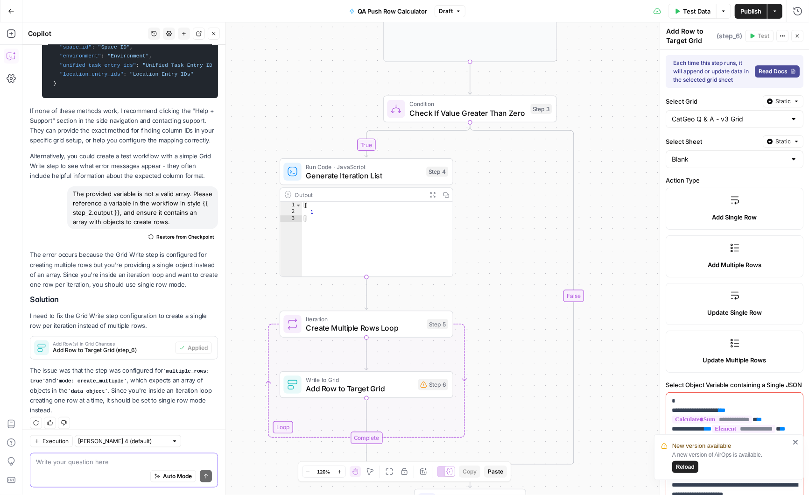
click at [75, 465] on textarea at bounding box center [124, 461] width 176 height 9
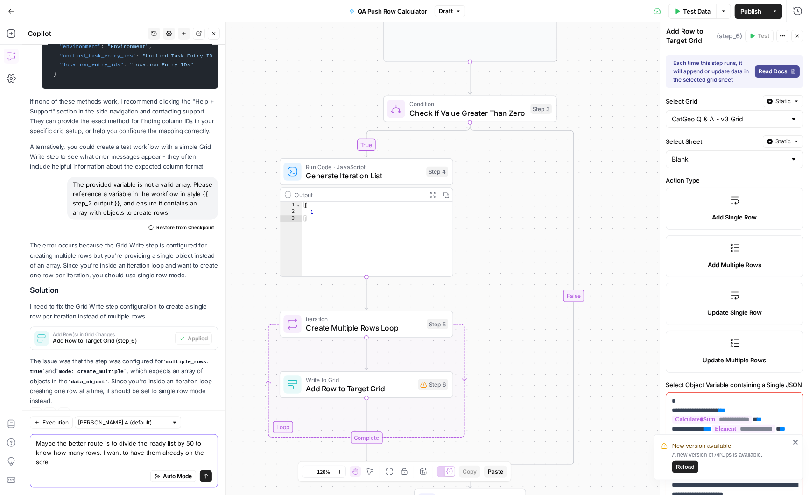
scroll to position [3079, 0]
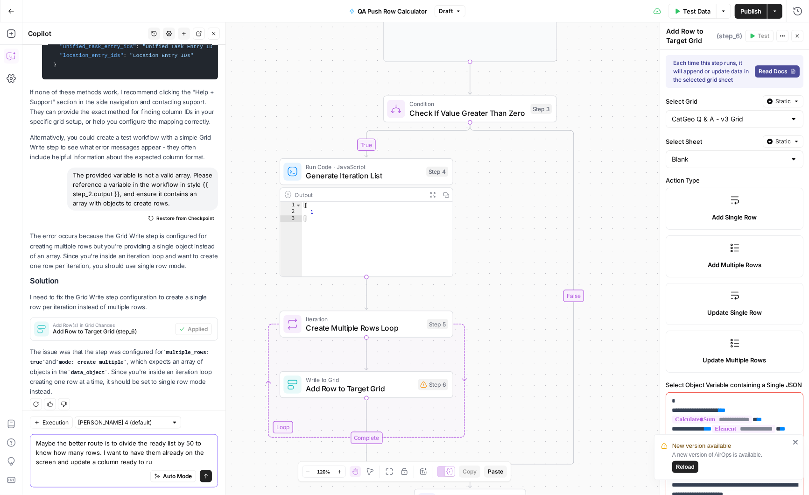
type textarea "Maybe the better route is to divide the ready list by 50 to know how many rows.…"
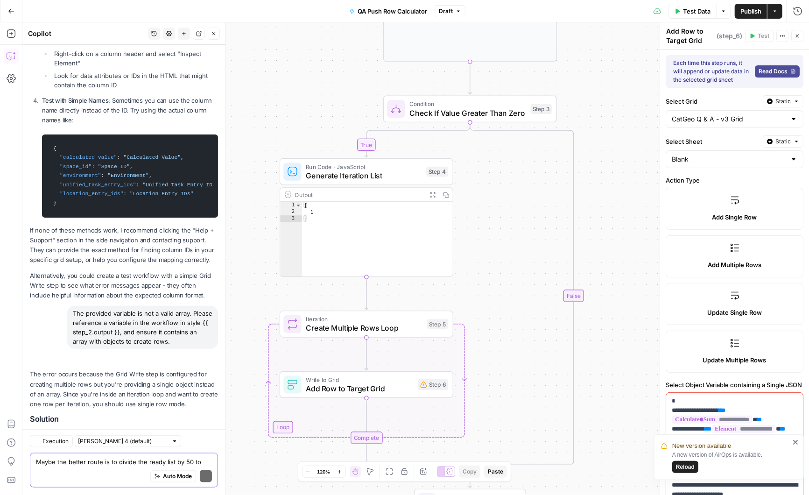
scroll to position [3316, 0]
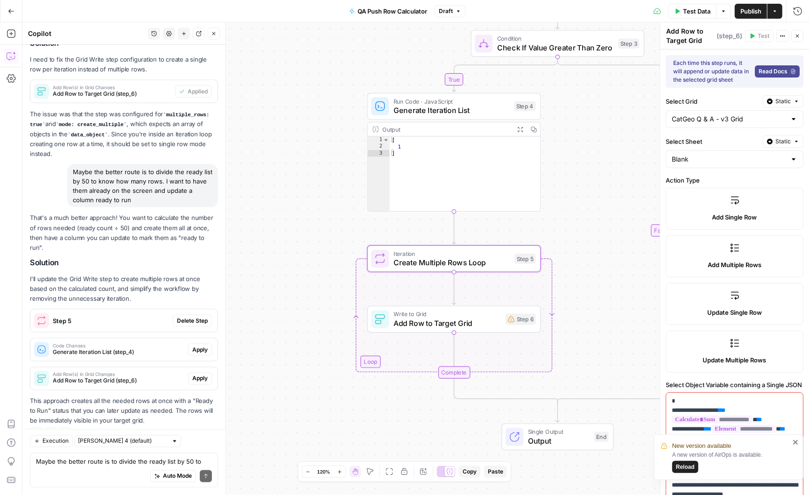
click at [192, 317] on span "Delete Step" at bounding box center [192, 321] width 31 height 8
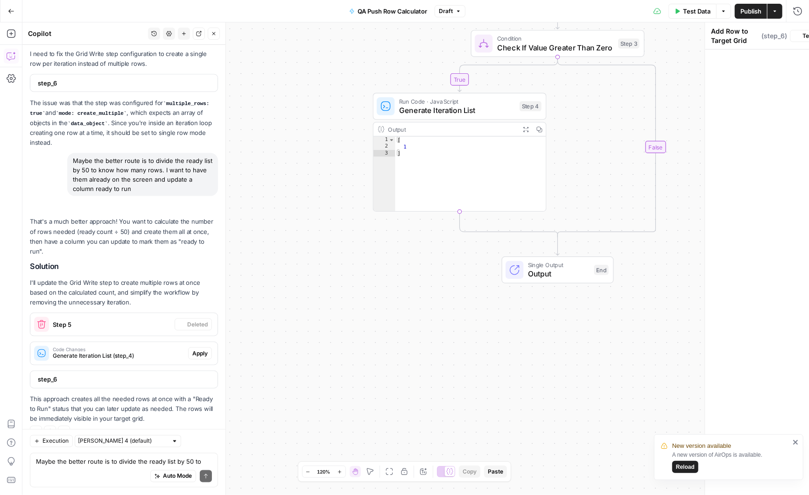
scroll to position [3315, 0]
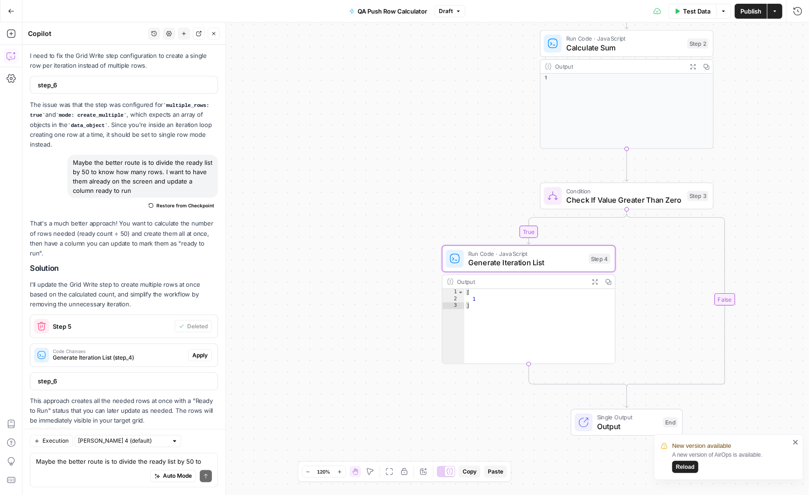
click at [201, 351] on span "Apply" at bounding box center [199, 355] width 15 height 8
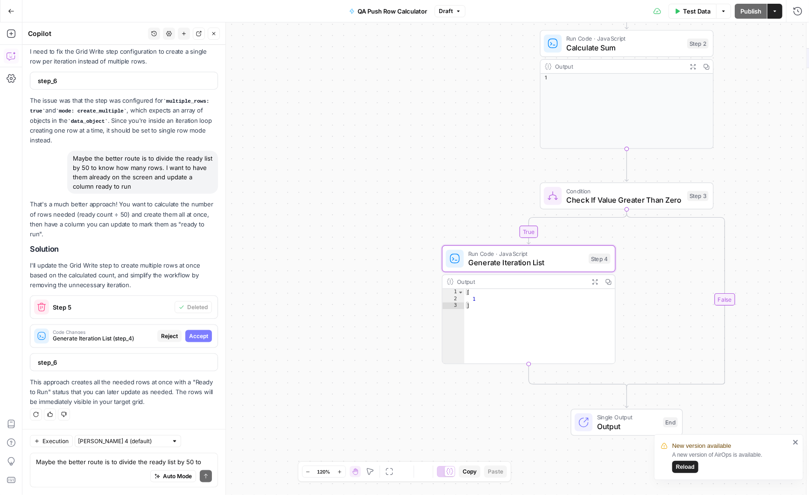
scroll to position [3150, 0]
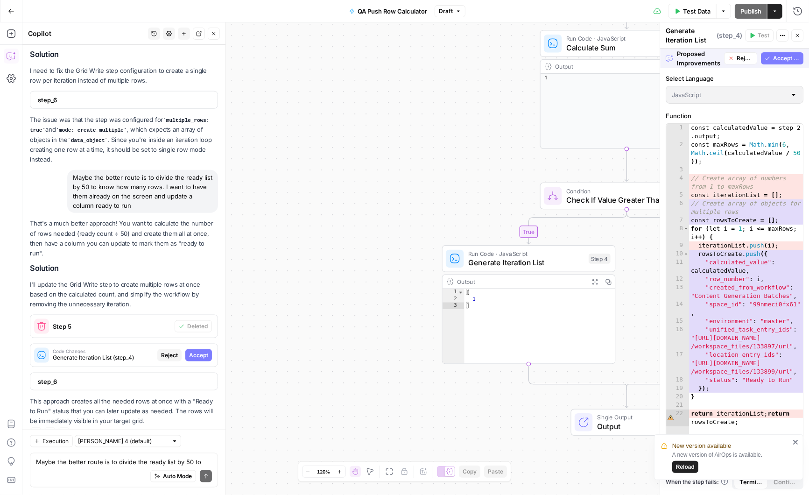
click at [792, 57] on span "Accept All" at bounding box center [787, 58] width 27 height 8
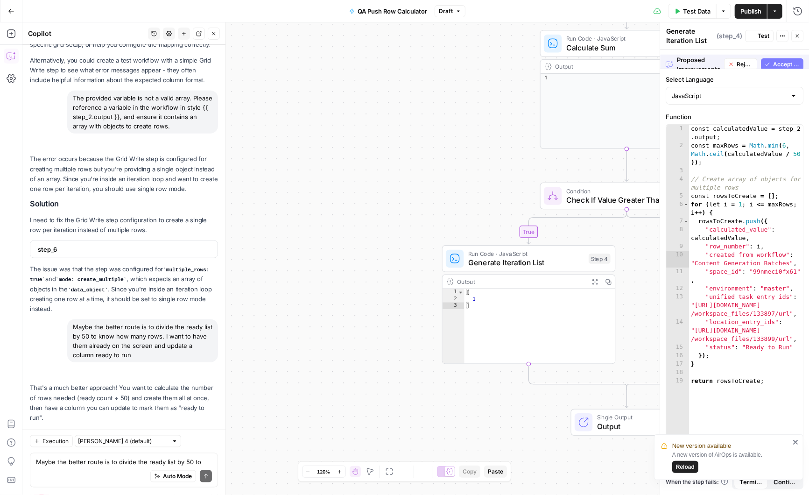
scroll to position [3315, 0]
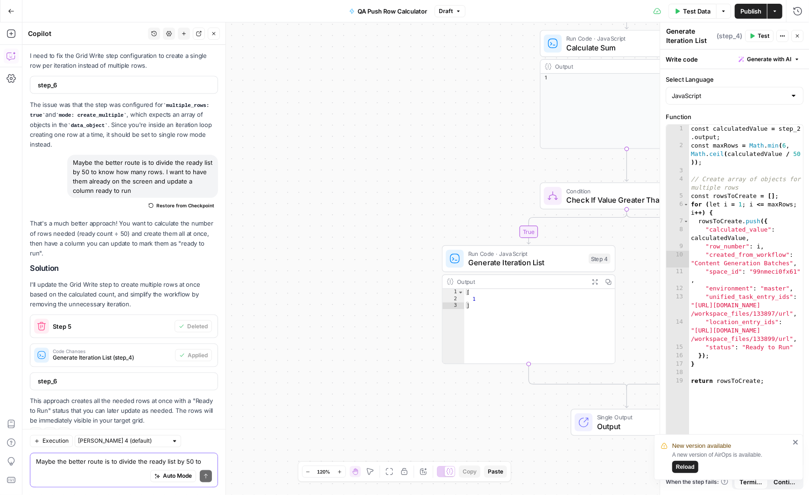
click at [67, 465] on textarea "Maybe the better route is to divide the ready list by 50 to know how many rows.…" at bounding box center [124, 461] width 176 height 9
type textarea "and this rounds up"
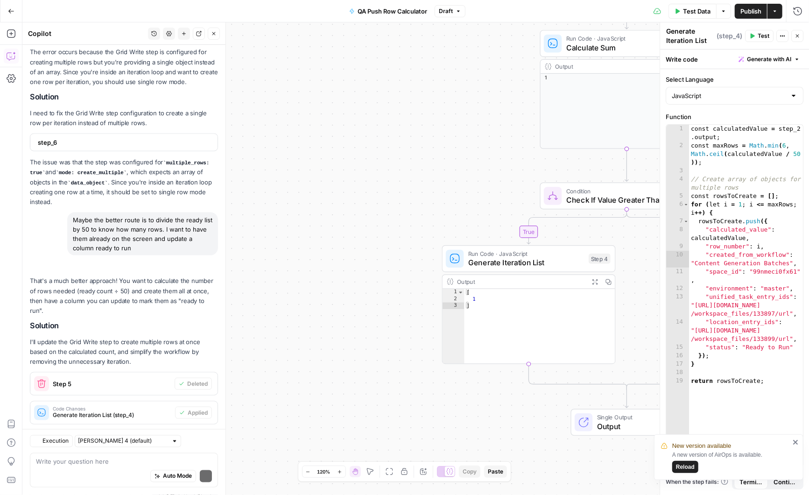
scroll to position [3455, 0]
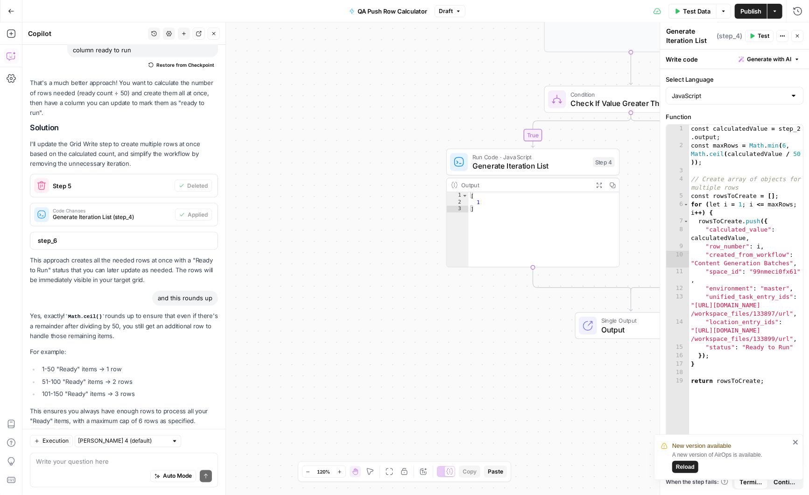
drag, startPoint x: 341, startPoint y: 304, endPoint x: 345, endPoint y: 207, distance: 96.8
click at [345, 207] on div "true false Workflow Input Settings Inputs Read from Grid Read Source Grid Data …" at bounding box center [415, 258] width 787 height 473
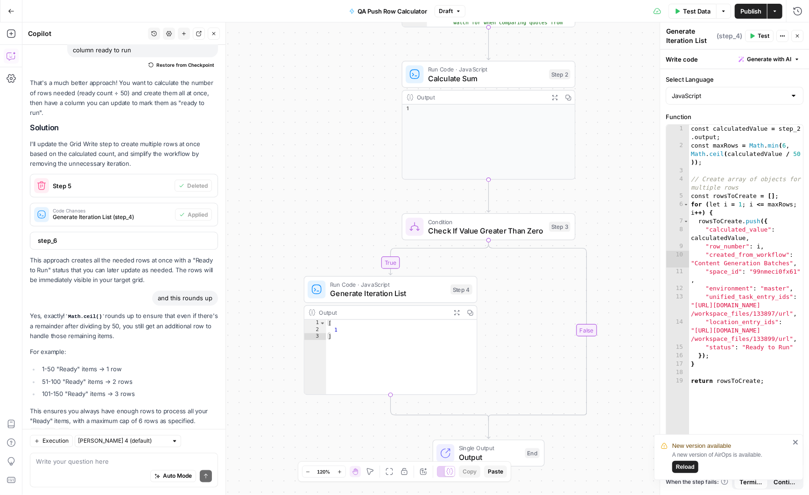
drag, startPoint x: 406, startPoint y: 132, endPoint x: 263, endPoint y: 260, distance: 191.5
click at [263, 260] on div "true false Workflow Input Settings Inputs Read from Grid Read Source Grid Data …" at bounding box center [415, 258] width 787 height 473
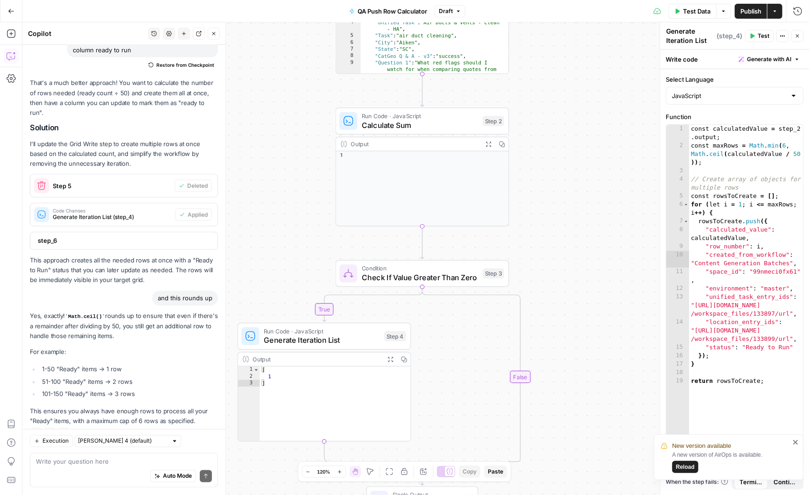
drag, startPoint x: 609, startPoint y: 184, endPoint x: 543, endPoint y: 230, distance: 80.7
click at [543, 230] on div "true false Workflow Input Settings Inputs Read from Grid Read Source Grid Data …" at bounding box center [415, 258] width 787 height 473
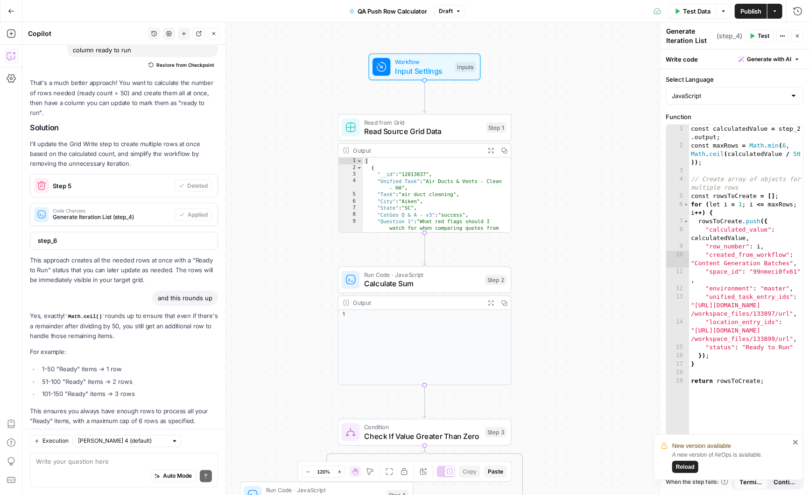
drag, startPoint x: 554, startPoint y: 116, endPoint x: 555, endPoint y: 275, distance: 158.4
click at [555, 275] on div "true false Workflow Input Settings Inputs Read from Grid Read Source Grid Data …" at bounding box center [415, 258] width 787 height 473
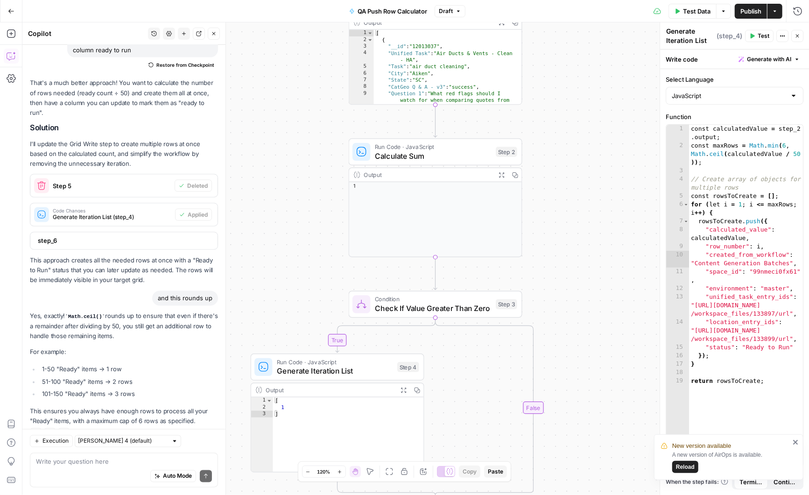
drag, startPoint x: 574, startPoint y: 315, endPoint x: 585, endPoint y: 188, distance: 128.1
click at [585, 188] on div "true false Workflow Input Settings Inputs Read from Grid Read Source Grid Data …" at bounding box center [415, 258] width 787 height 473
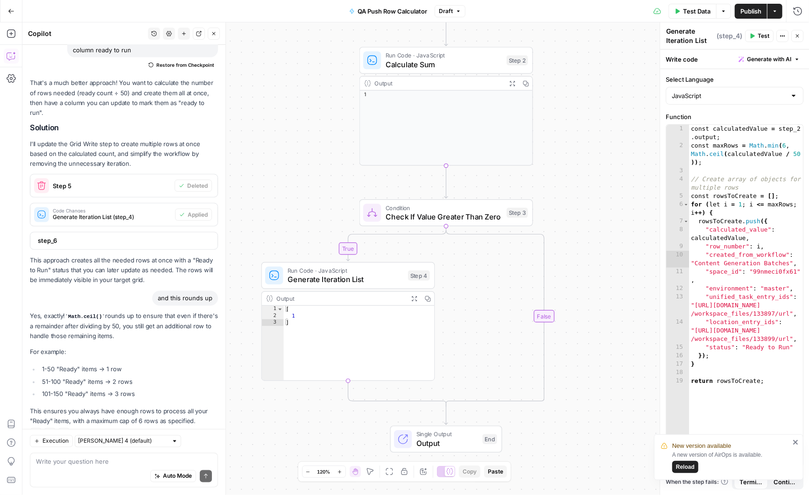
drag, startPoint x: 572, startPoint y: 341, endPoint x: 583, endPoint y: 248, distance: 93.6
click at [583, 248] on div "true false Workflow Input Settings Inputs Read from Grid Read Source Grid Data …" at bounding box center [415, 258] width 787 height 473
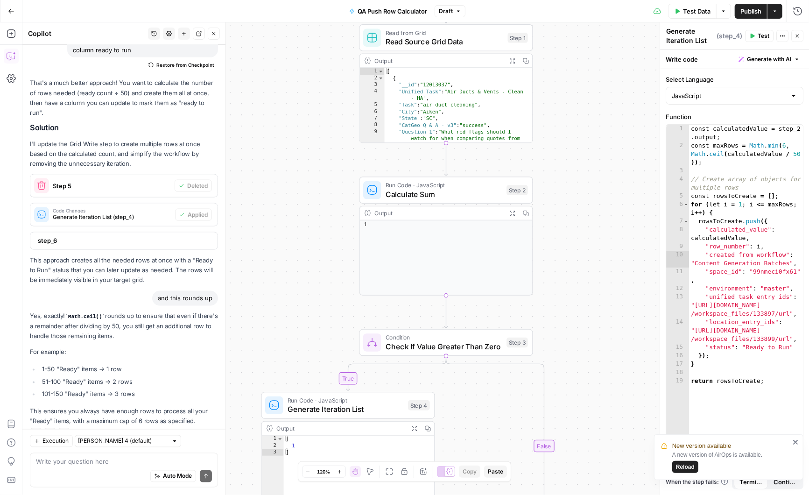
drag, startPoint x: 572, startPoint y: 127, endPoint x: 572, endPoint y: 350, distance: 223.7
click at [572, 350] on div "true false Workflow Input Settings Inputs Read from Grid Read Source Grid Data …" at bounding box center [415, 258] width 787 height 473
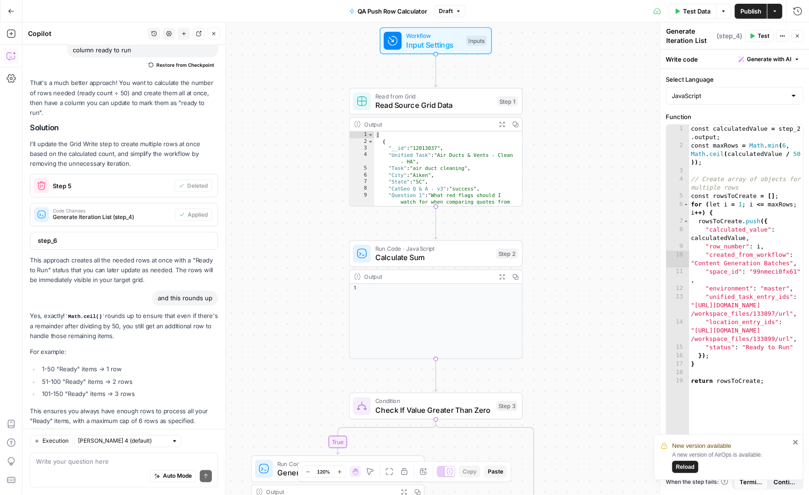
drag, startPoint x: 567, startPoint y: 150, endPoint x: 556, endPoint y: 121, distance: 30.7
click at [556, 121] on div "true false Workflow Input Settings Inputs Read from Grid Read Source Grid Data …" at bounding box center [415, 258] width 787 height 473
click at [433, 101] on span "Read Source Grid Data" at bounding box center [435, 104] width 118 height 11
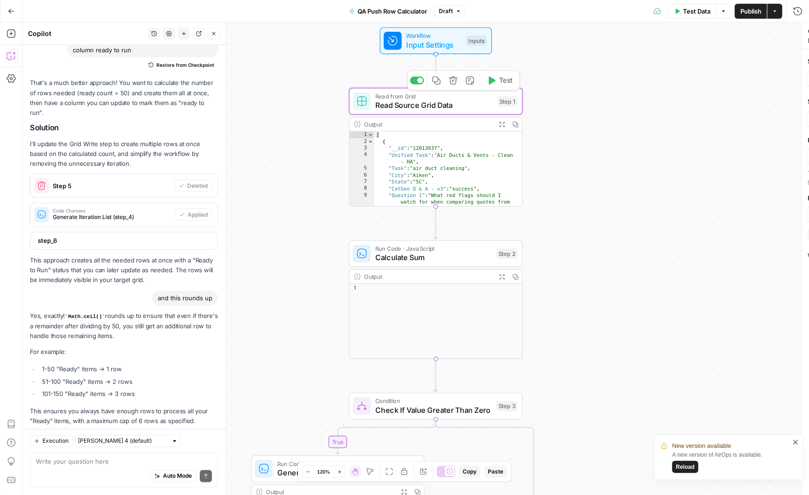
type textarea "Read Source Grid Data"
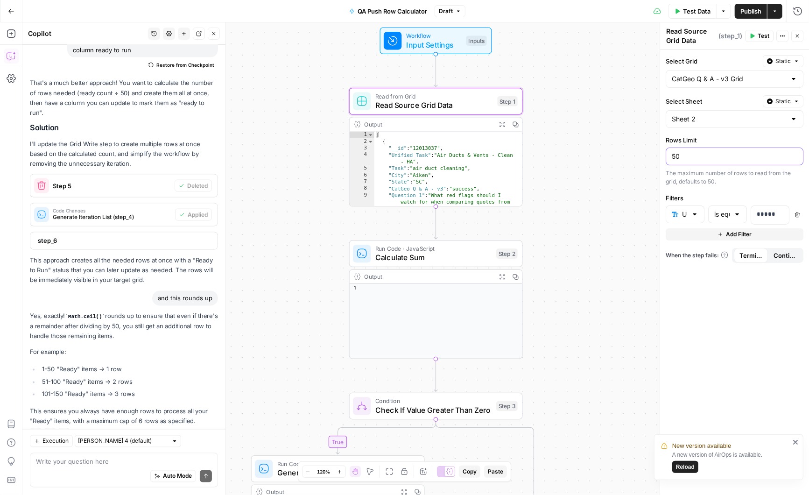
drag, startPoint x: 698, startPoint y: 154, endPoint x: 668, endPoint y: 154, distance: 29.9
click at [668, 154] on div "50" at bounding box center [735, 157] width 138 height 18
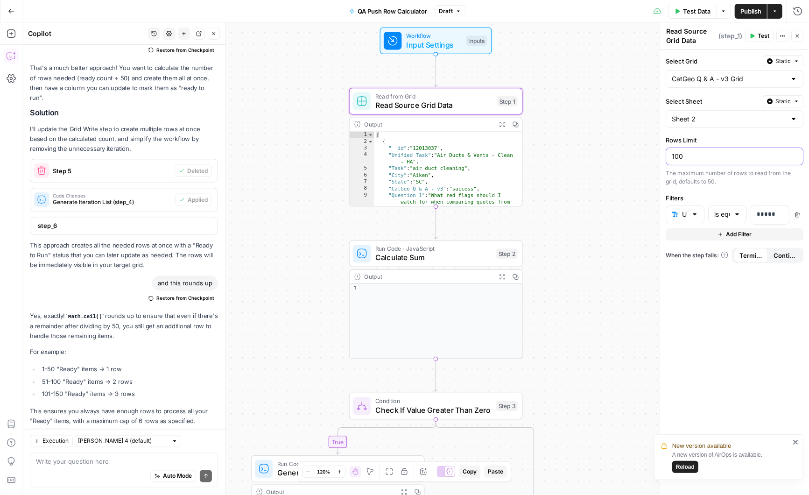
type input "100"
click at [705, 318] on div "Select Grid Static CatGeo Q & A - v3 Grid Select Sheet Static Sheet 2 Rows Limi…" at bounding box center [734, 273] width 149 height 446
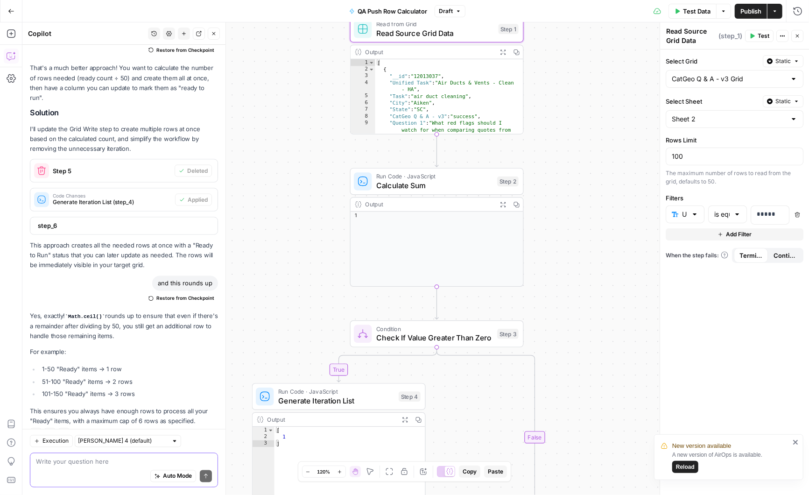
click at [61, 463] on textarea at bounding box center [124, 461] width 176 height 9
click at [144, 461] on textarea "I'd like to add two more step 1s to get the first 300" at bounding box center [124, 461] width 176 height 9
click at [209, 460] on textarea "I'd like to add two more step 1s to get up to the first 300" at bounding box center [124, 461] width 176 height 9
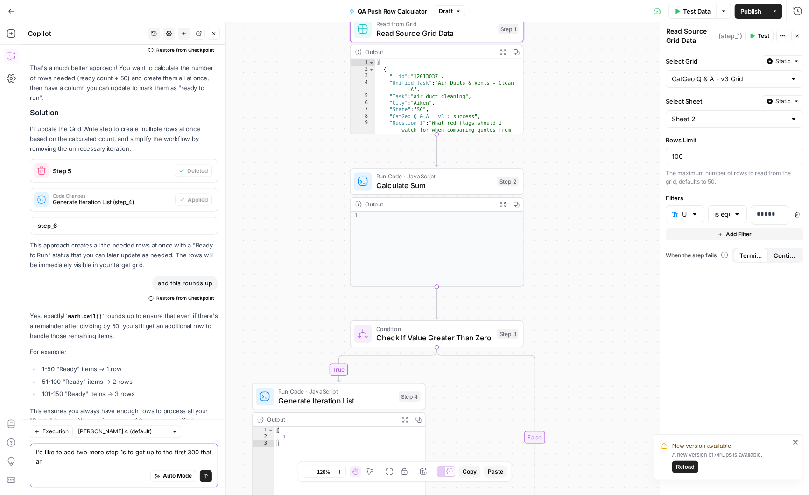
scroll to position [3479, 0]
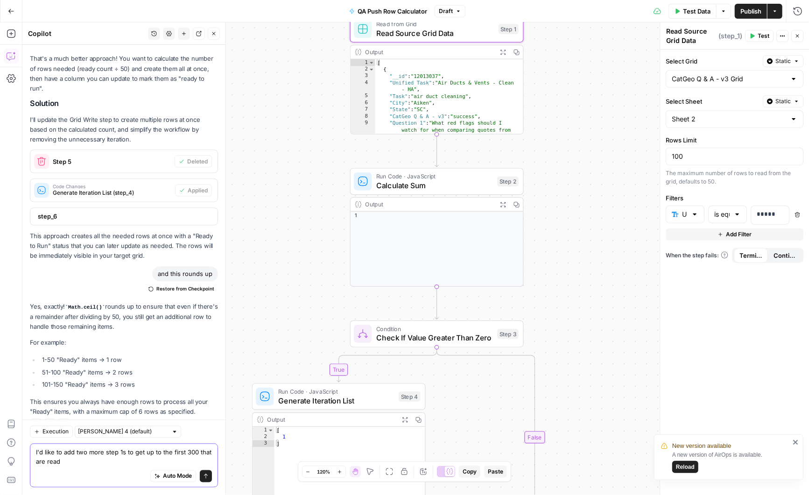
type textarea "I'd like to add two more step 1s to get up to the first 300 that are ready"
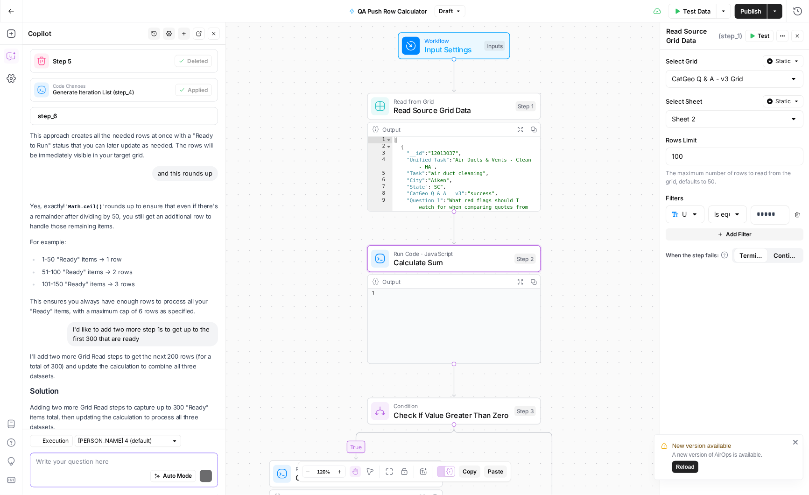
scroll to position [3796, 0]
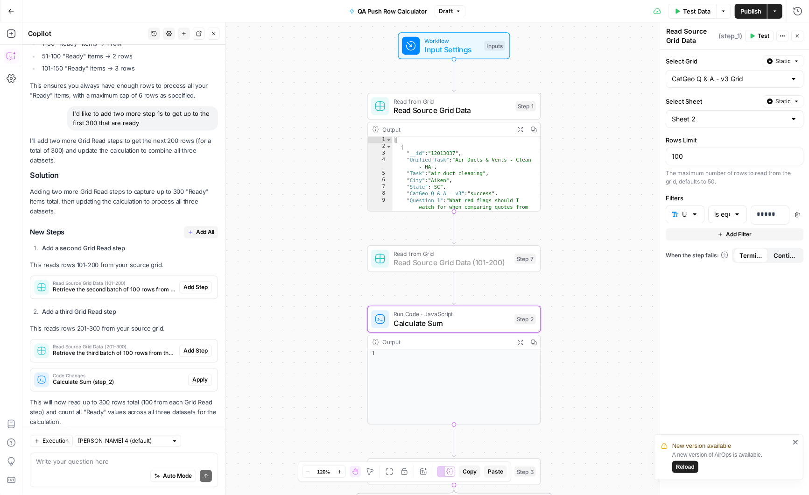
click at [194, 283] on span "Add Step" at bounding box center [196, 287] width 24 height 8
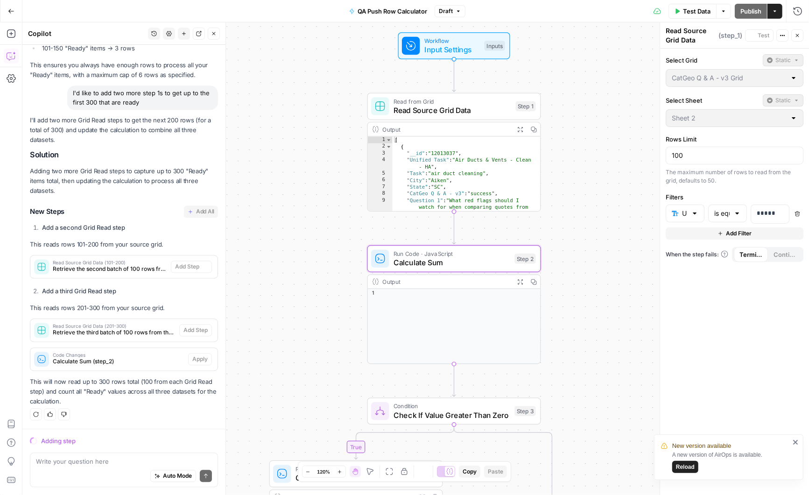
scroll to position [3617, 0]
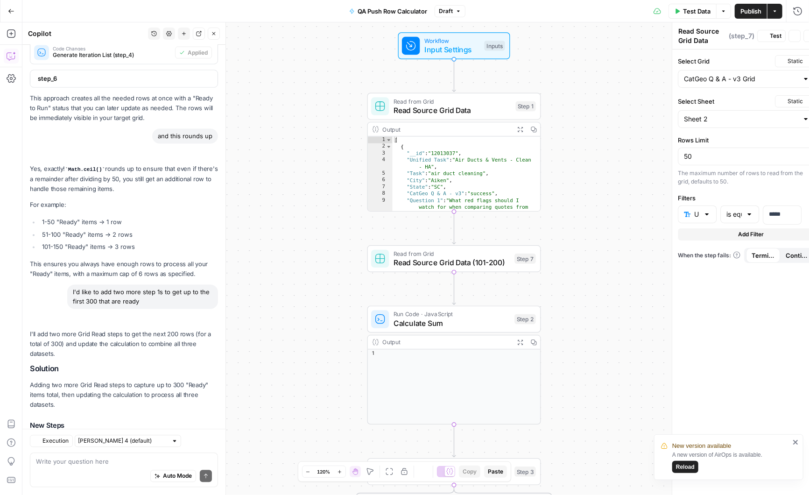
type textarea "Read Source Grid Data (101-200)"
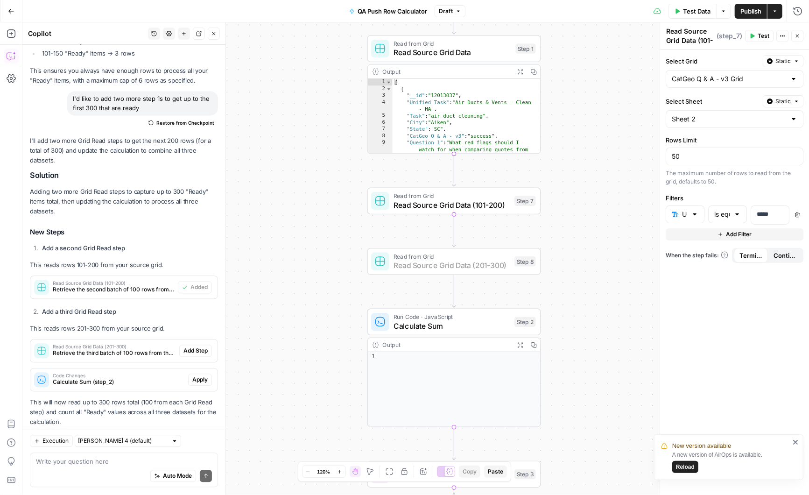
click at [191, 347] on span "Add Step" at bounding box center [196, 351] width 24 height 8
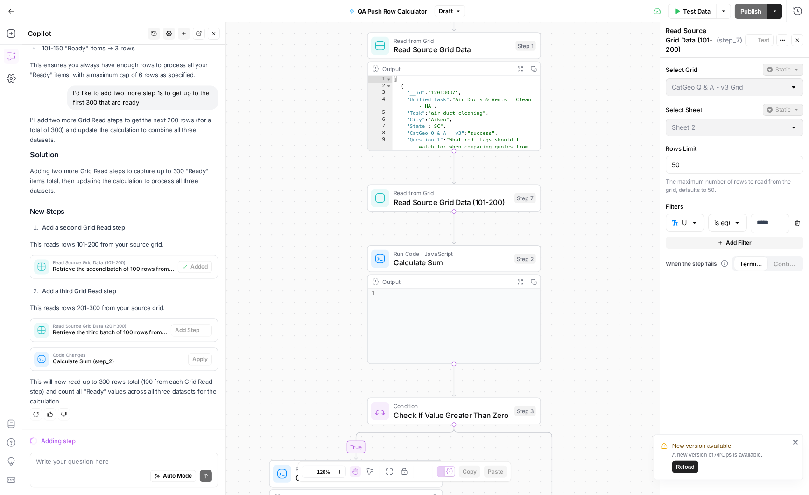
scroll to position [3617, 0]
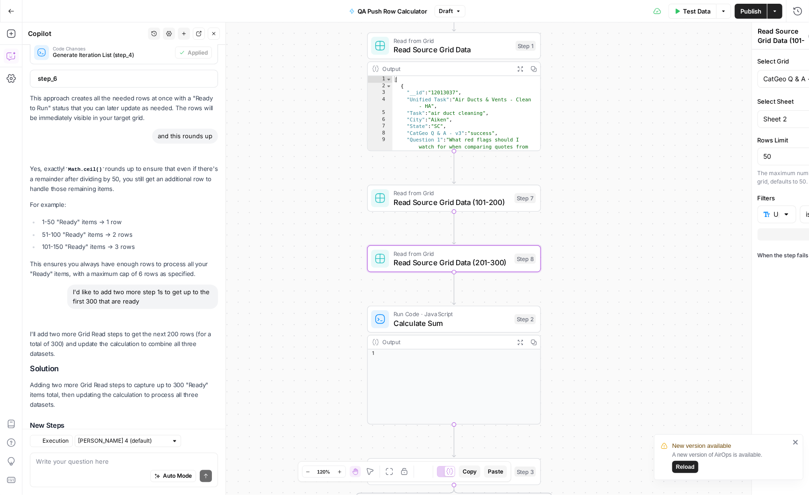
type textarea "Read Source Grid Data (201-300)"
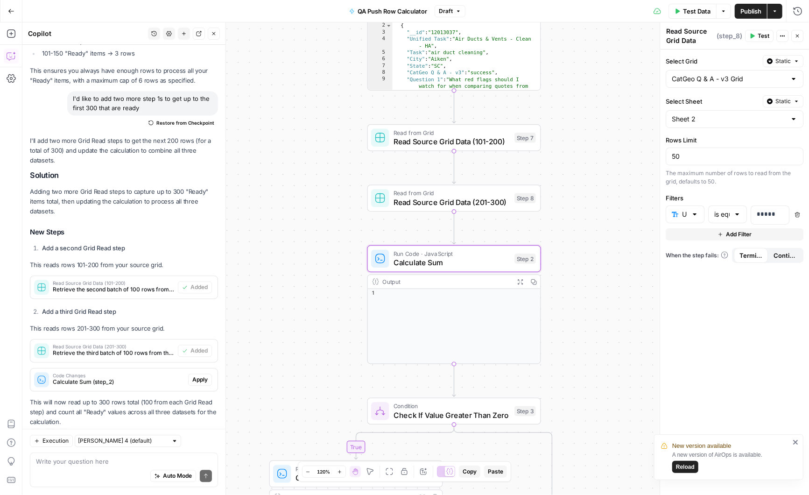
click at [201, 376] on span "Apply" at bounding box center [199, 380] width 15 height 8
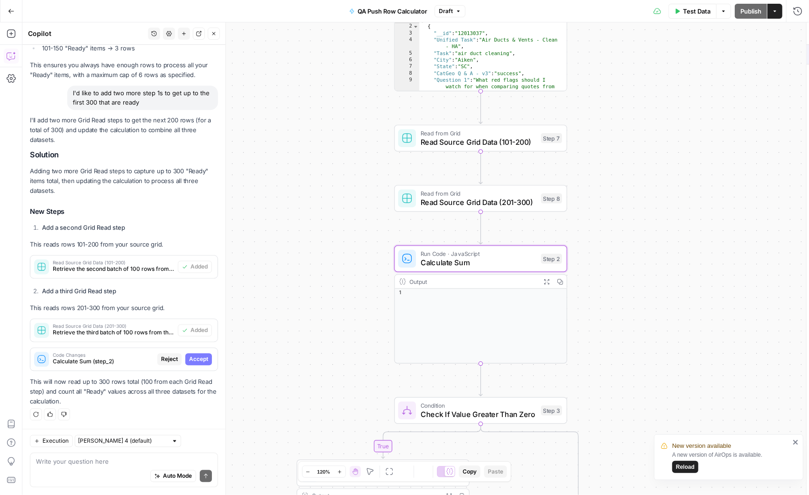
scroll to position [3617, 0]
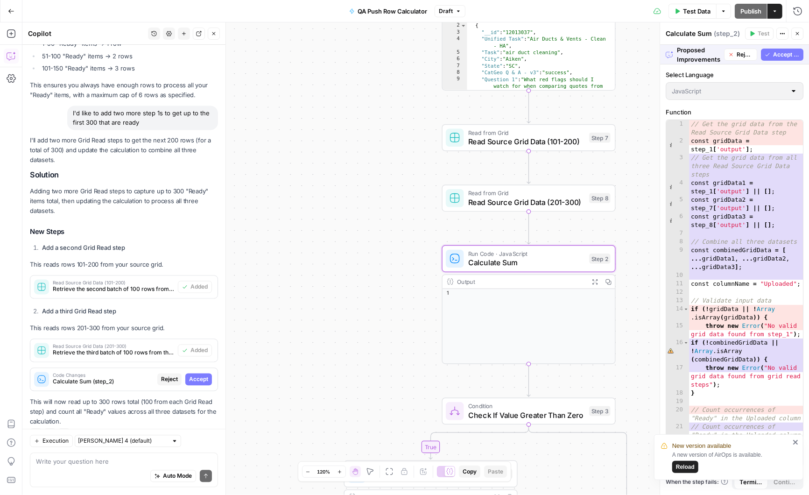
click at [203, 376] on span "Accept" at bounding box center [198, 380] width 19 height 8
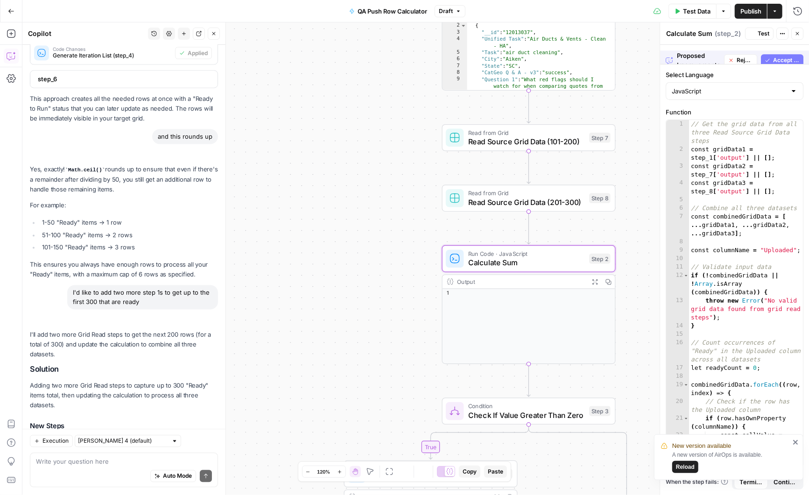
scroll to position [3811, 0]
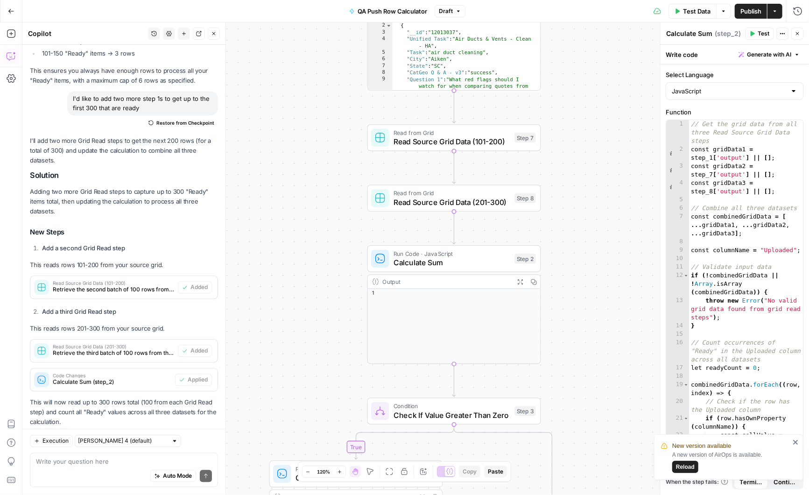
click at [473, 136] on span "Read Source Grid Data (101-200)" at bounding box center [452, 141] width 117 height 11
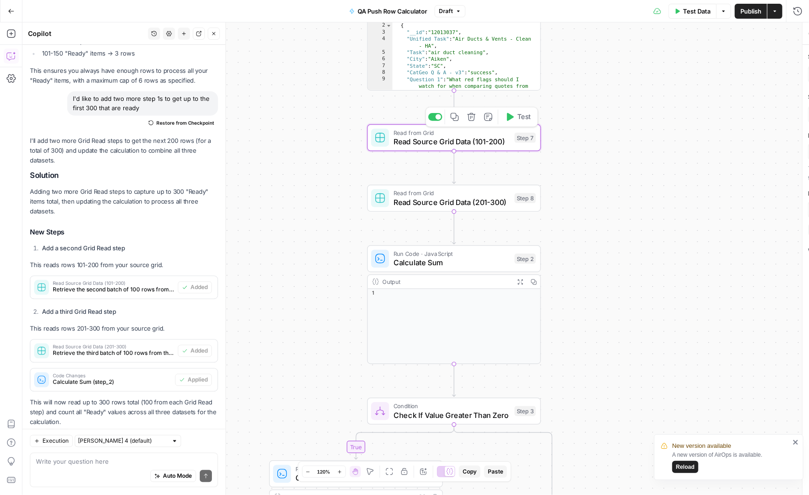
type textarea "Read Source Grid Data (101-200)"
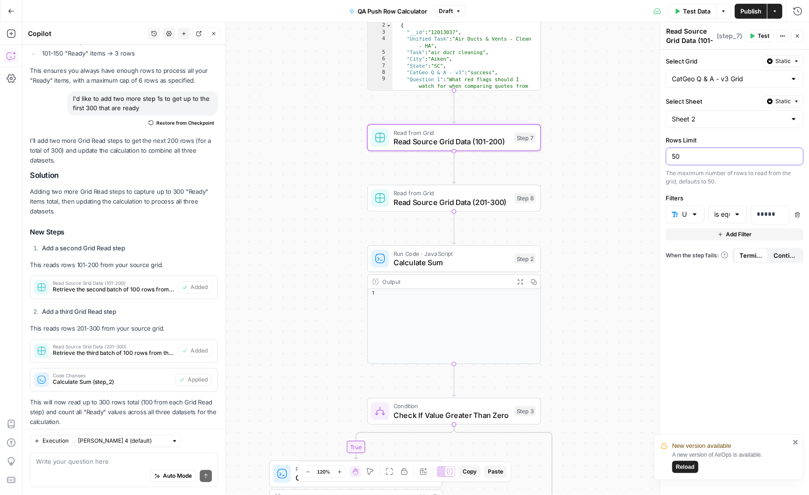
drag, startPoint x: 691, startPoint y: 156, endPoint x: 654, endPoint y: 156, distance: 36.4
click at [654, 156] on body "New version available A new version of AirOps is available. Reload Angi New Hom…" at bounding box center [404, 247] width 809 height 495
drag, startPoint x: 696, startPoint y: 159, endPoint x: 668, endPoint y: 159, distance: 28.5
click at [668, 159] on div "50" at bounding box center [735, 157] width 138 height 18
type input "100"
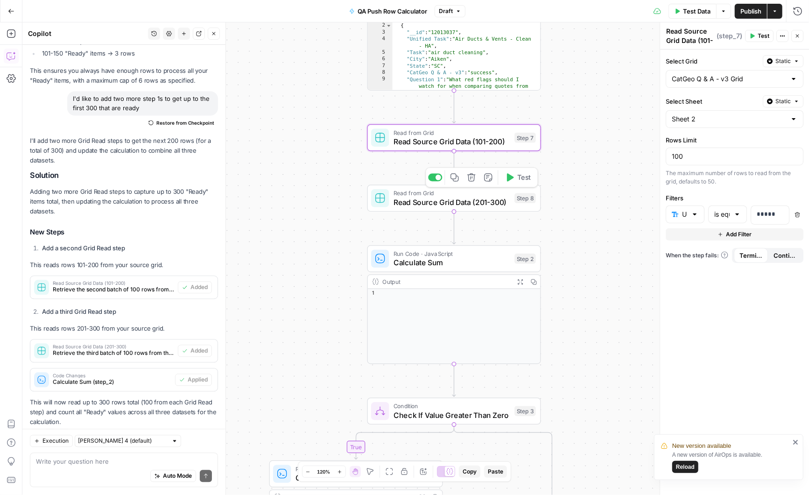
click at [479, 201] on span "Read Source Grid Data (201-300)" at bounding box center [452, 202] width 117 height 11
click at [682, 157] on input "50" at bounding box center [735, 156] width 126 height 9
type input "5"
type input "100"
click at [795, 443] on icon "close" at bounding box center [796, 442] width 5 height 5
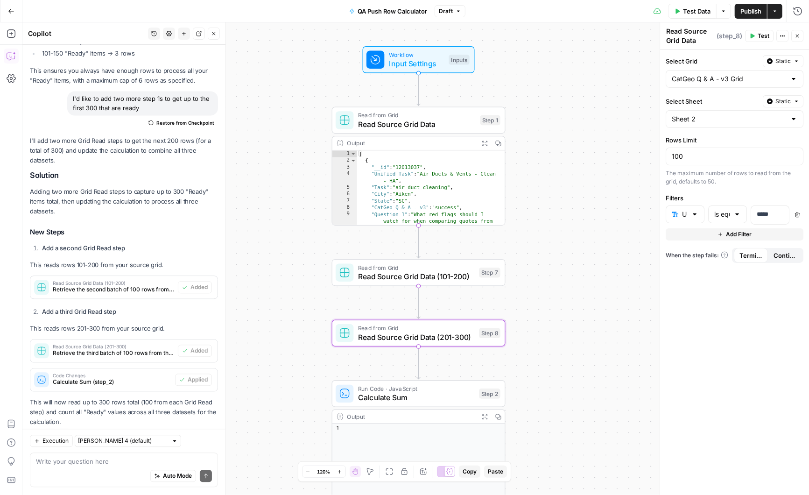
drag, startPoint x: 576, startPoint y: 142, endPoint x: 540, endPoint y: 277, distance: 139.6
click at [540, 277] on div "true false Workflow Input Settings Inputs Read from Grid Read Source Grid Data …" at bounding box center [415, 258] width 787 height 473
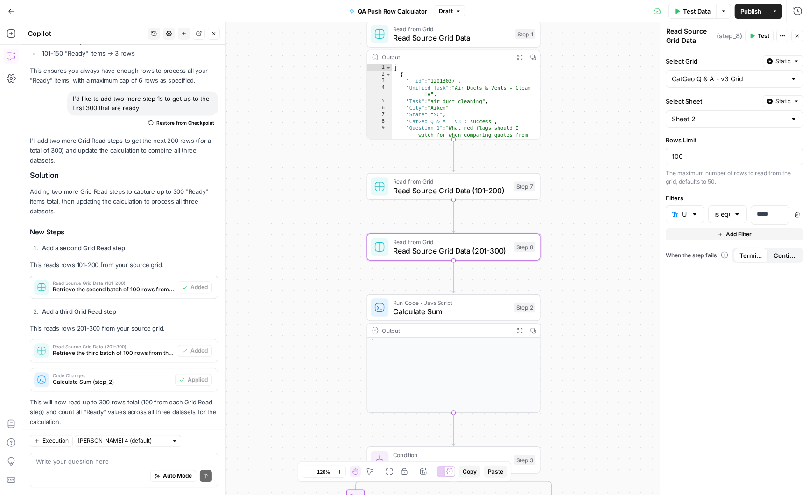
drag, startPoint x: 592, startPoint y: 231, endPoint x: 592, endPoint y: 328, distance: 97.2
click at [592, 328] on div "true false Workflow Input Settings Inputs Read from Grid Read Source Grid Data …" at bounding box center [415, 258] width 787 height 473
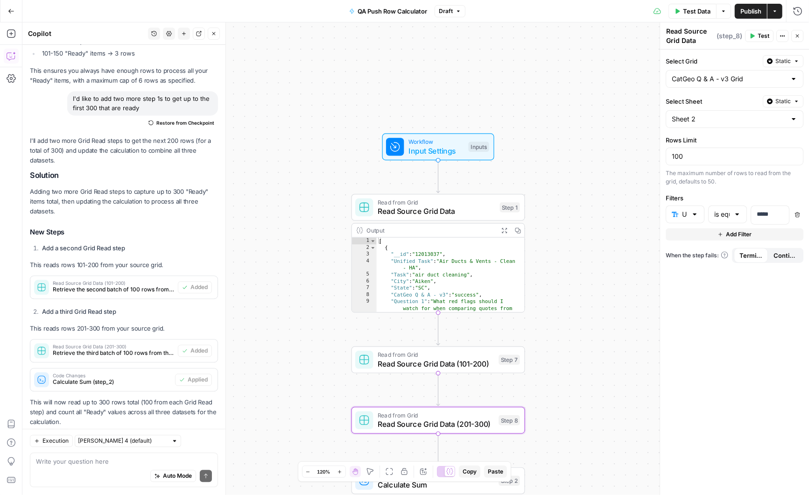
drag, startPoint x: 590, startPoint y: 113, endPoint x: 574, endPoint y: 272, distance: 160.2
click at [574, 272] on div "true false Workflow Input Settings Inputs Read from Grid Read Source Grid Data …" at bounding box center [415, 258] width 787 height 473
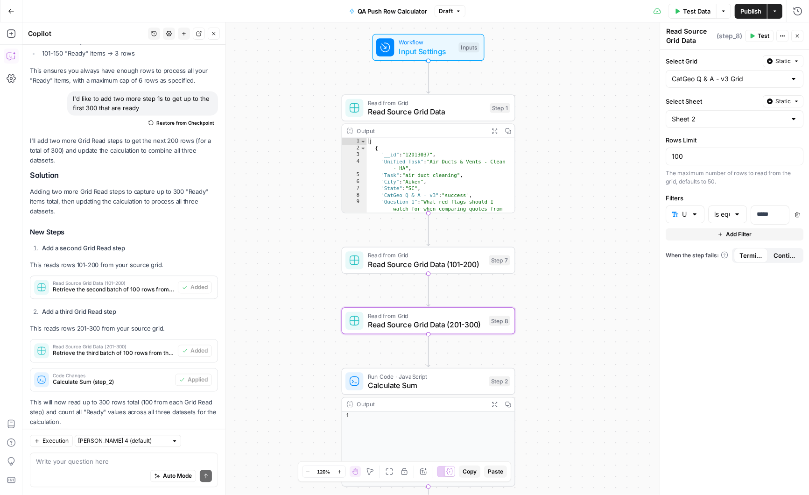
drag, startPoint x: 558, startPoint y: 269, endPoint x: 549, endPoint y: 170, distance: 99.9
click at [549, 168] on div "true false Workflow Input Settings Inputs Read from Grid Read Source Grid Data …" at bounding box center [415, 258] width 787 height 473
click at [428, 77] on icon "Edge from start to step_1" at bounding box center [428, 77] width 3 height 33
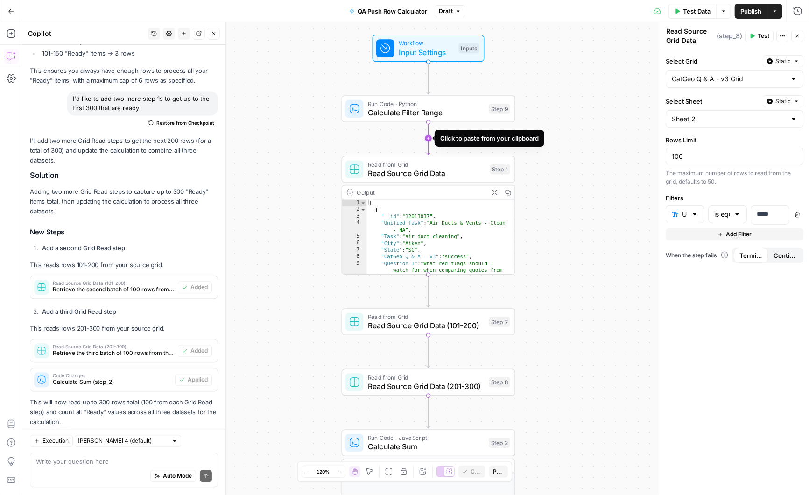
click at [429, 141] on icon "Edge from step_9 to step_1" at bounding box center [428, 138] width 3 height 33
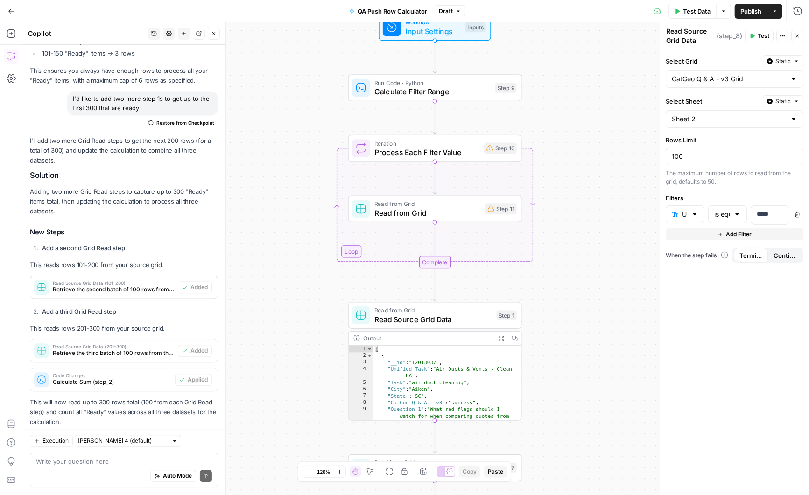
drag, startPoint x: 544, startPoint y: 317, endPoint x: 551, endPoint y: 296, distance: 22.0
click at [551, 296] on div "true false Workflow Input Settings Inputs Run Code · Python Calculate Filter Ra…" at bounding box center [415, 258] width 787 height 473
click at [104, 464] on textarea at bounding box center [124, 461] width 176 height 9
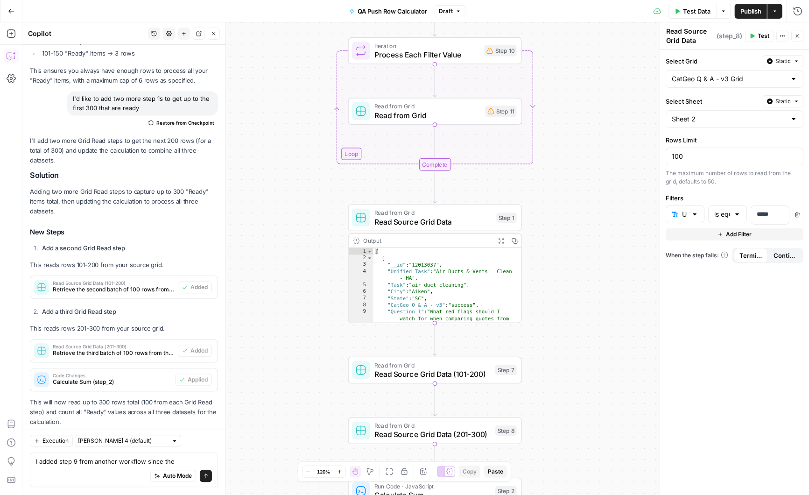
drag, startPoint x: 561, startPoint y: 375, endPoint x: 561, endPoint y: 278, distance: 96.7
click at [561, 278] on div "true false Workflow Input Settings Inputs Run Code · Python Calculate Filter Ra…" at bounding box center [415, 258] width 787 height 473
click at [184, 456] on div "I added step 9 from another workflow since the I added step 9 from another work…" at bounding box center [124, 470] width 188 height 35
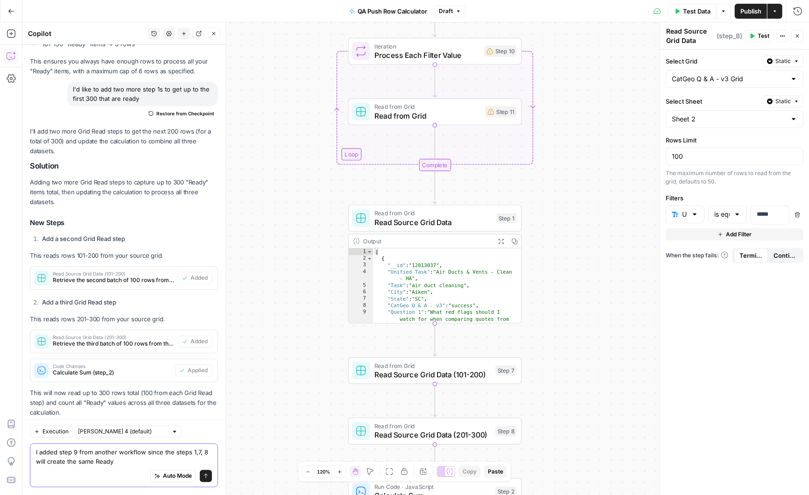
drag, startPoint x: 64, startPoint y: 462, endPoint x: 48, endPoint y: 463, distance: 16.4
click at [48, 463] on textarea "I added step 9 from another workflow since the steps 1,7, 8 will create the sam…" at bounding box center [124, 457] width 176 height 19
click at [127, 463] on textarea "I added step 9 from another workflow since the steps 1,7, 8 will pull the same …" at bounding box center [124, 457] width 176 height 19
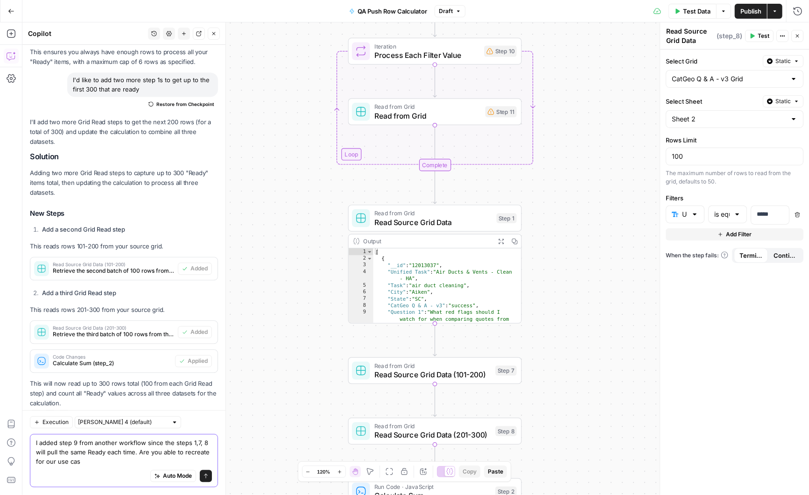
type textarea "I added step 9 from another workflow since the steps 1,7, 8 will pull the same …"
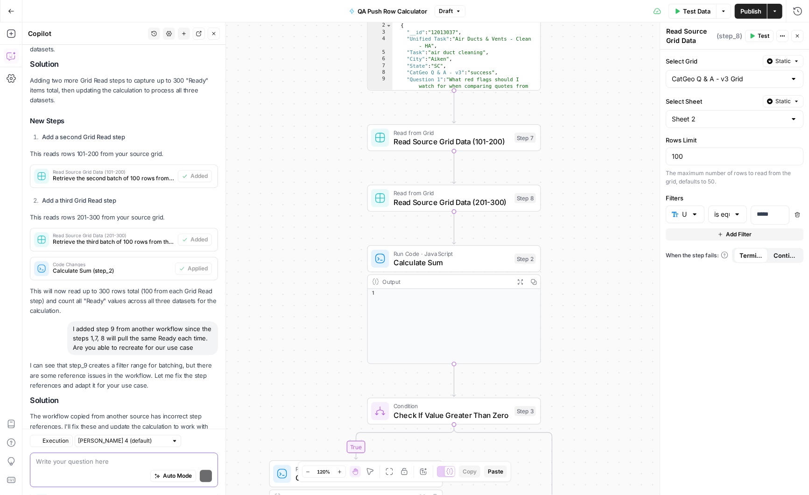
scroll to position [4154, 0]
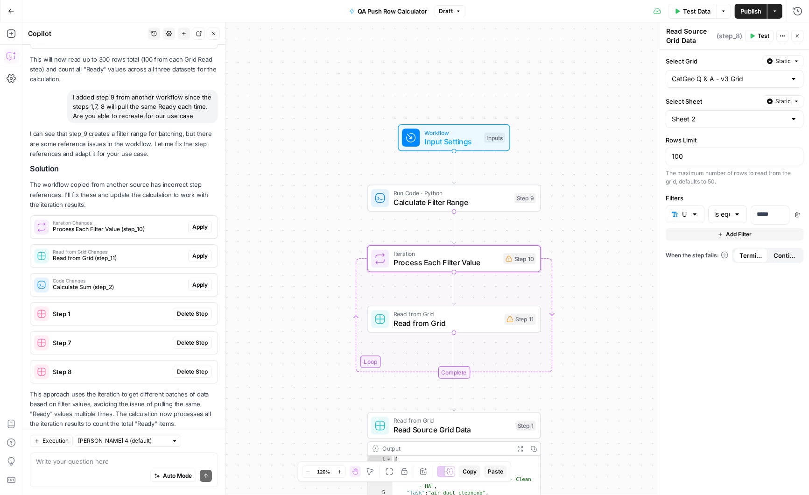
click at [201, 223] on span "Apply" at bounding box center [199, 227] width 15 height 8
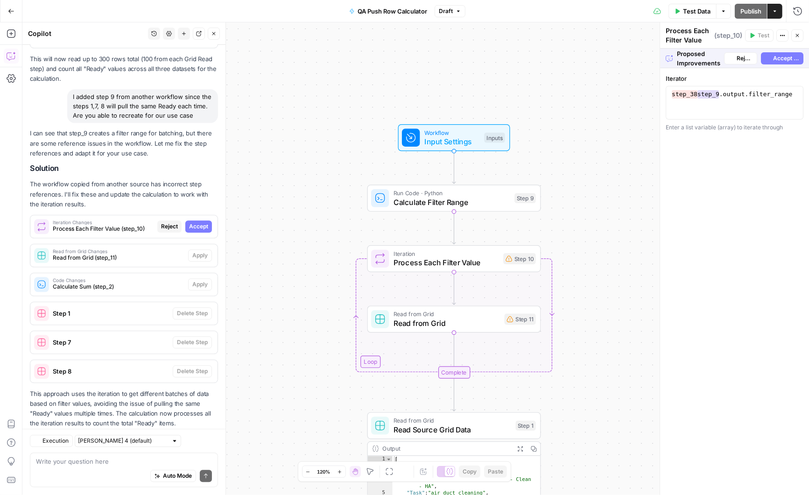
scroll to position [3960, 0]
click at [204, 223] on span "Accept" at bounding box center [198, 227] width 19 height 8
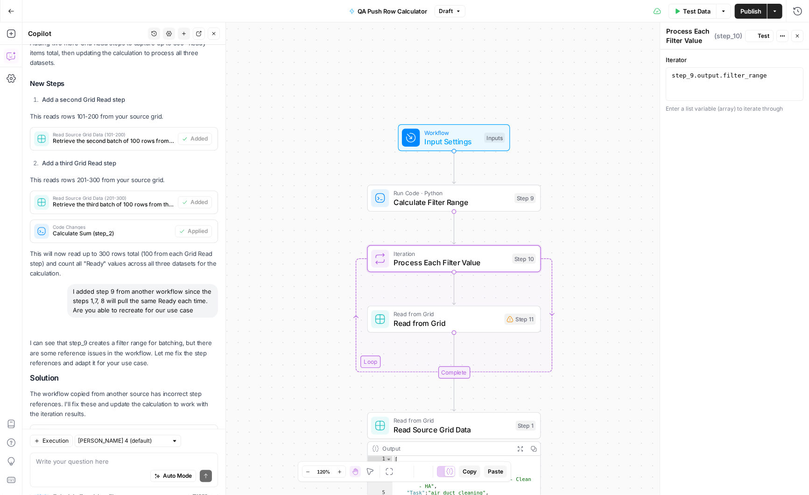
scroll to position [4169, 0]
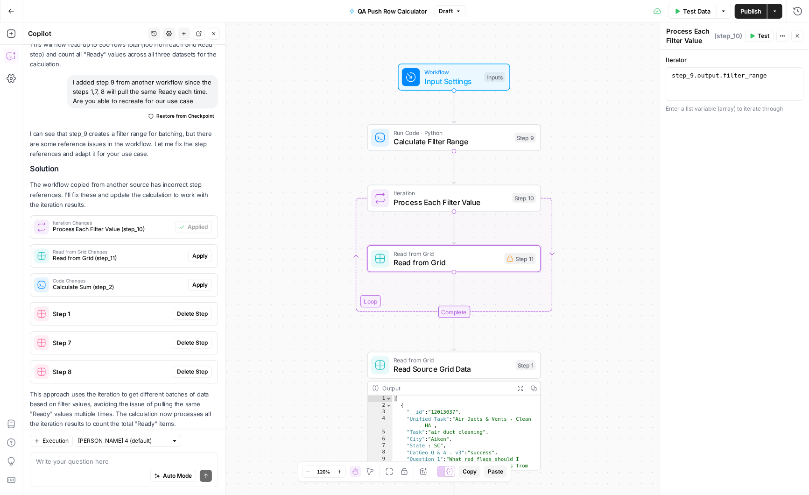
click at [205, 252] on span "Apply" at bounding box center [199, 256] width 15 height 8
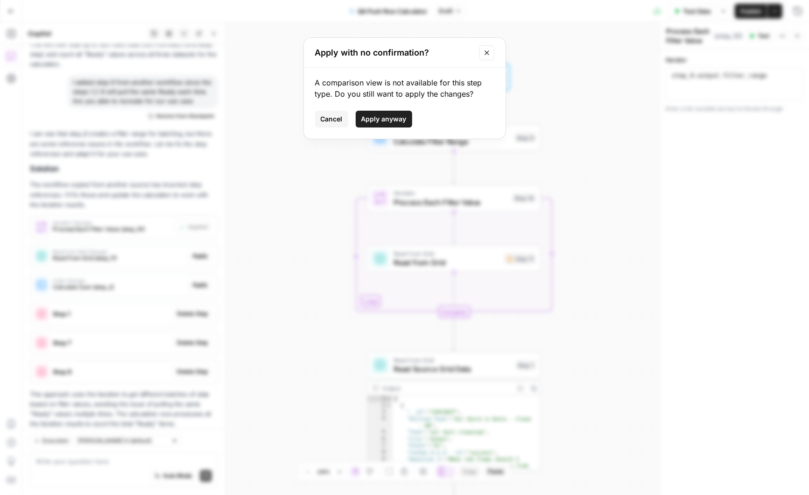
click at [396, 118] on span "Apply anyway" at bounding box center [384, 118] width 45 height 9
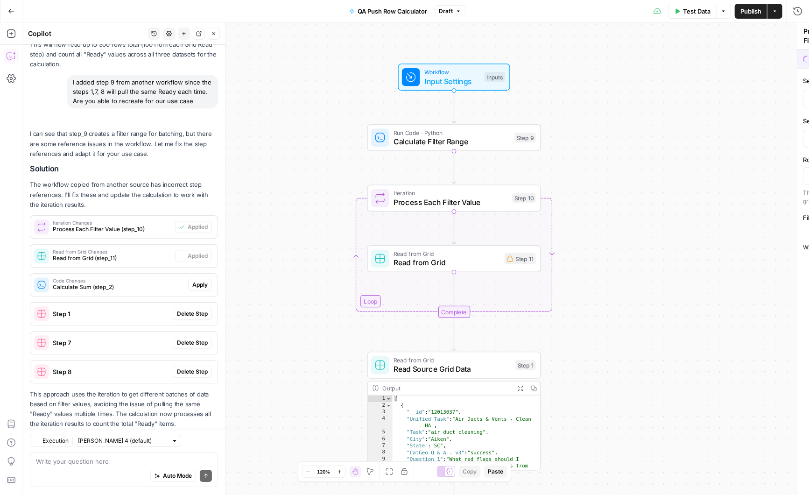
type textarea "Read from Grid"
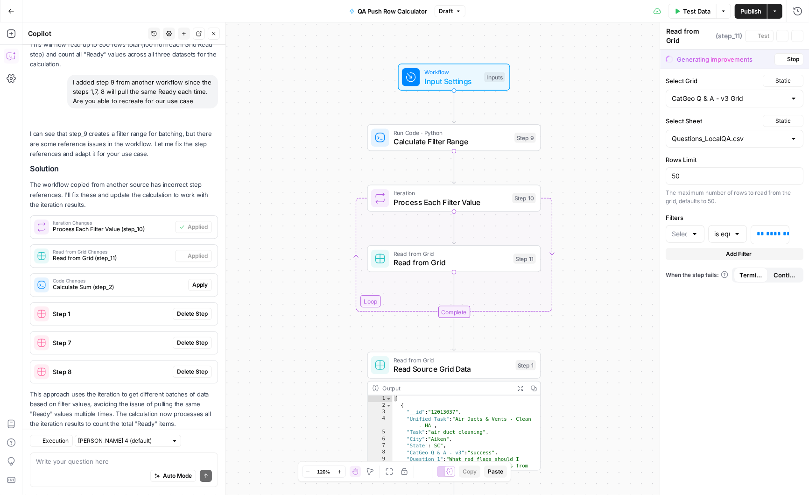
type input "Filter"
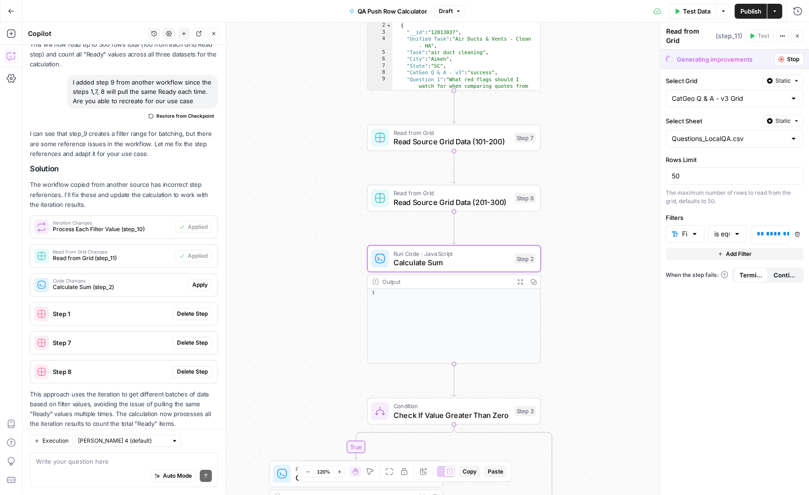
click at [206, 281] on span "Apply" at bounding box center [199, 285] width 15 height 8
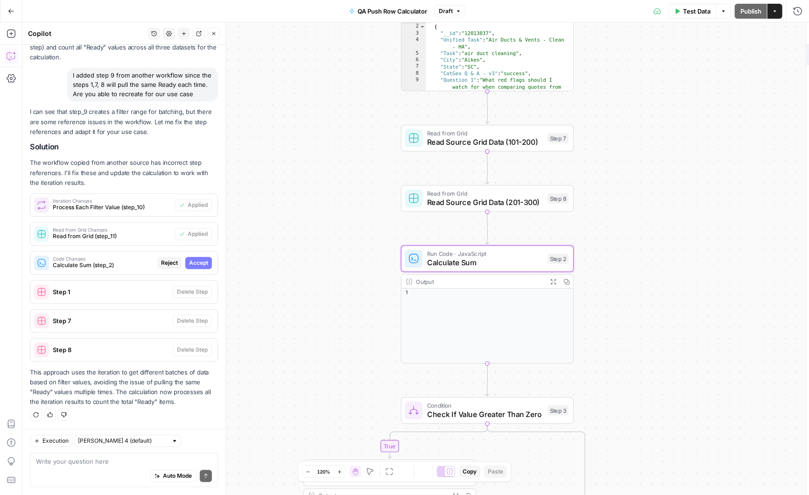
scroll to position [3960, 0]
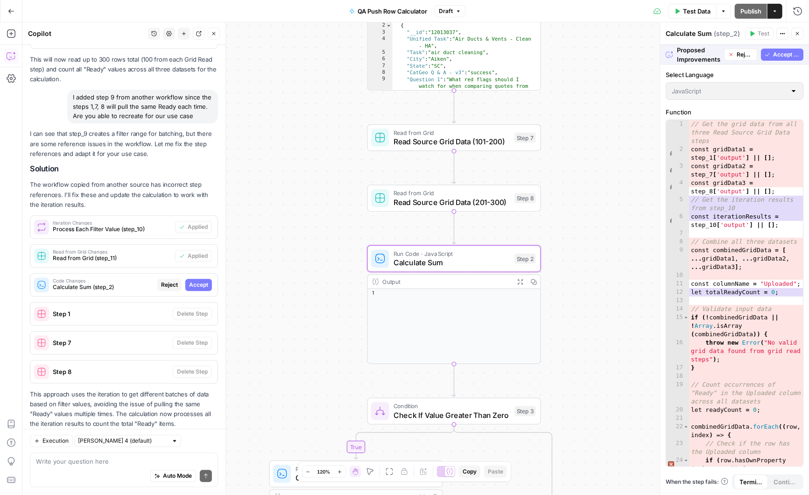
click at [206, 281] on span "Accept" at bounding box center [198, 285] width 19 height 8
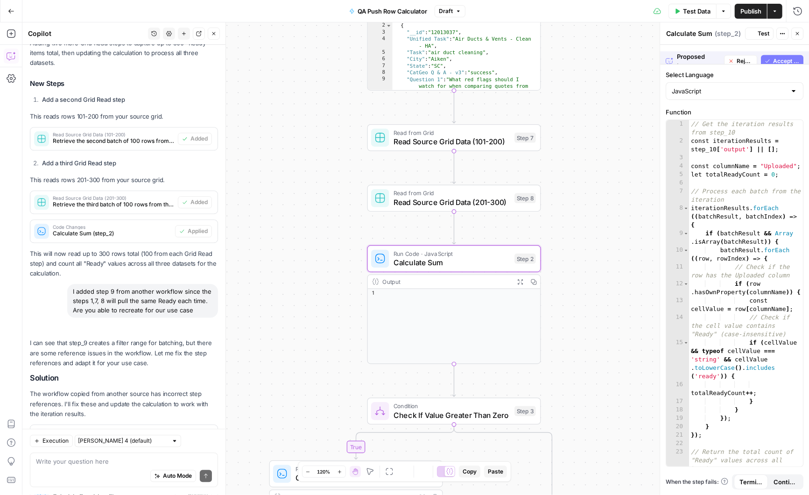
scroll to position [4169, 0]
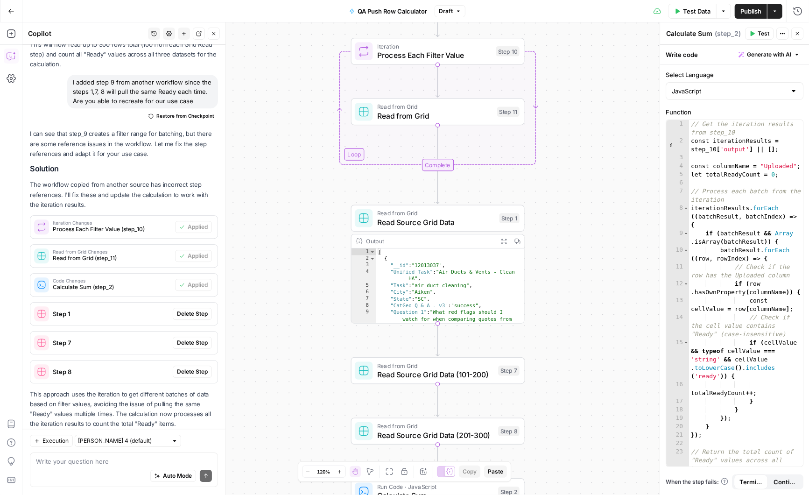
drag, startPoint x: 322, startPoint y: 141, endPoint x: 307, endPoint y: 392, distance: 251.7
click at [307, 392] on div "true false Workflow Input Settings Inputs Run Code · Python Calculate Filter Ra…" at bounding box center [415, 258] width 787 height 473
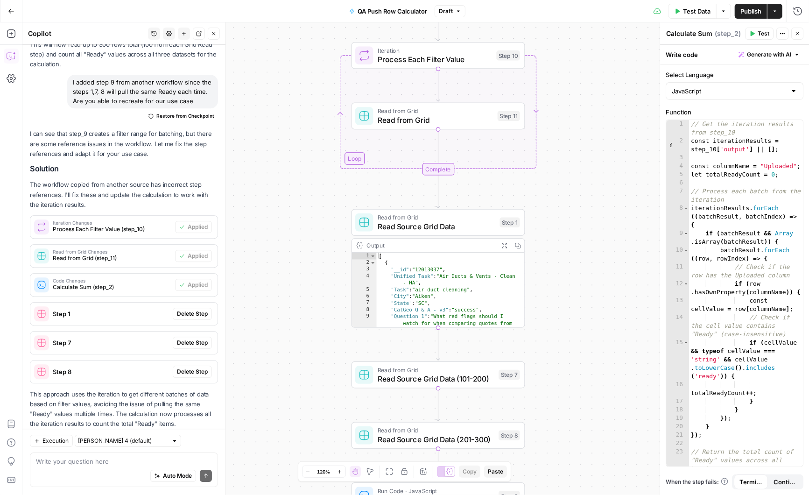
drag, startPoint x: 309, startPoint y: 162, endPoint x: 308, endPoint y: 144, distance: 17.8
click at [308, 144] on div "true false Workflow Input Settings Inputs Run Code · Python Calculate Filter Ra…" at bounding box center [415, 258] width 787 height 473
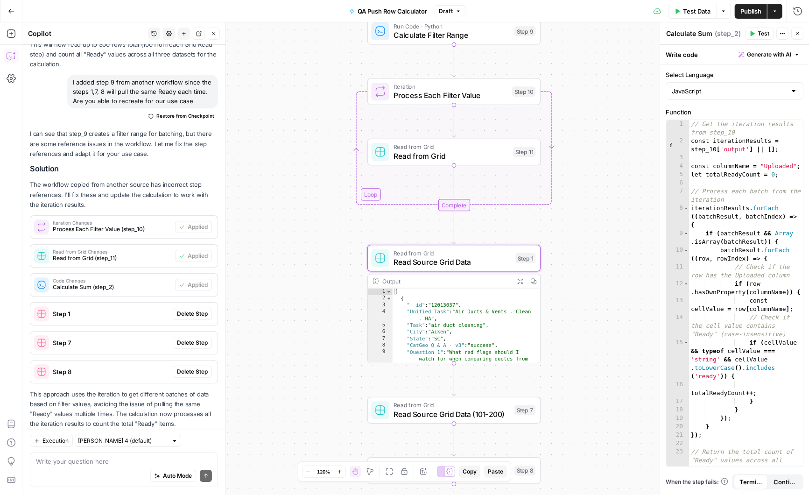
click at [198, 310] on span "Delete Step" at bounding box center [192, 314] width 31 height 8
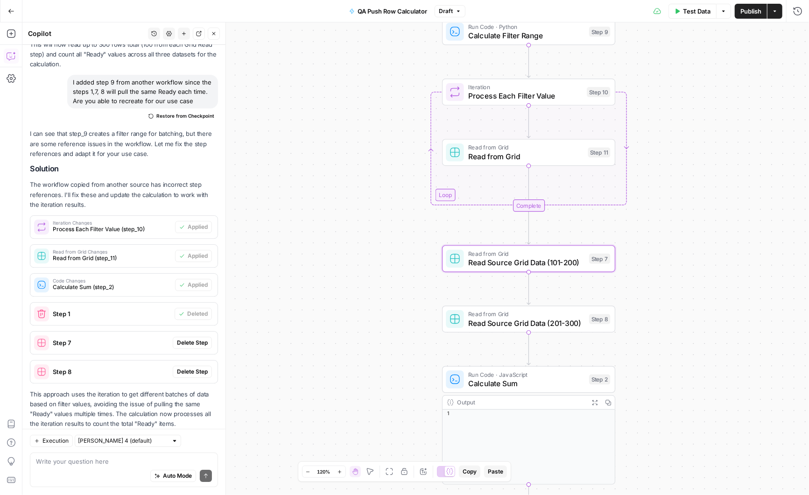
click at [196, 339] on span "Delete Step" at bounding box center [192, 343] width 31 height 8
click at [198, 368] on span "Delete Step" at bounding box center [192, 372] width 31 height 8
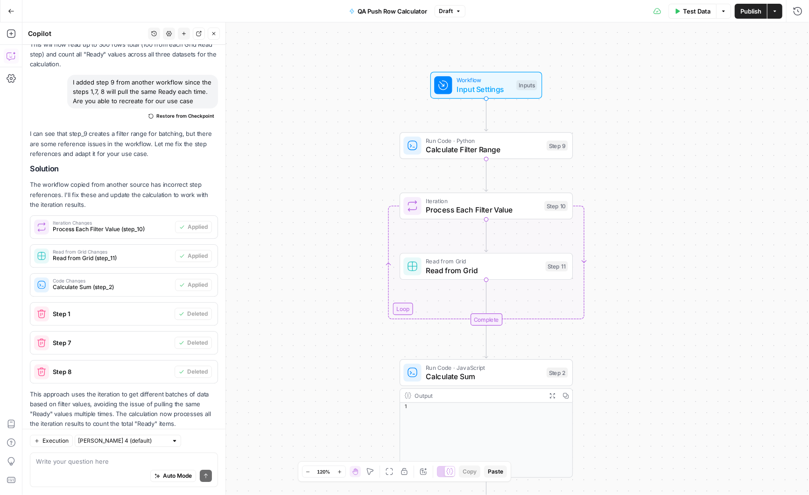
drag, startPoint x: 361, startPoint y: 155, endPoint x: 319, endPoint y: 279, distance: 131.3
click at [319, 279] on div "true false Workflow Input Settings Inputs Run Code · Python Calculate Filter Ra…" at bounding box center [415, 258] width 787 height 473
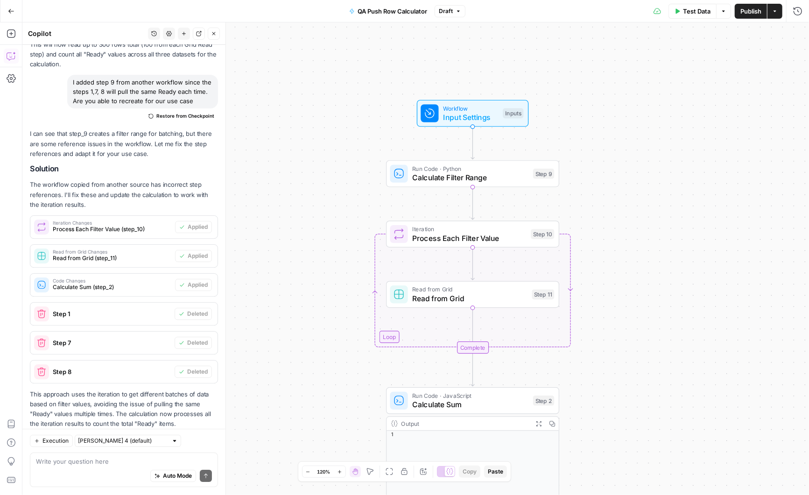
drag, startPoint x: 370, startPoint y: 228, endPoint x: 313, endPoint y: 371, distance: 154.3
click at [313, 371] on div "true false Workflow Input Settings Inputs Run Code · Python Calculate Filter Ra…" at bounding box center [415, 258] width 787 height 473
click at [470, 175] on span "Calculate Filter Range" at bounding box center [470, 178] width 116 height 11
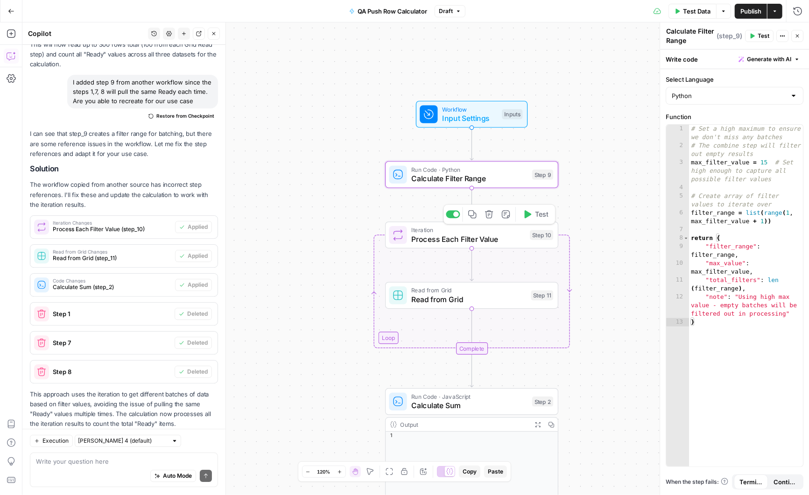
click at [482, 238] on span "Process Each Filter Value" at bounding box center [469, 239] width 114 height 11
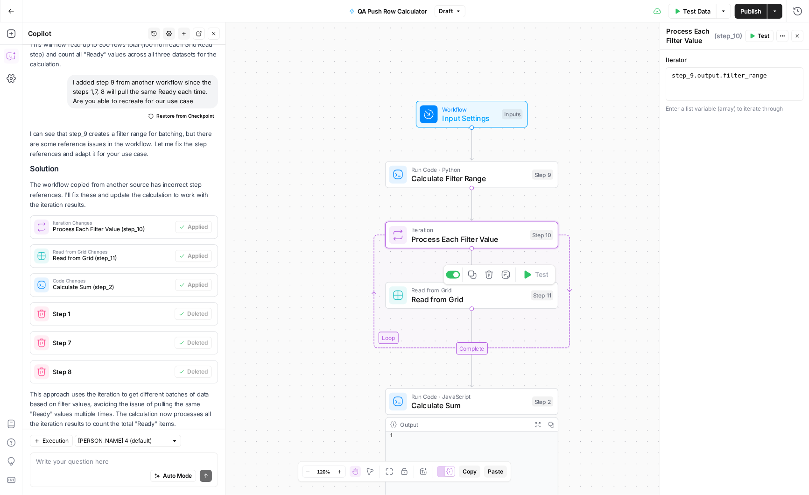
click at [487, 294] on span "Read from Grid" at bounding box center [469, 299] width 115 height 11
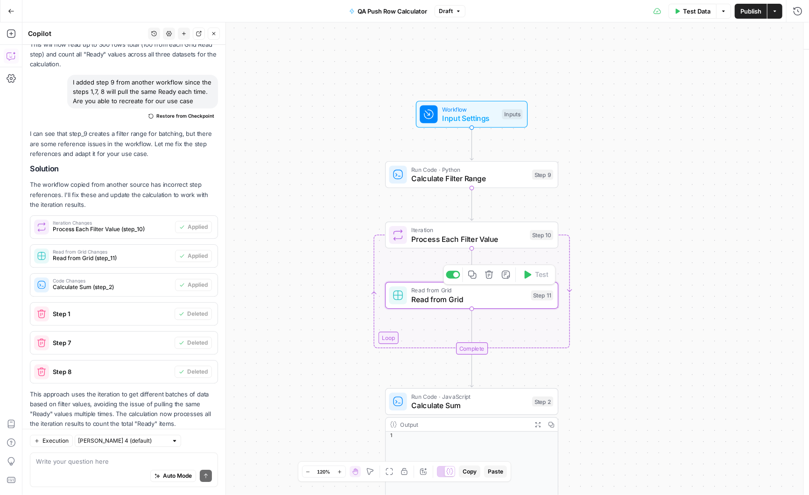
type textarea "Read from Grid"
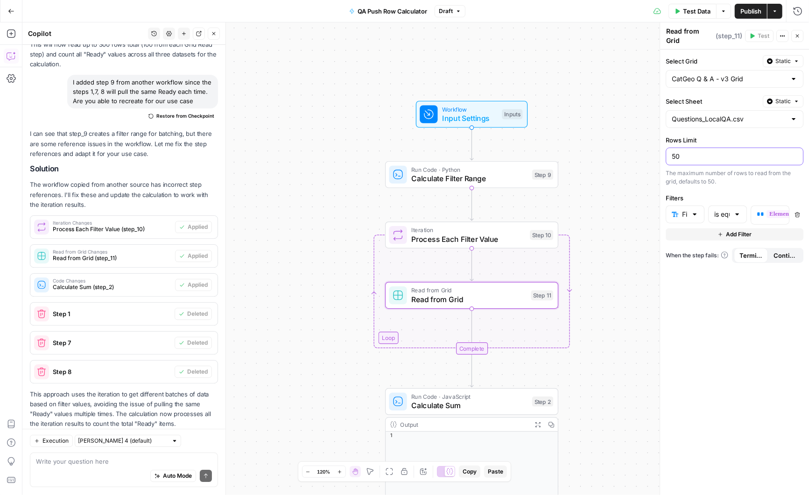
drag, startPoint x: 699, startPoint y: 149, endPoint x: 669, endPoint y: 149, distance: 29.9
click at [669, 149] on div "50" at bounding box center [735, 157] width 138 height 18
type input "100"
click at [485, 178] on span "Calculate Filter Range" at bounding box center [470, 178] width 116 height 11
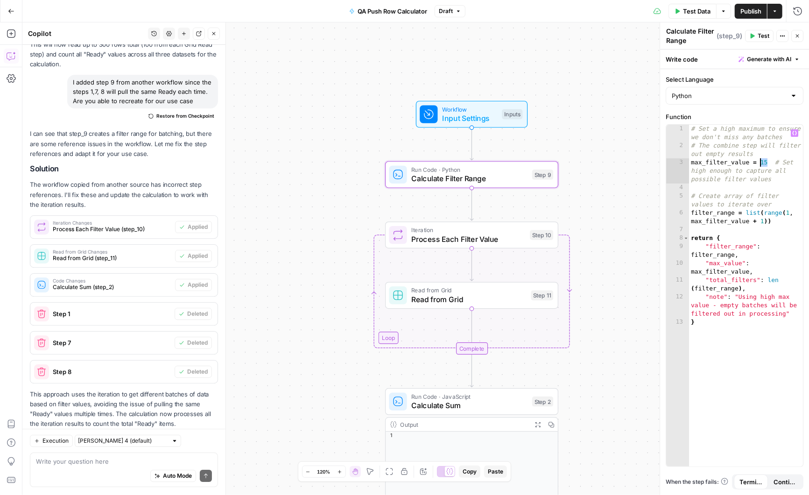
drag, startPoint x: 767, startPoint y: 162, endPoint x: 759, endPoint y: 162, distance: 8.4
click at [759, 162] on div "# Set a high maximum to ensure we don't miss any batches # The combine step wil…" at bounding box center [746, 309] width 114 height 368
type textarea "**********"
click at [609, 128] on div "true false Workflow Input Settings Inputs Run Code · Python Calculate Filter Ra…" at bounding box center [415, 258] width 787 height 473
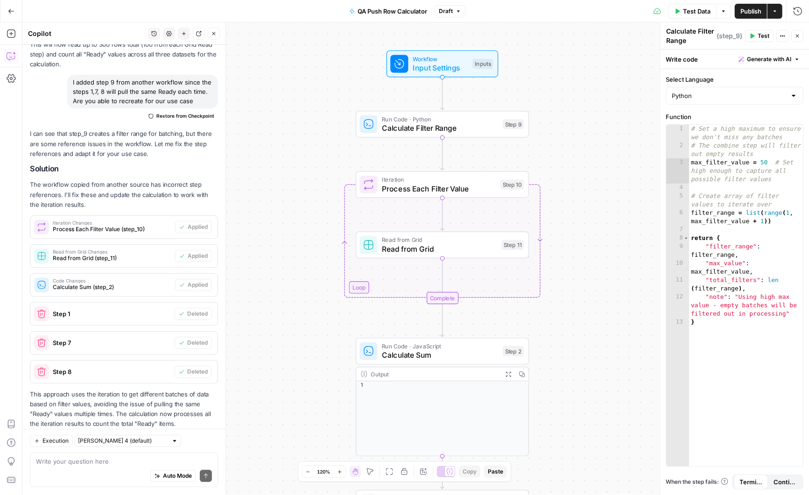
drag, startPoint x: 601, startPoint y: 332, endPoint x: 572, endPoint y: 284, distance: 56.0
click at [572, 284] on div "true false Workflow Input Settings Inputs Run Code · Python Calculate Filter Ra…" at bounding box center [415, 258] width 787 height 473
click at [470, 124] on span "Calculate Filter Range" at bounding box center [440, 127] width 116 height 11
click at [499, 103] on icon "button" at bounding box center [499, 103] width 7 height 8
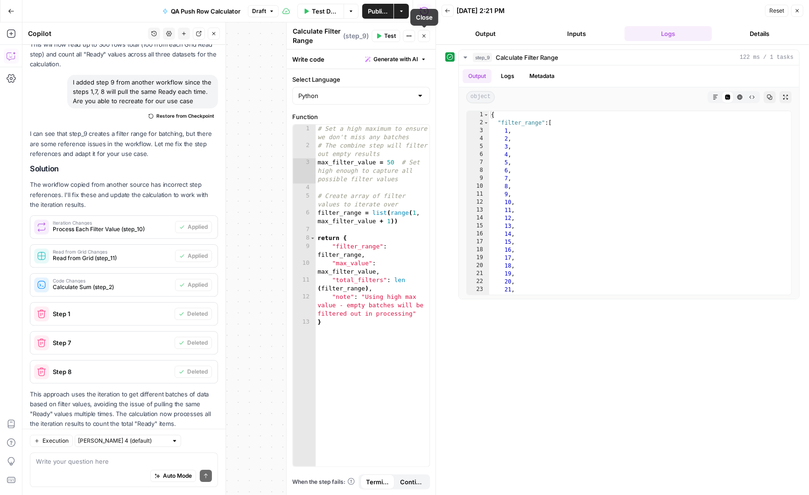
click at [424, 35] on icon "button" at bounding box center [424, 36] width 3 height 3
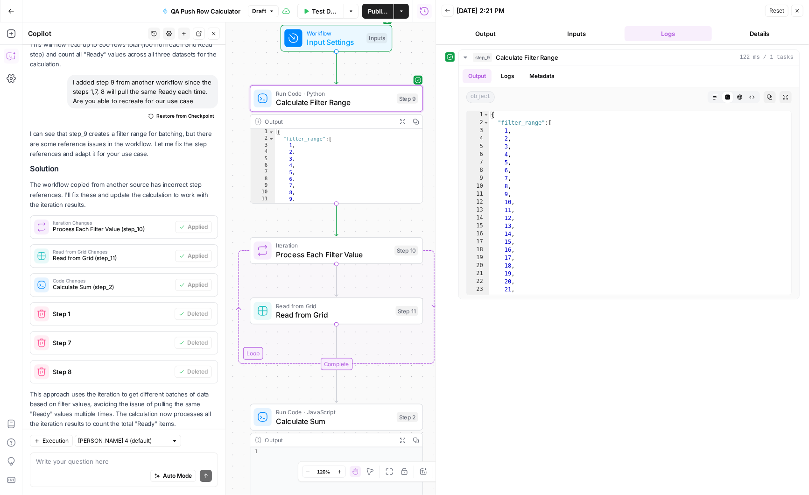
drag, startPoint x: 341, startPoint y: 108, endPoint x: 234, endPoint y: 80, distance: 110.7
click at [234, 80] on div "true false Workflow Input Settings Inputs Run Code · Python Calculate Filter Ra…" at bounding box center [228, 258] width 413 height 473
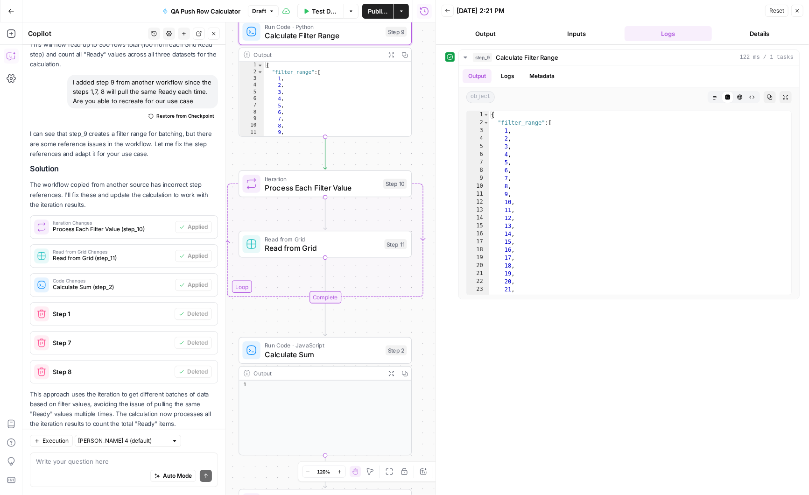
drag, startPoint x: 390, startPoint y: 223, endPoint x: 378, endPoint y: 156, distance: 68.4
click at [378, 156] on div "true false Workflow Input Settings Inputs Run Code · Python Calculate Filter Ra…" at bounding box center [228, 258] width 413 height 473
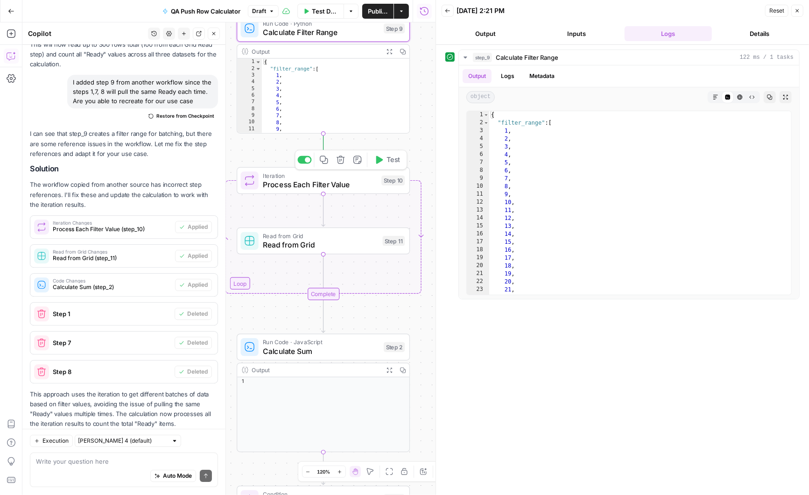
click at [379, 159] on icon "button" at bounding box center [379, 160] width 7 height 8
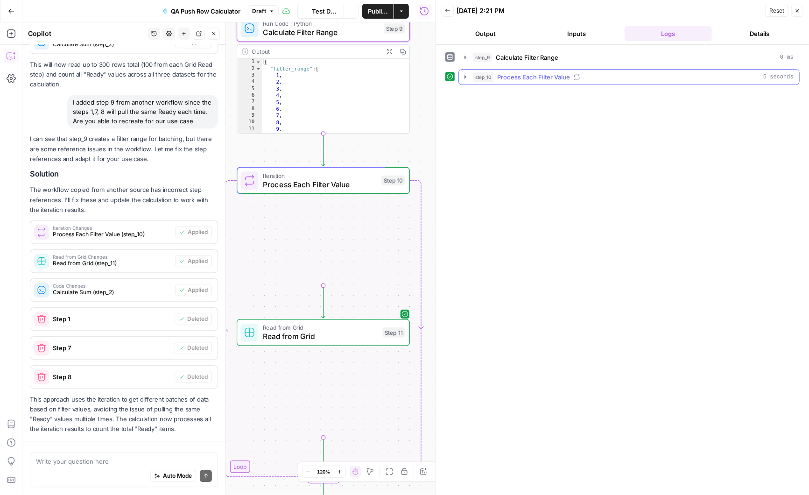
click at [466, 75] on icon "button" at bounding box center [465, 76] width 7 height 7
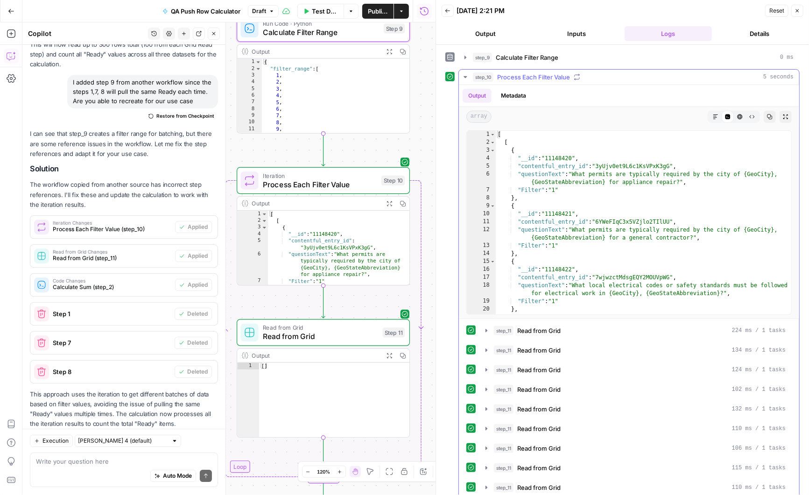
click at [466, 76] on icon "button" at bounding box center [465, 77] width 3 height 2
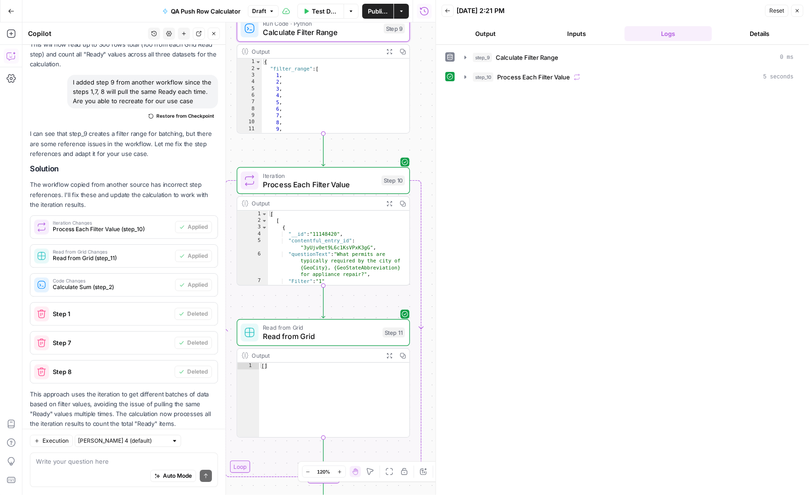
click at [338, 332] on span "Read from Grid" at bounding box center [320, 336] width 115 height 11
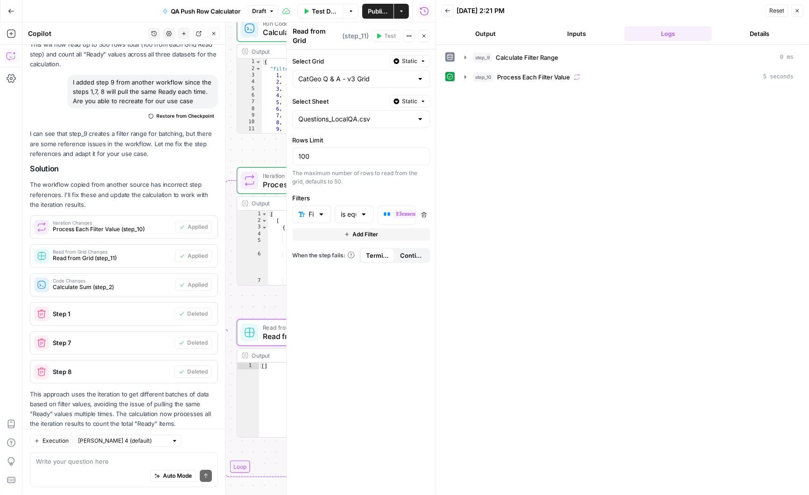
click at [419, 114] on div at bounding box center [420, 118] width 7 height 9
click at [343, 187] on span "Blank" at bounding box center [359, 188] width 118 height 9
type input "Blank"
click at [419, 114] on div at bounding box center [420, 118] width 7 height 9
click at [339, 172] on span "Sheet 2" at bounding box center [359, 175] width 118 height 9
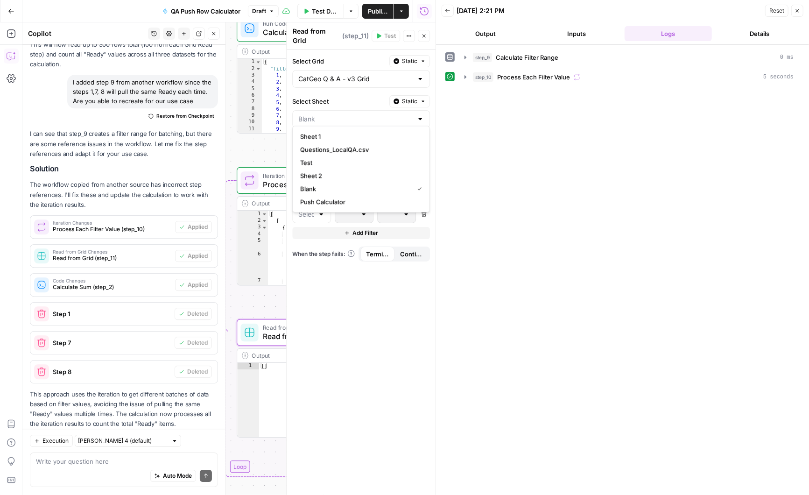
type input "Sheet 2"
click at [323, 210] on div at bounding box center [321, 214] width 7 height 9
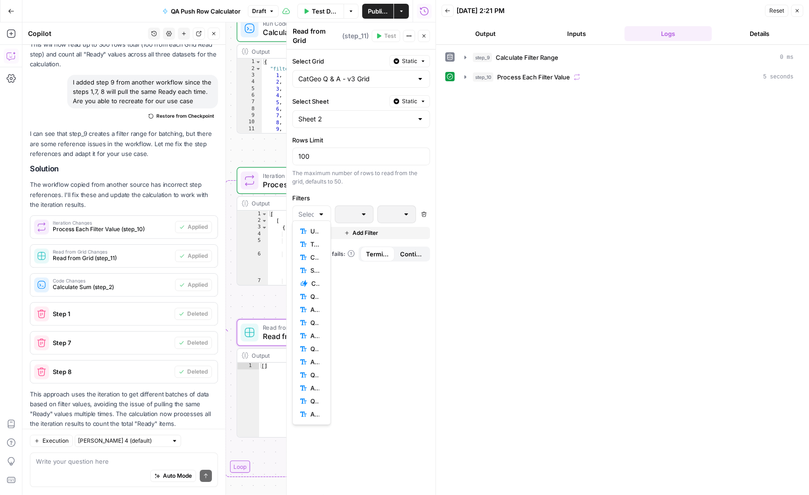
click at [366, 193] on label "Filters" at bounding box center [361, 197] width 138 height 9
click at [468, 77] on icon "button" at bounding box center [465, 76] width 7 height 7
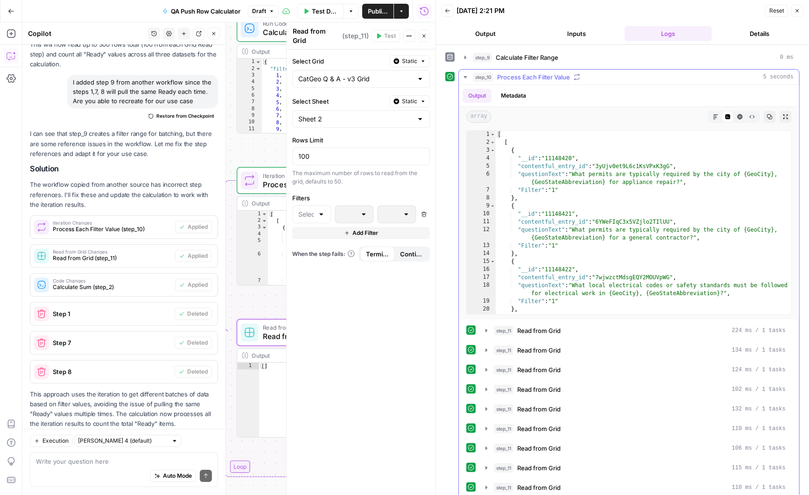
click at [468, 77] on icon "button" at bounding box center [465, 76] width 7 height 7
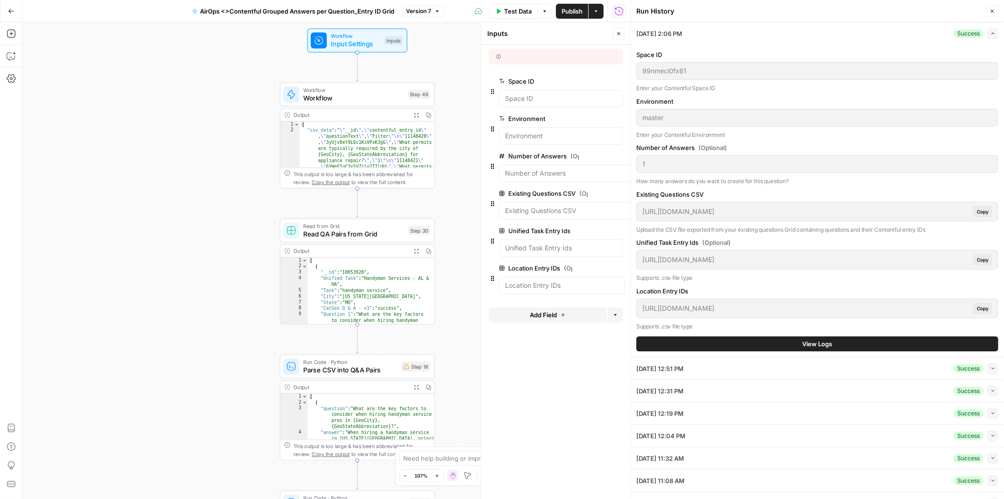
drag, startPoint x: 417, startPoint y: 120, endPoint x: 265, endPoint y: 120, distance: 151.8
click at [264, 120] on div "Workflow Input Settings Inputs Workflow Workflow Step 49 Output Expand Output C…" at bounding box center [326, 260] width 608 height 476
click at [353, 98] on span "Workflow" at bounding box center [355, 99] width 100 height 10
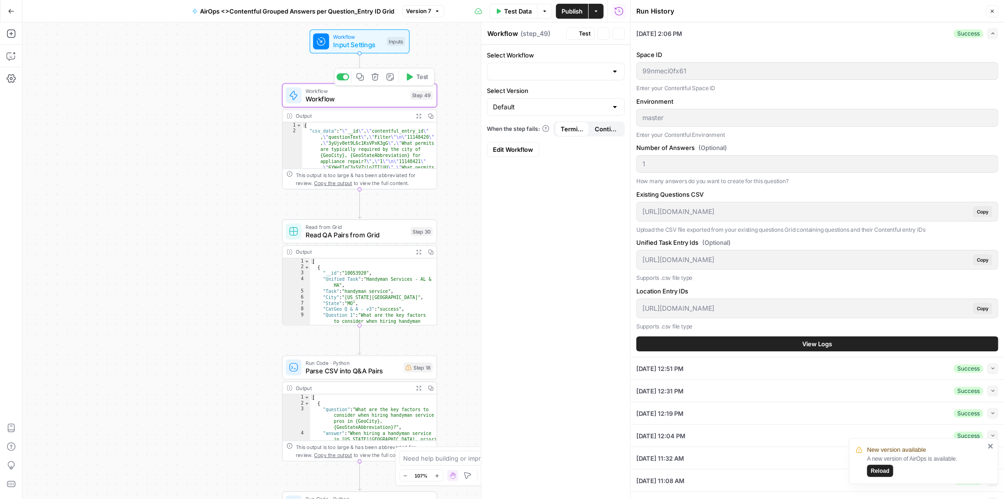
type input "Questions Entry ID Pull Workflow"
drag, startPoint x: 603, startPoint y: 71, endPoint x: 503, endPoint y: 71, distance: 100.0
click at [503, 71] on input "Select Workflow" at bounding box center [550, 71] width 114 height 9
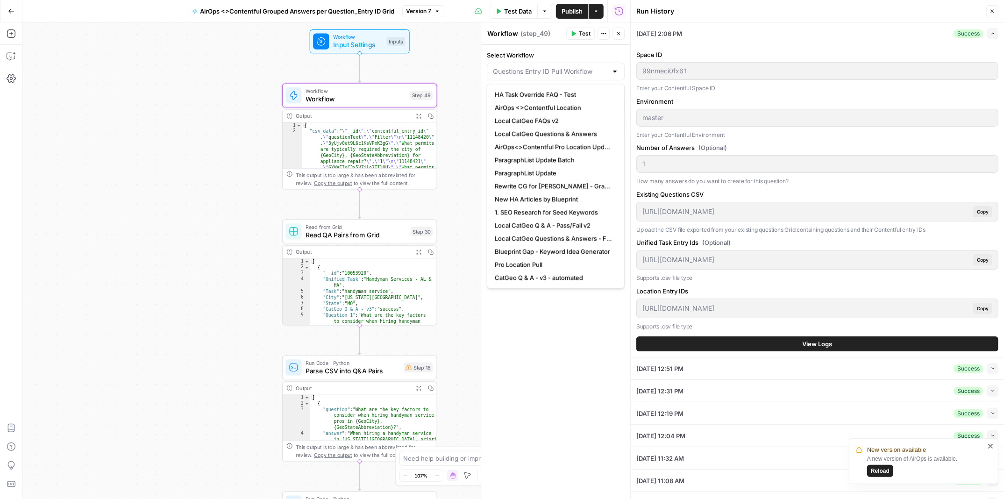
type input "Questions Entry ID Pull Workflow"
click at [566, 48] on form "Select Workflow Questions Entry ID Pull Workflow Select Version Default When th…" at bounding box center [555, 104] width 149 height 118
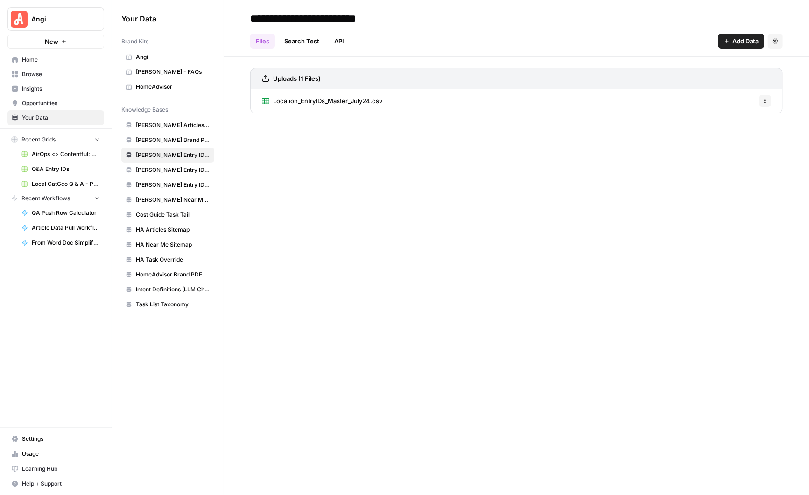
click at [40, 76] on span "Browse" at bounding box center [61, 74] width 78 height 8
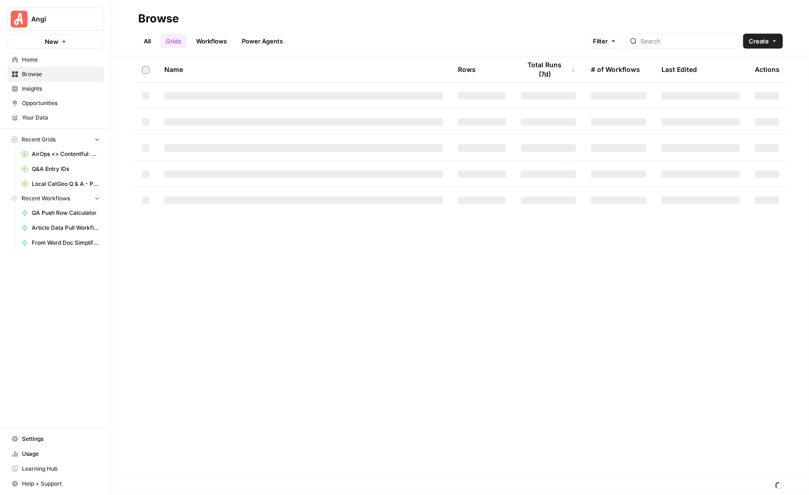
click at [211, 37] on link "Workflows" at bounding box center [212, 41] width 42 height 15
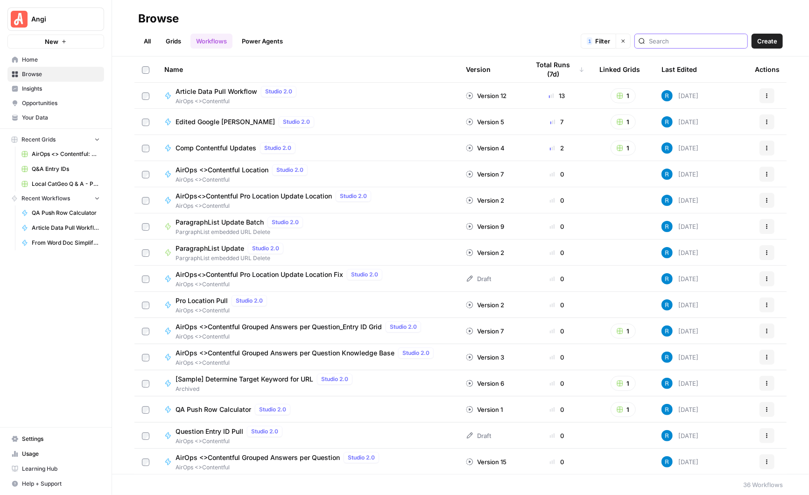
click at [700, 43] on input "search" at bounding box center [696, 40] width 95 height 9
click at [626, 42] on icon "button" at bounding box center [624, 41] width 6 height 6
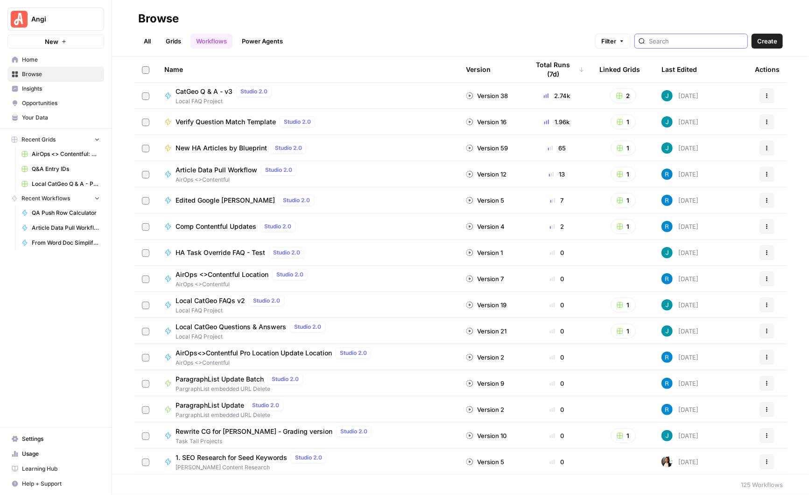
click at [686, 37] on input "search" at bounding box center [696, 40] width 95 height 9
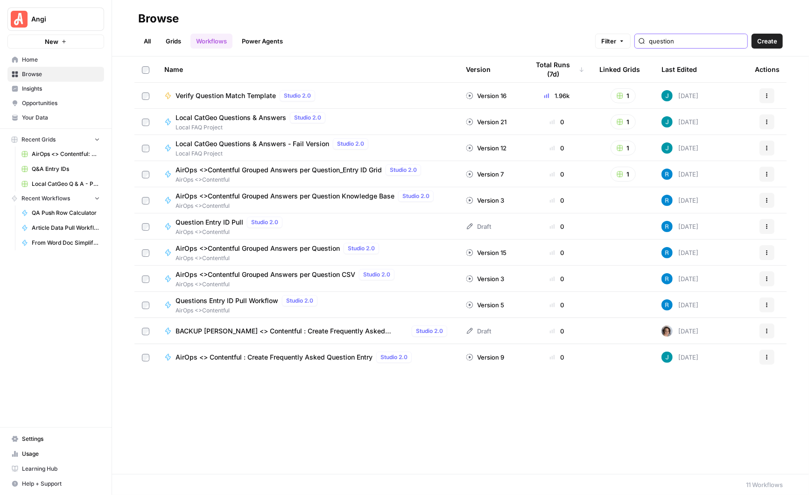
type input "question"
click at [238, 301] on span "Questions Entry ID Pull Workflow" at bounding box center [227, 300] width 103 height 9
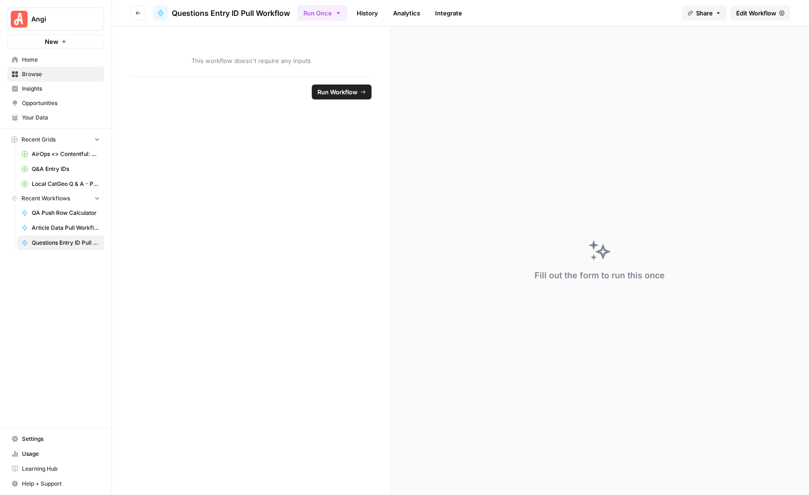
click at [762, 11] on span "Edit Workflow" at bounding box center [757, 12] width 40 height 9
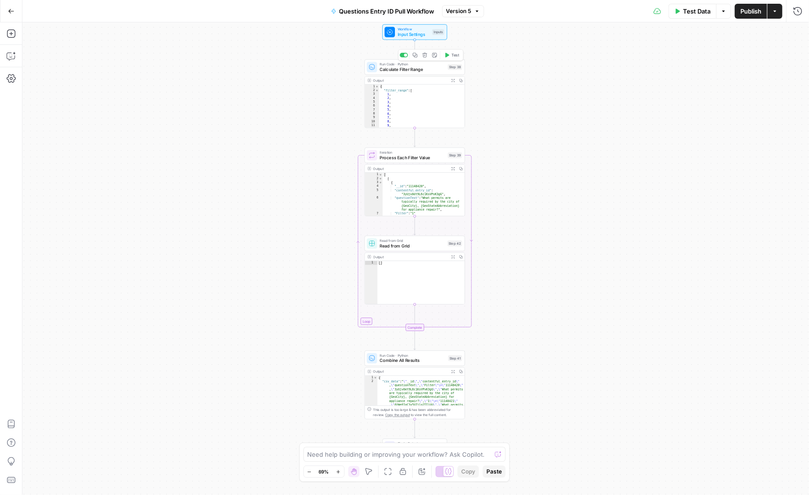
click at [405, 68] on span "Calculate Filter Range" at bounding box center [412, 69] width 65 height 7
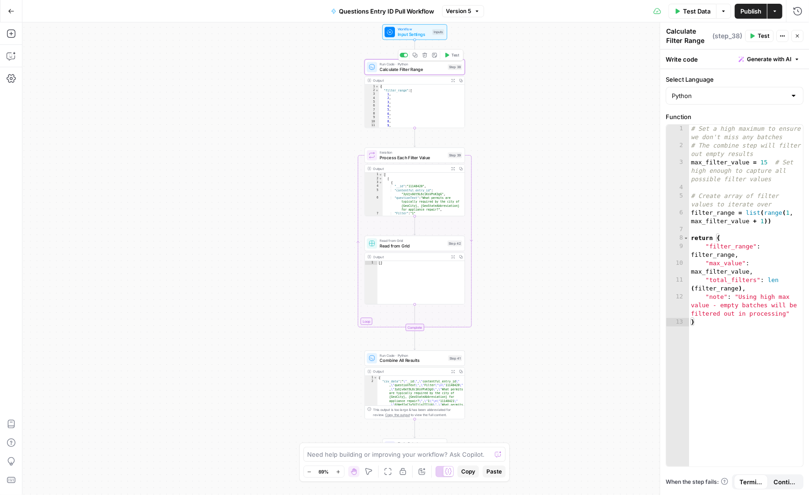
click at [416, 55] on icon "button" at bounding box center [415, 55] width 5 height 5
click at [416, 142] on icon "button" at bounding box center [415, 143] width 5 height 5
